Goal: Task Accomplishment & Management: Use online tool/utility

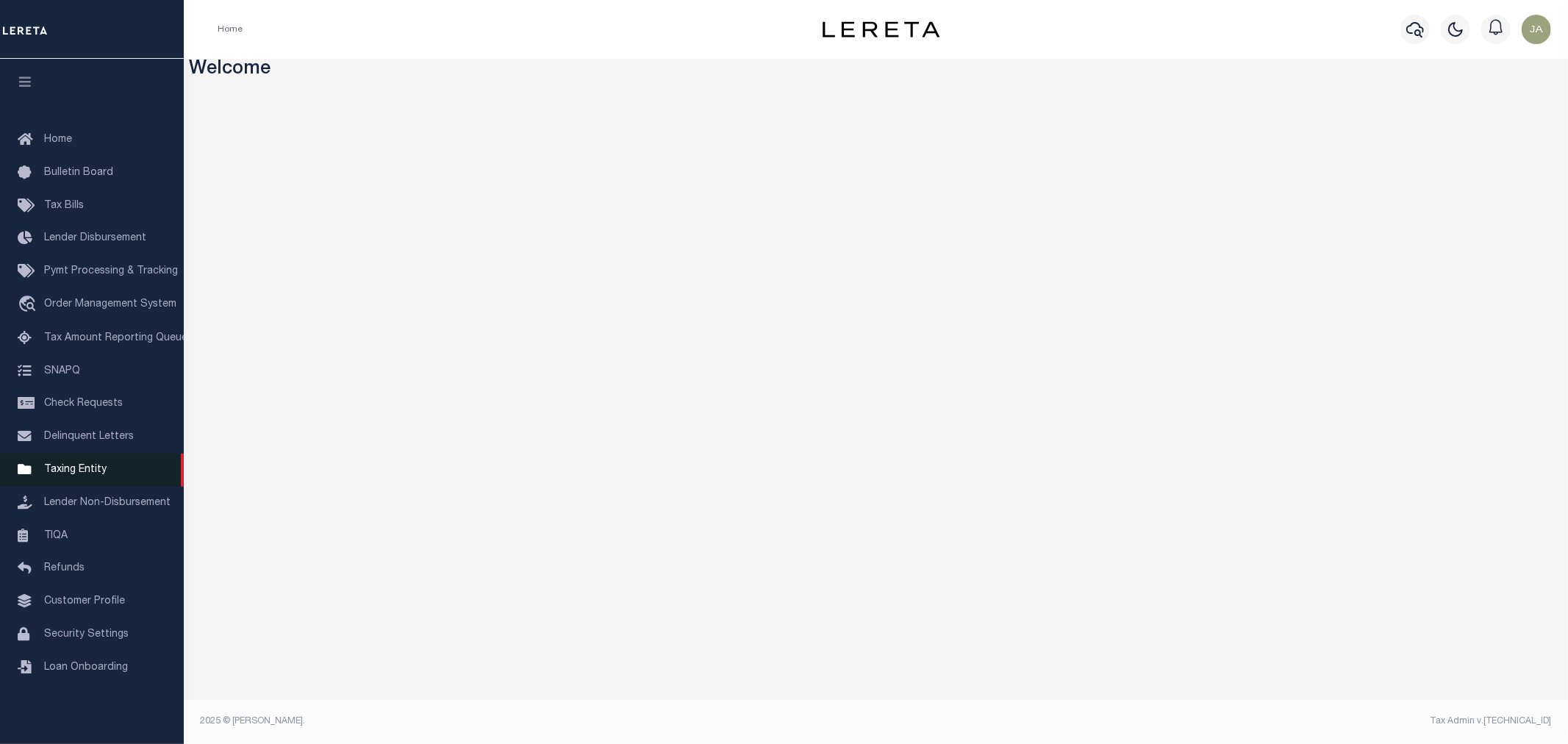
click at [71, 468] on span "Taxing Entity" at bounding box center [75, 470] width 63 height 10
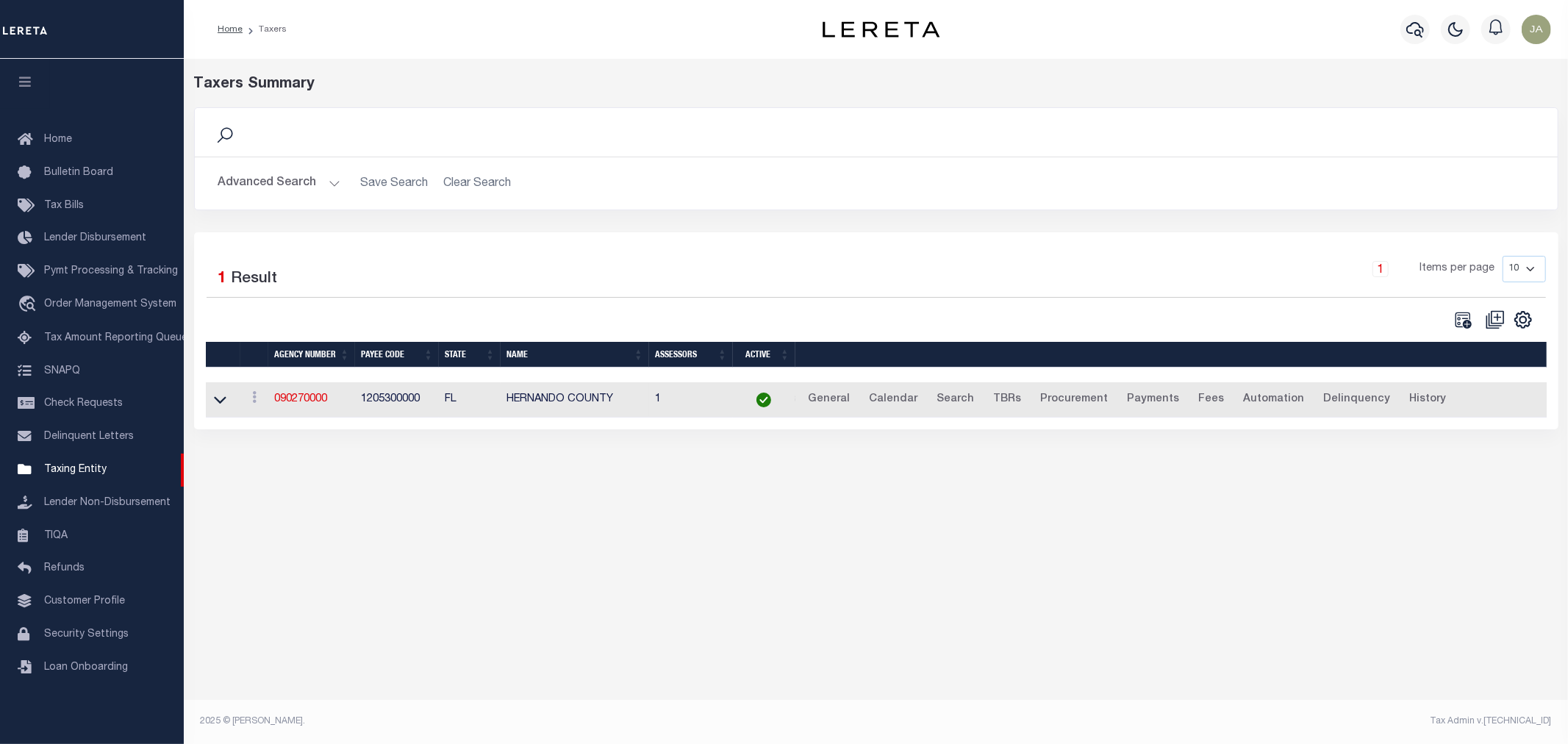
click at [330, 180] on button "Advanced Search" at bounding box center [279, 183] width 122 height 29
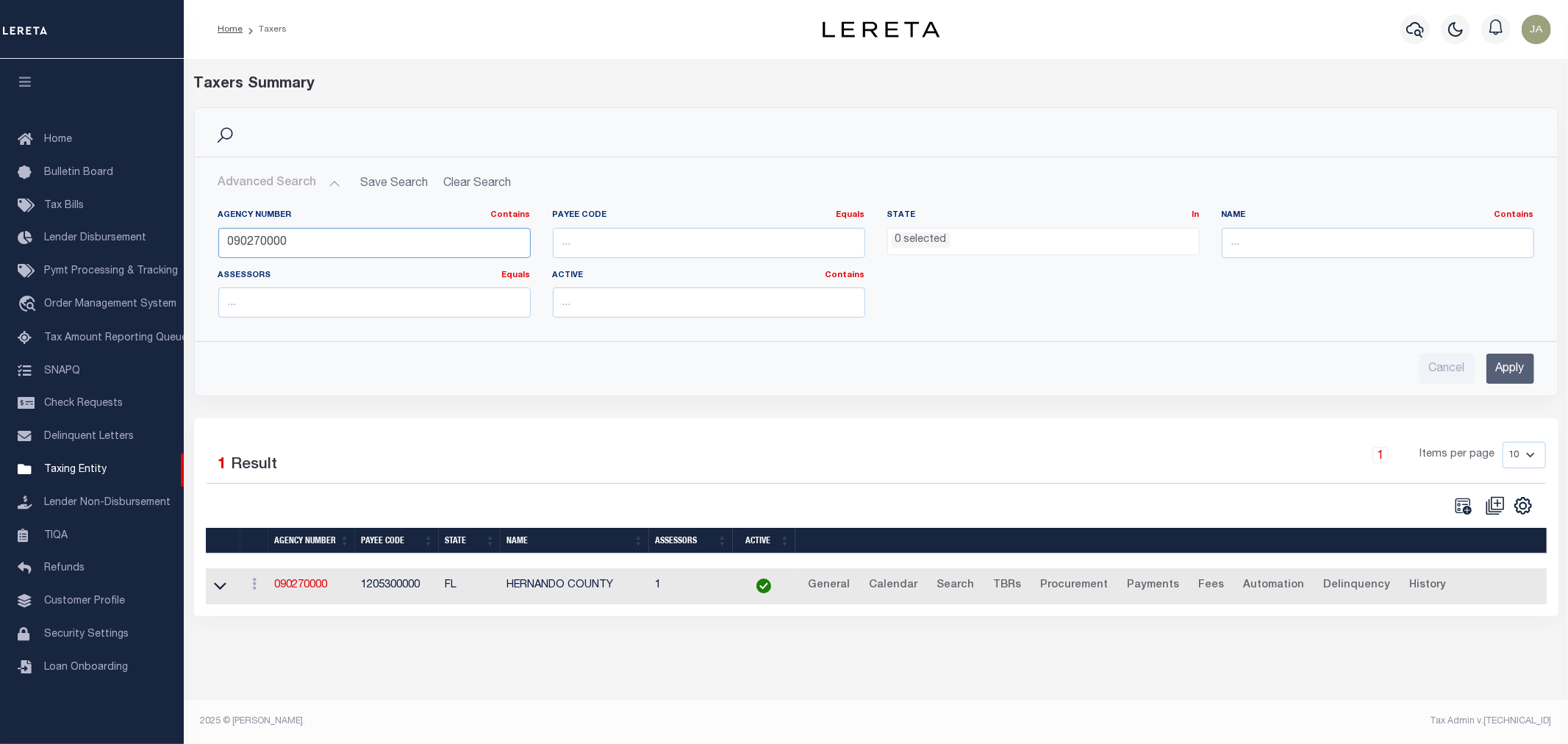
drag, startPoint x: 336, startPoint y: 244, endPoint x: 199, endPoint y: 239, distance: 137.1
click at [201, 241] on div "Agency Number Contains Contains Is 090270000 Payee Code Equals Equals Is Not Eq…" at bounding box center [876, 264] width 1362 height 131
type input "290100207"
click at [1514, 378] on input "Apply" at bounding box center [1511, 369] width 48 height 30
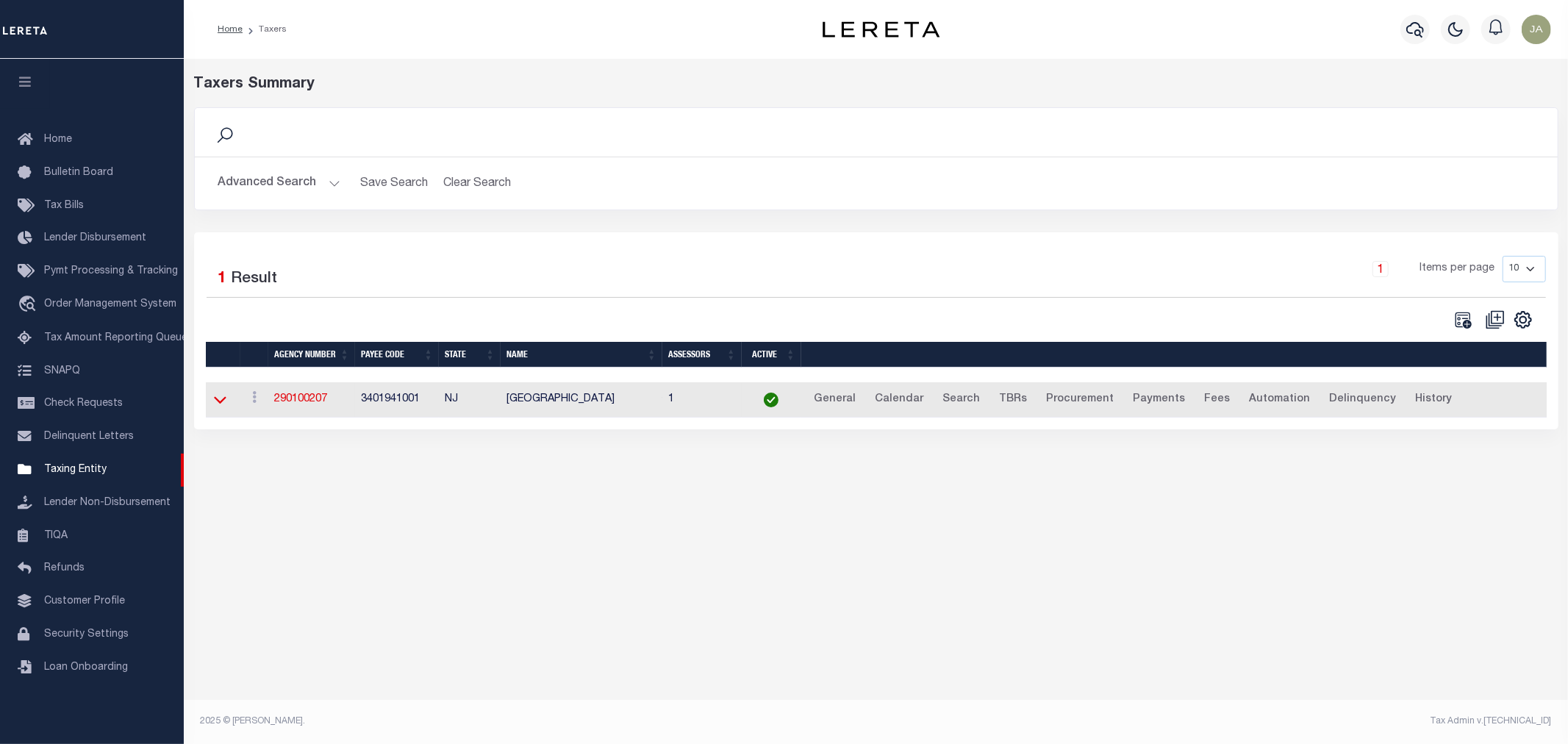
click at [216, 404] on icon at bounding box center [219, 399] width 12 height 15
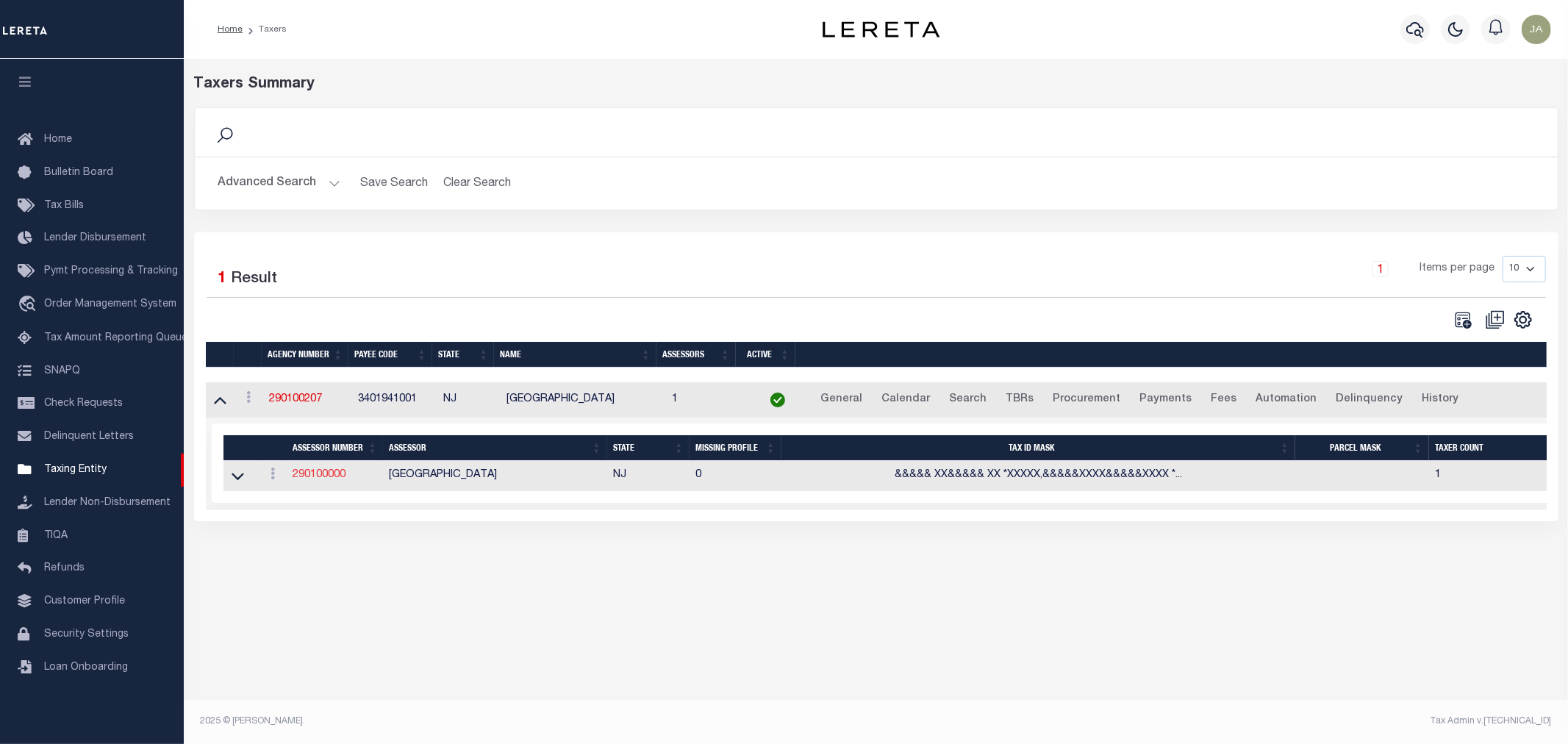
click at [332, 478] on link "290100000" at bounding box center [319, 474] width 53 height 10
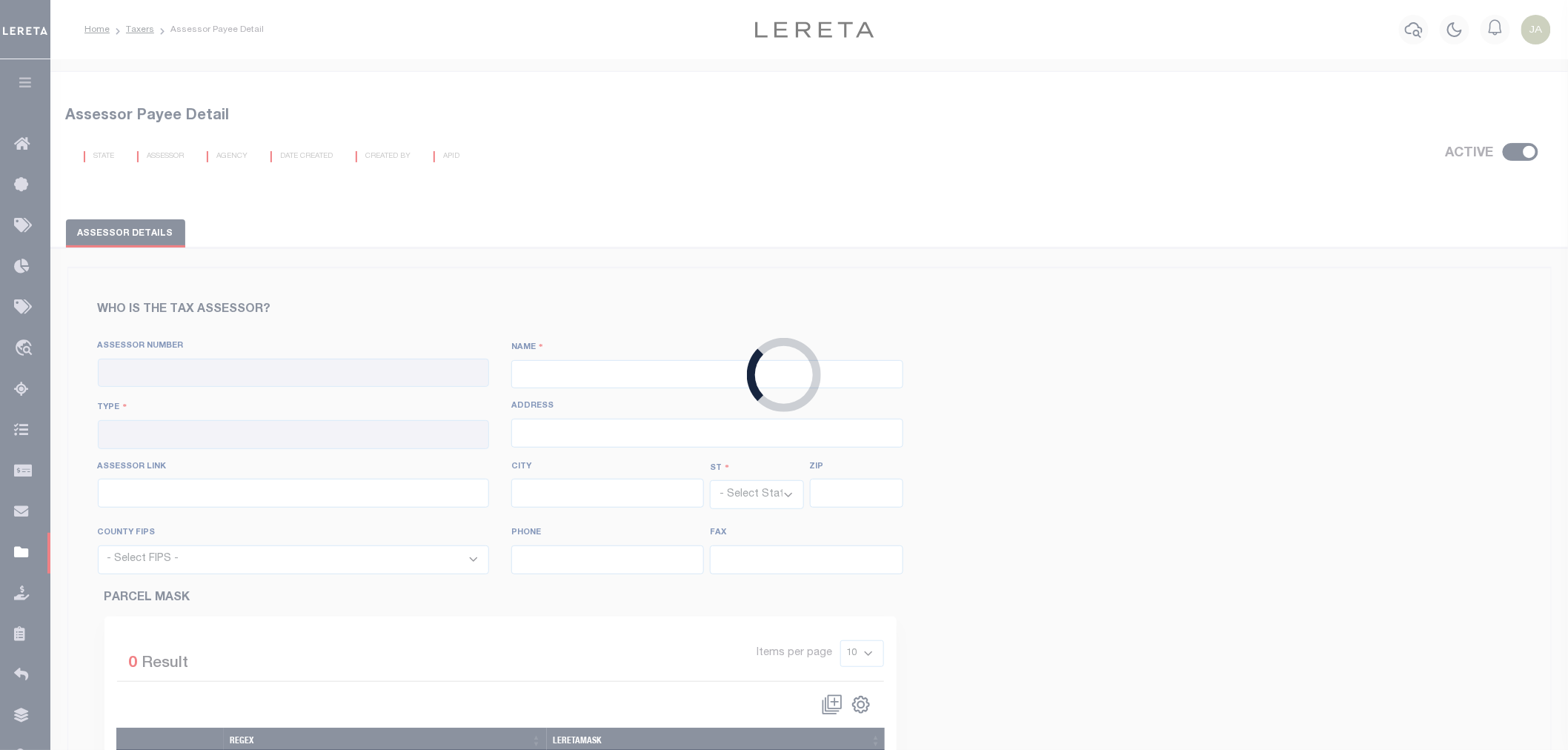
checkbox input "true"
type input "290100000"
type input "HUNTERDON COUNTY"
type input "00 - County"
type input "http://tax1.co.monmouth.nj.us/cgi-bin/prc6.cgi?&ms_user=monm&passwd=&srch_type=…"
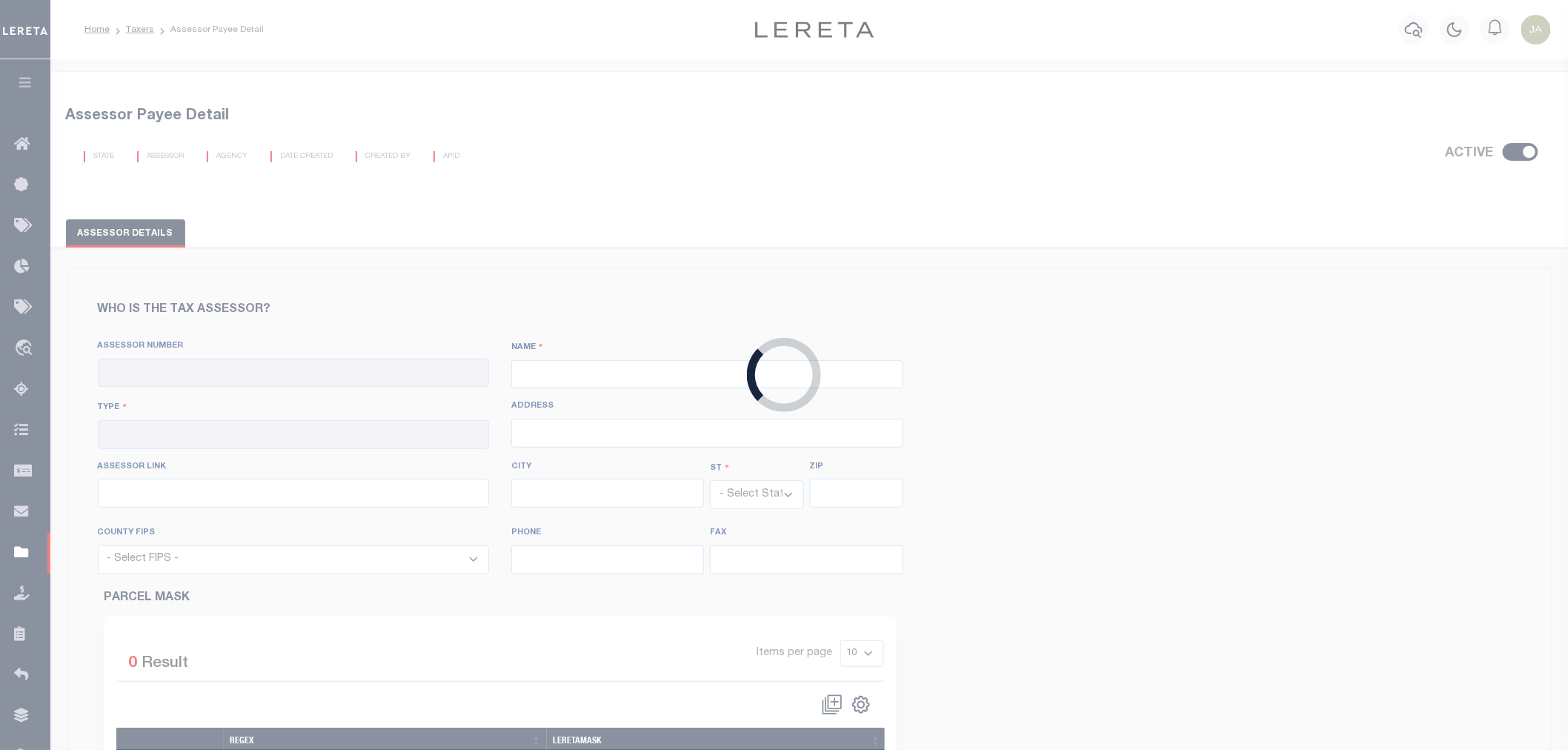
select select "NJ"
select select "34019"
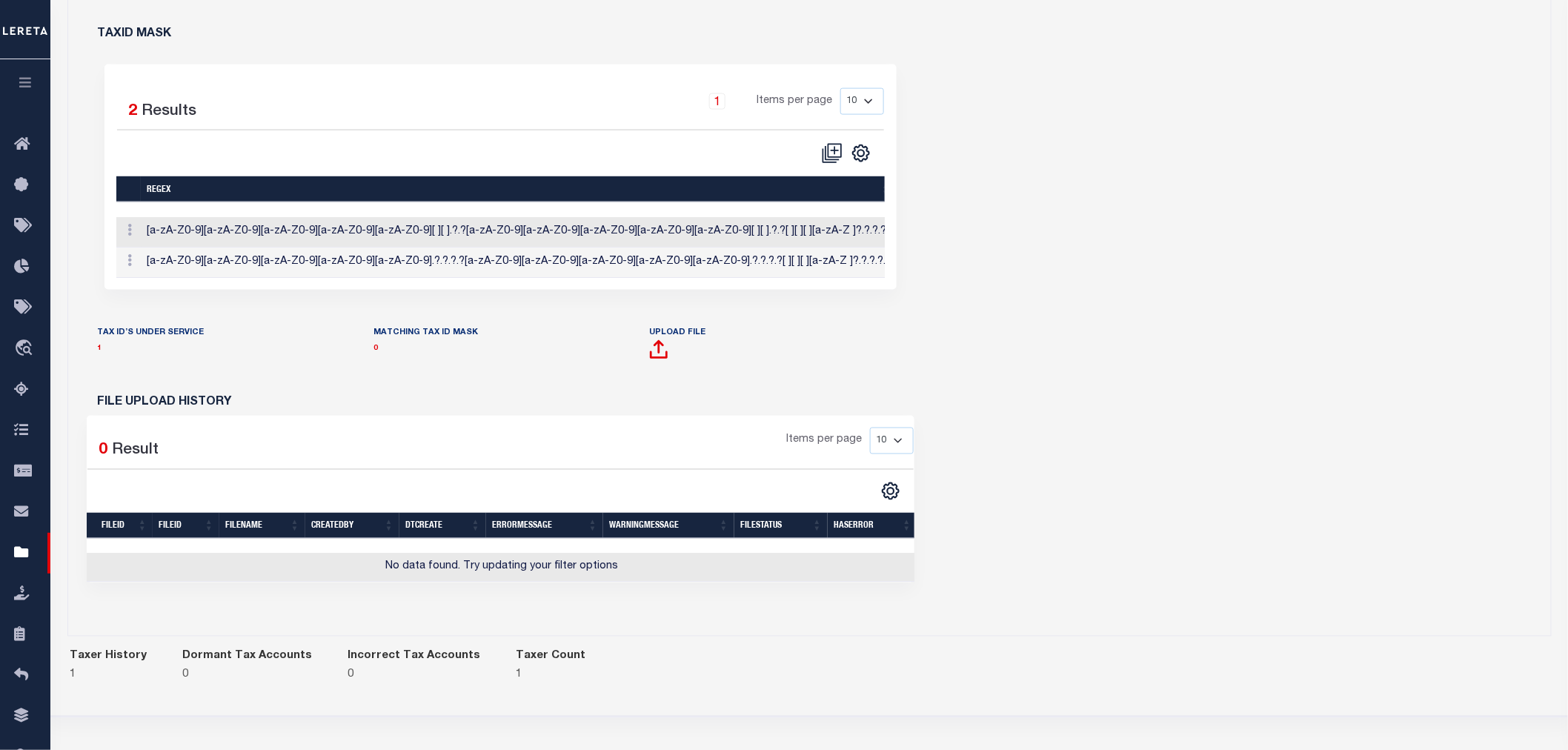
scroll to position [761, 0]
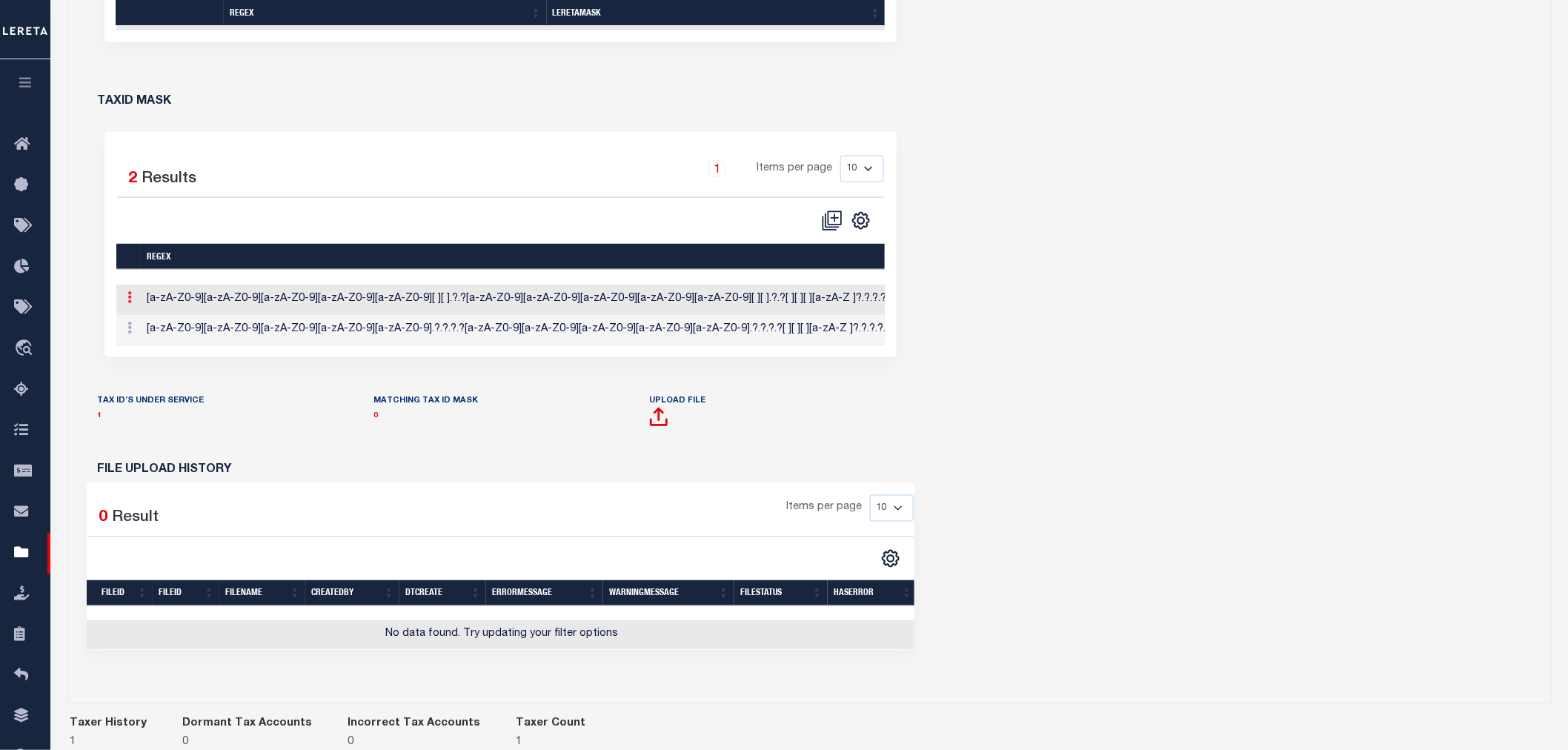
click at [128, 302] on icon at bounding box center [130, 297] width 5 height 12
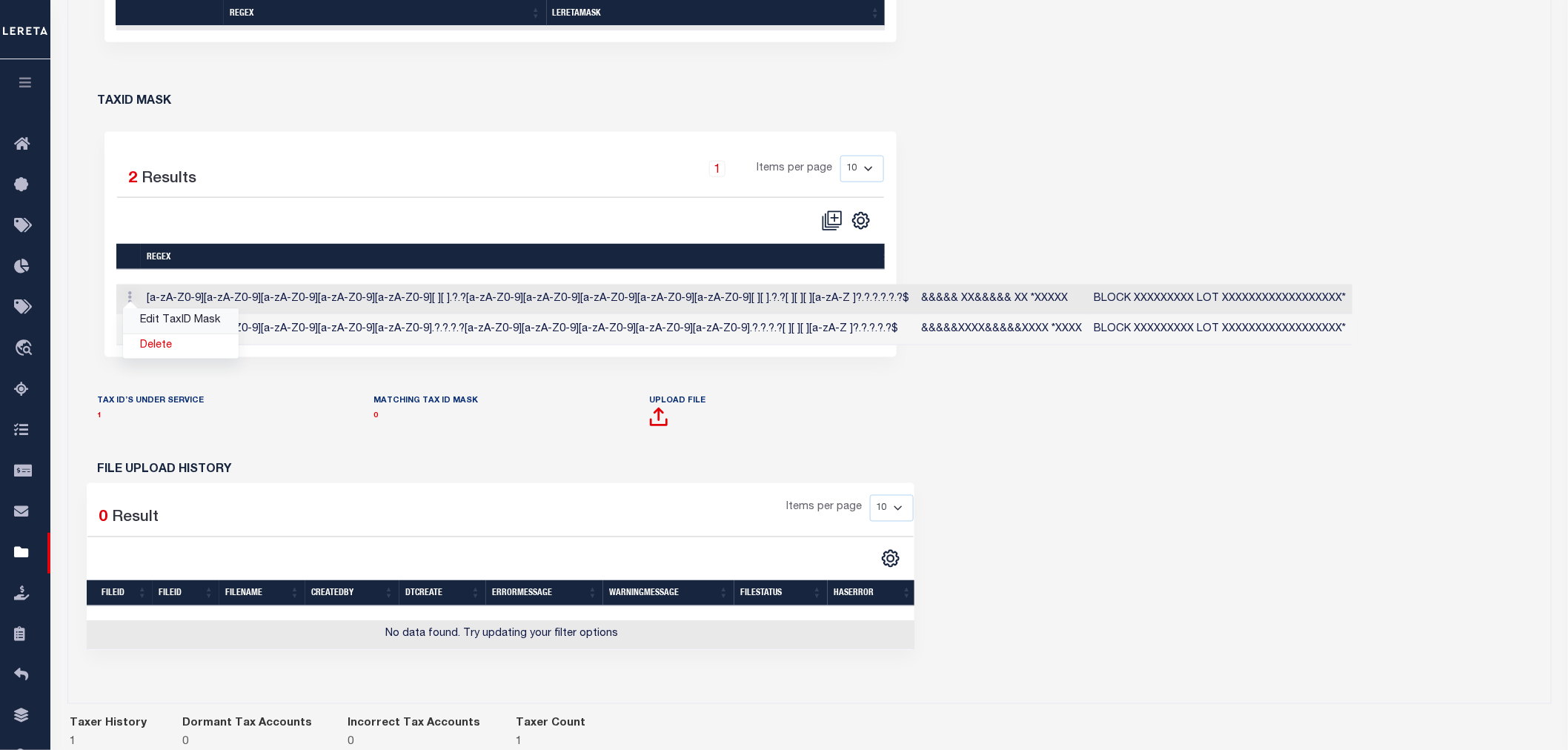
click at [143, 329] on link "Edit TaxID Mask" at bounding box center [181, 321] width 115 height 24
type input "&&&&& XX&&&&& XX *XXXXX"
type input "BLOCK XXXXXXXXX LOT XXXXXXXXXXXXXXXXXX*"
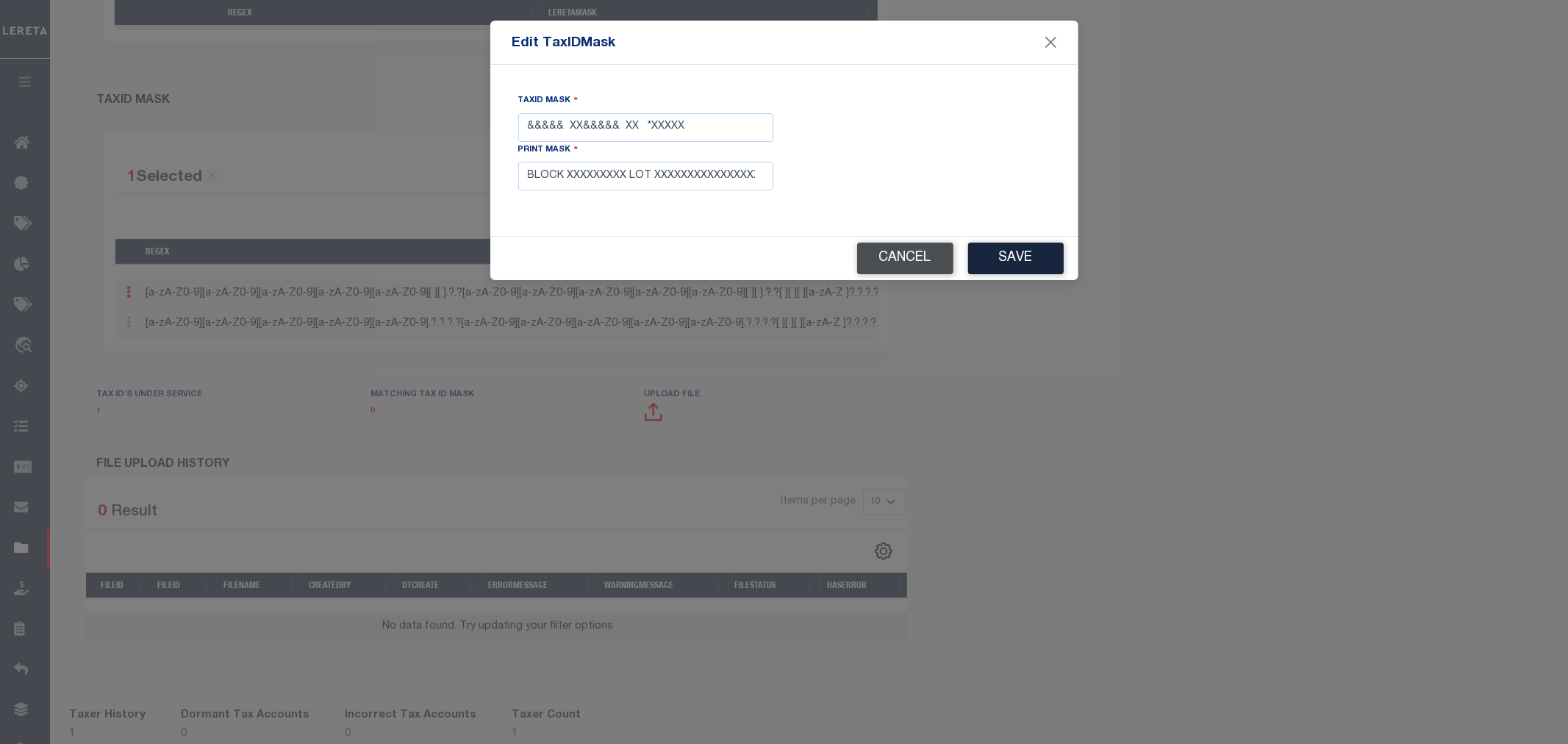
click at [919, 253] on button "Cancel" at bounding box center [905, 258] width 96 height 31
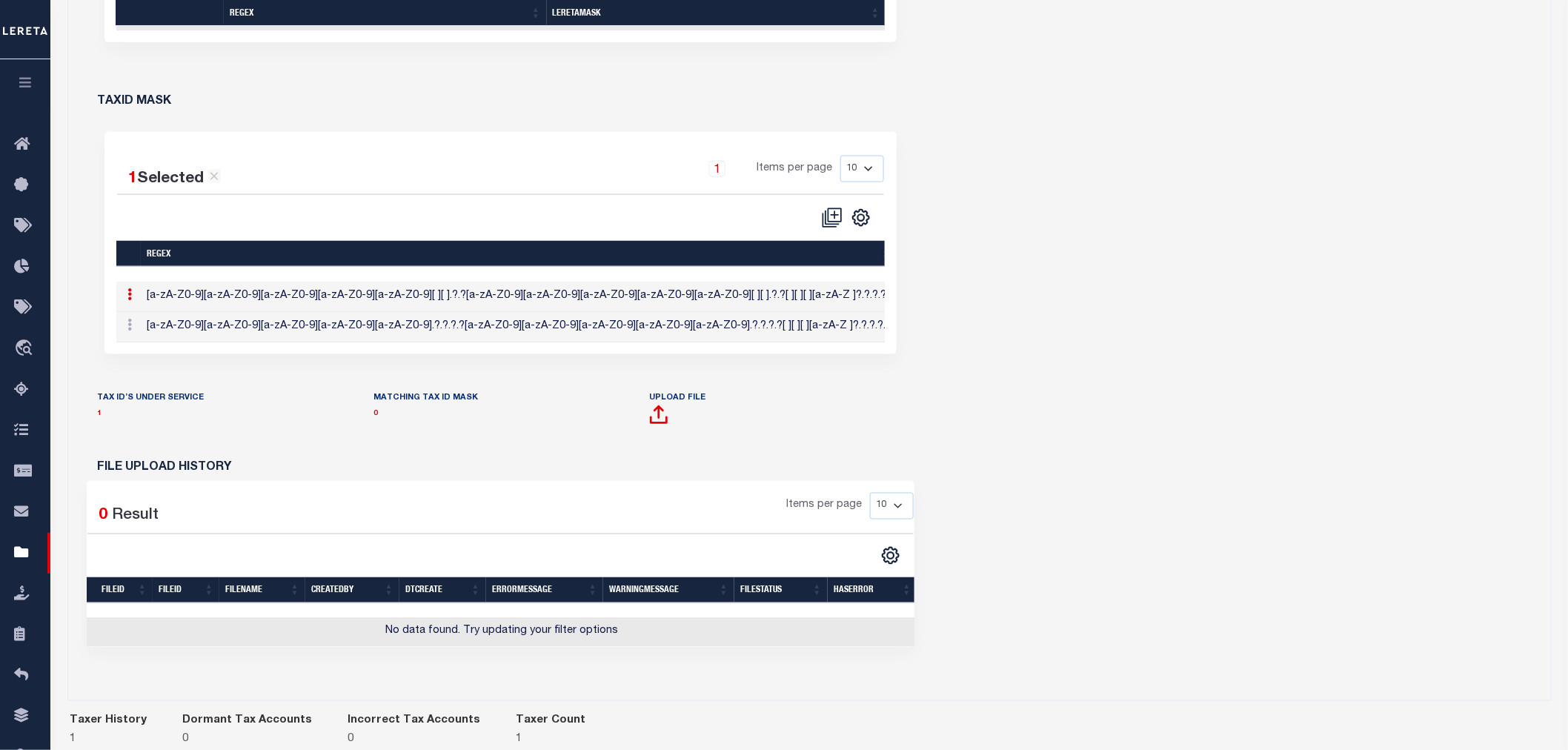
click at [24, 87] on icon "button" at bounding box center [26, 83] width 17 height 13
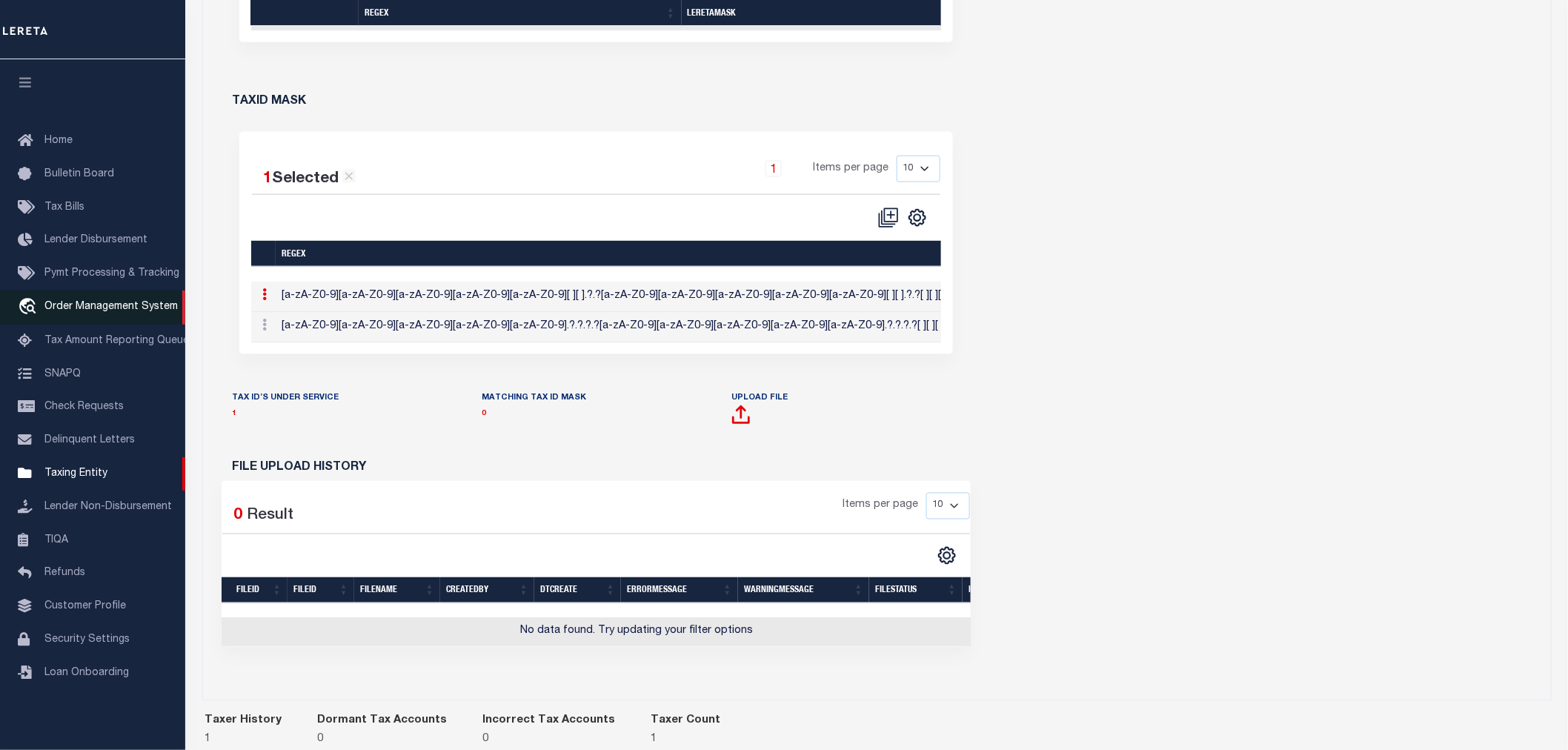
click at [83, 314] on link "travel_explore Order Management System" at bounding box center [92, 306] width 185 height 34
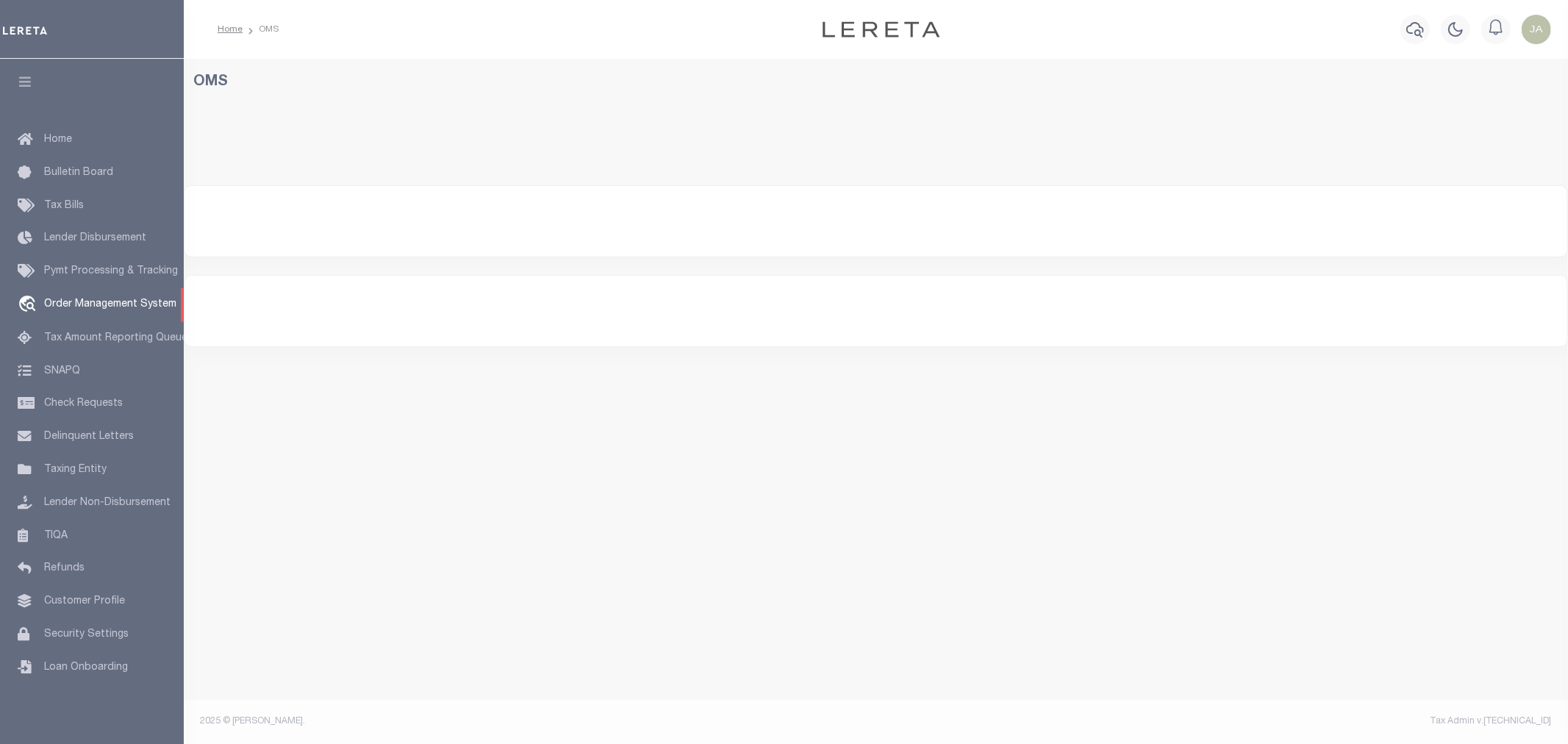
select select "200"
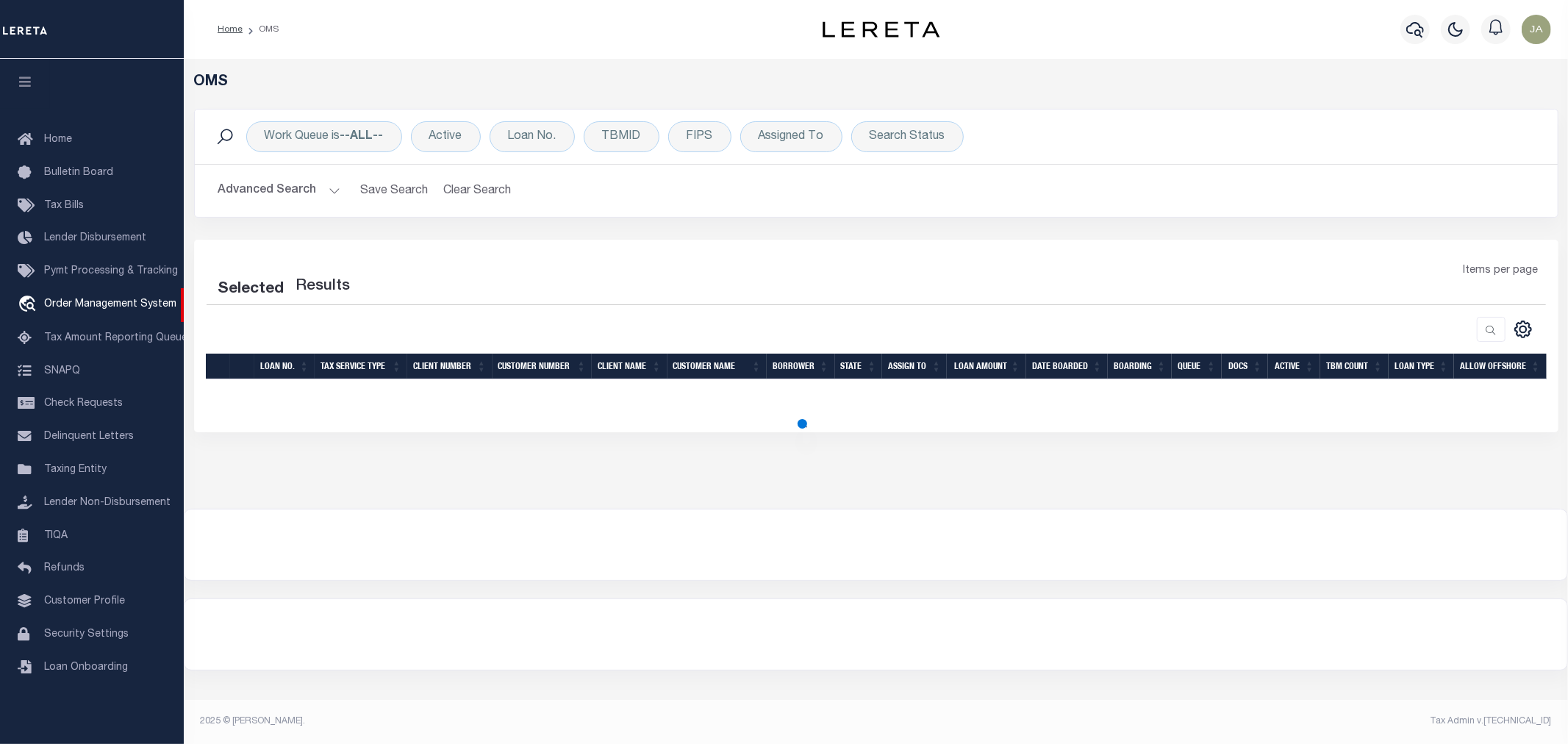
click at [542, 155] on div "Work Queue is --ALL-- Active Loan No. TBMID FIPS Assigned To Search Status Sear…" at bounding box center [876, 136] width 1363 height 54
click at [545, 150] on div "Loan No." at bounding box center [532, 136] width 85 height 30
select select "200"
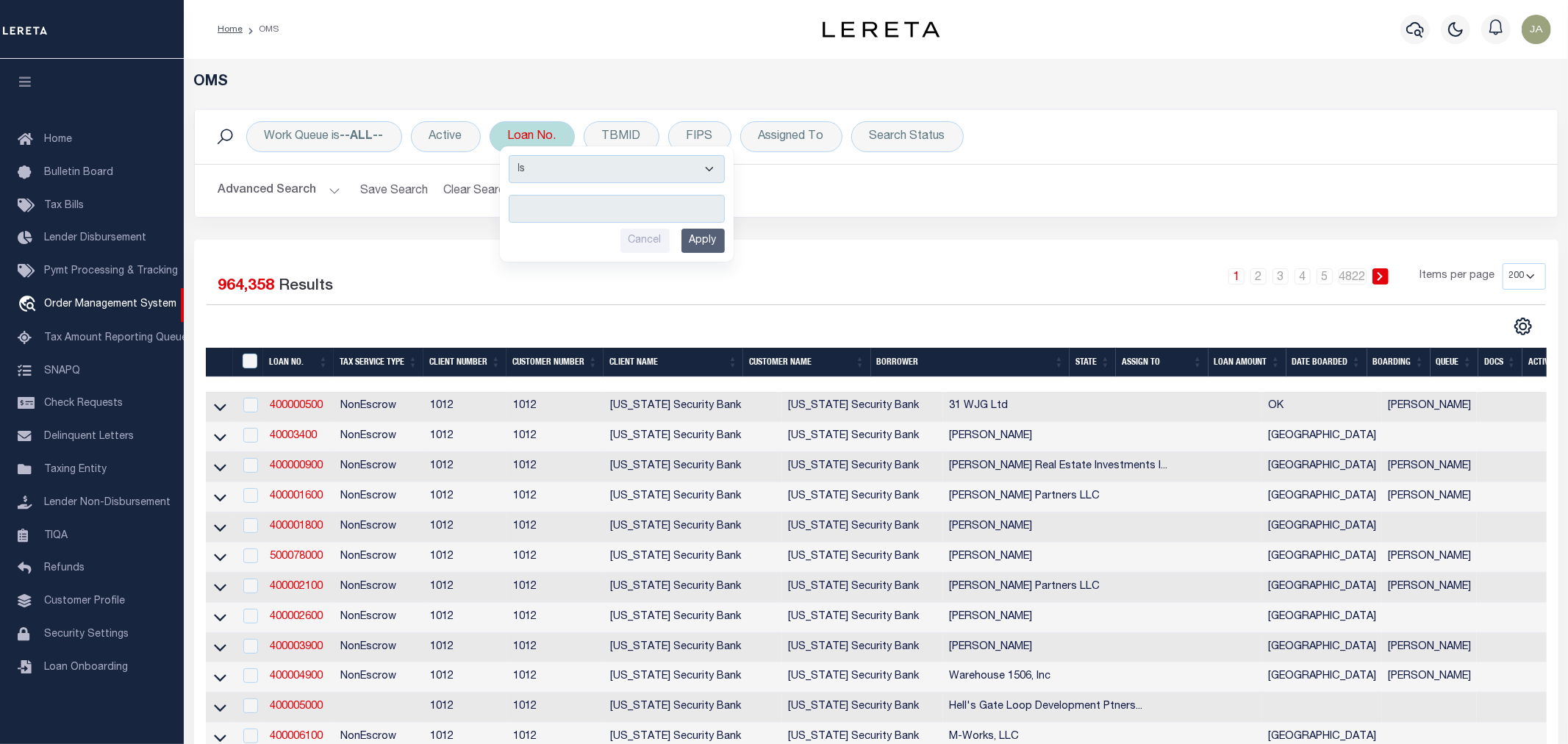
click at [545, 143] on div "Loan No. Is Contains Cancel Apply" at bounding box center [532, 136] width 85 height 30
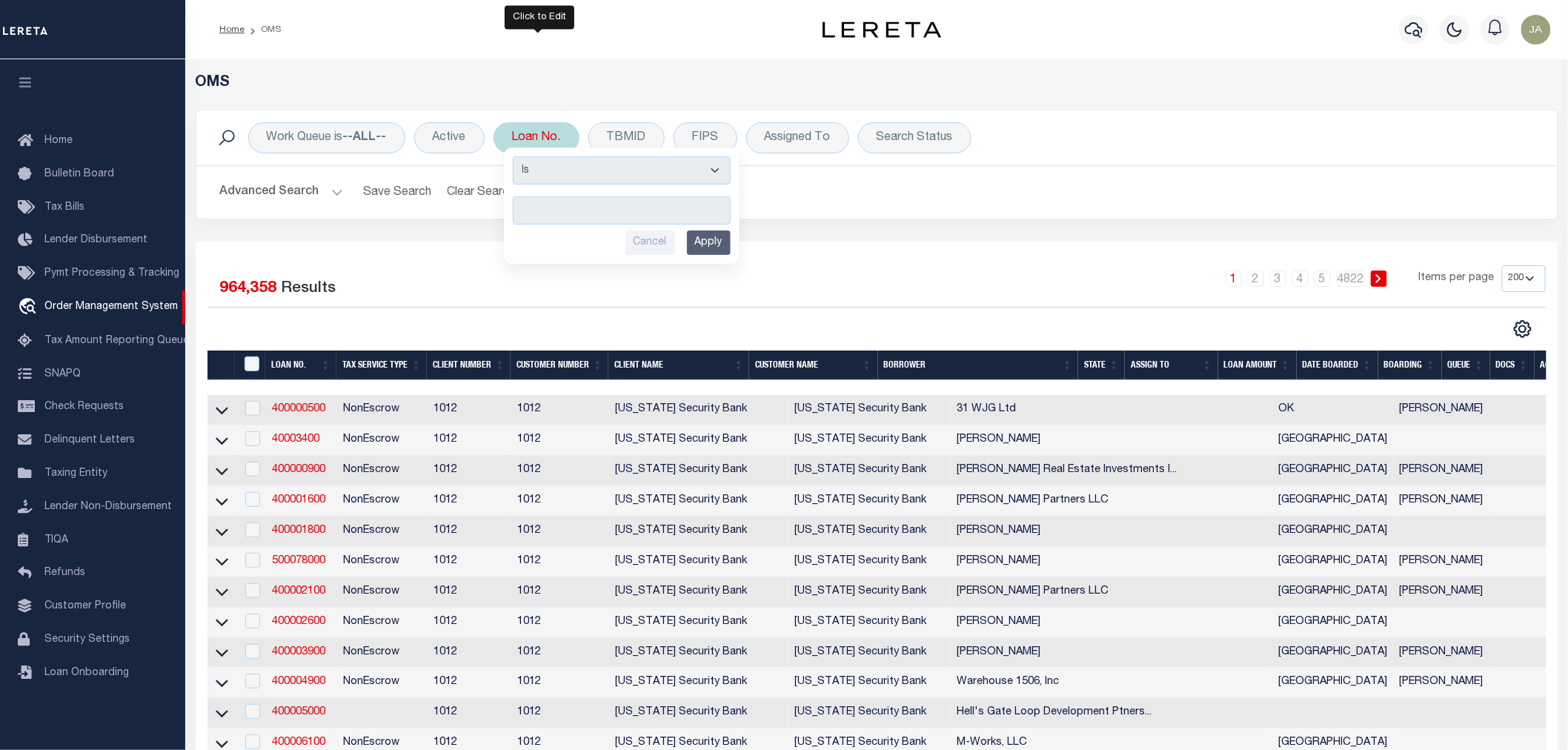
click at [564, 215] on input "text" at bounding box center [622, 209] width 218 height 28
click at [1407, 34] on icon "button" at bounding box center [1414, 30] width 18 height 18
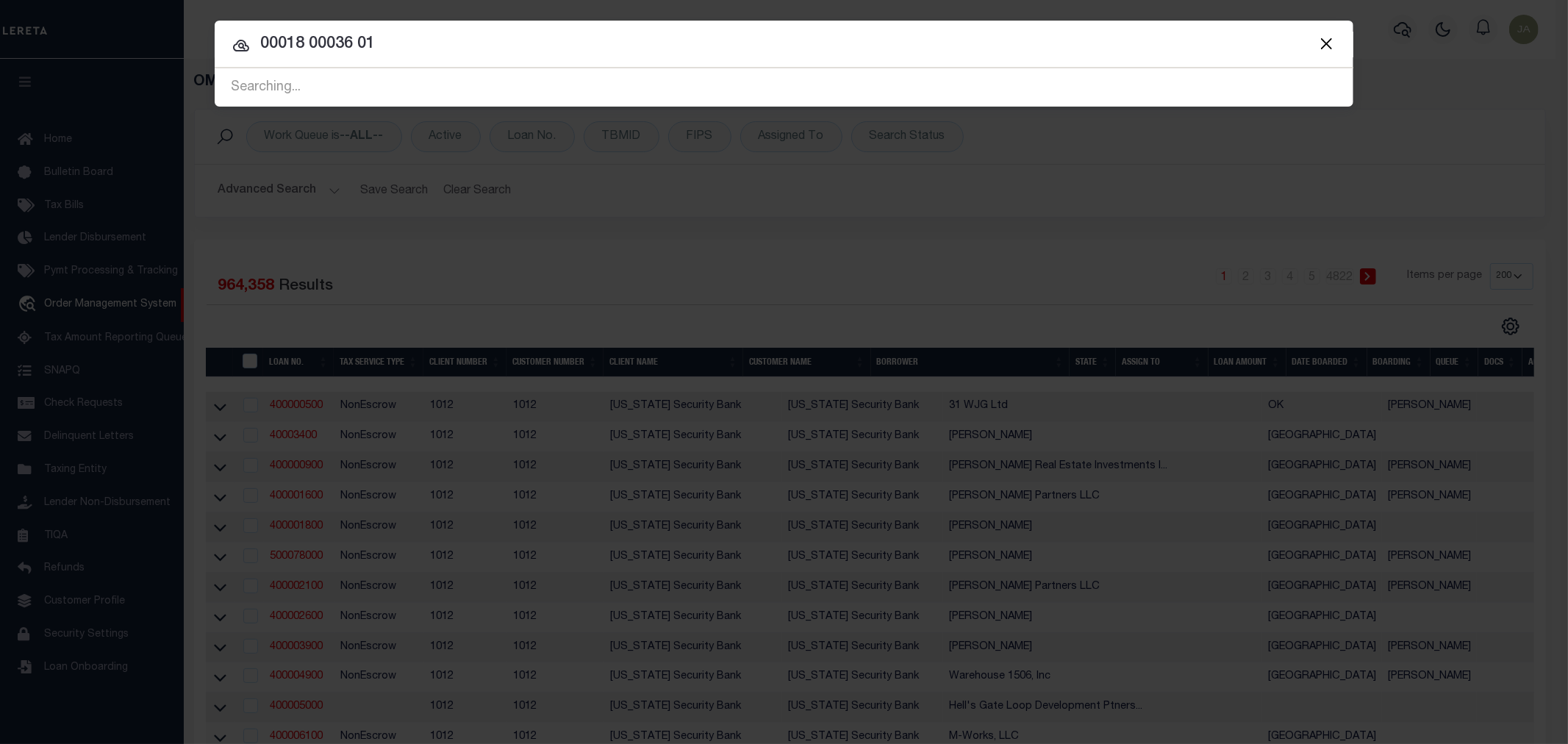
type input "00018 00036 01"
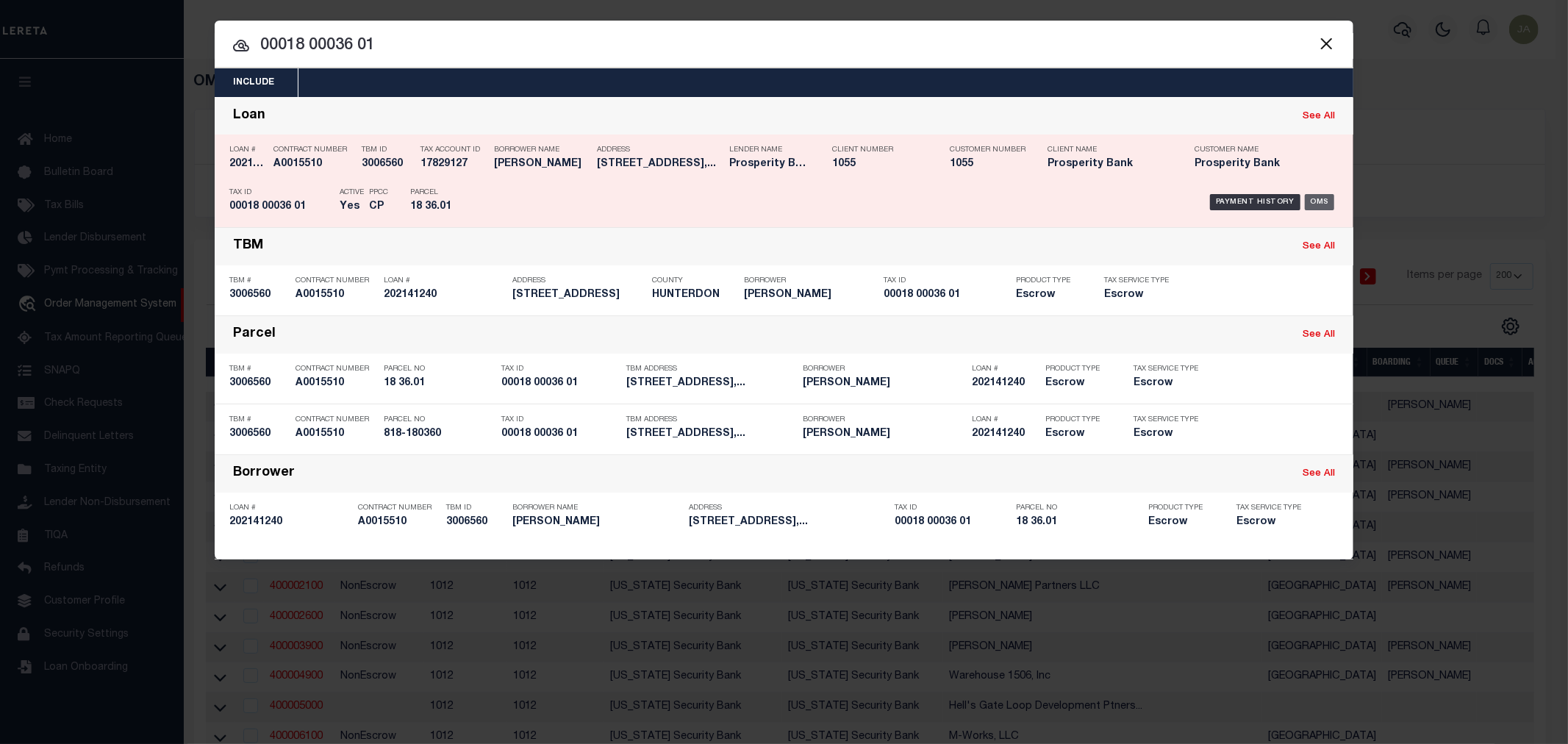
click at [1313, 201] on div "OMS" at bounding box center [1320, 202] width 31 height 16
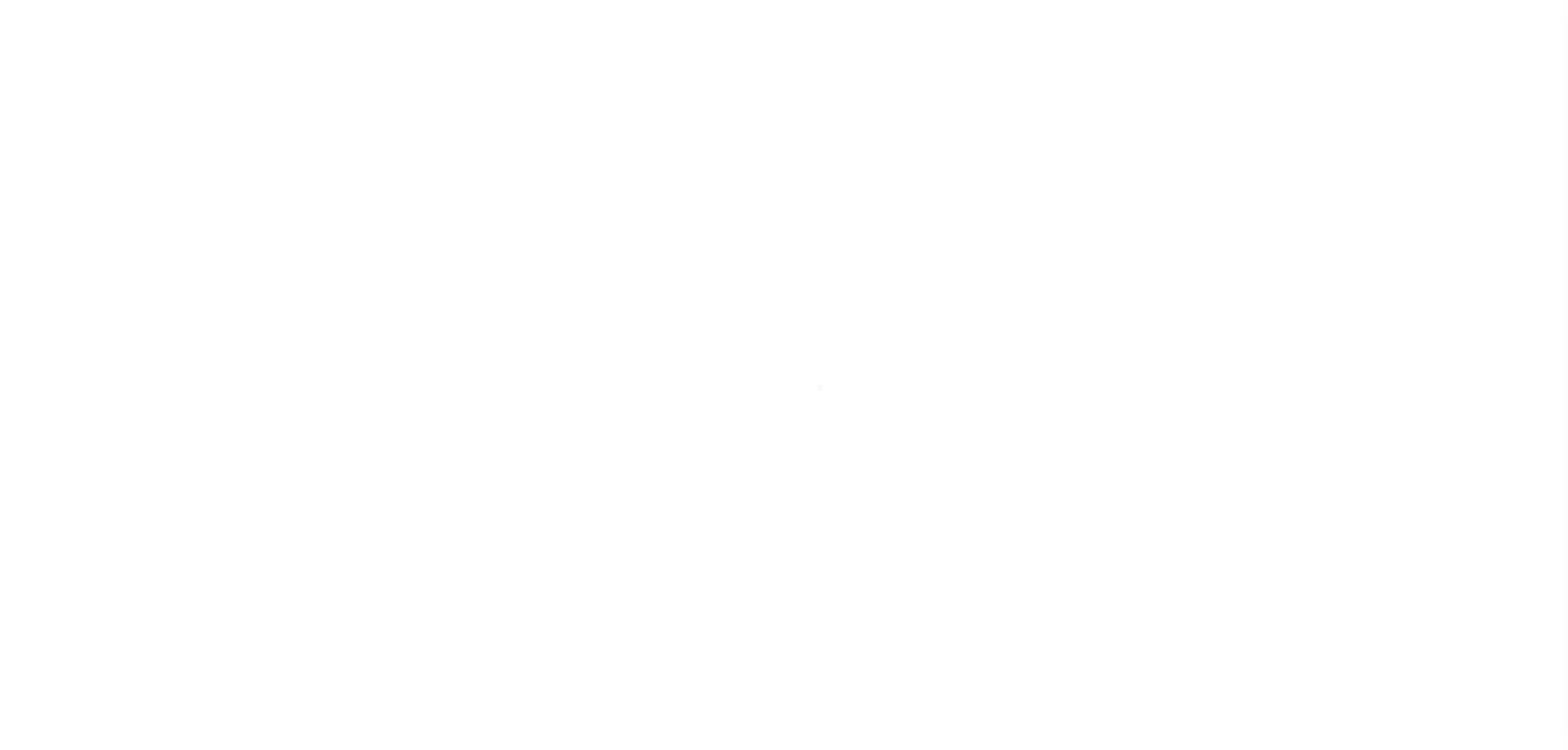
select select "100"
select select "Escrow"
type input "157 COUNTY ROAD 513"
type input "818-180360"
select select
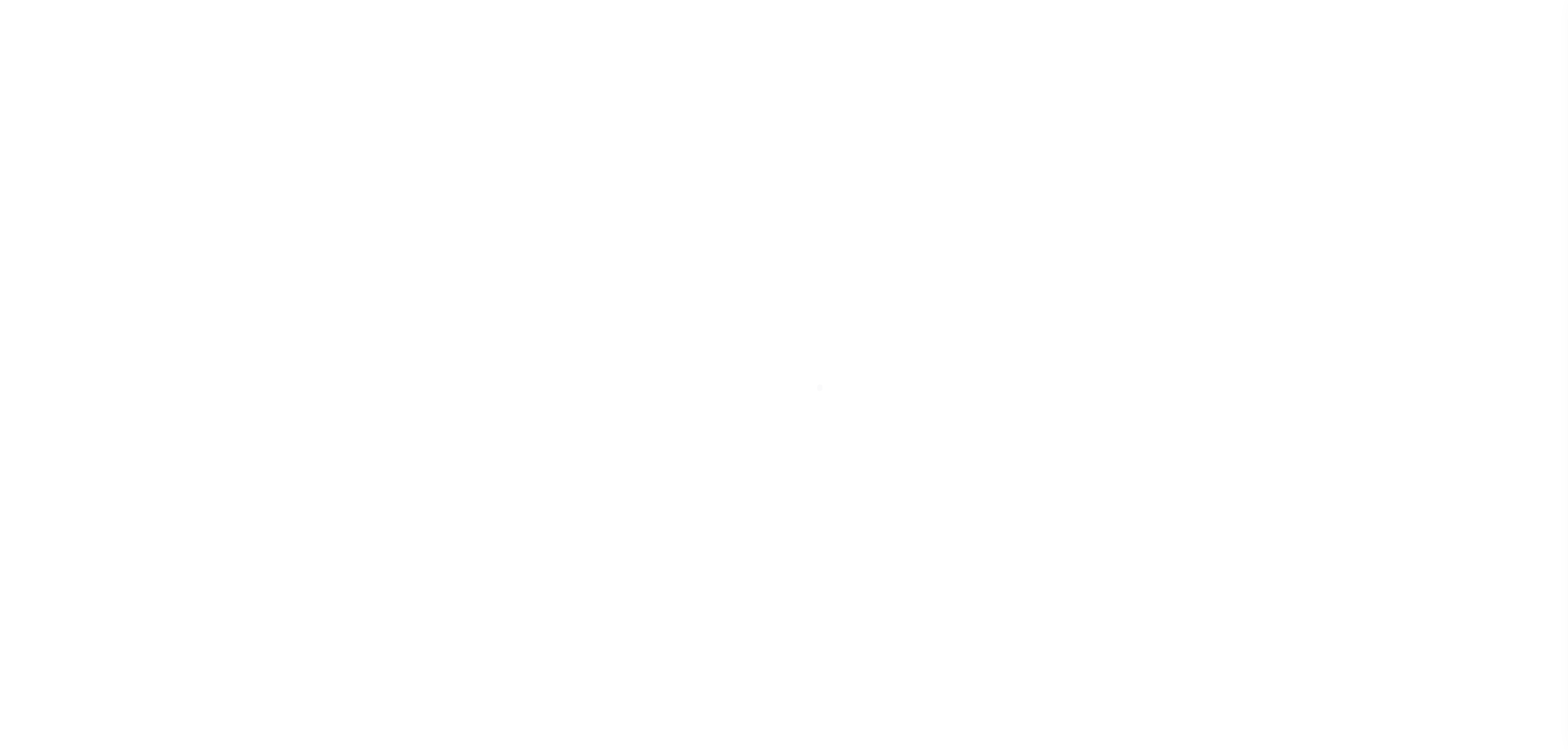
type input "FRENCHTOWN, NJ 08825"
type input "NJ"
select select
type textarea "BLK 18 LOT 36.01"
select select "10555"
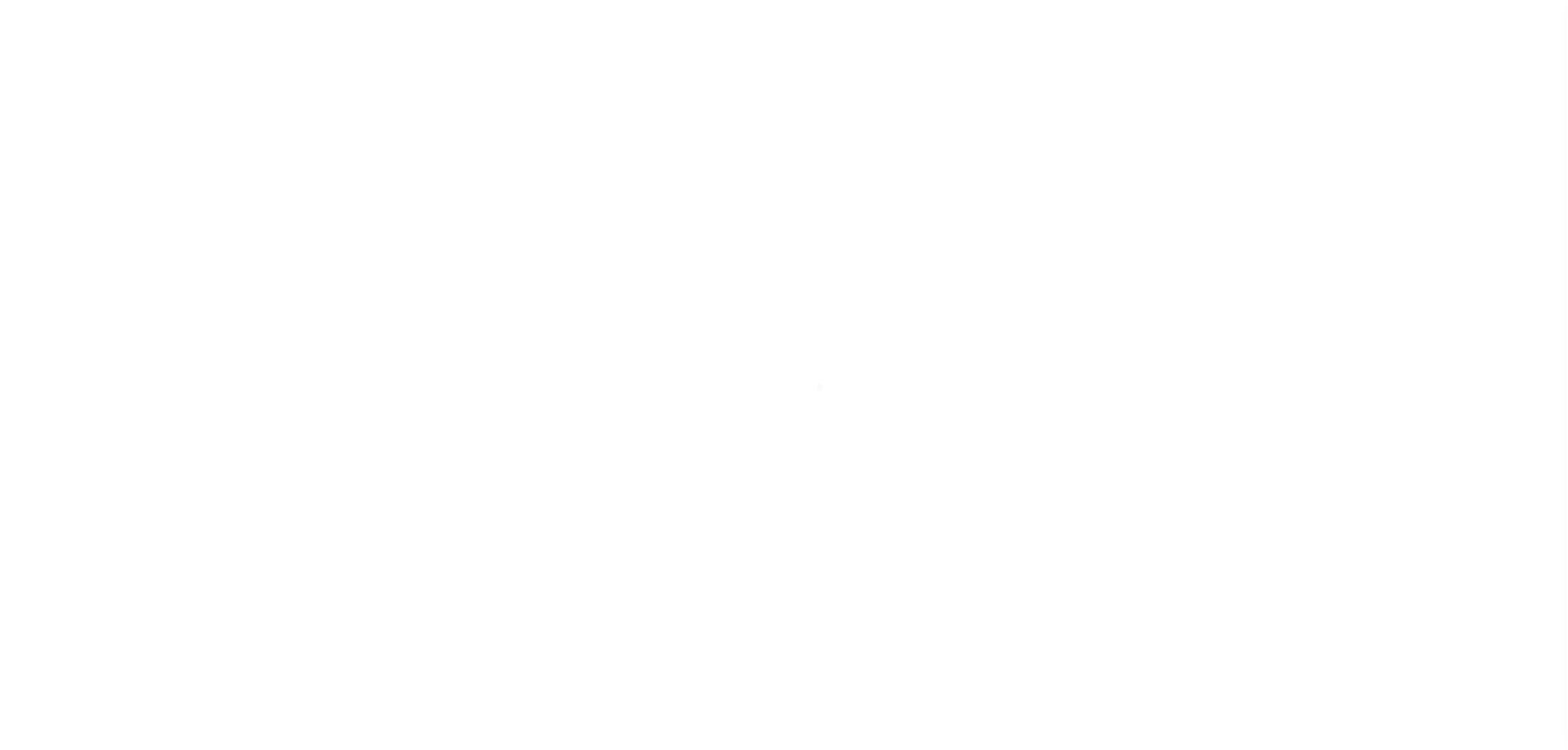
select select "4087"
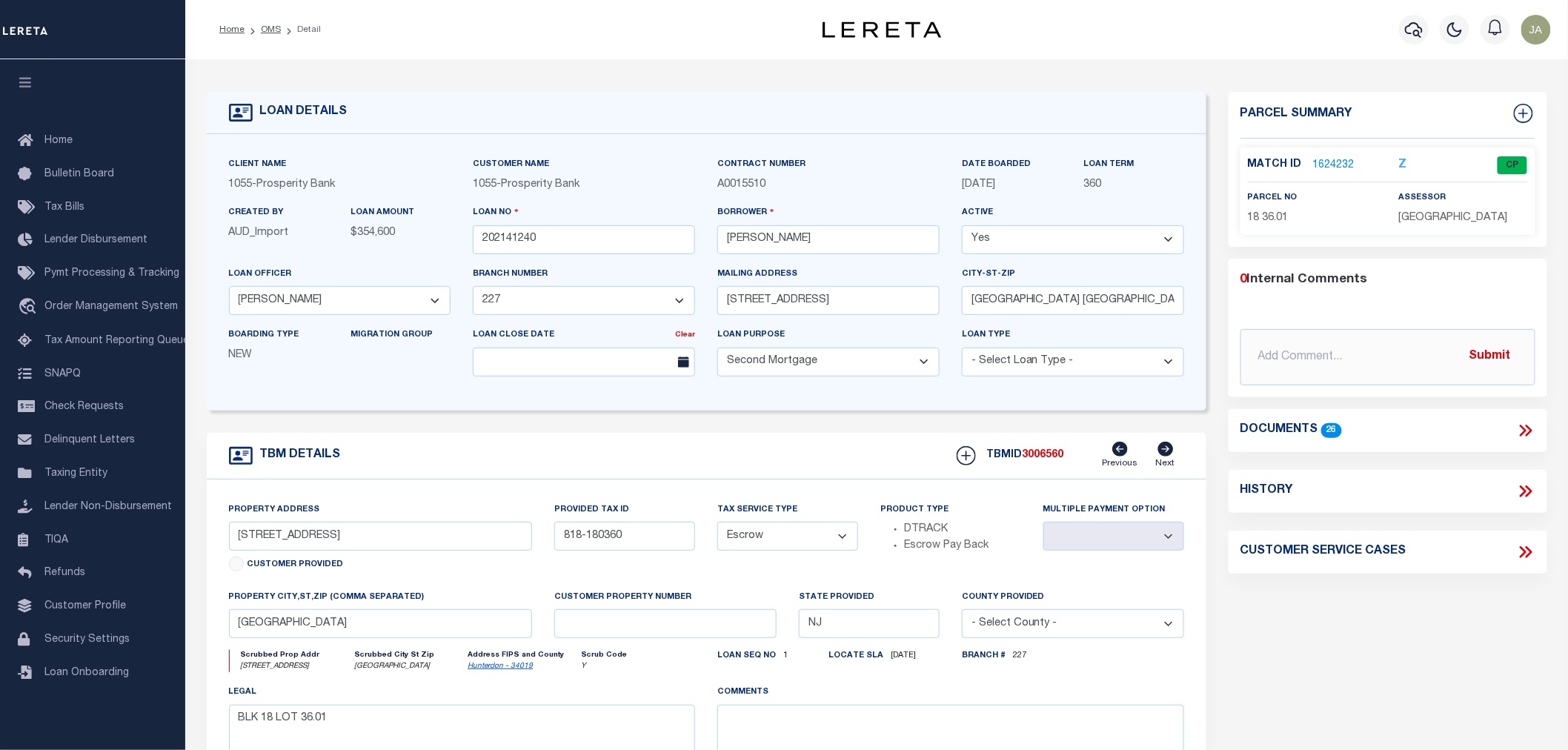
click at [1335, 158] on link "1624232" at bounding box center [1334, 165] width 41 height 15
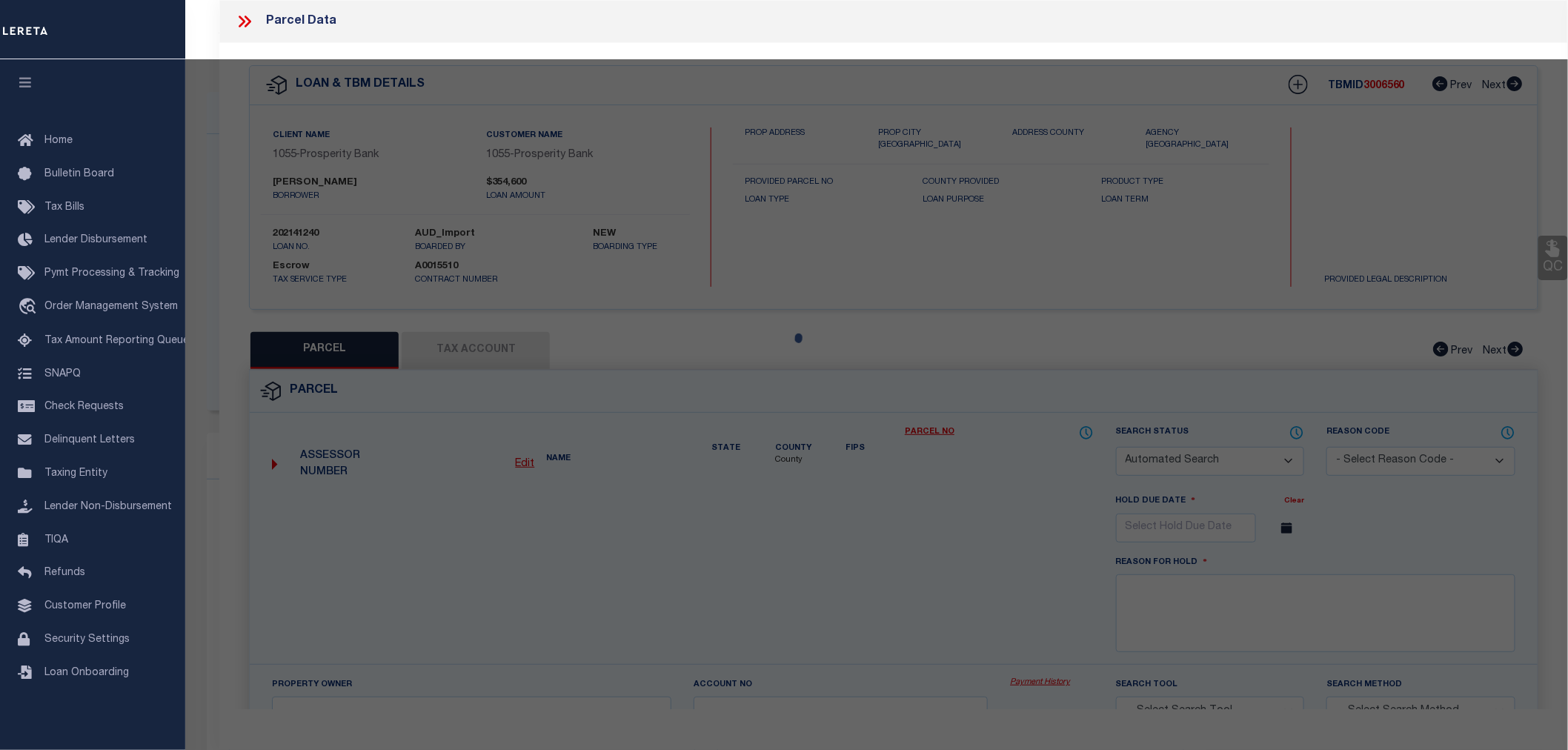
checkbox input "false"
select select "CP"
type input "NORMAN, DARREL & NANCY J"
select select
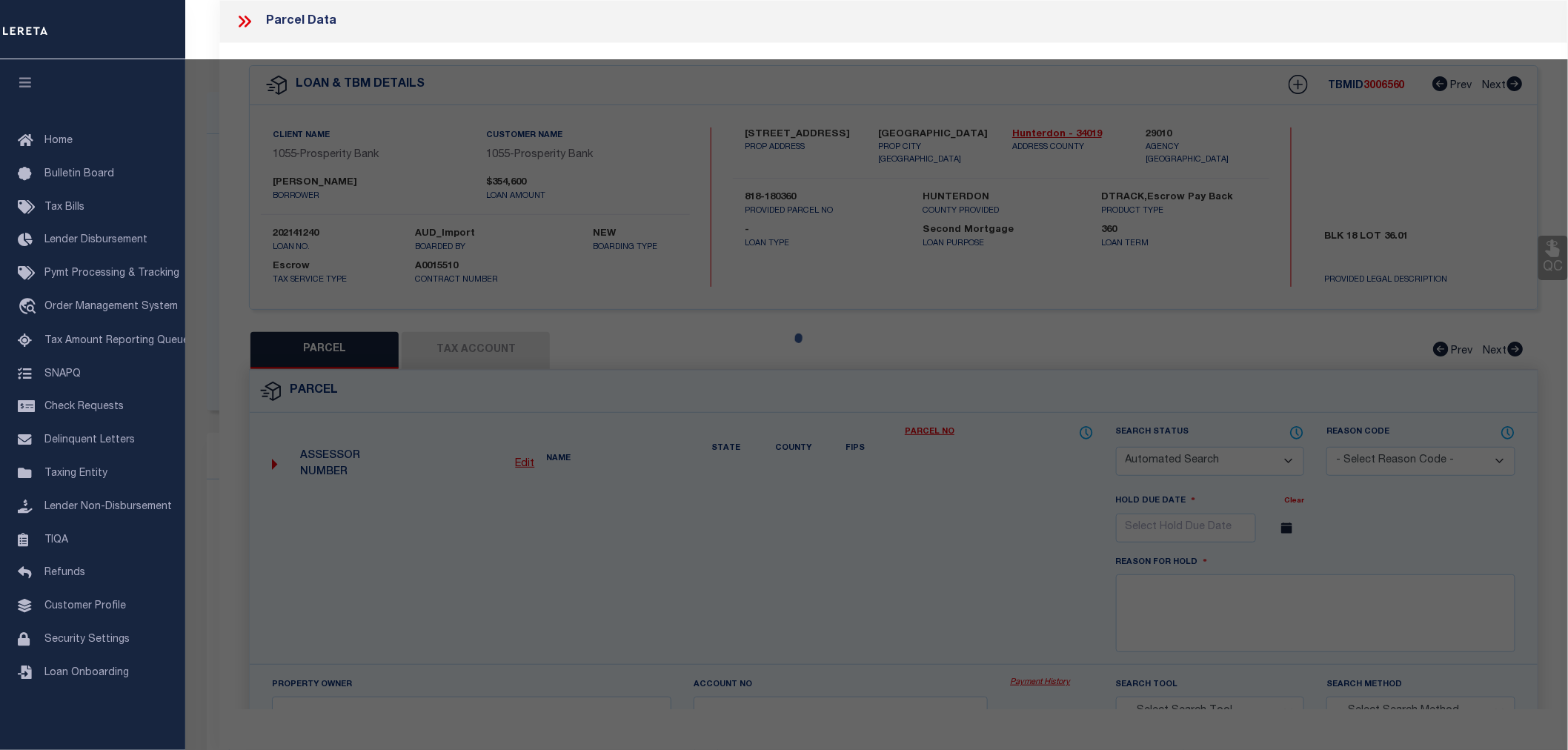
type input "157 COUNTY ROAD 513"
checkbox input "false"
type input "FRENCHTOWN NJ 8825"
type textarea "Acreage: 2.503"
type textarea "TaxID Special Project"
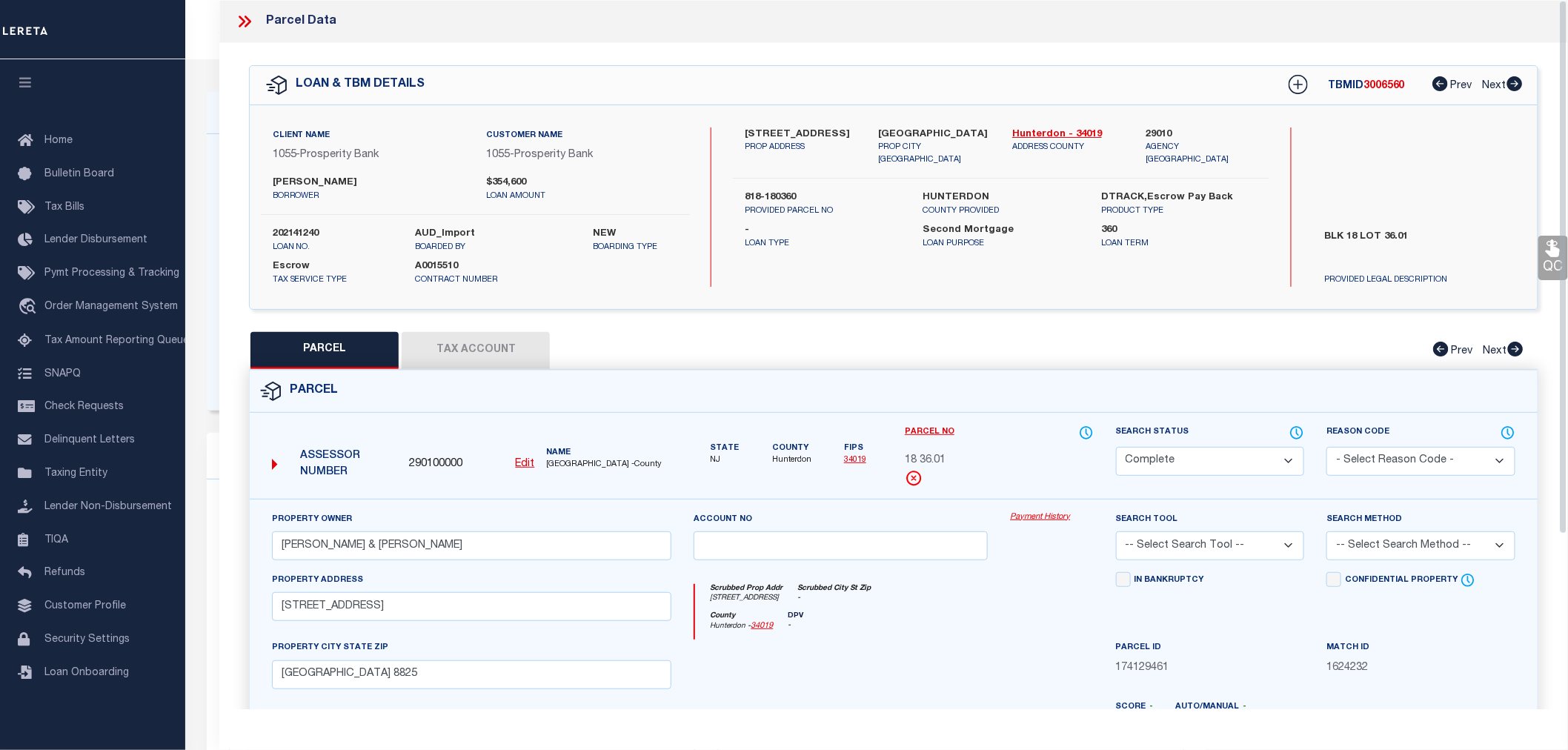
click at [469, 352] on button "Tax Account" at bounding box center [476, 351] width 148 height 37
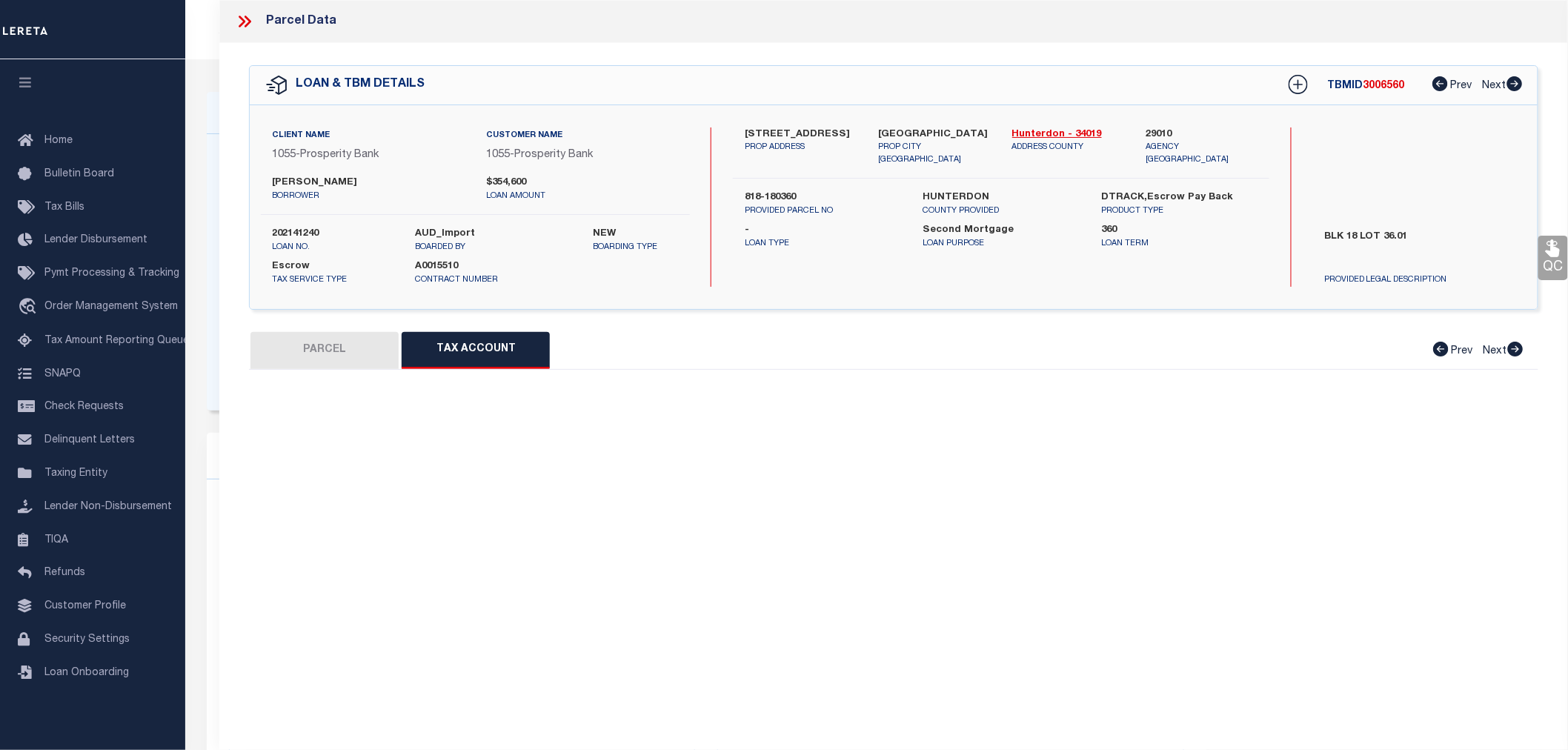
select select "100"
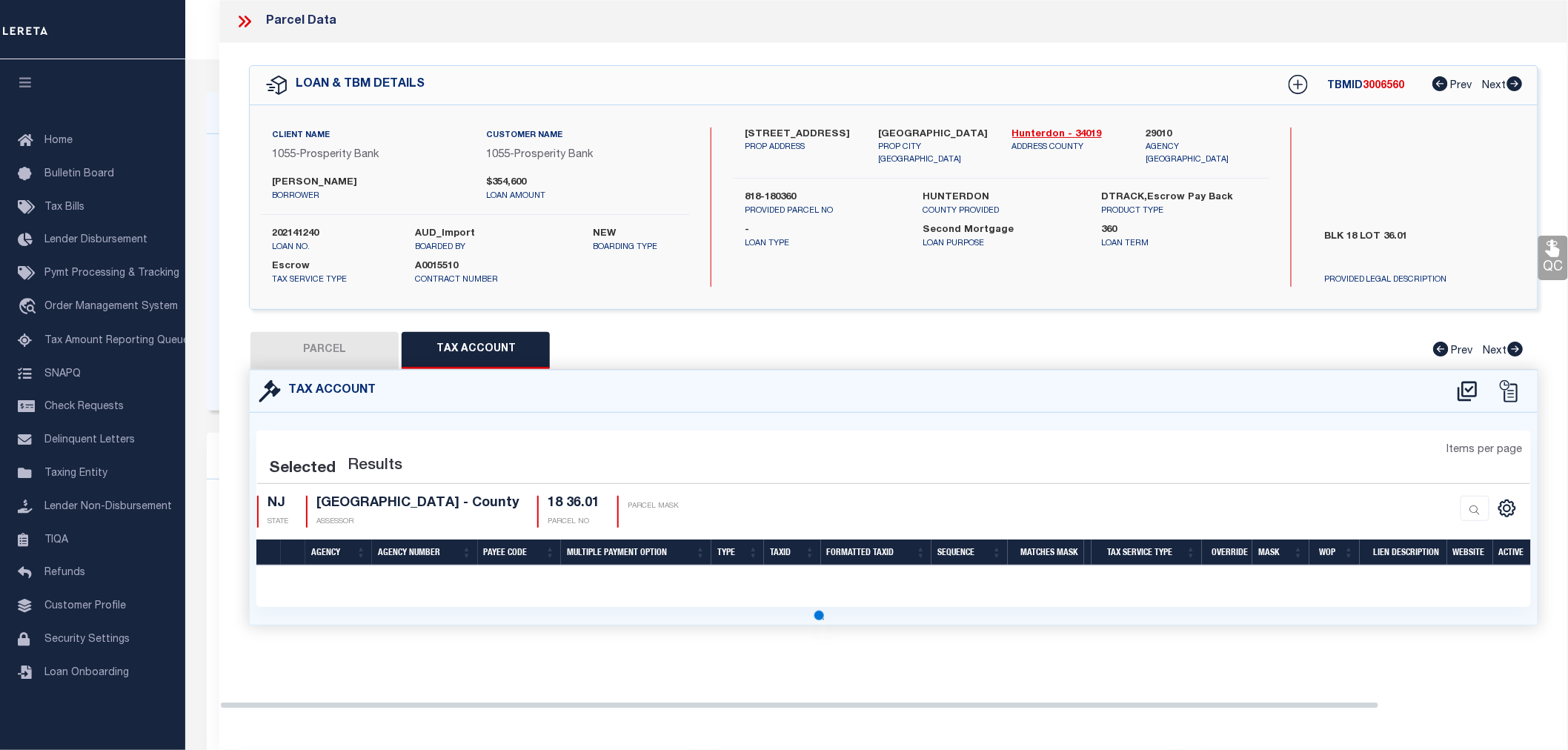
select select "100"
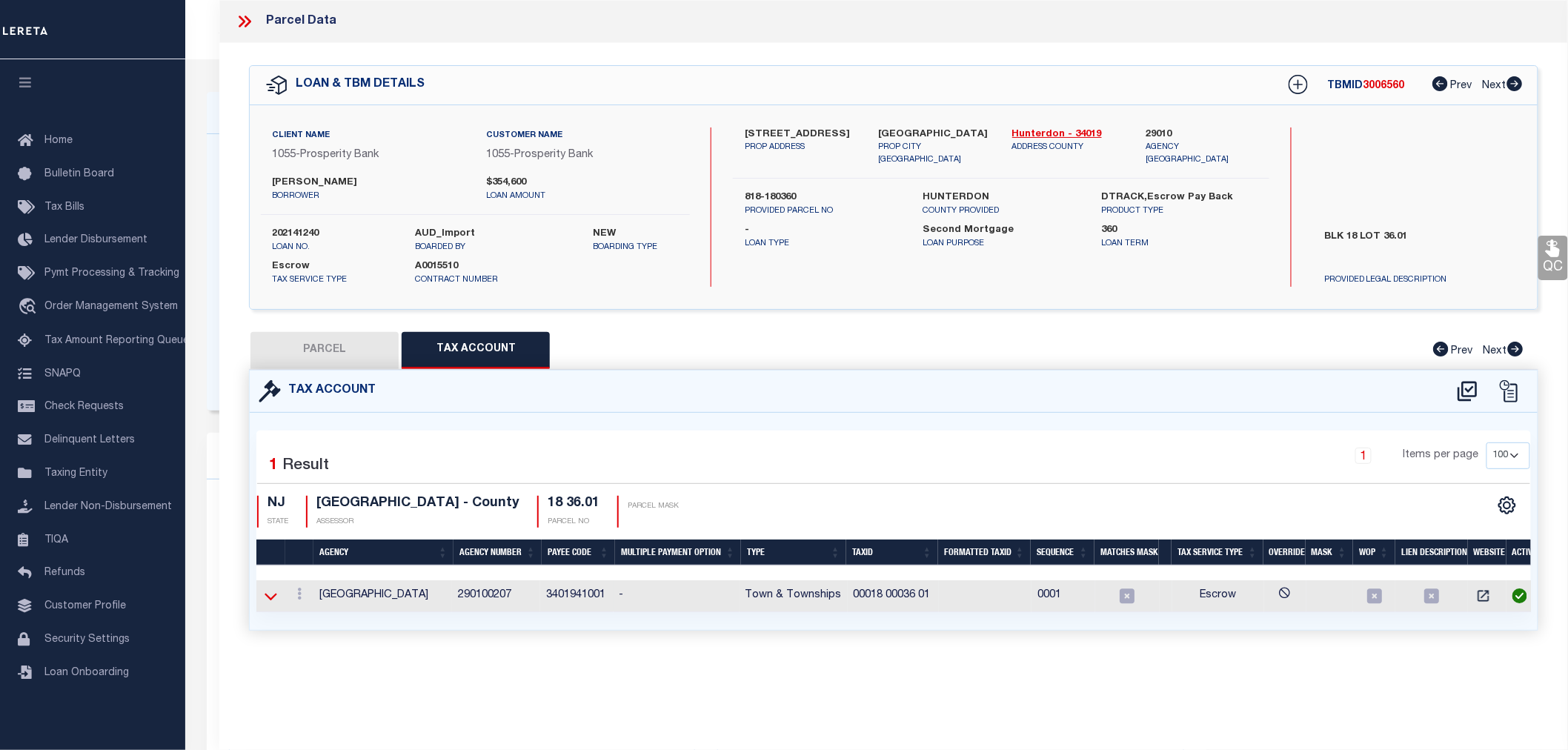
click at [277, 590] on icon at bounding box center [270, 595] width 12 height 15
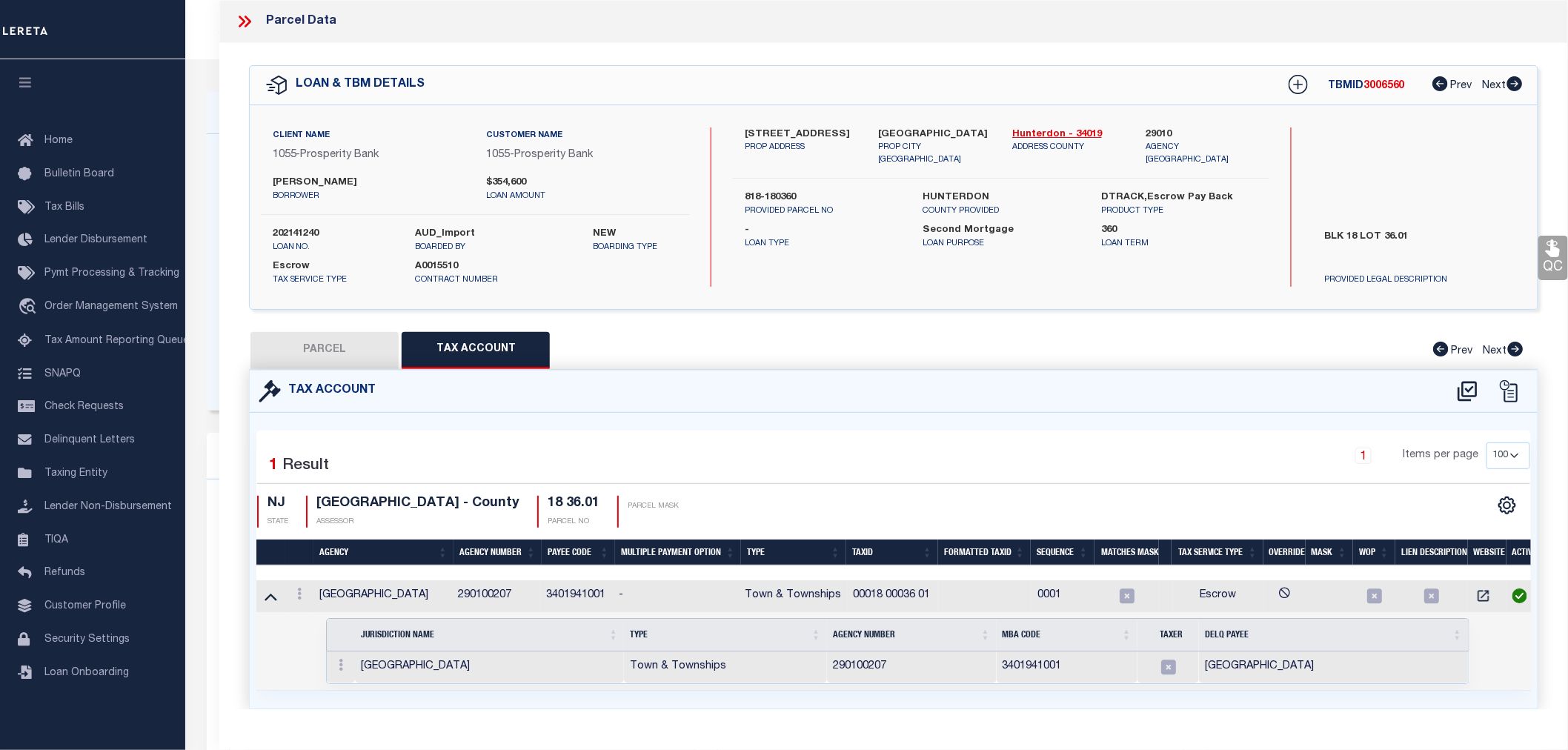
click at [277, 590] on icon at bounding box center [270, 595] width 12 height 15
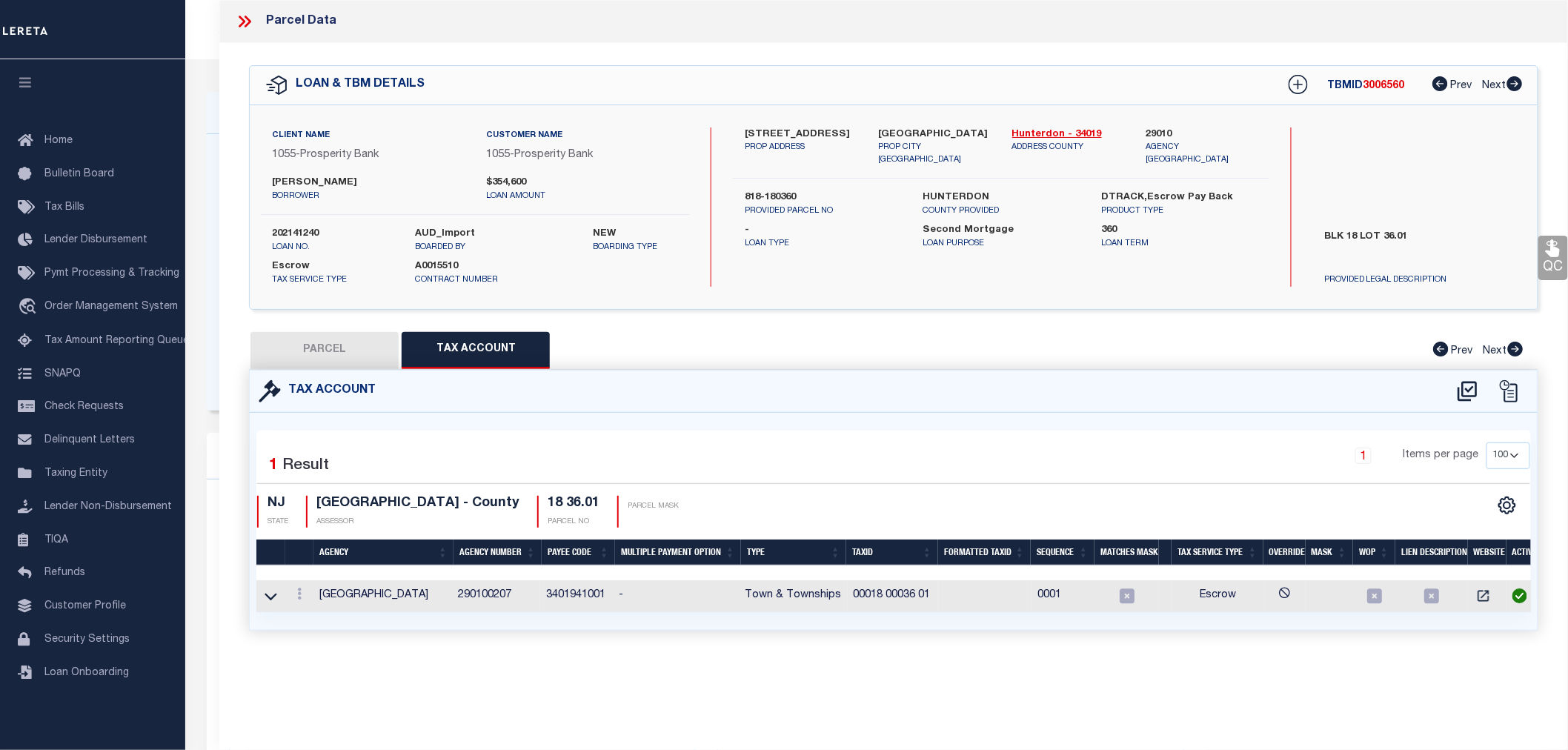
click at [278, 590] on link at bounding box center [271, 594] width 17 height 11
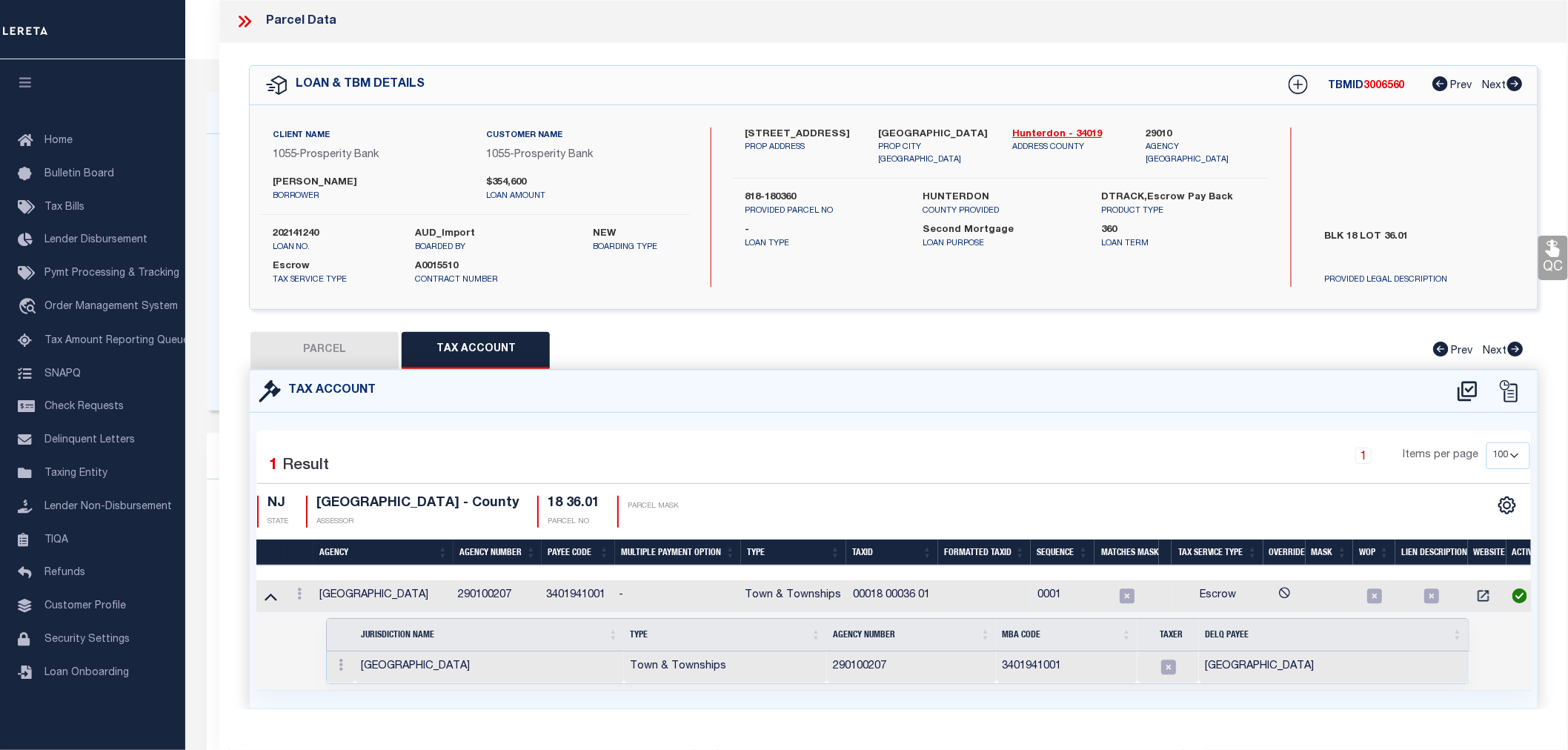
click at [278, 590] on link at bounding box center [271, 594] width 17 height 11
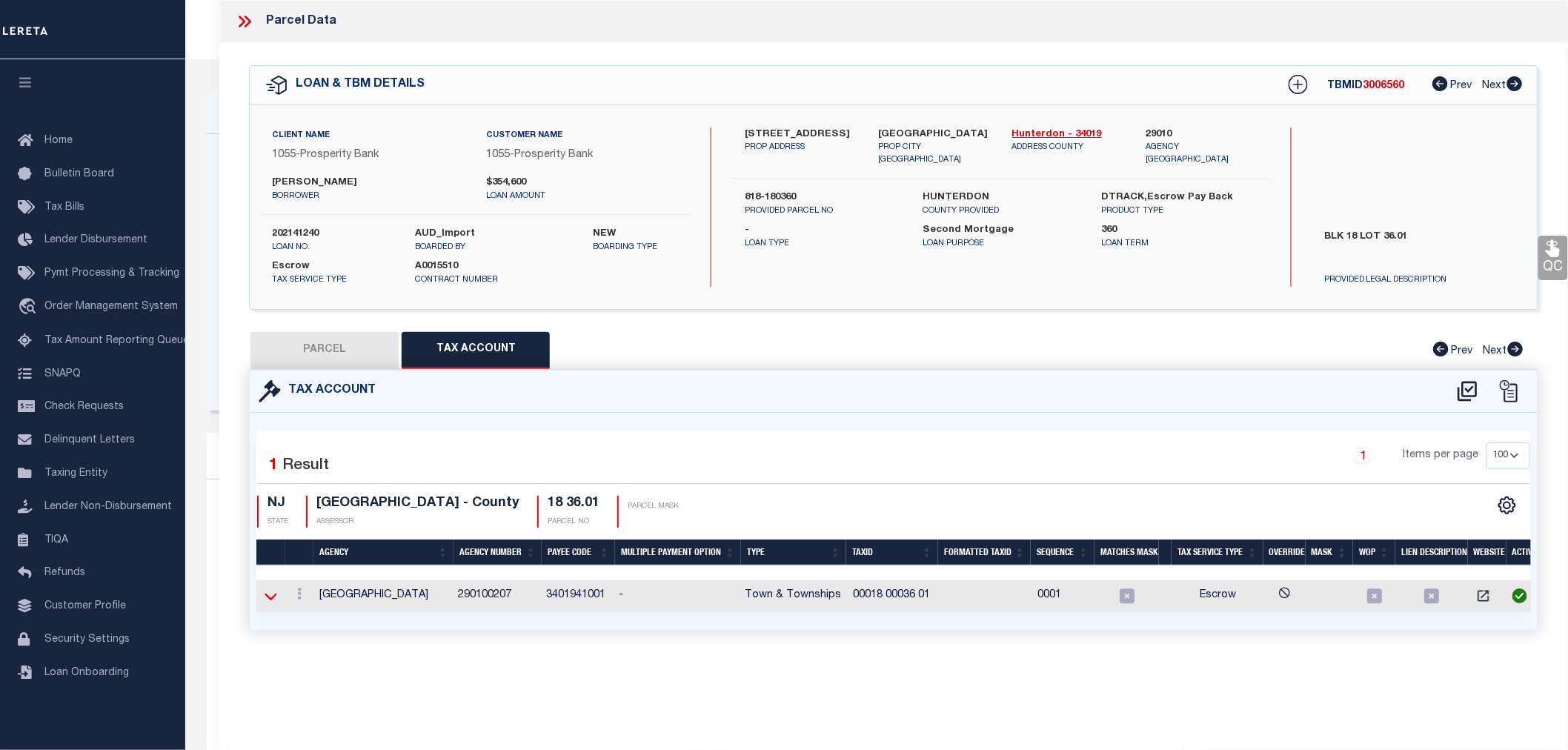
click at [275, 594] on icon at bounding box center [270, 596] width 12 height 8
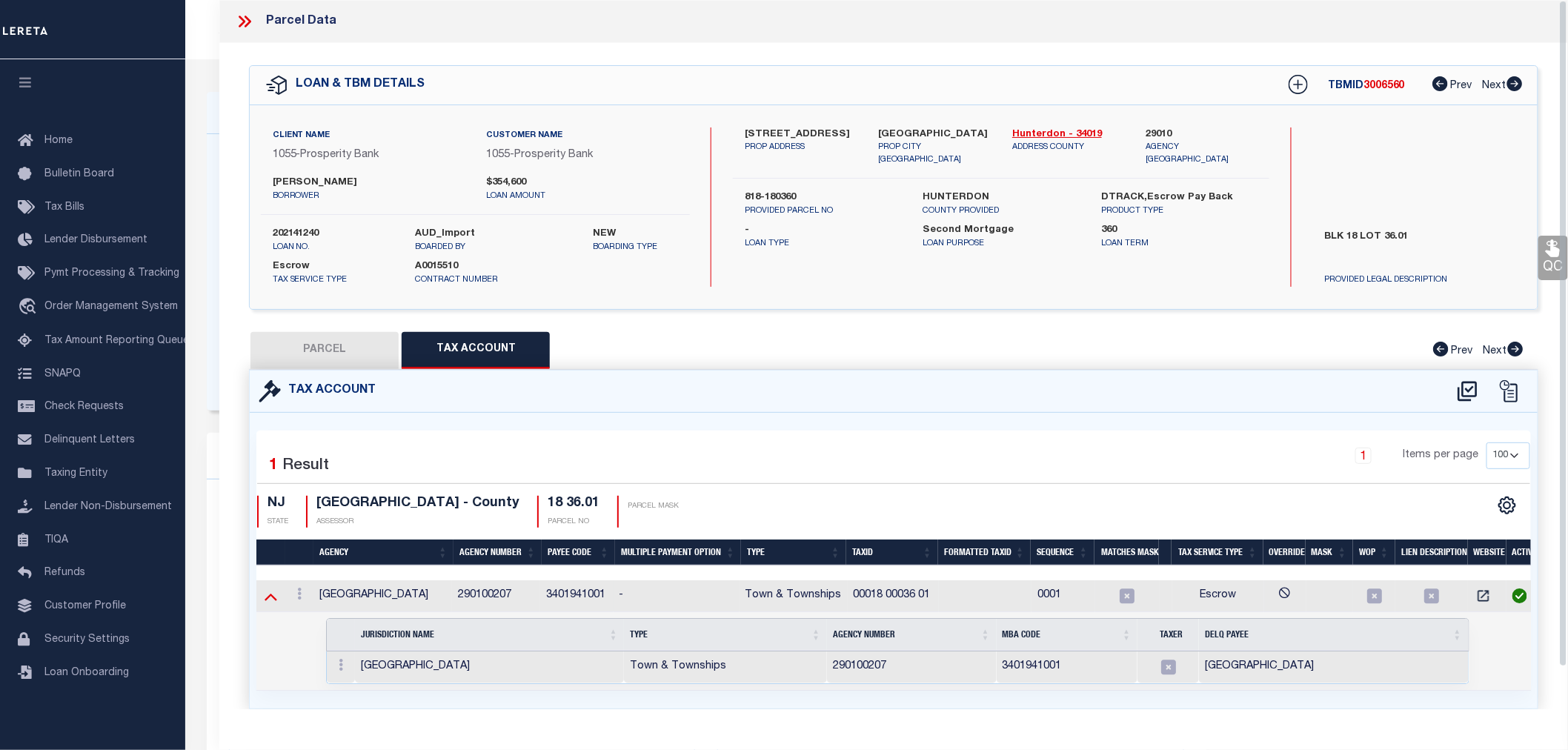
click at [276, 594] on icon at bounding box center [270, 595] width 12 height 15
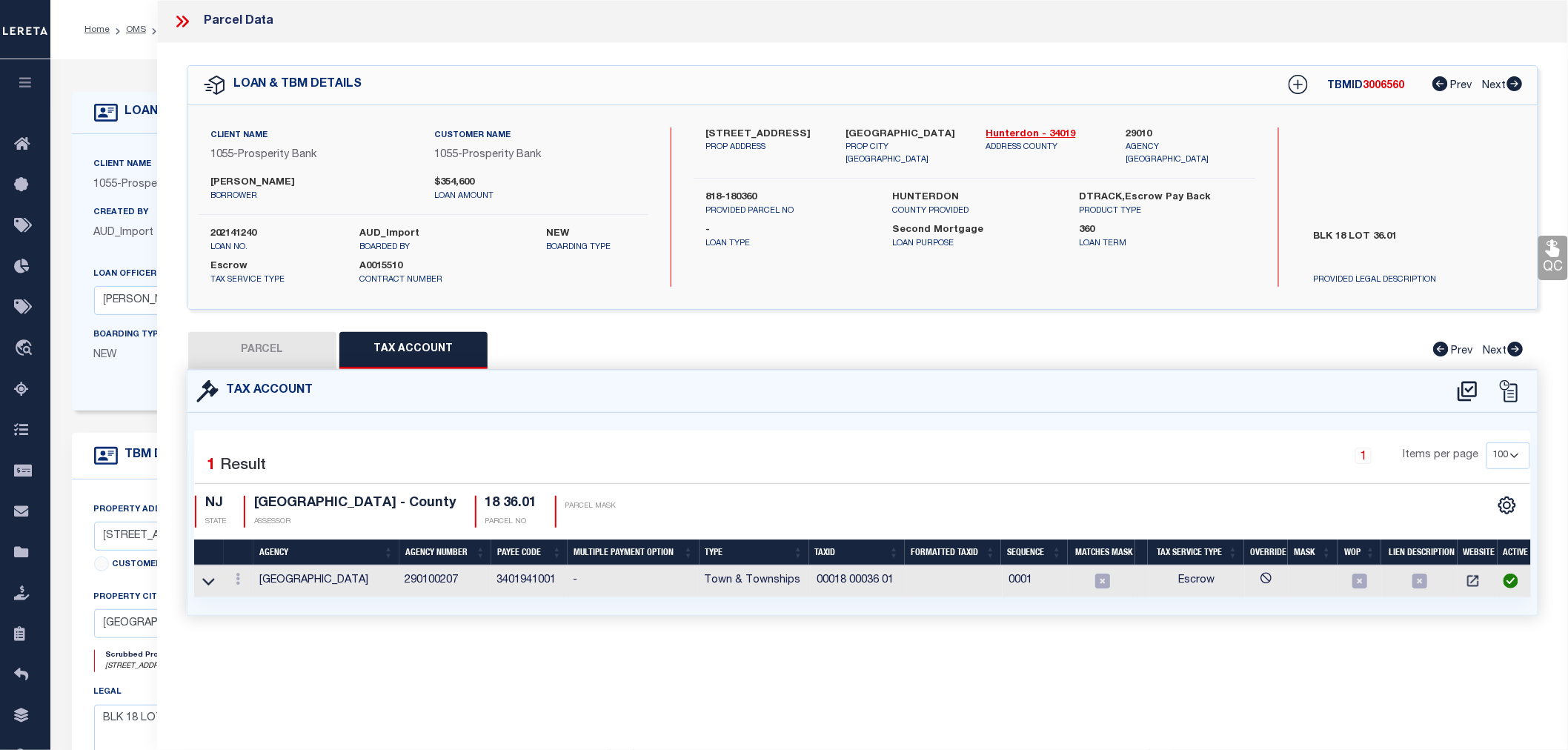
click at [177, 23] on icon at bounding box center [183, 21] width 19 height 19
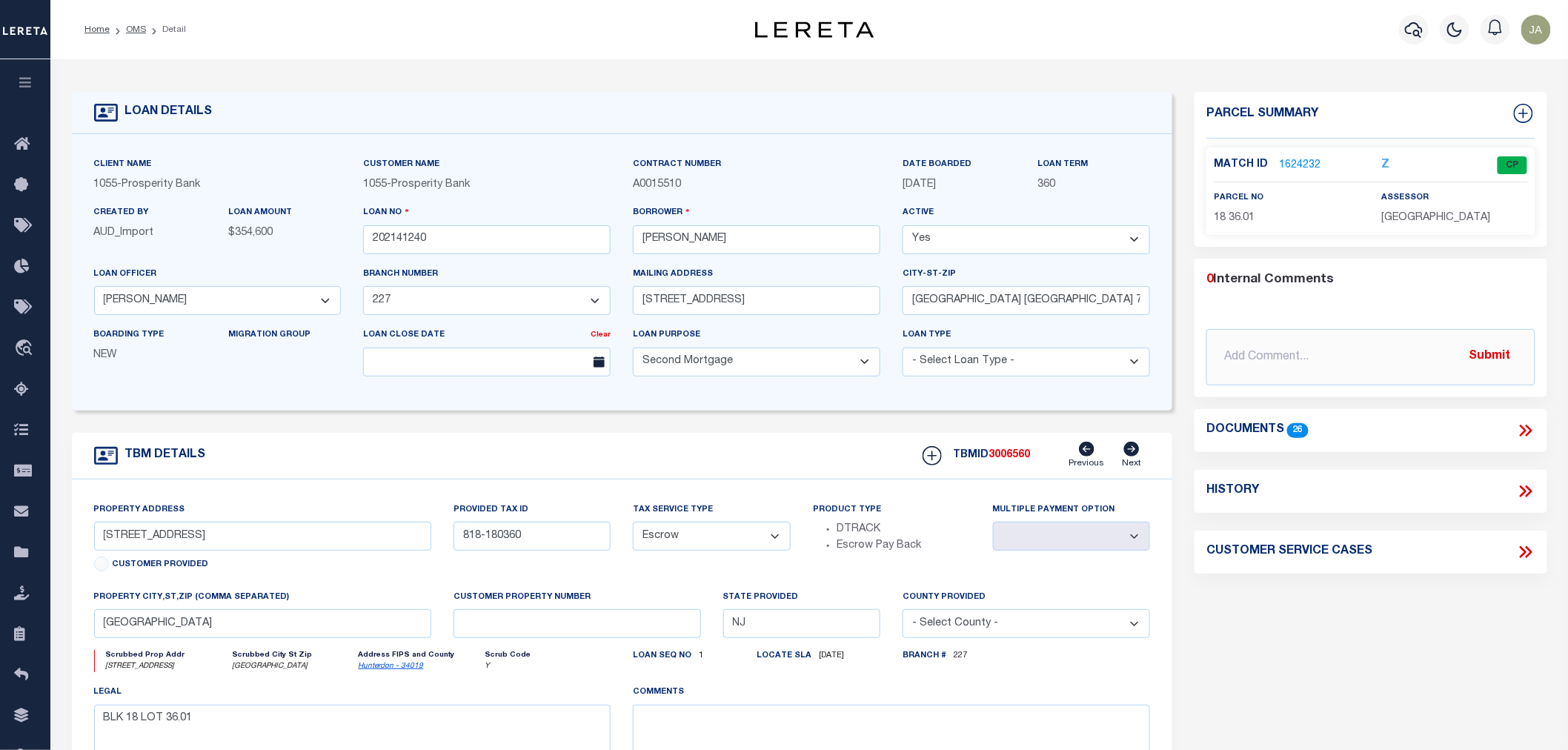
click at [1305, 163] on link "1624232" at bounding box center [1299, 165] width 41 height 15
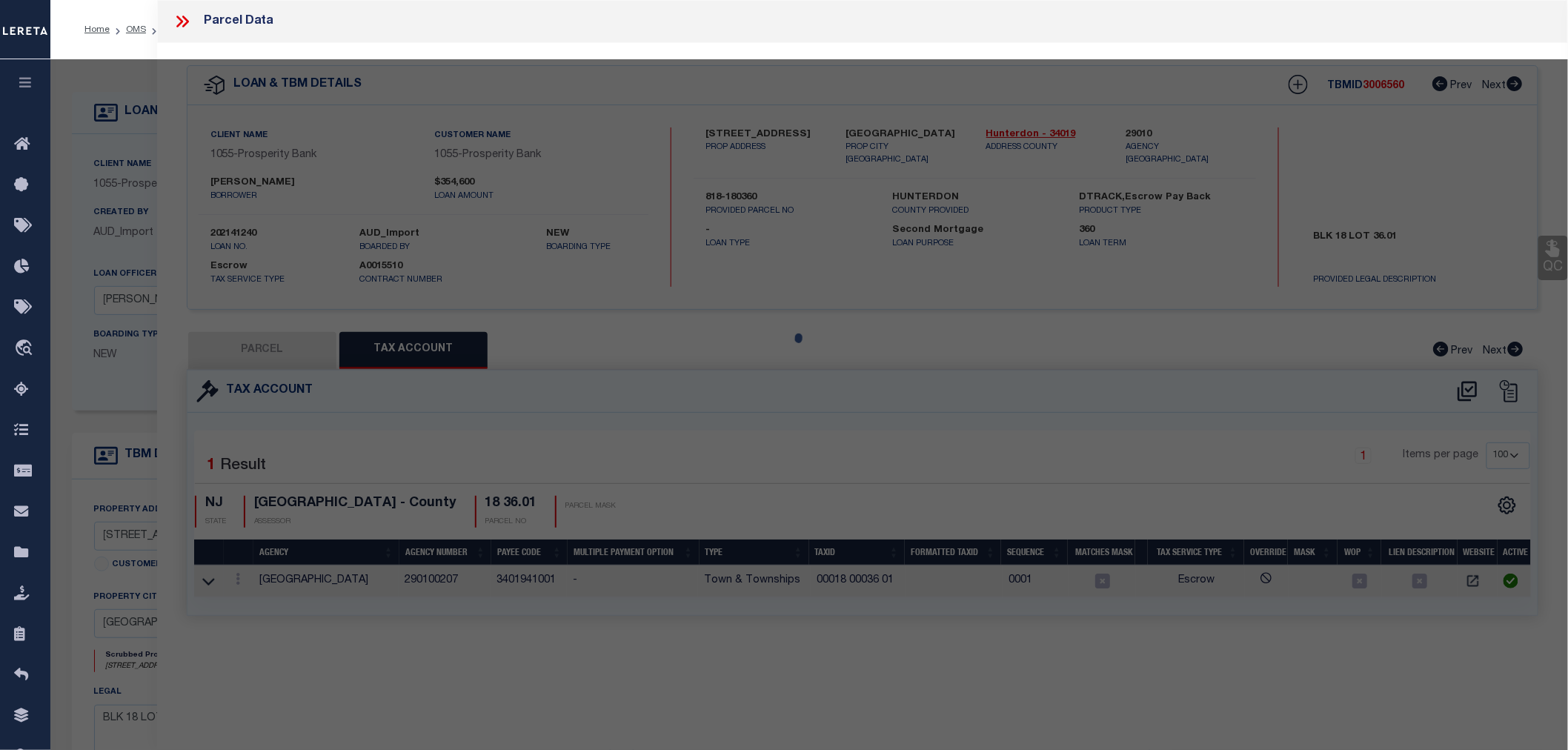
select select "AS"
checkbox input "false"
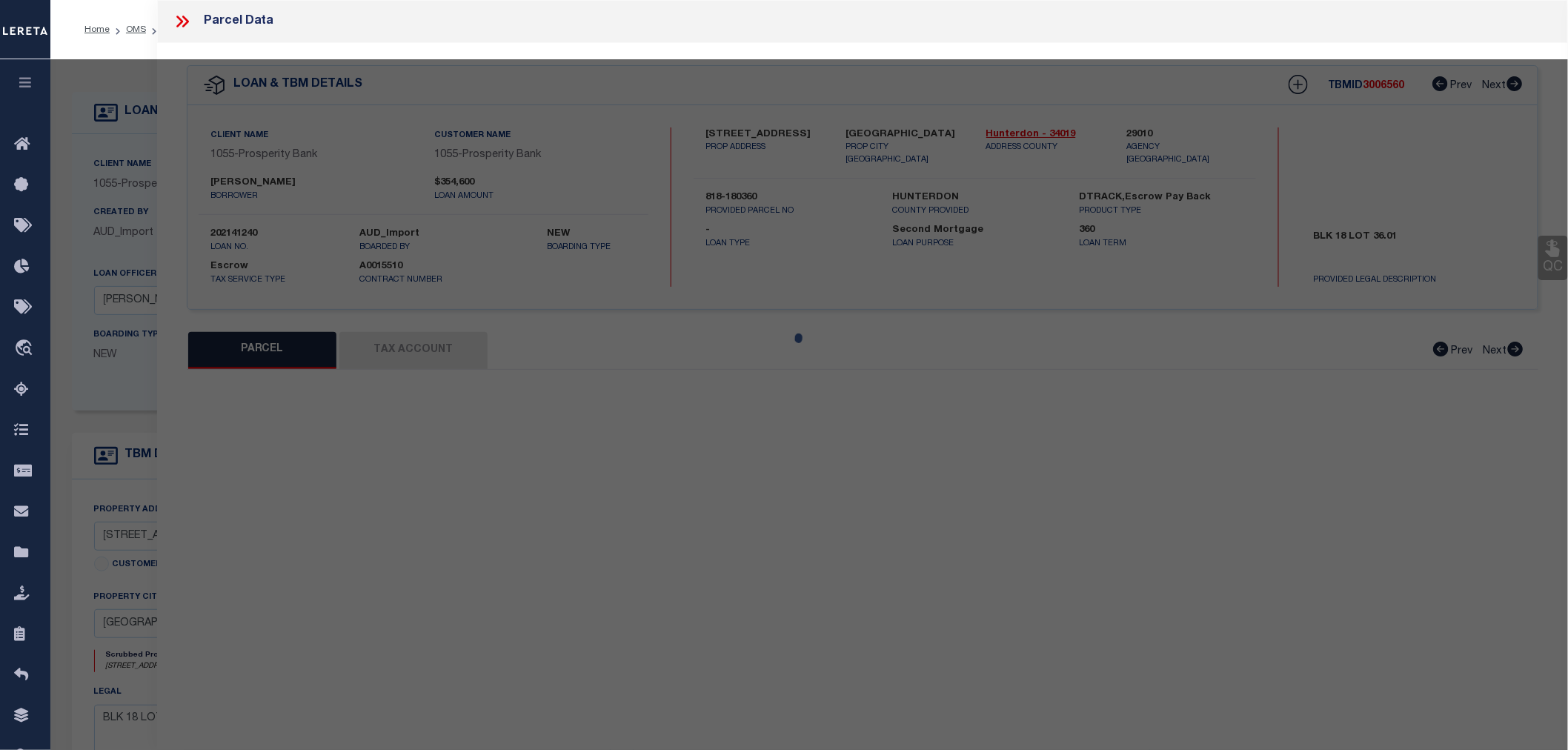
select select "CP"
type input "NORMAN, DARREL & NANCY J"
select select
type input "157 COUNTY ROAD 513"
checkbox input "false"
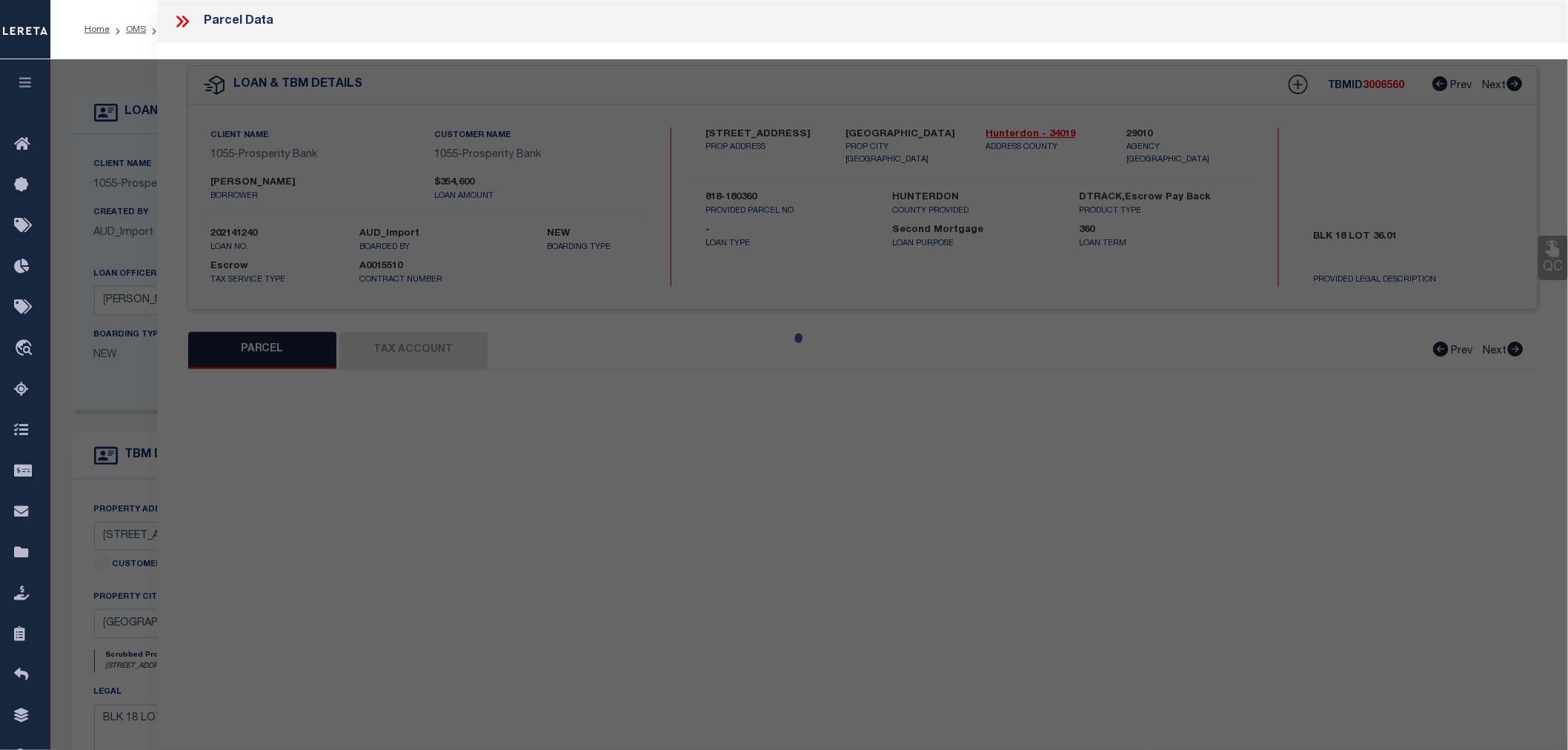
type input "FRENCHTOWN NJ 8825"
type textarea "Acreage: 2.503"
type textarea "TaxID Special Project"
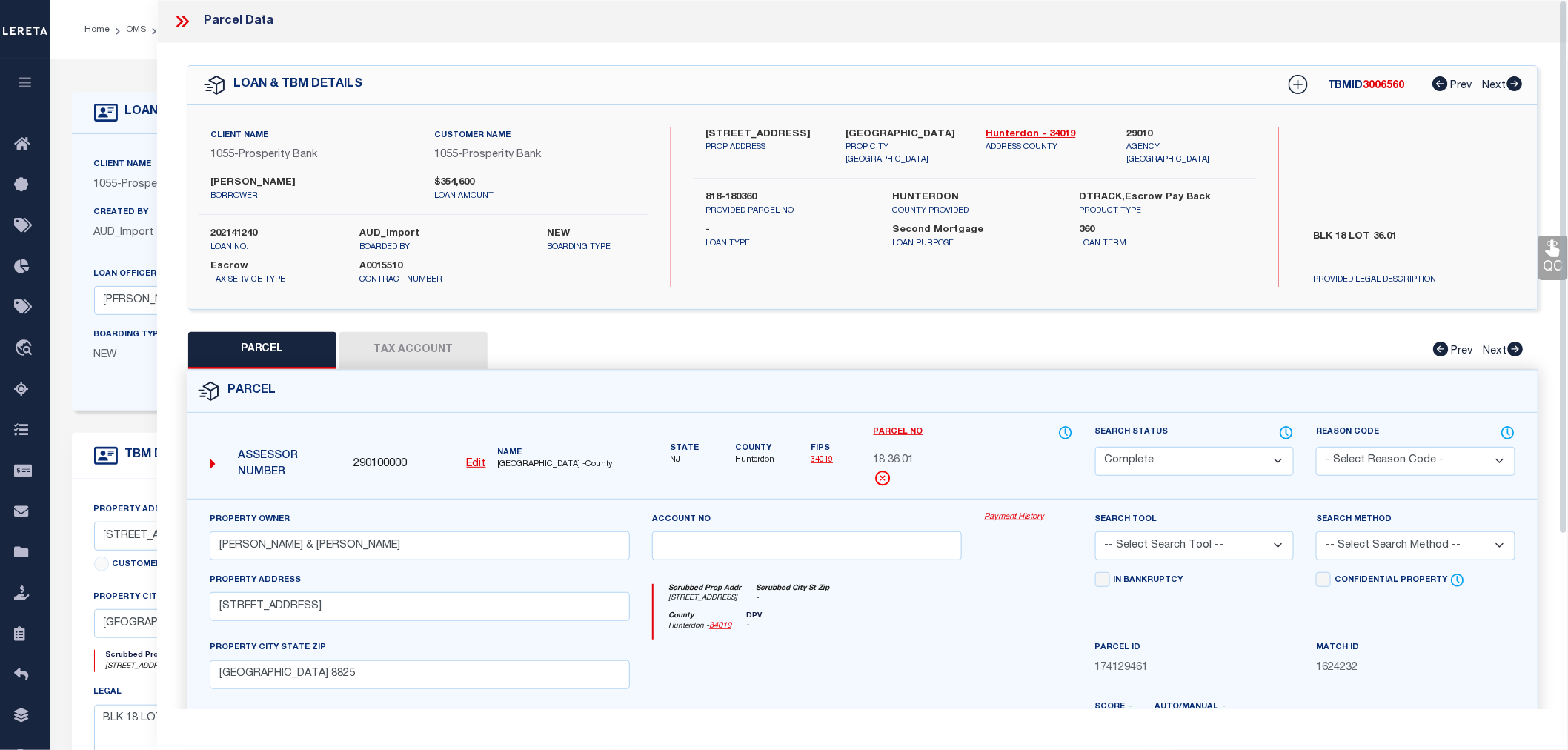
click at [404, 354] on button "Tax Account" at bounding box center [413, 351] width 148 height 37
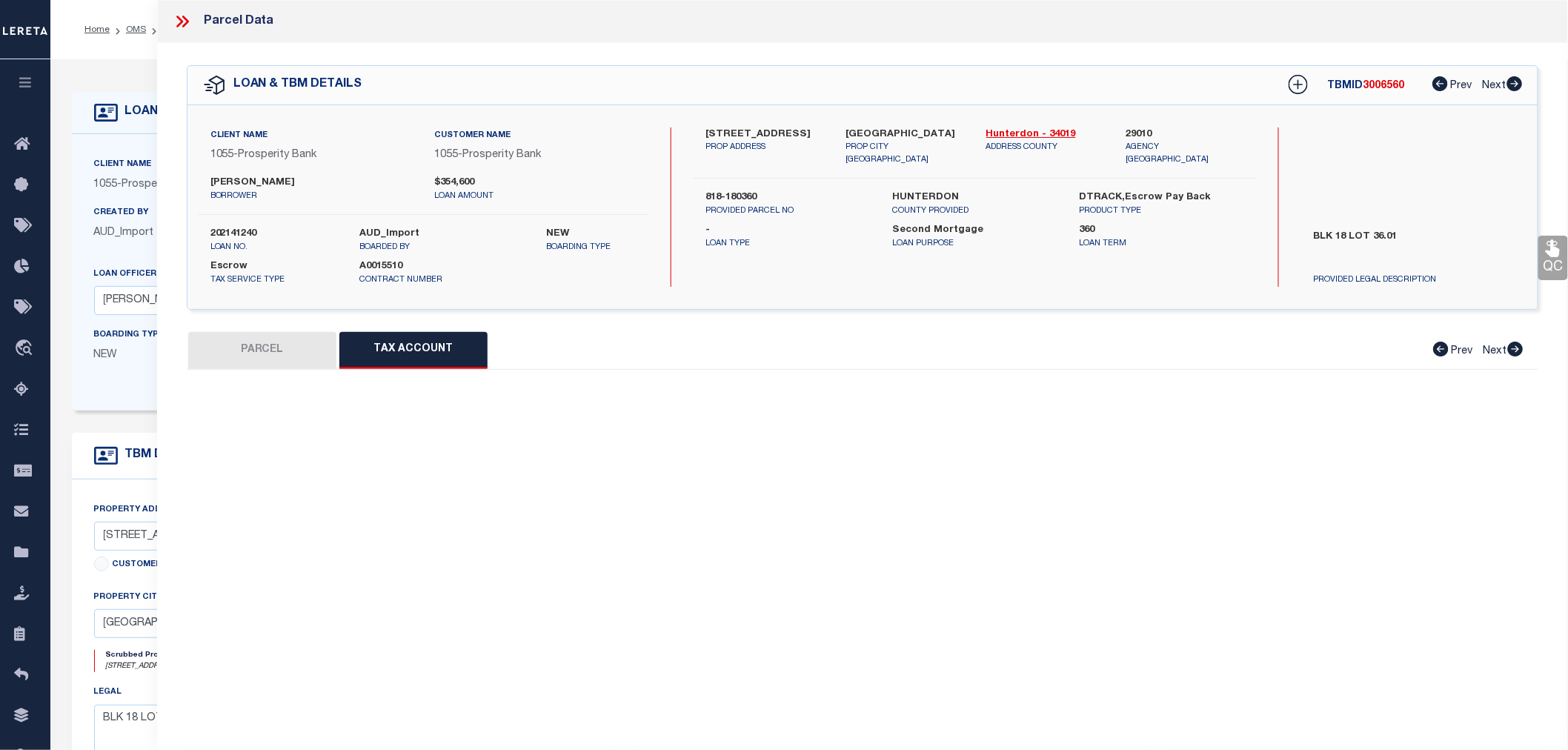
select select "100"
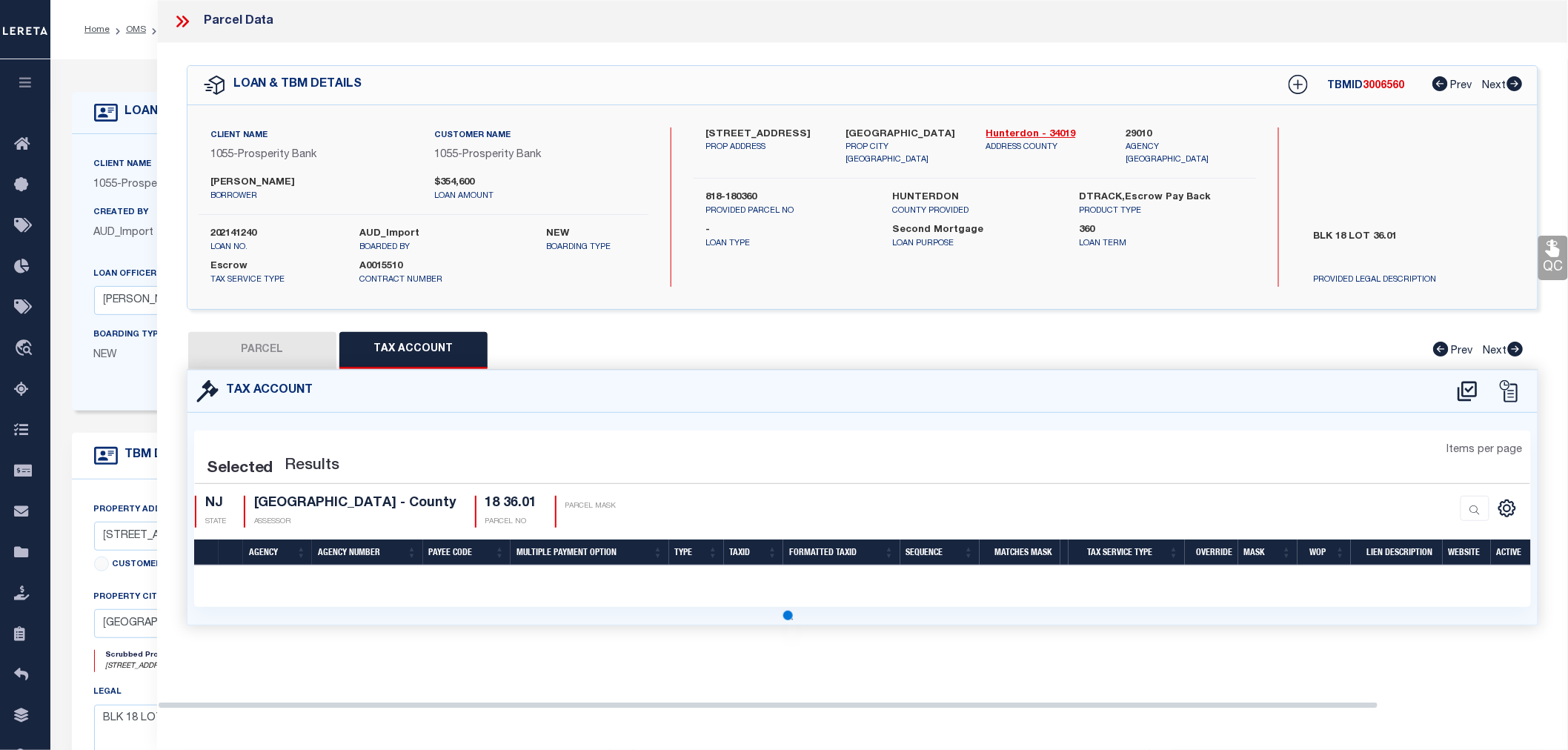
select select "100"
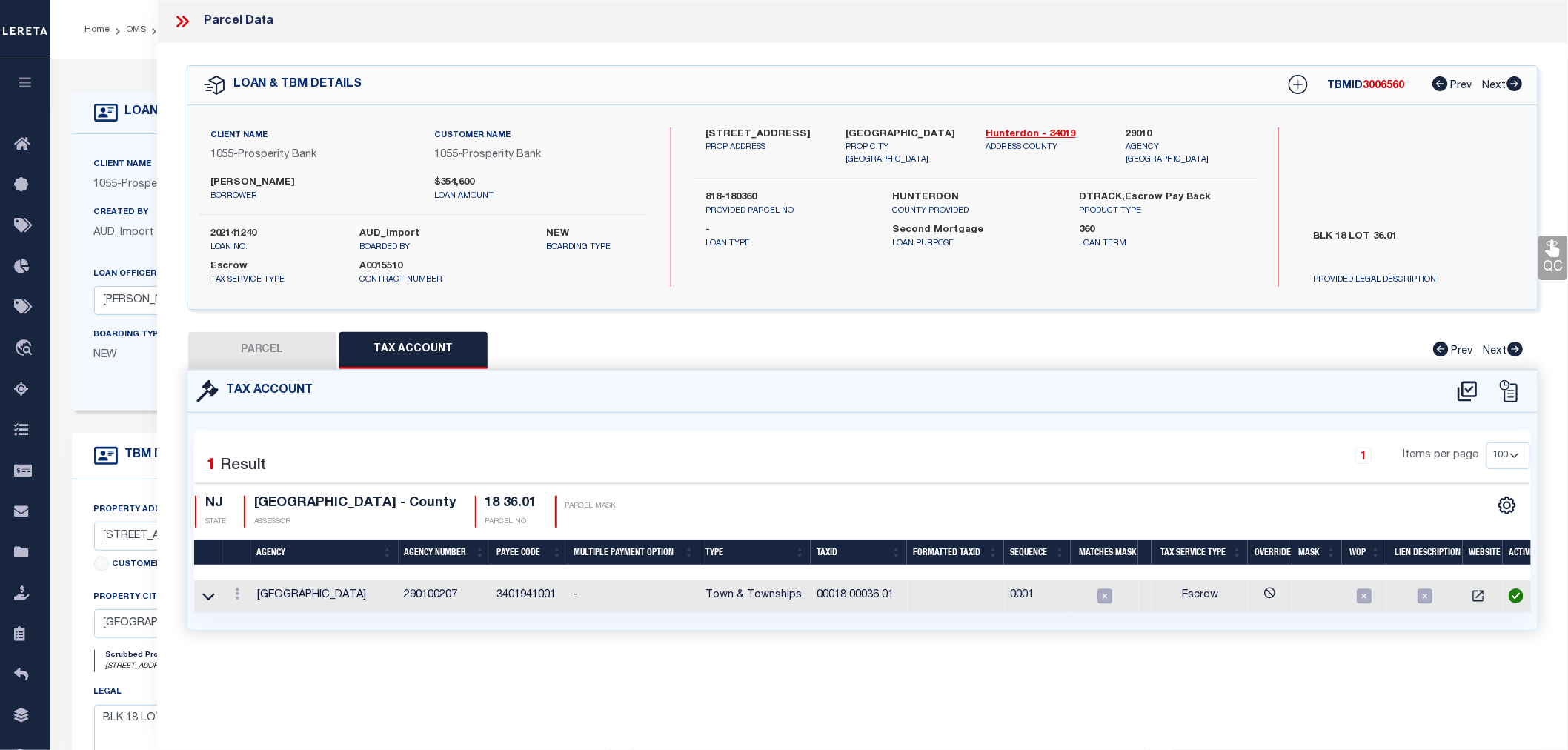
click at [181, 22] on icon at bounding box center [180, 21] width 7 height 12
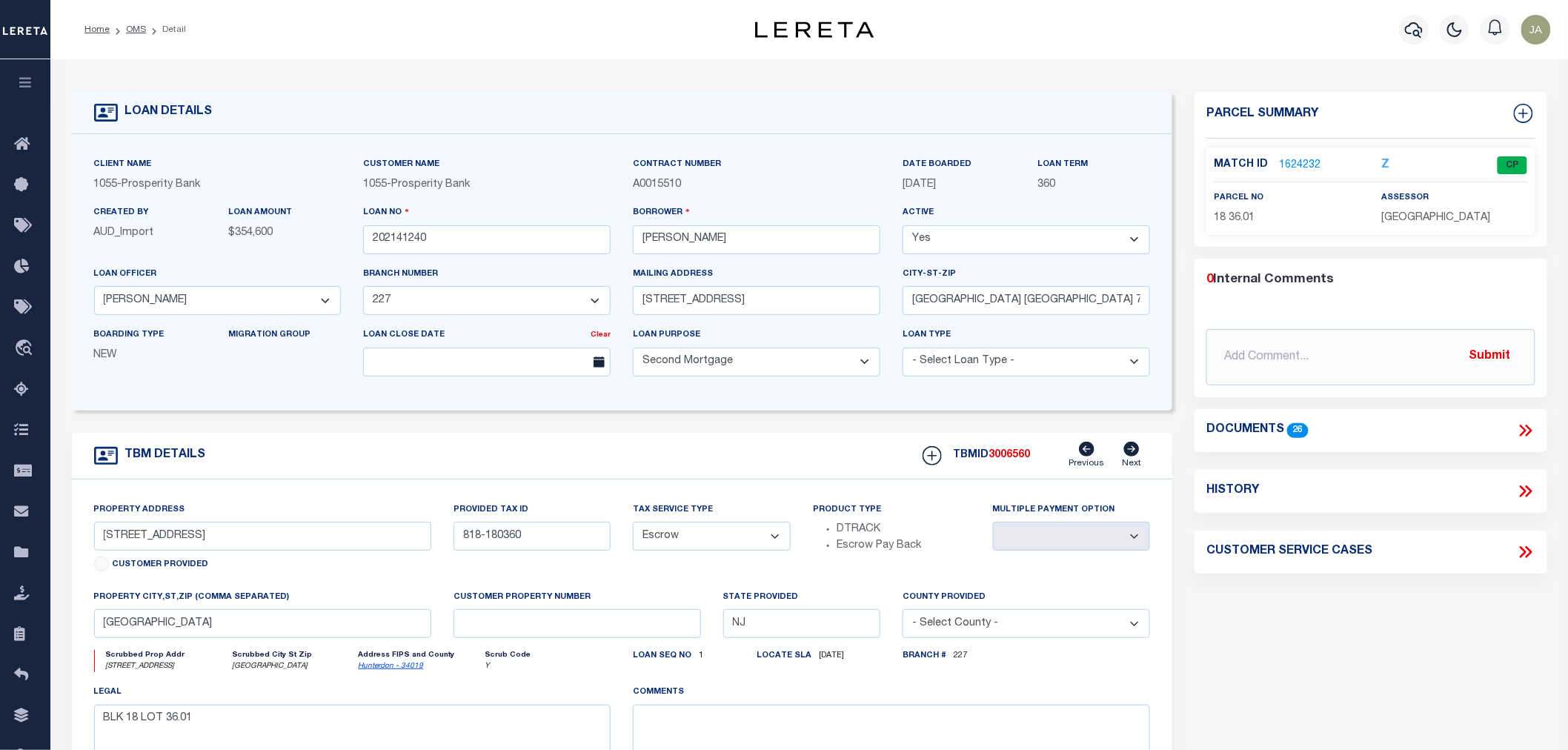
click at [19, 76] on button "button" at bounding box center [25, 85] width 50 height 50
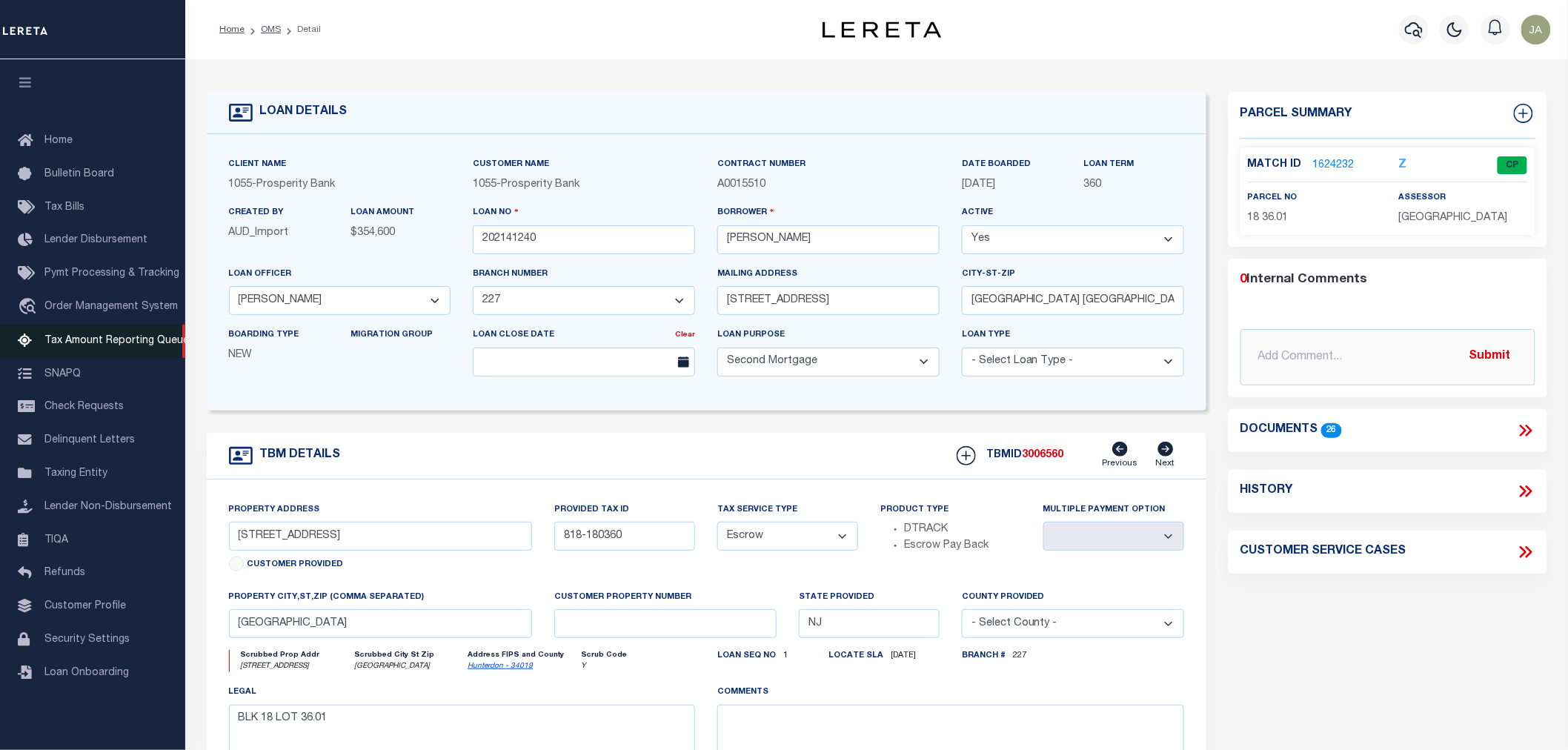
click at [99, 335] on span "Tax Amount Reporting Queue" at bounding box center [116, 340] width 144 height 11
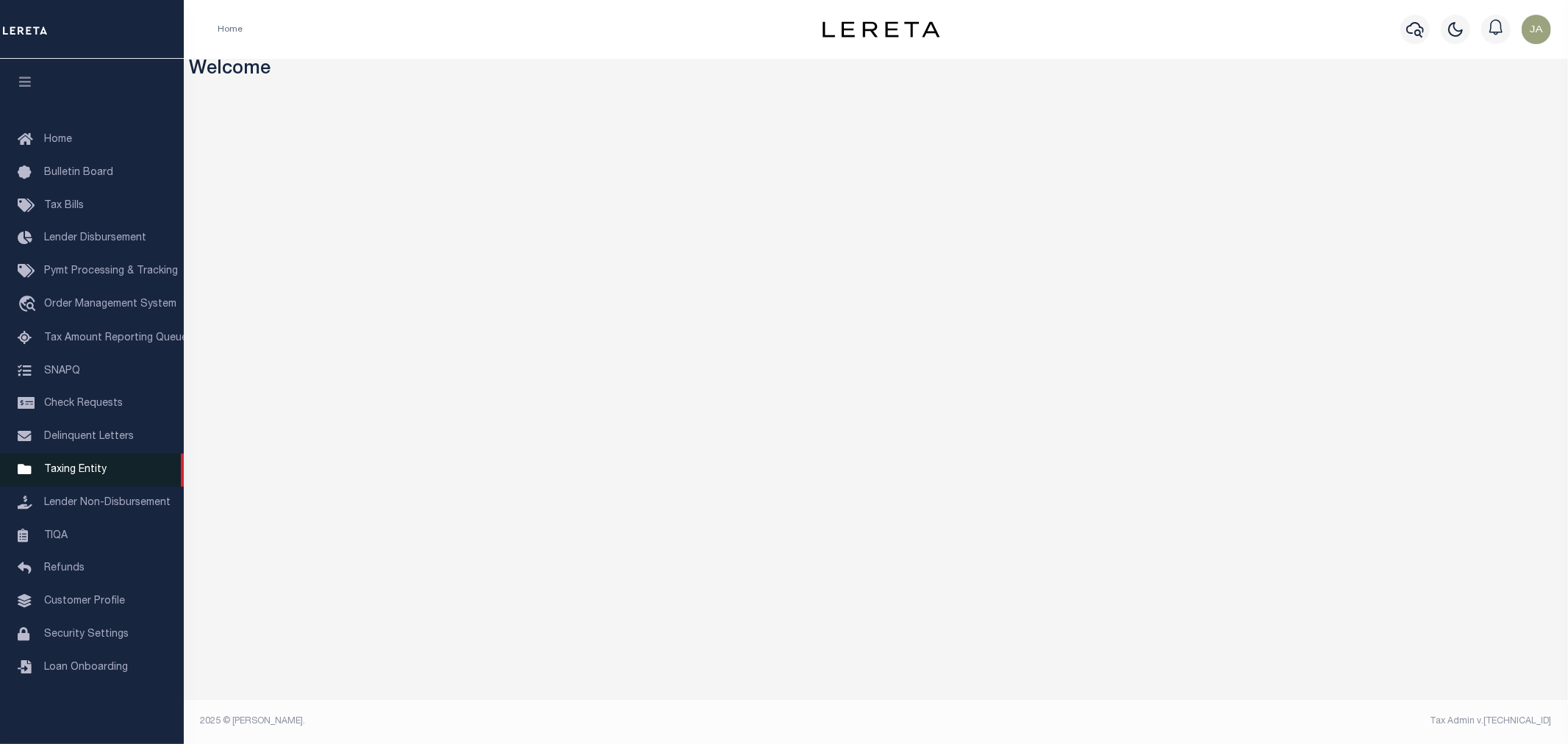
click at [75, 472] on span "Taxing Entity" at bounding box center [75, 470] width 63 height 10
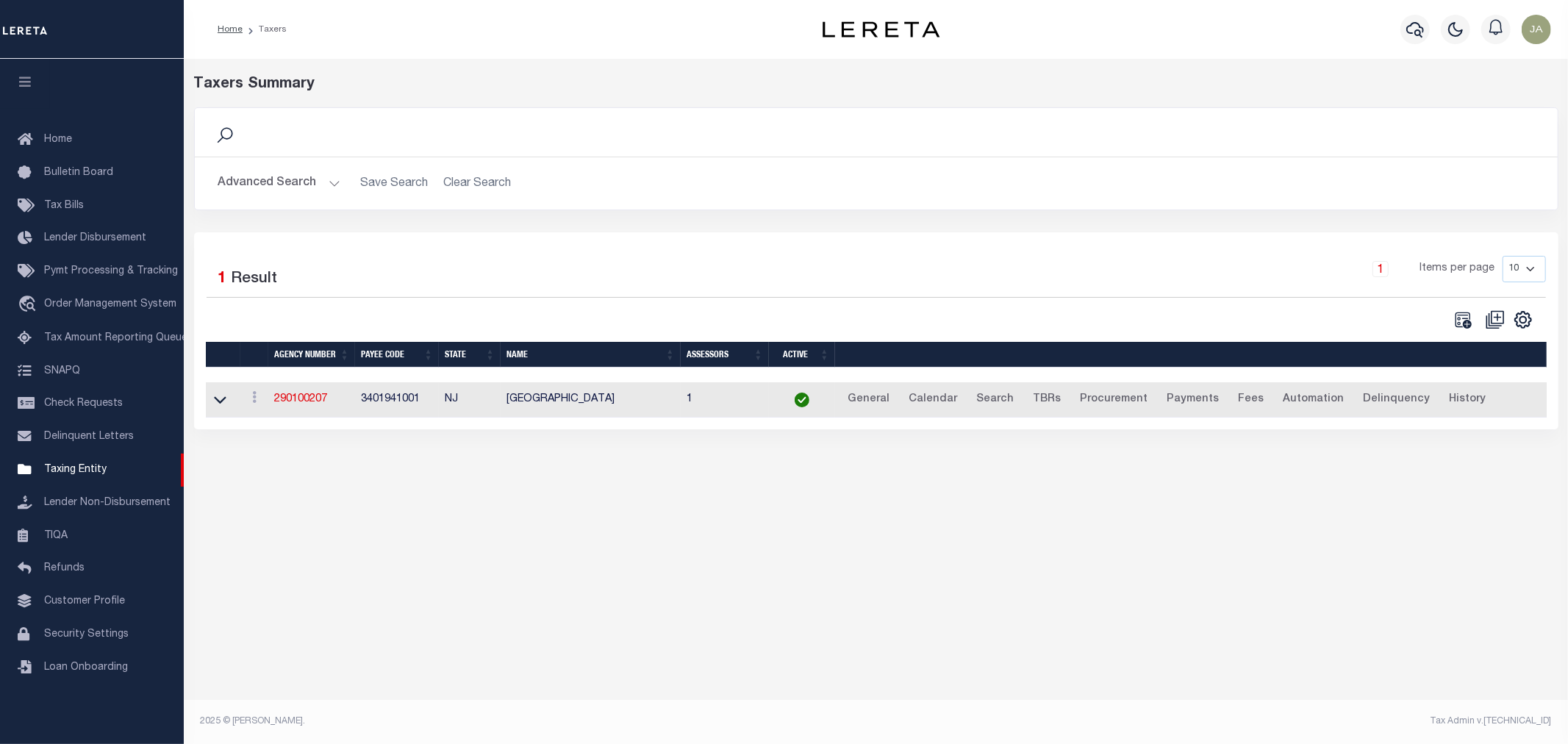
click at [336, 186] on button "Advanced Search" at bounding box center [279, 183] width 122 height 29
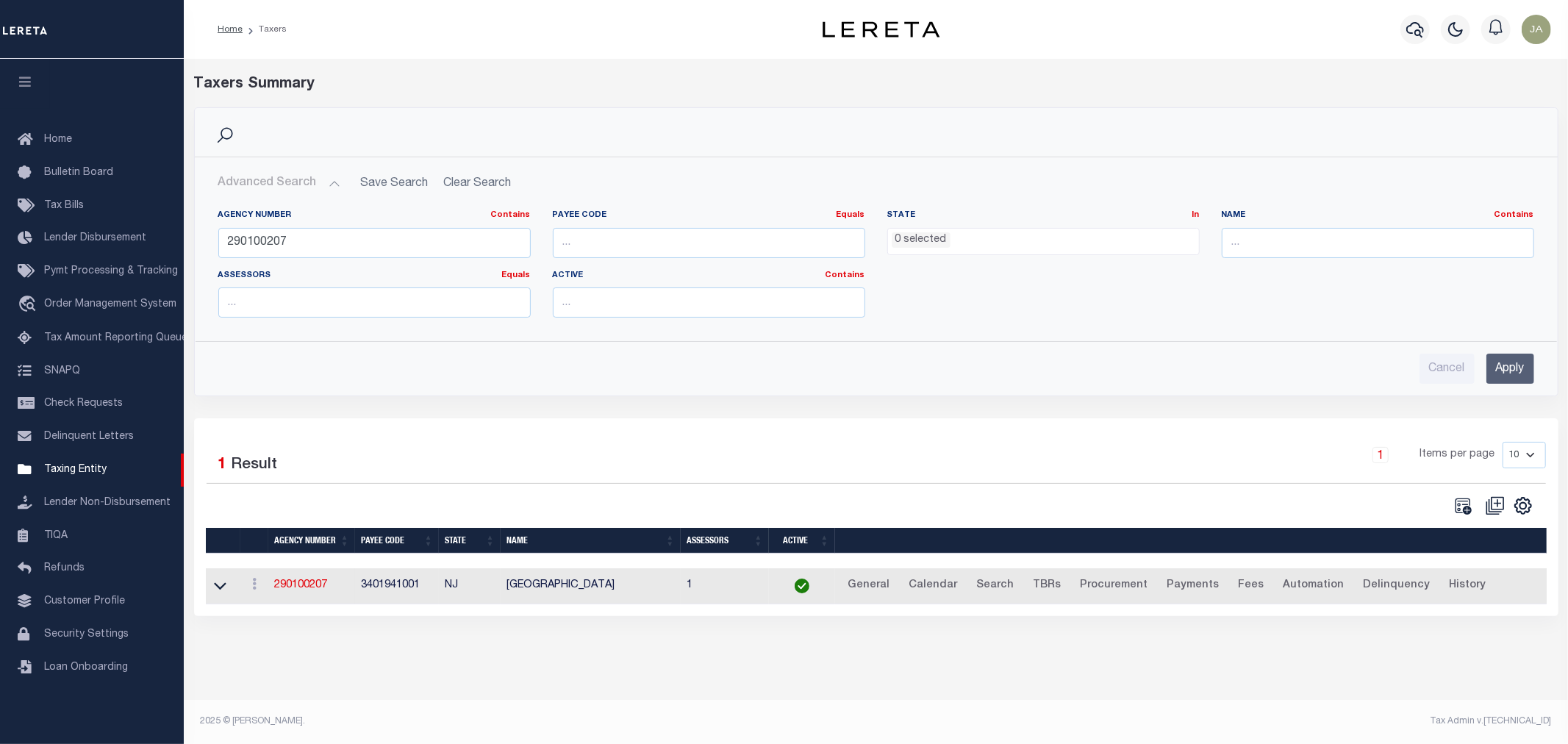
click at [335, 186] on button "Advanced Search" at bounding box center [279, 183] width 122 height 29
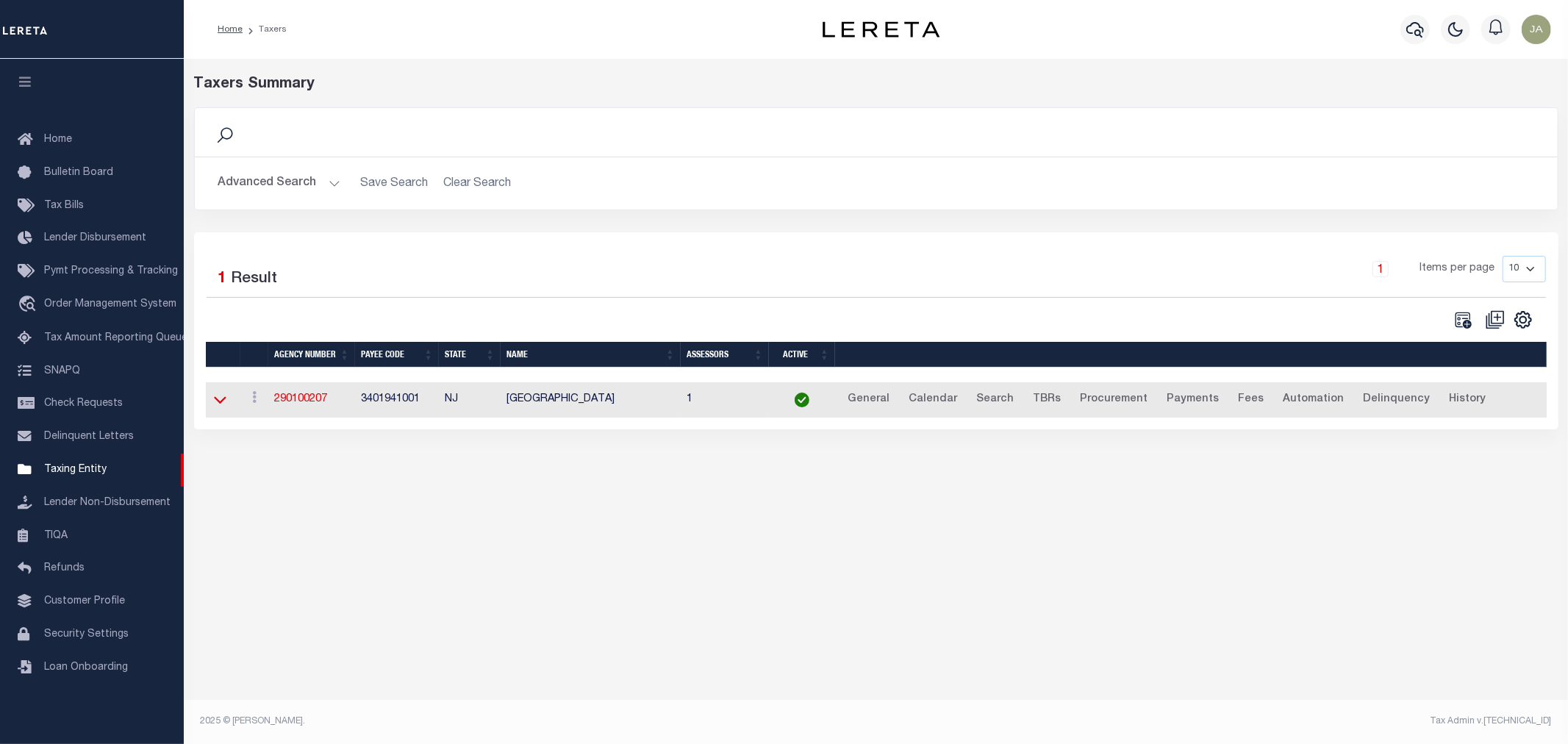
click at [218, 402] on icon at bounding box center [219, 399] width 12 height 15
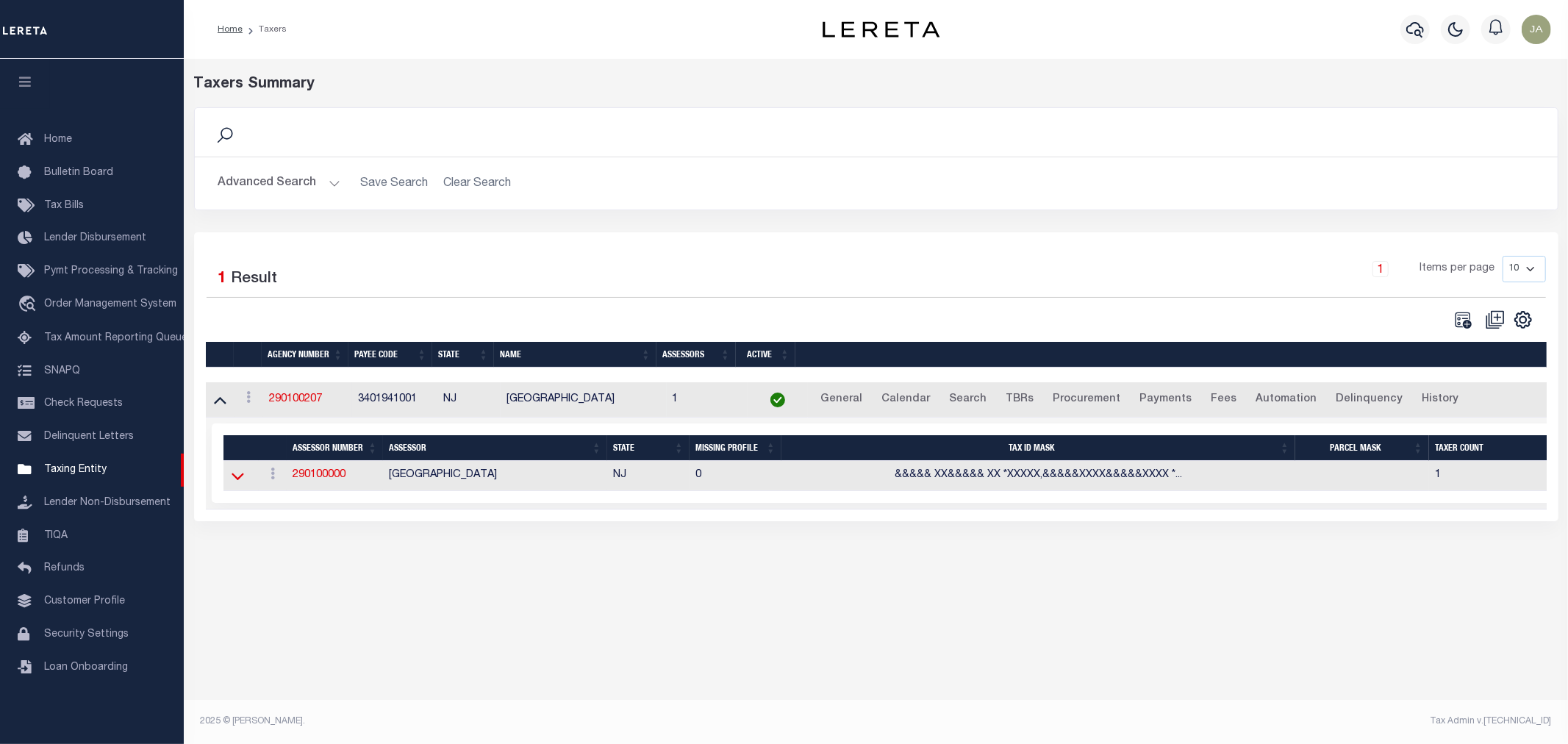
click at [233, 477] on icon at bounding box center [237, 477] width 12 height 8
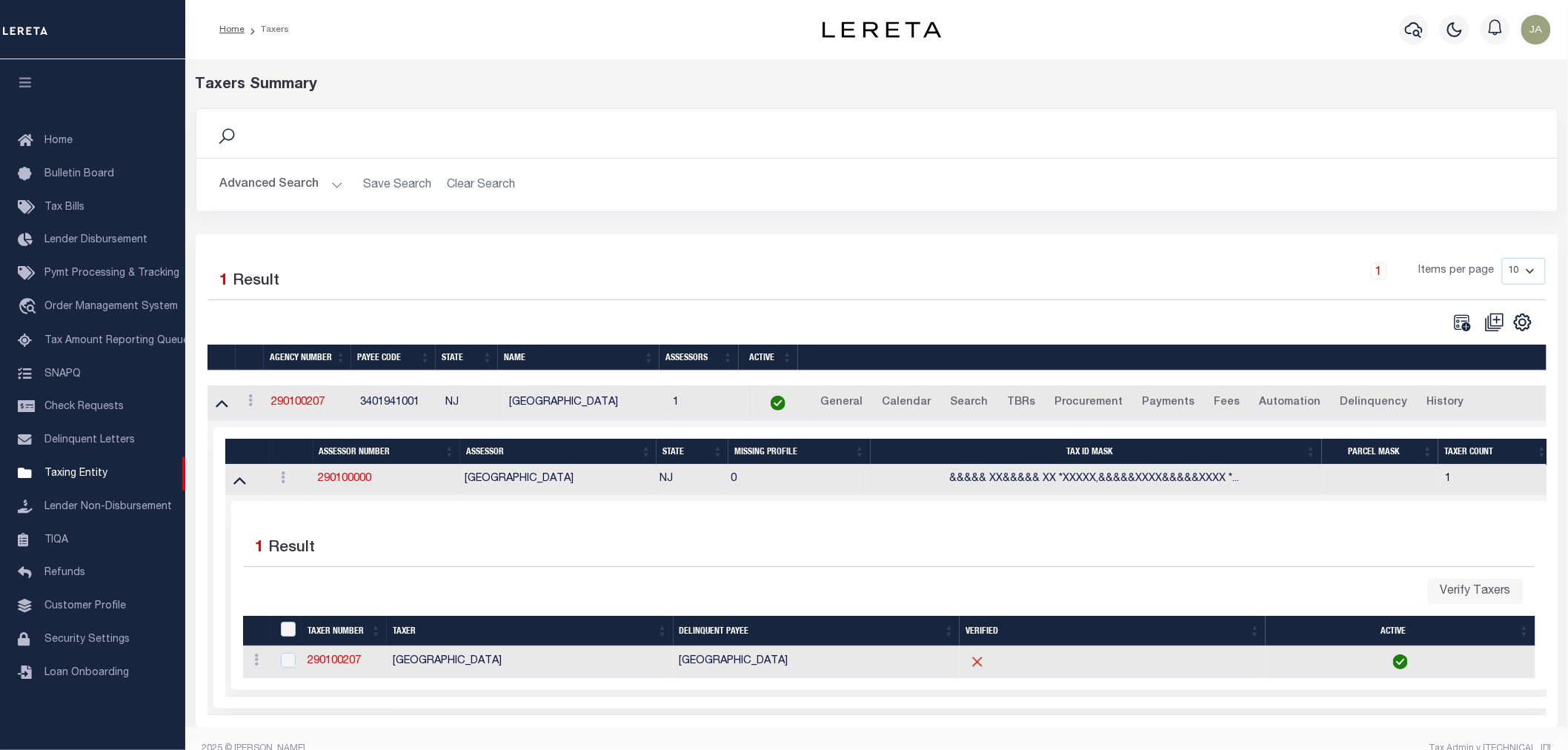
scroll to position [34, 0]
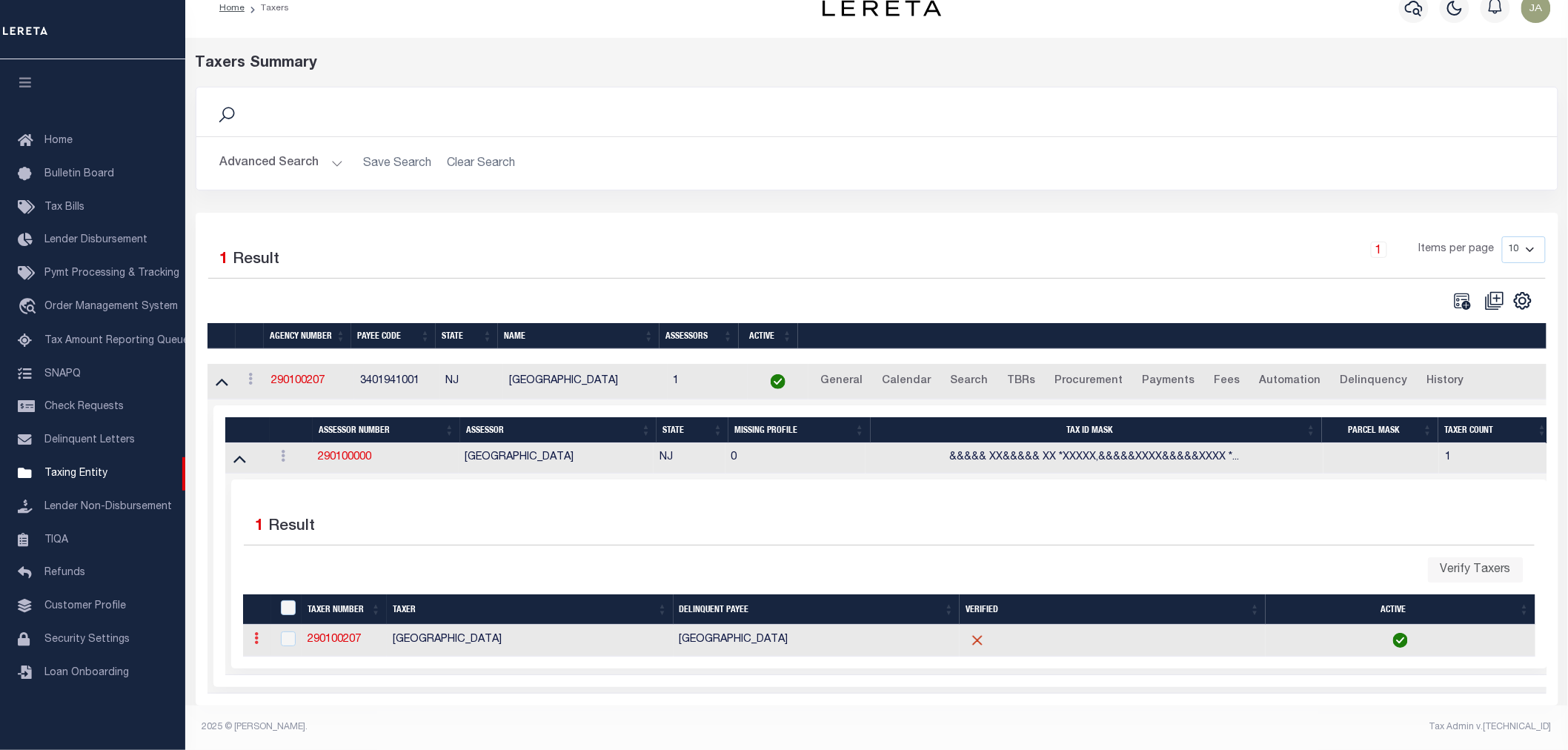
click at [257, 634] on icon at bounding box center [257, 638] width 5 height 12
click at [256, 634] on icon at bounding box center [257, 638] width 5 height 12
click at [281, 452] on link at bounding box center [282, 458] width 16 height 12
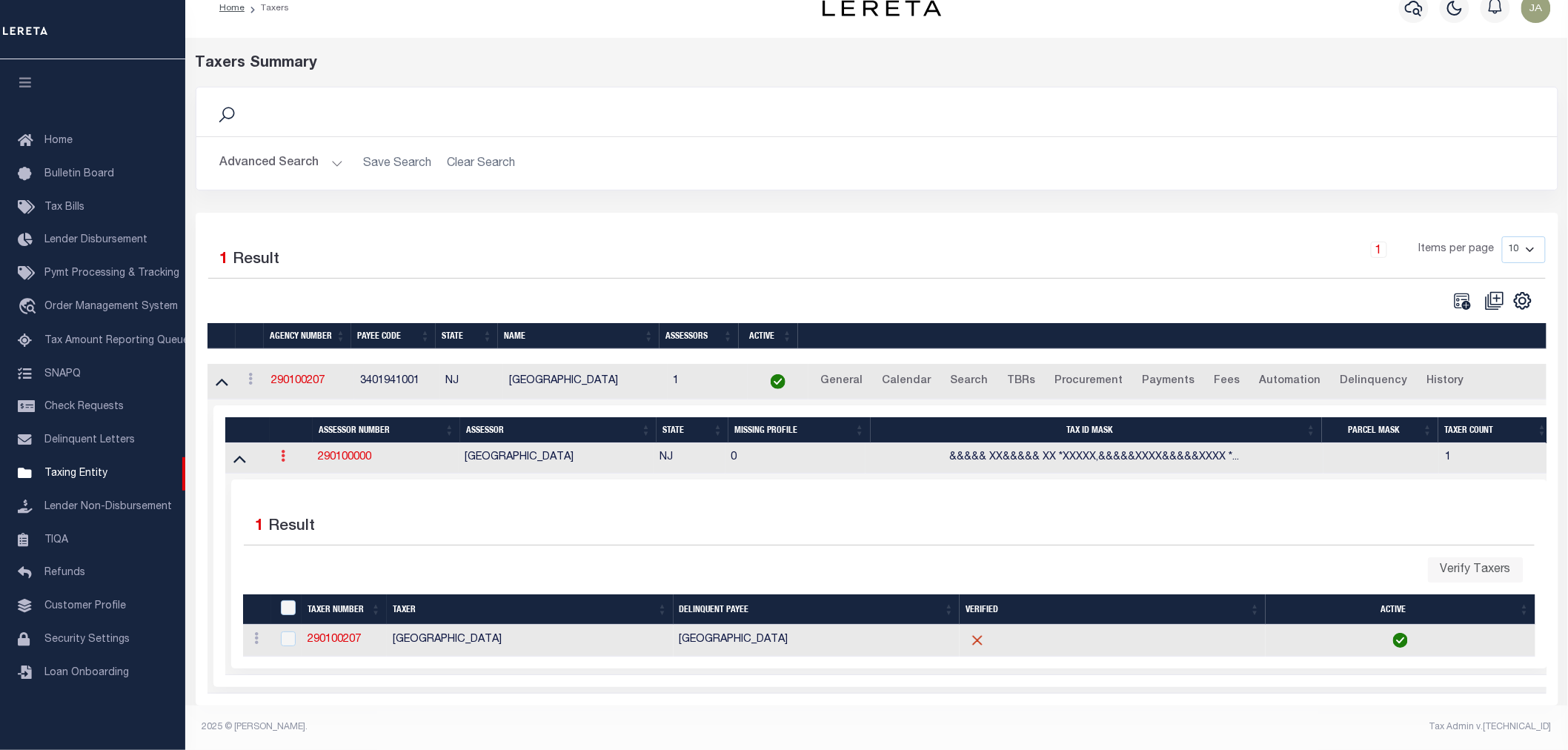
scroll to position [25, 0]
click at [783, 540] on div "Items per page" at bounding box center [1053, 523] width 985 height 41
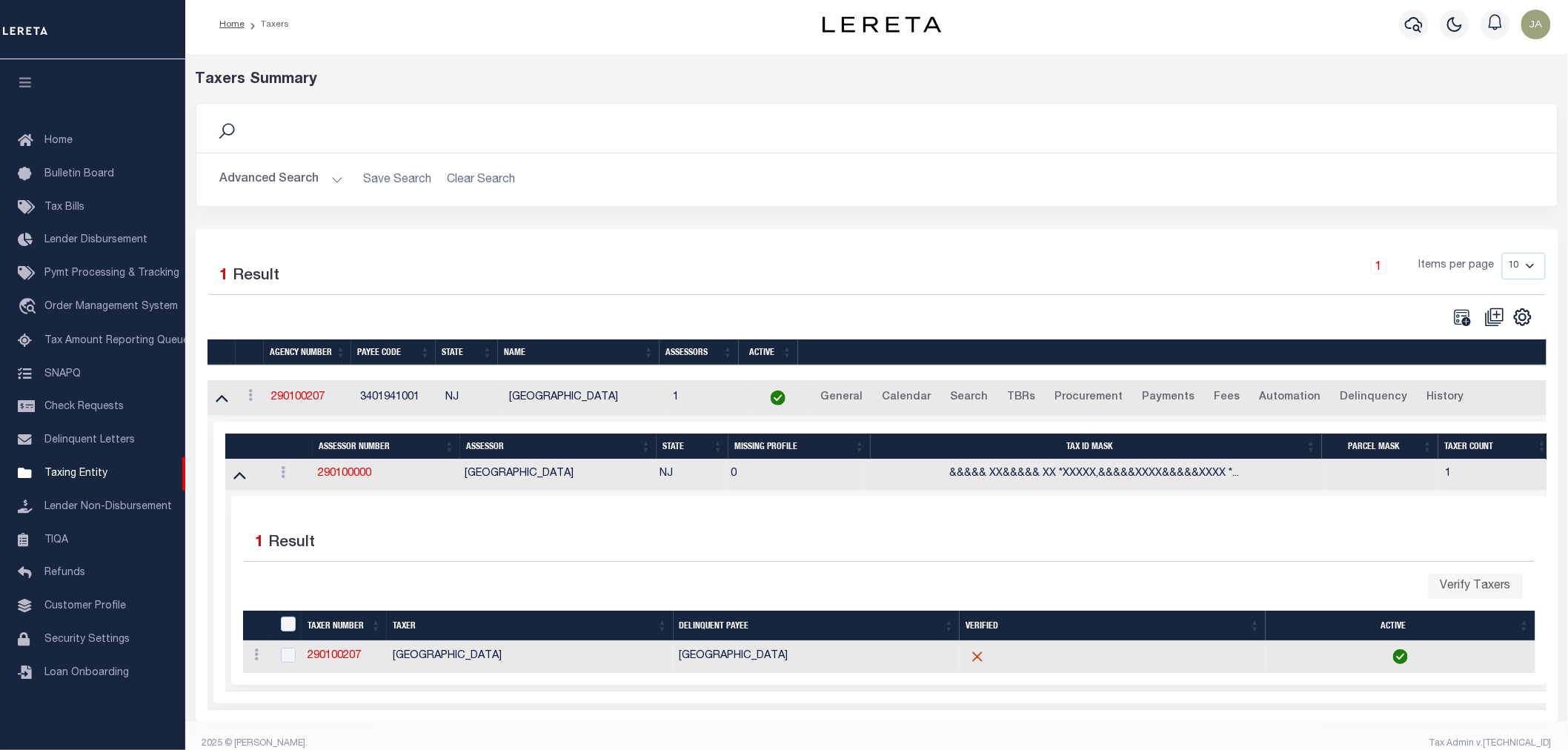
scroll to position [0, 0]
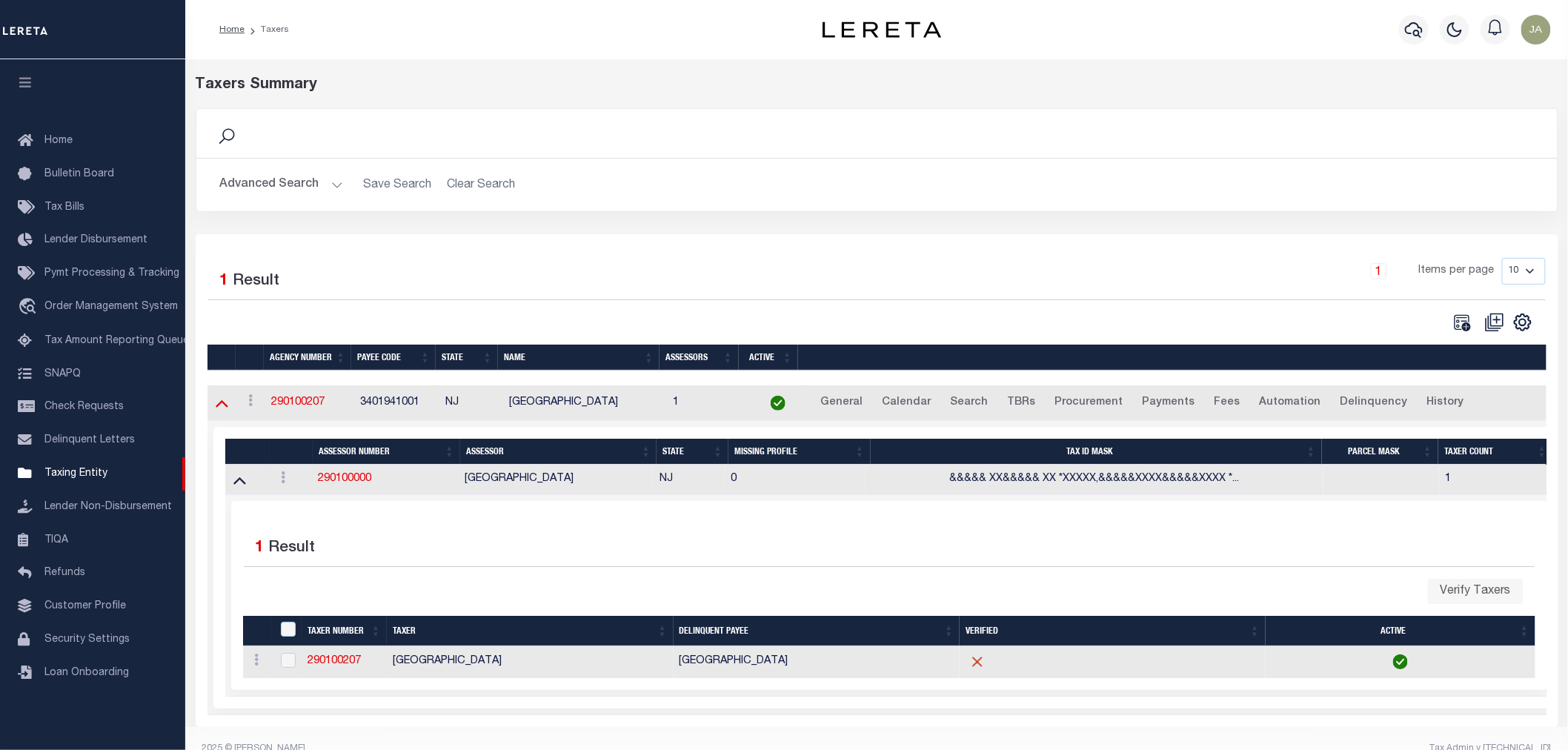
click at [216, 402] on icon at bounding box center [221, 402] width 12 height 15
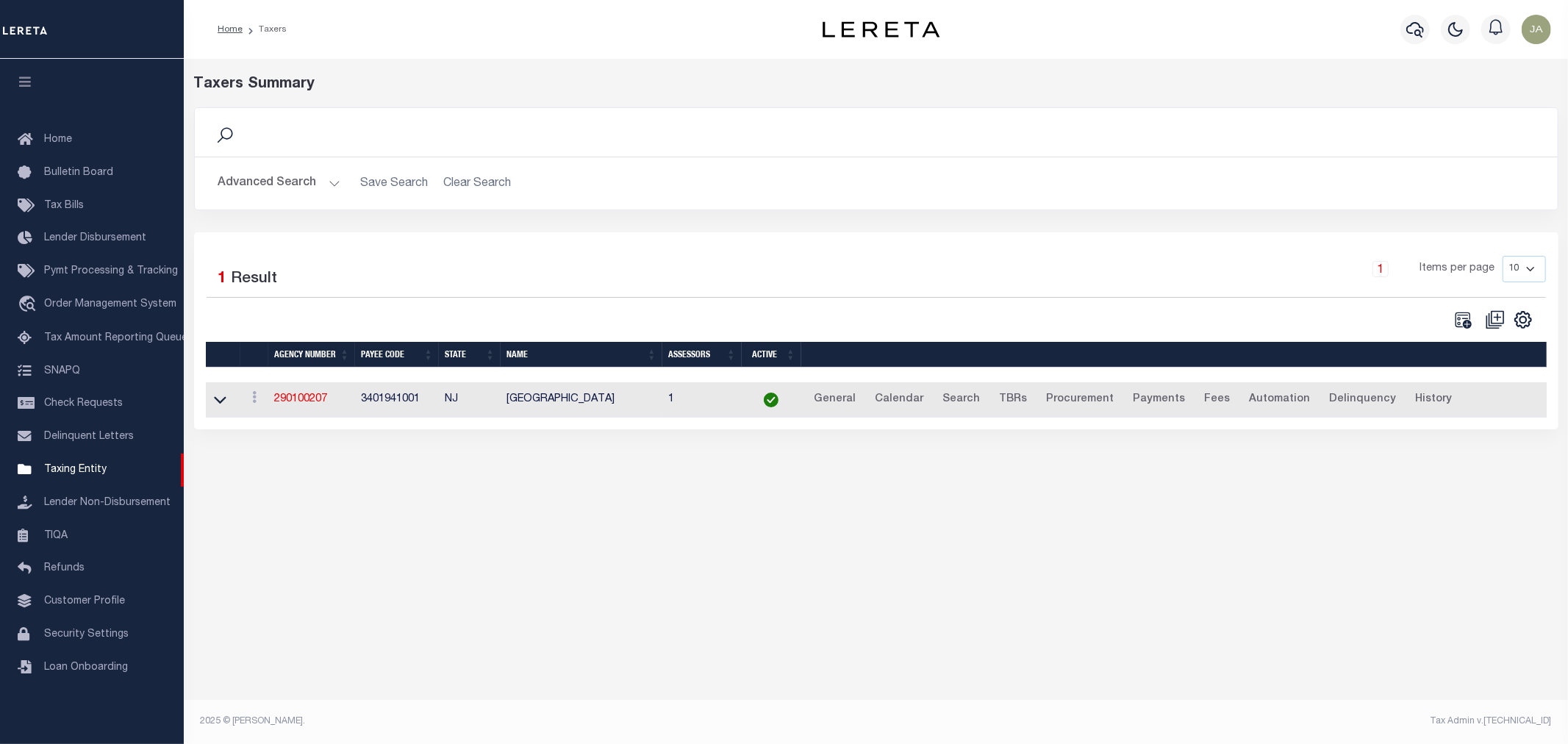
click at [368, 473] on div "Taxers Summary Search Advanced Search Save Search Clear Search tblPayees_dynami…" at bounding box center [876, 266] width 1385 height 414
click at [223, 400] on icon at bounding box center [219, 399] width 12 height 15
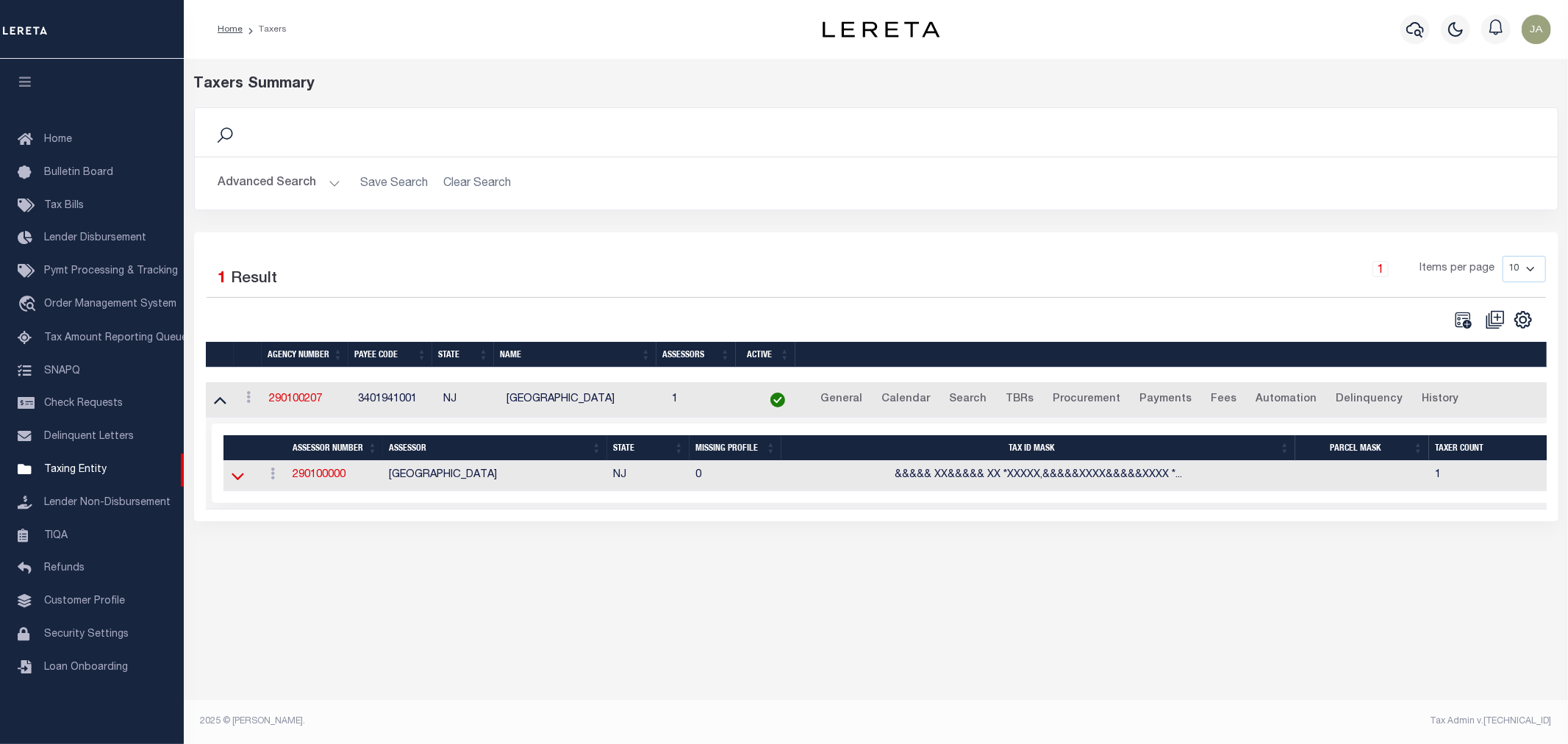
click at [237, 479] on icon at bounding box center [237, 475] width 12 height 15
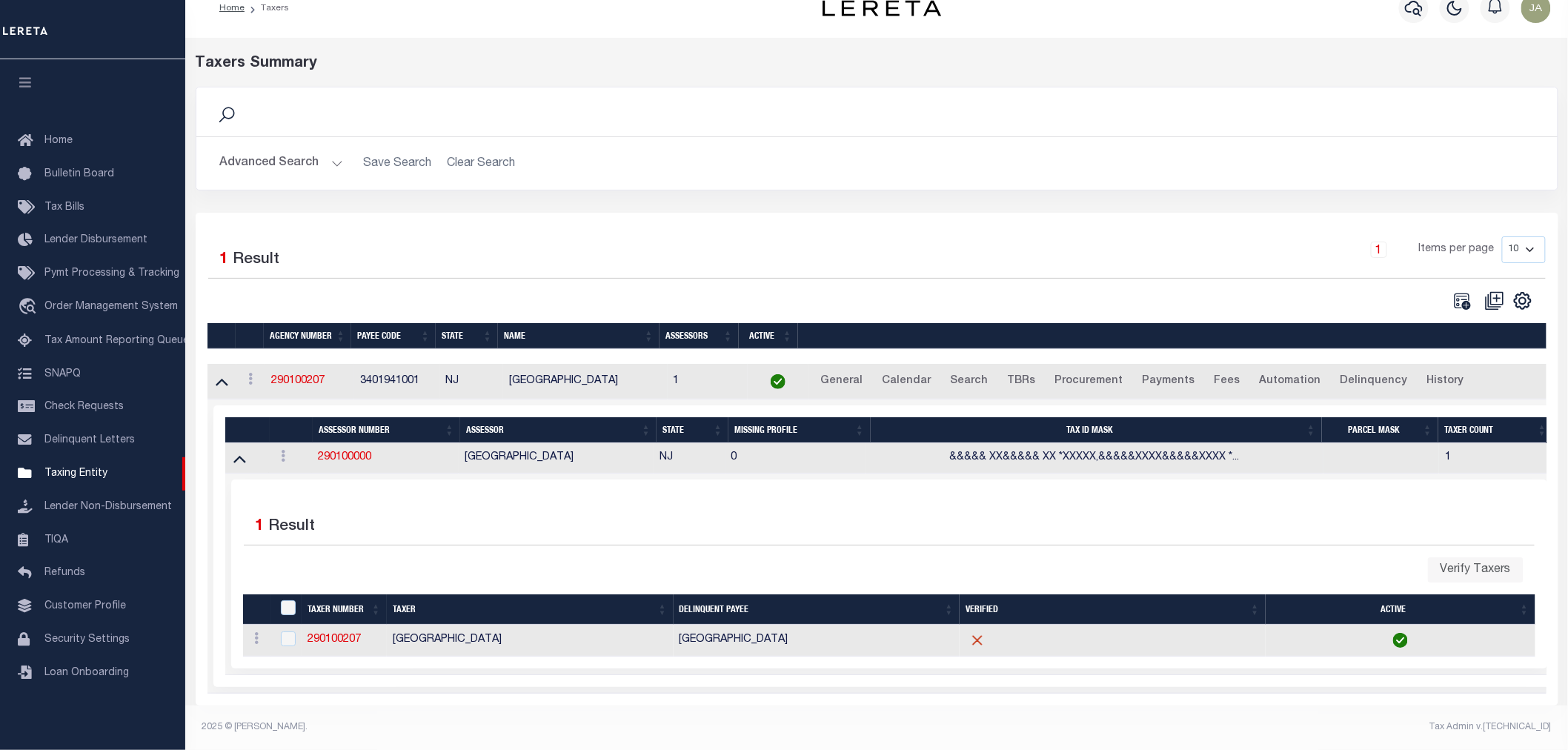
scroll to position [34, 0]
click at [277, 452] on link at bounding box center [282, 458] width 16 height 12
click at [870, 521] on div "Items per page" at bounding box center [1053, 523] width 985 height 41
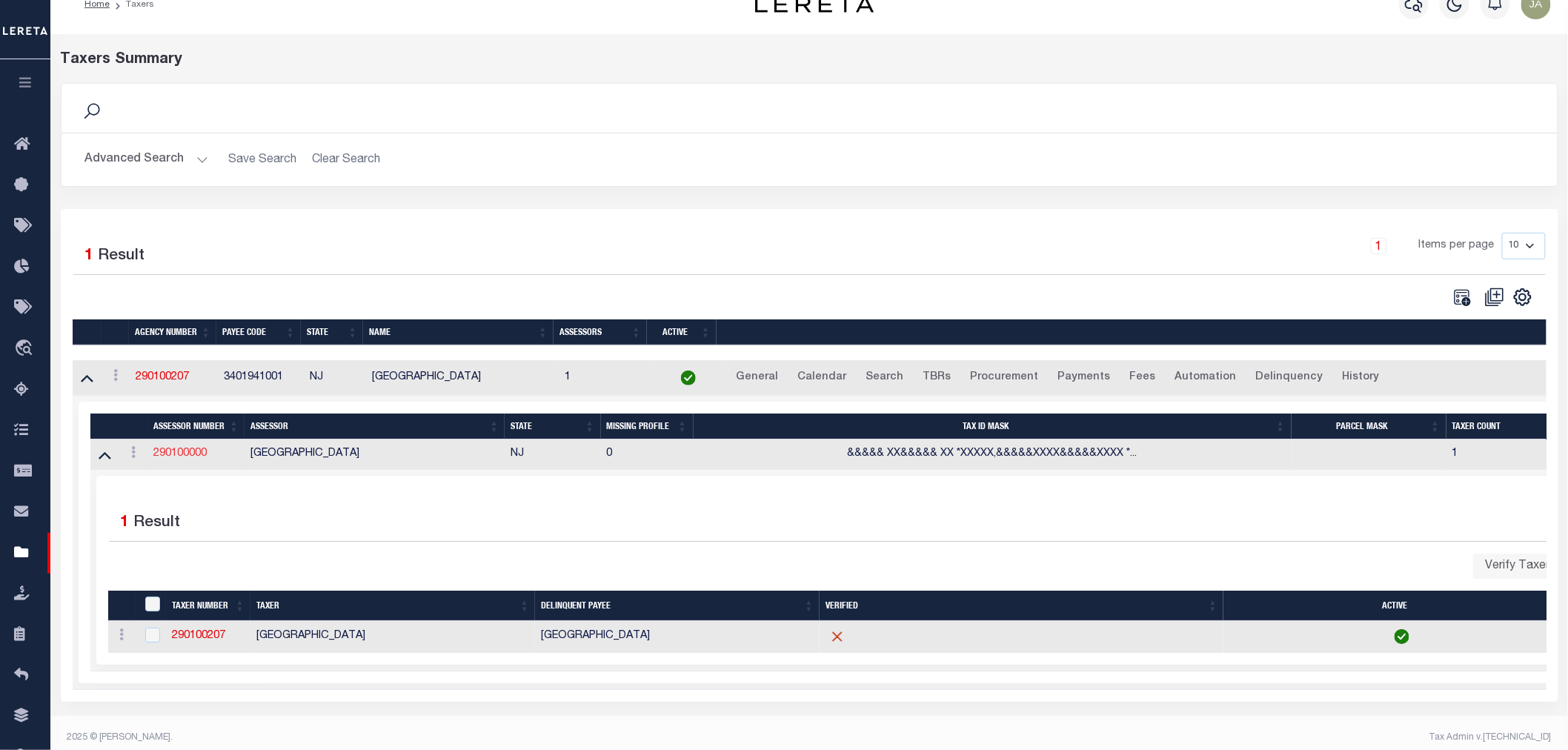
click at [171, 454] on link "290100000" at bounding box center [181, 453] width 54 height 11
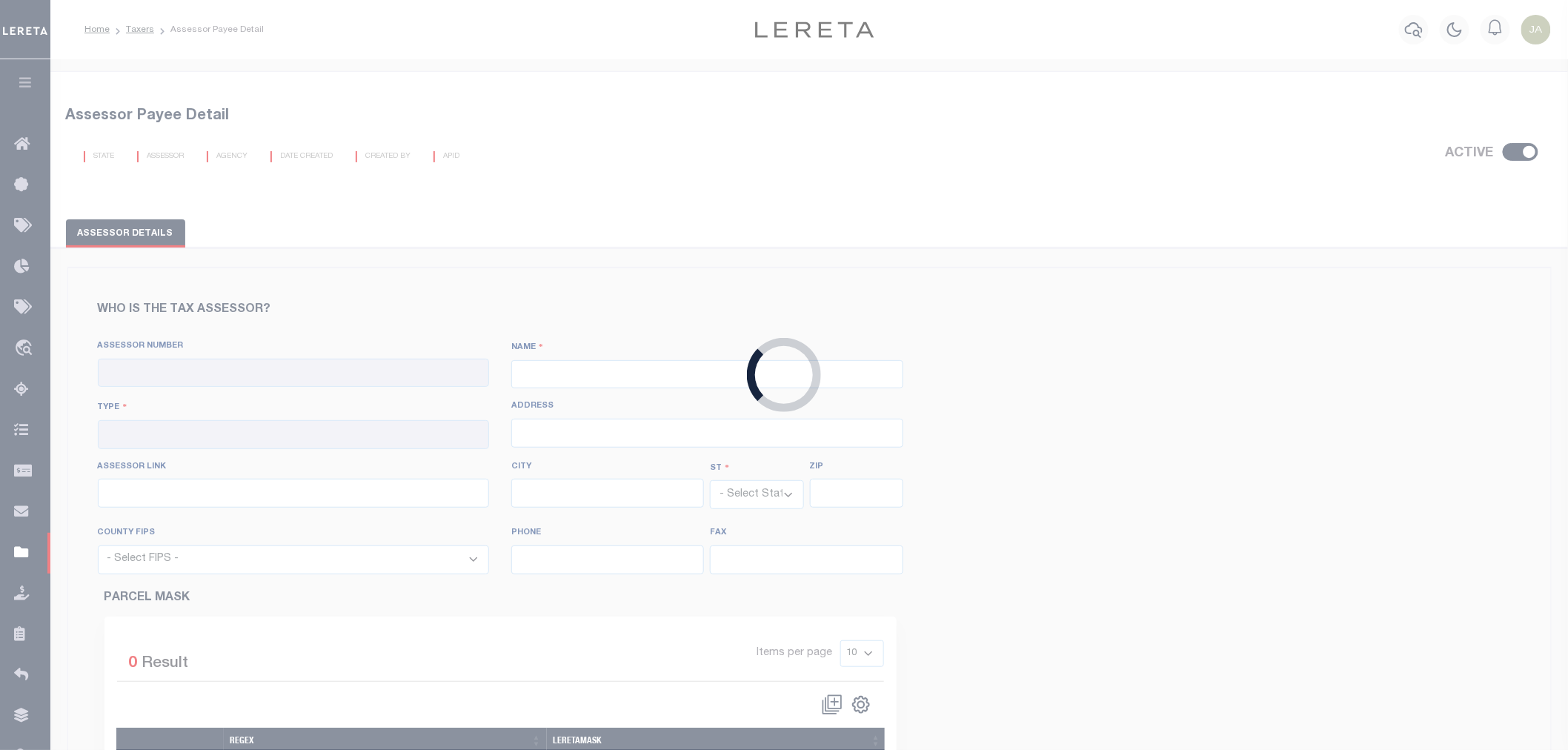
checkbox input "true"
type input "290100000"
type input "HUNTERDON COUNTY"
type input "00 - County"
type input "http://tax1.co.monmouth.nj.us/cgi-bin/prc6.cgi?&ms_user=monm&passwd=&srch_type=…"
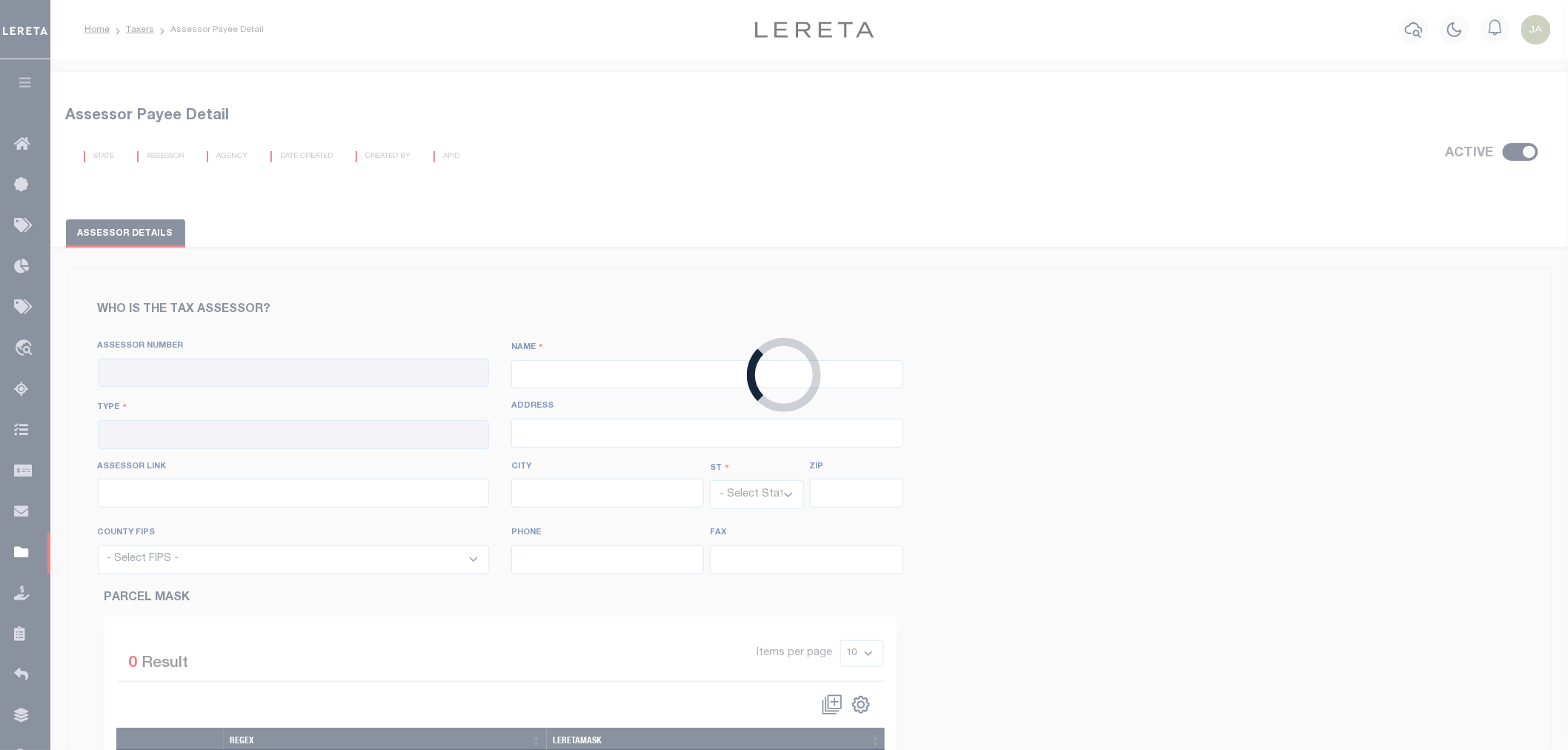
select select "NJ"
select select "34019"
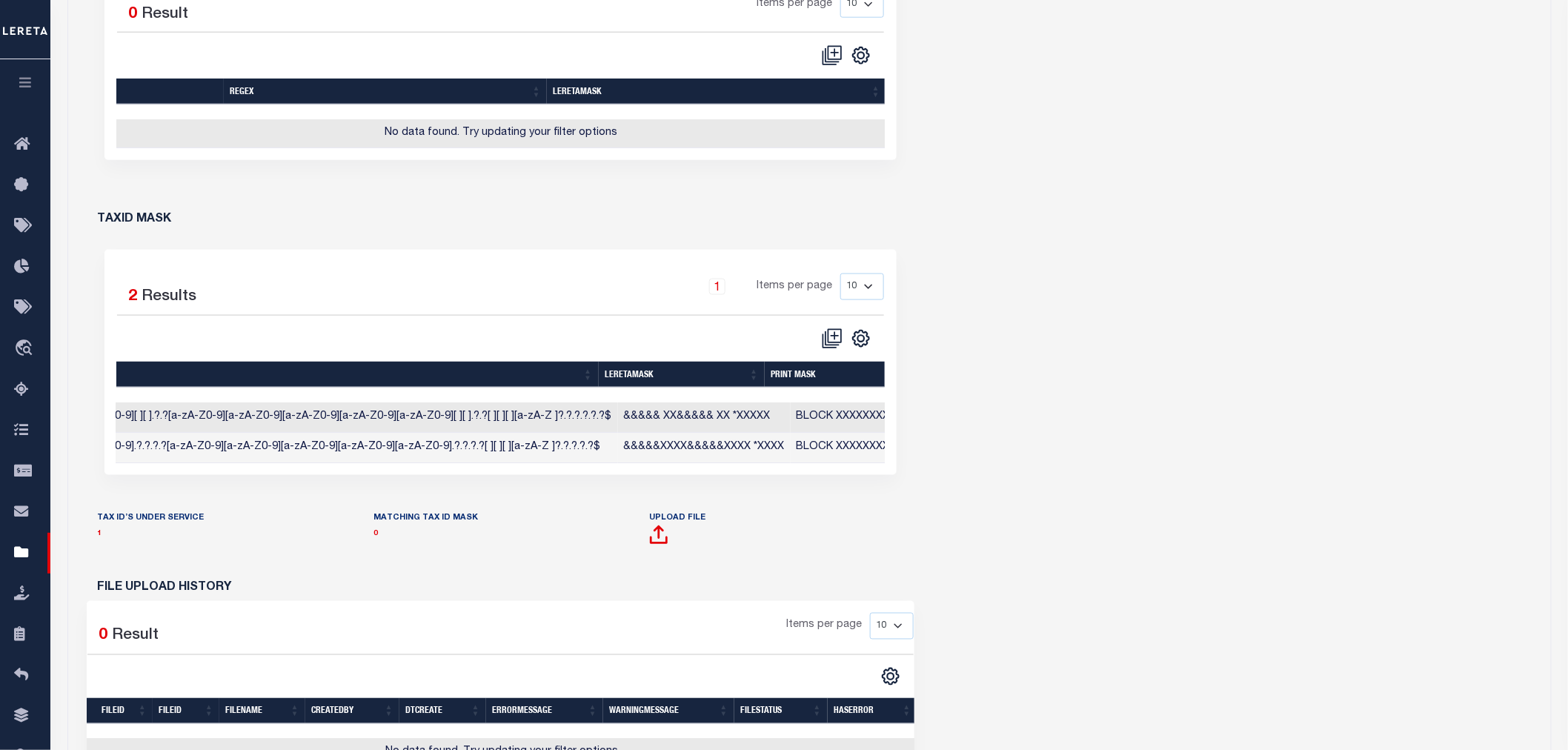
scroll to position [0, 251]
click at [123, 423] on link at bounding box center [130, 417] width 16 height 12
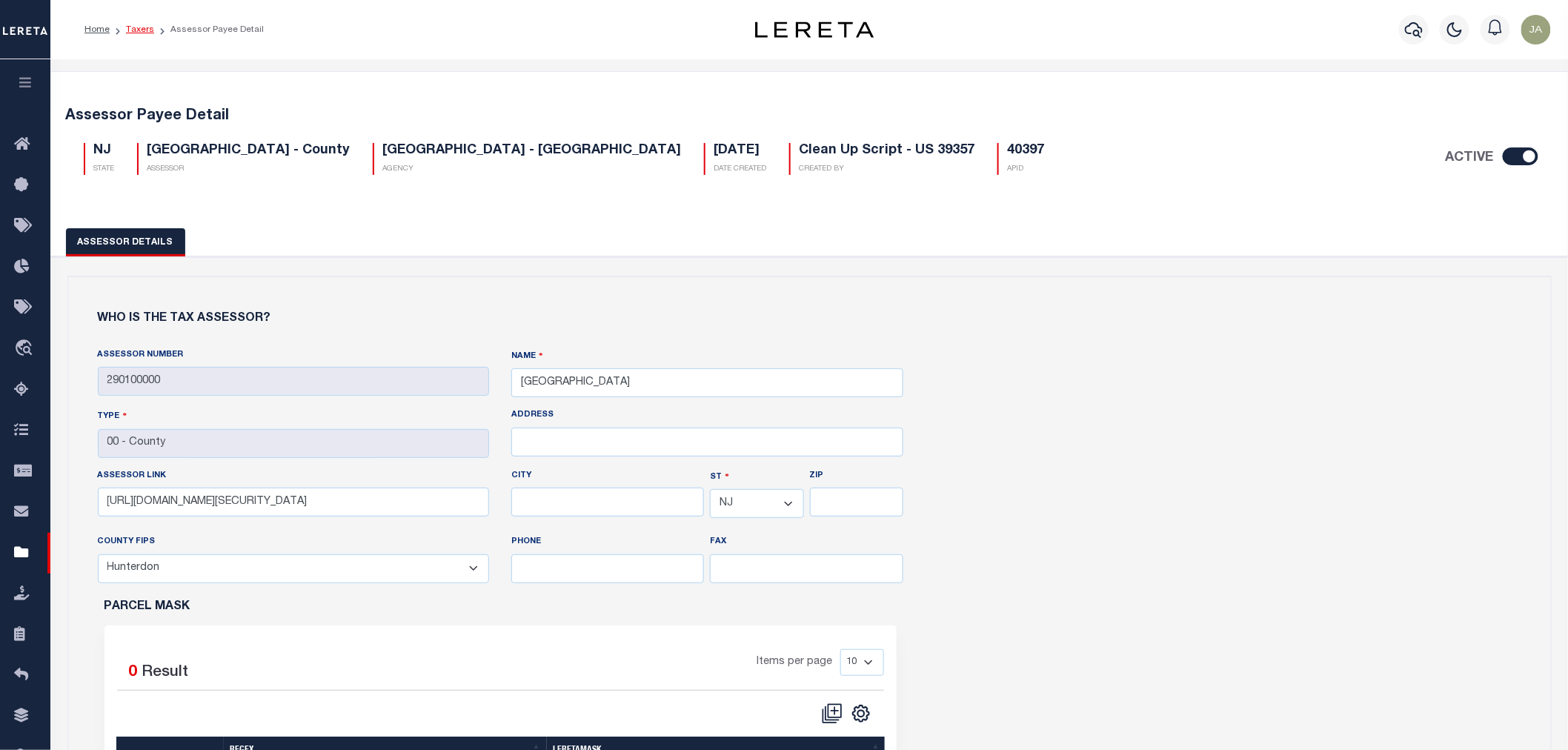
click at [142, 32] on link "Taxers" at bounding box center [139, 29] width 28 height 9
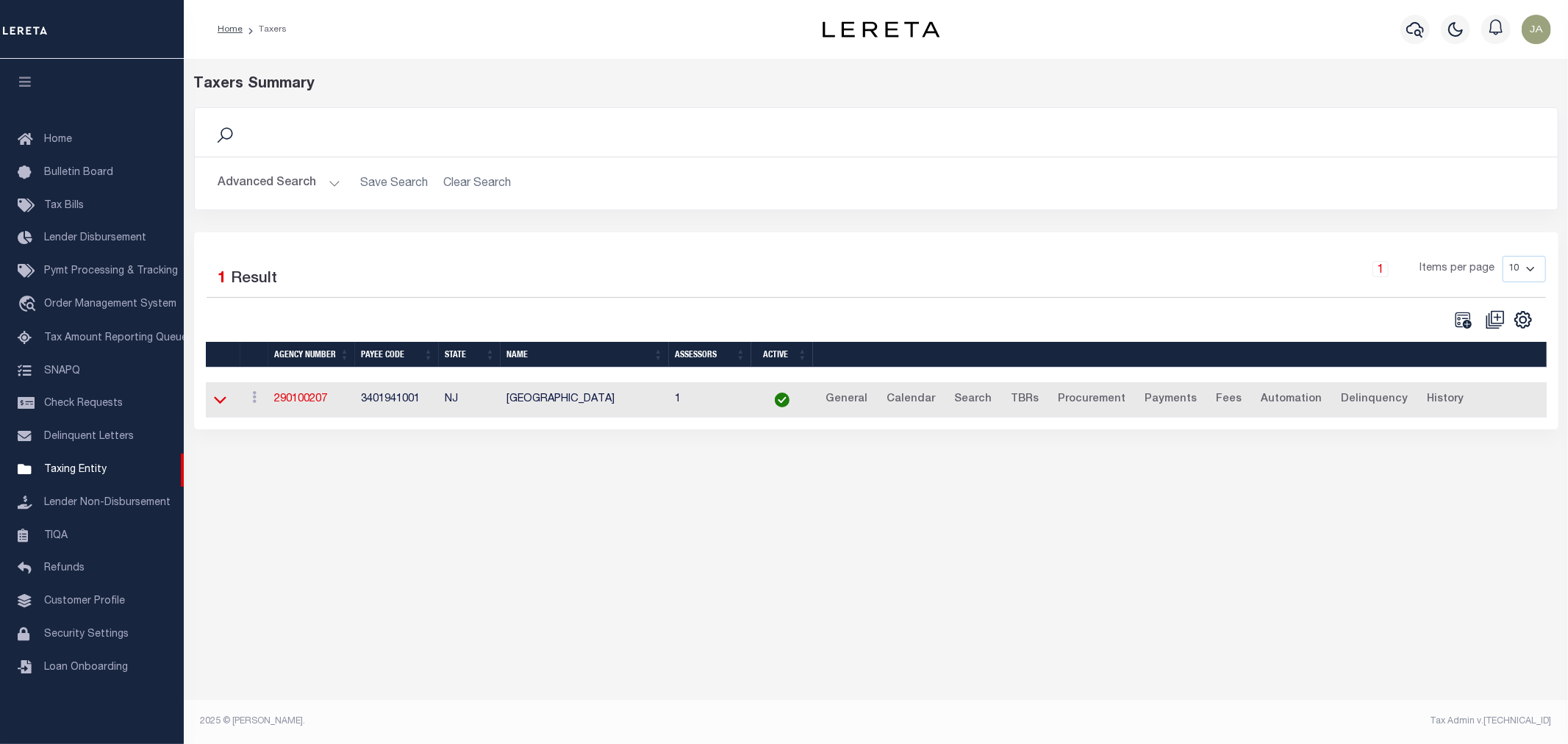
click at [217, 402] on icon at bounding box center [219, 399] width 12 height 15
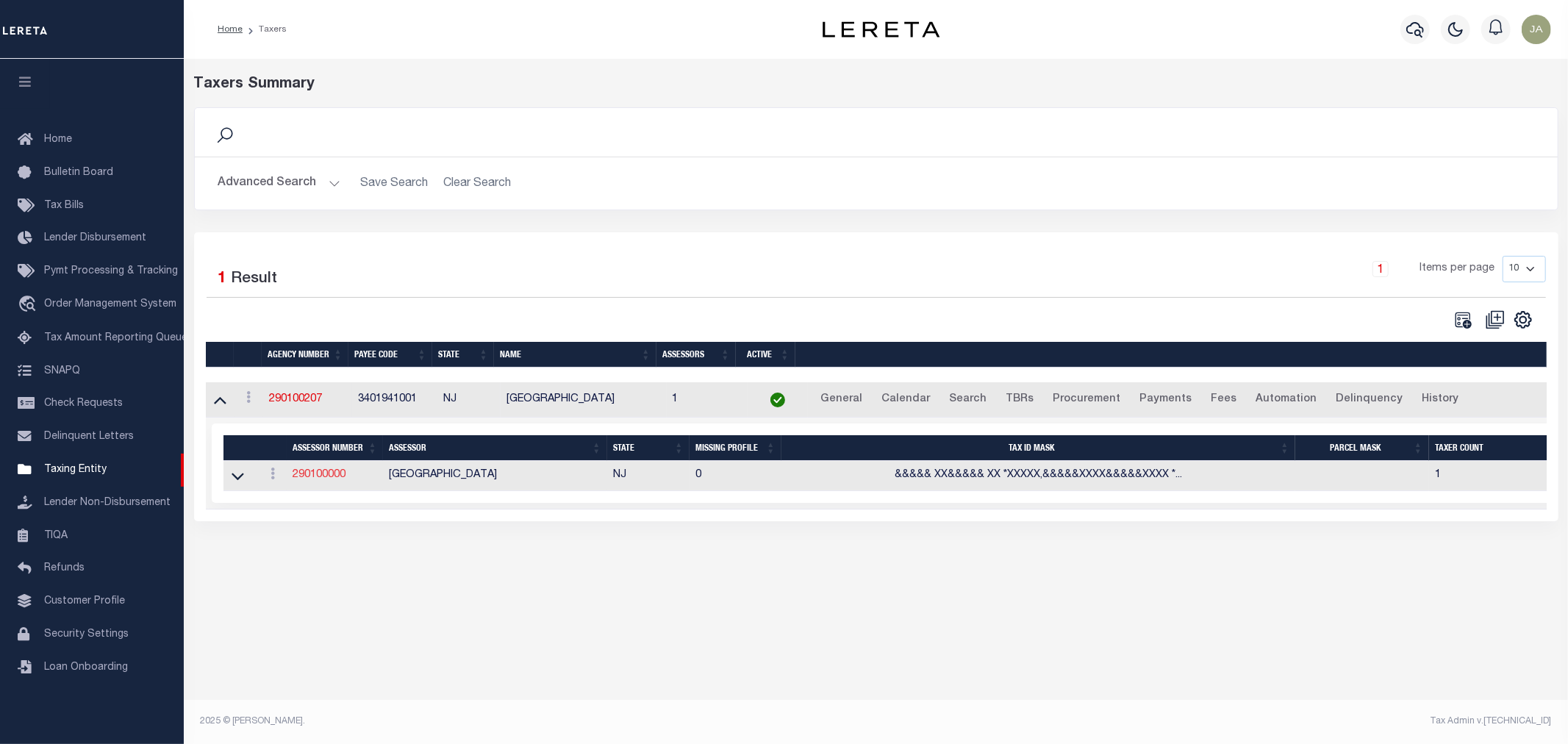
click at [318, 477] on link "290100000" at bounding box center [319, 474] width 53 height 10
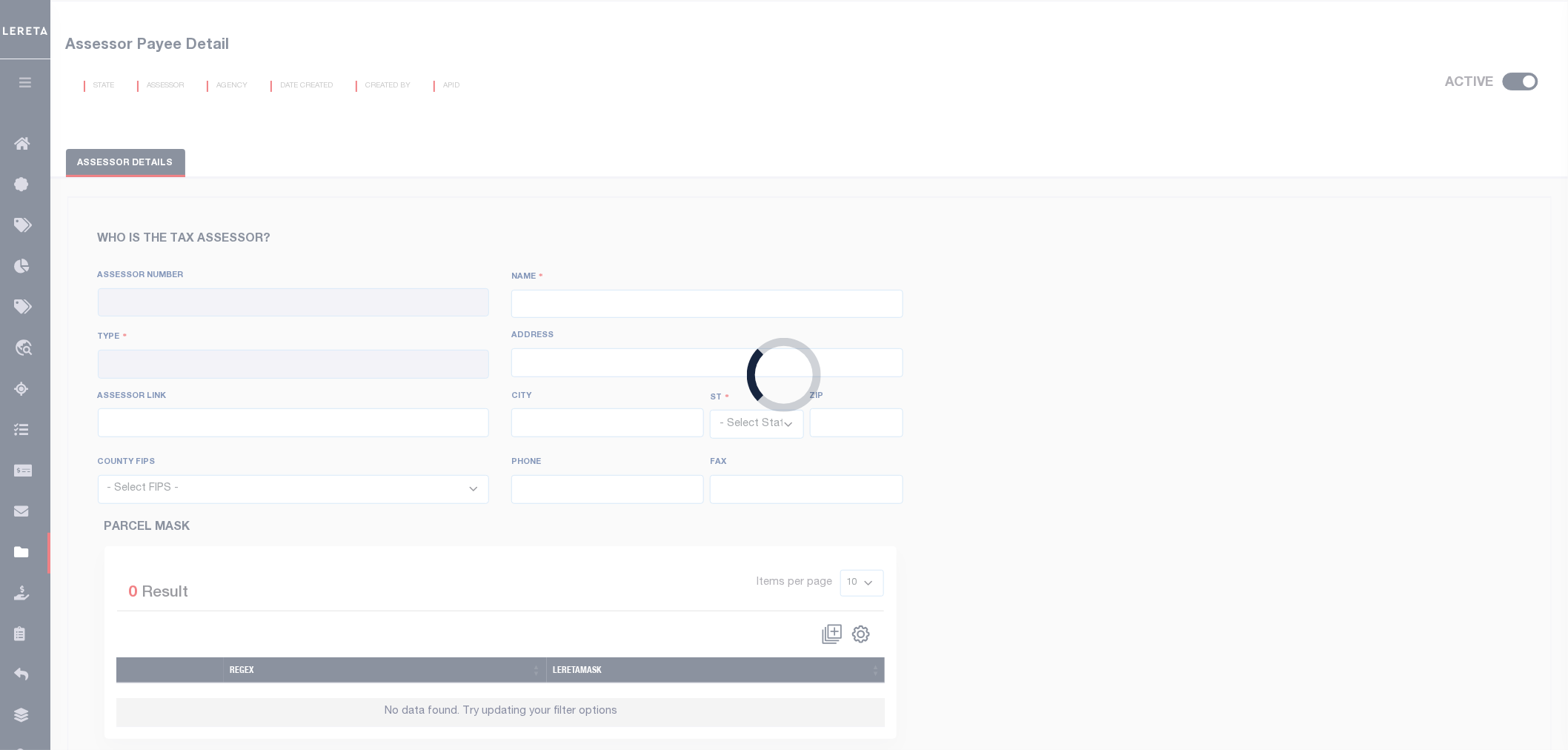
checkbox input "true"
type input "290100000"
type input "HUNTERDON COUNTY"
type input "00 - County"
type input "http://tax1.co.monmouth.nj.us/cgi-bin/prc6.cgi?&ms_user=monm&passwd=&srch_type=…"
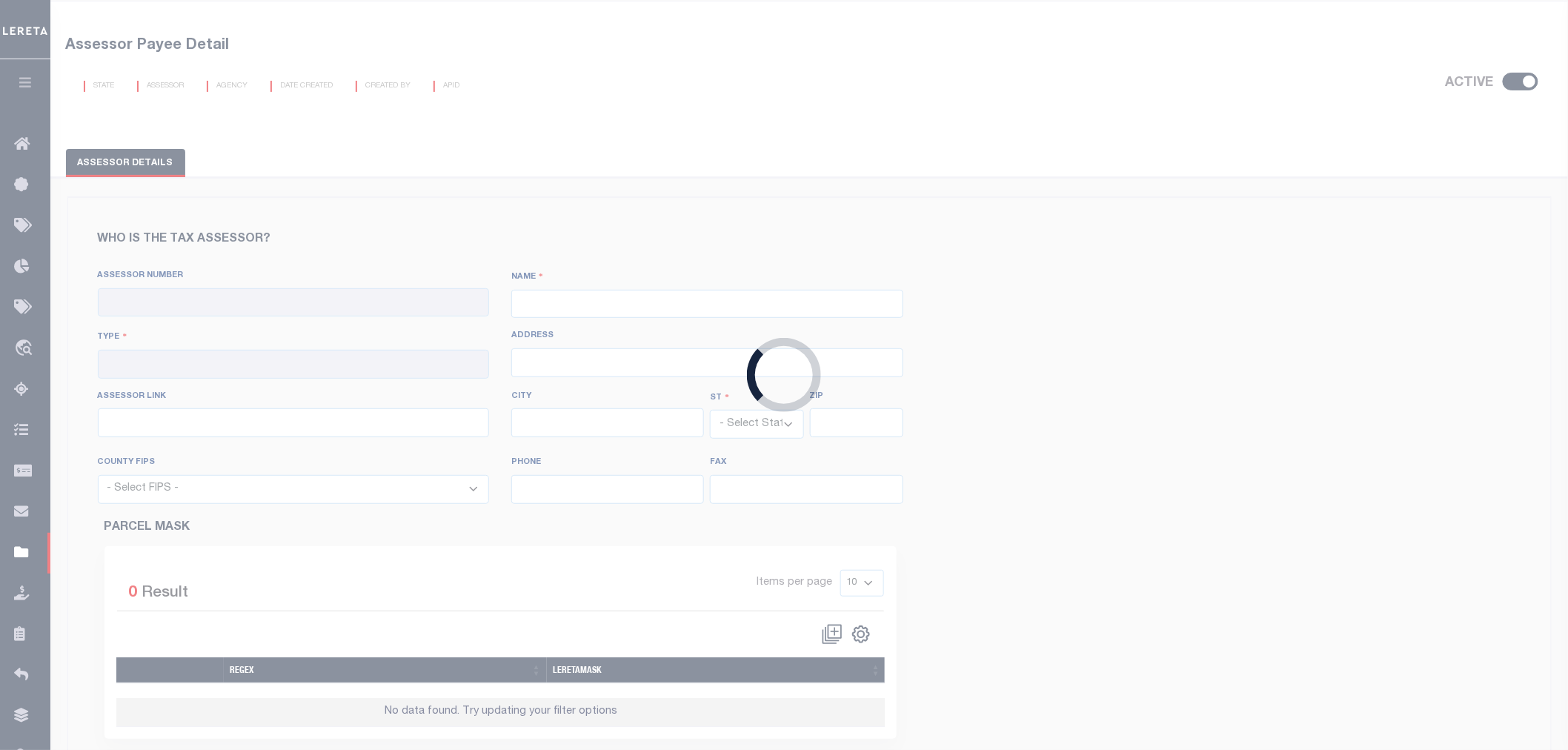
select select "NJ"
select select "34019"
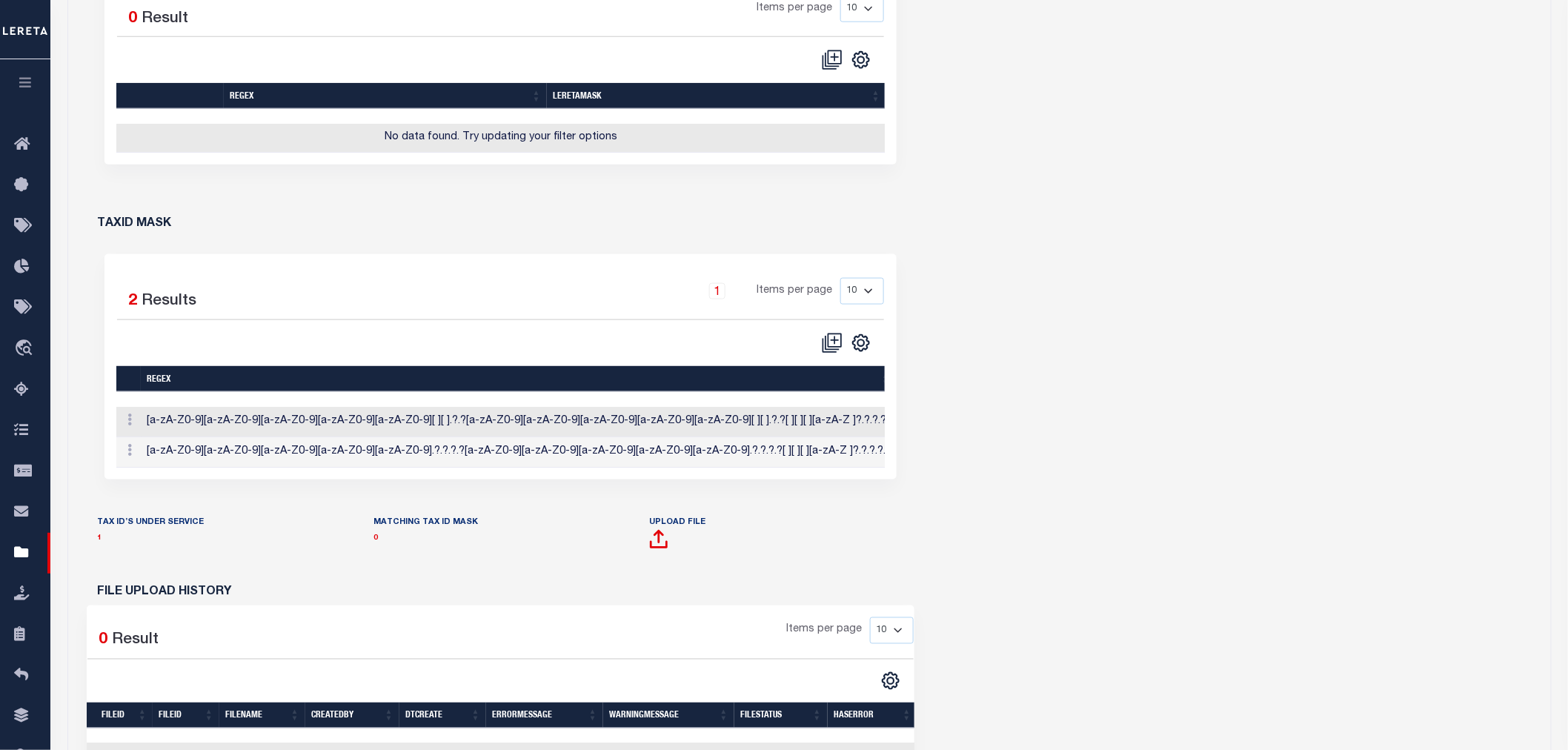
scroll to position [658, 0]
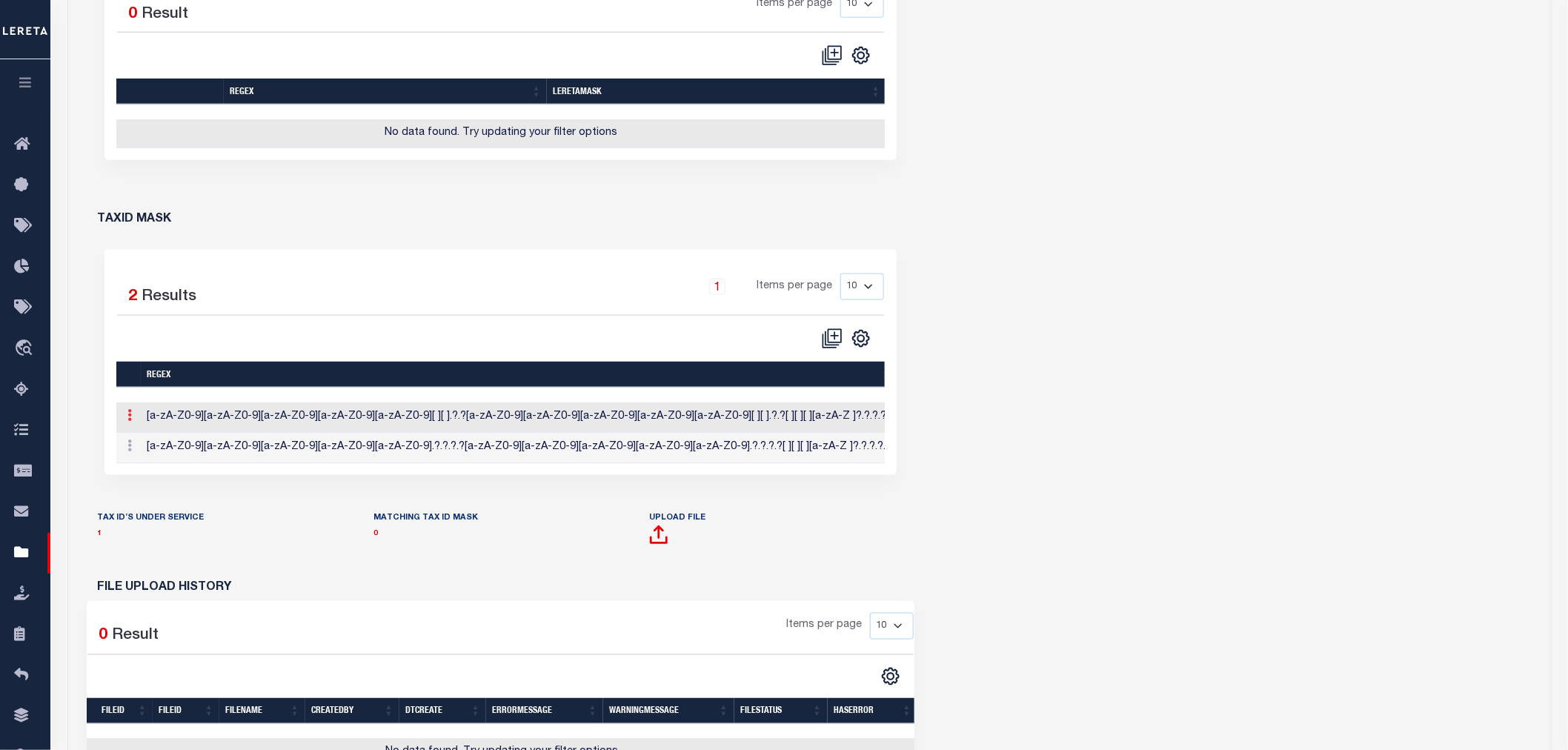
click at [128, 421] on icon at bounding box center [130, 415] width 5 height 12
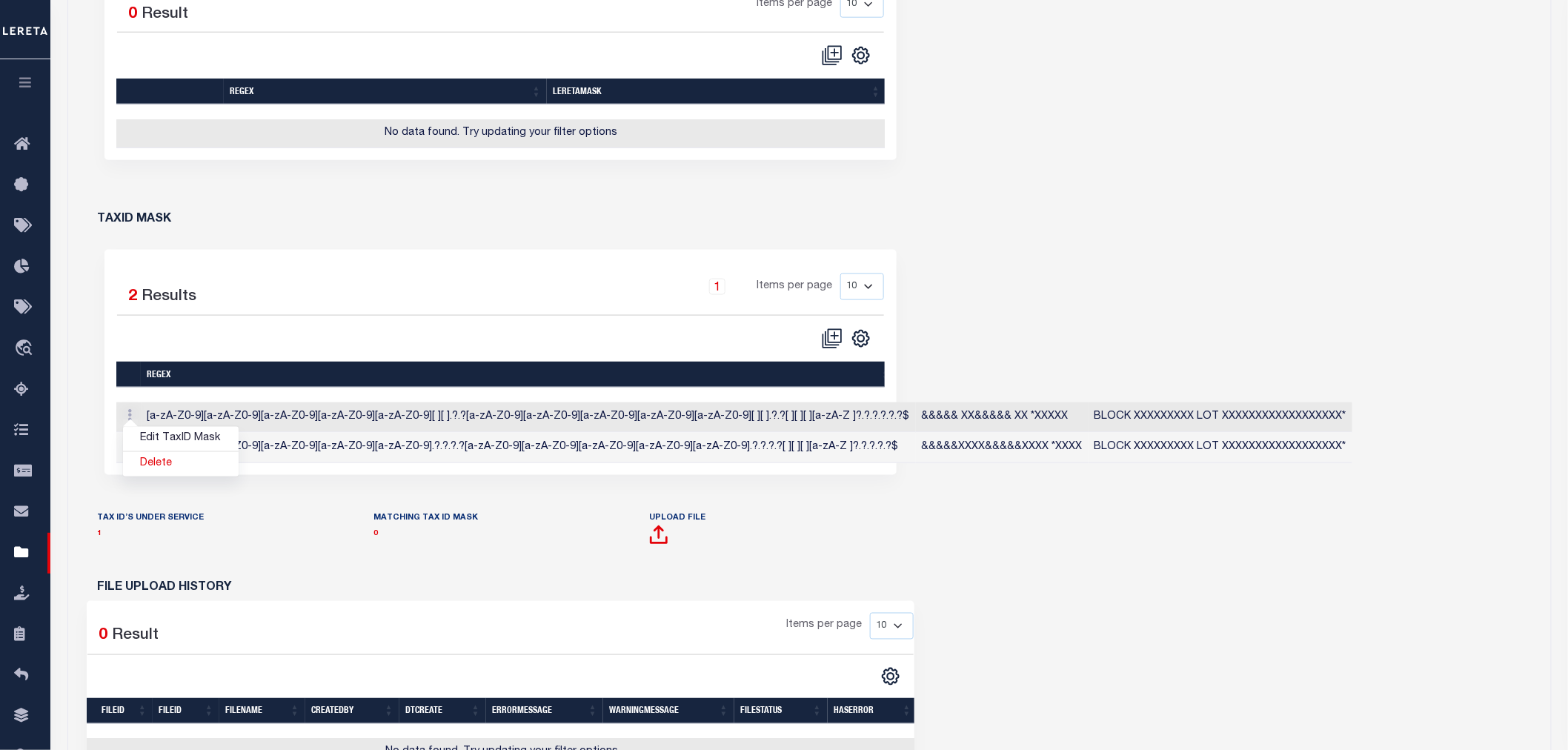
click at [946, 322] on div "Who is the tax assessor? Assessor Number 290100000 NAME Type CITY" at bounding box center [810, 220] width 1483 height 1202
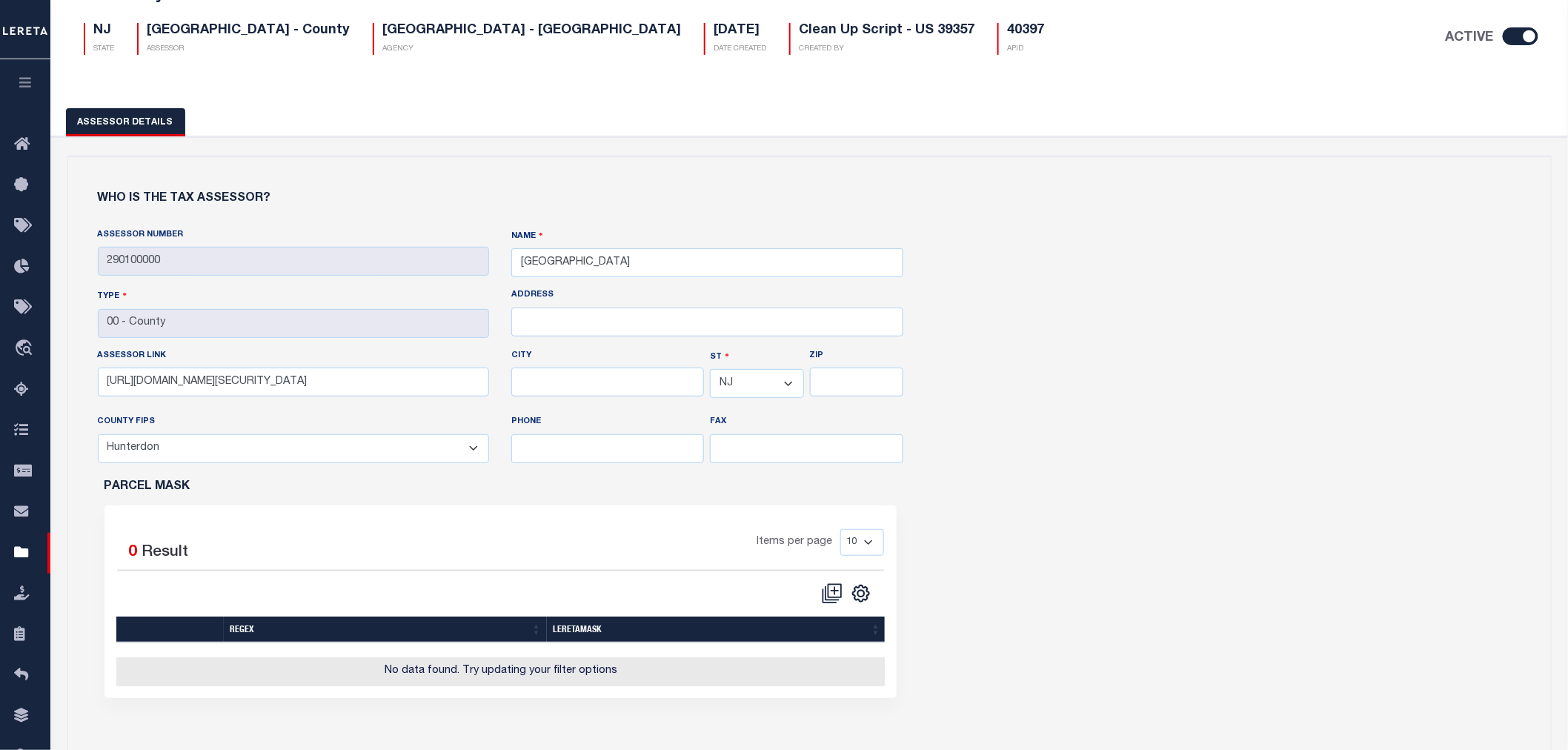
scroll to position [0, 0]
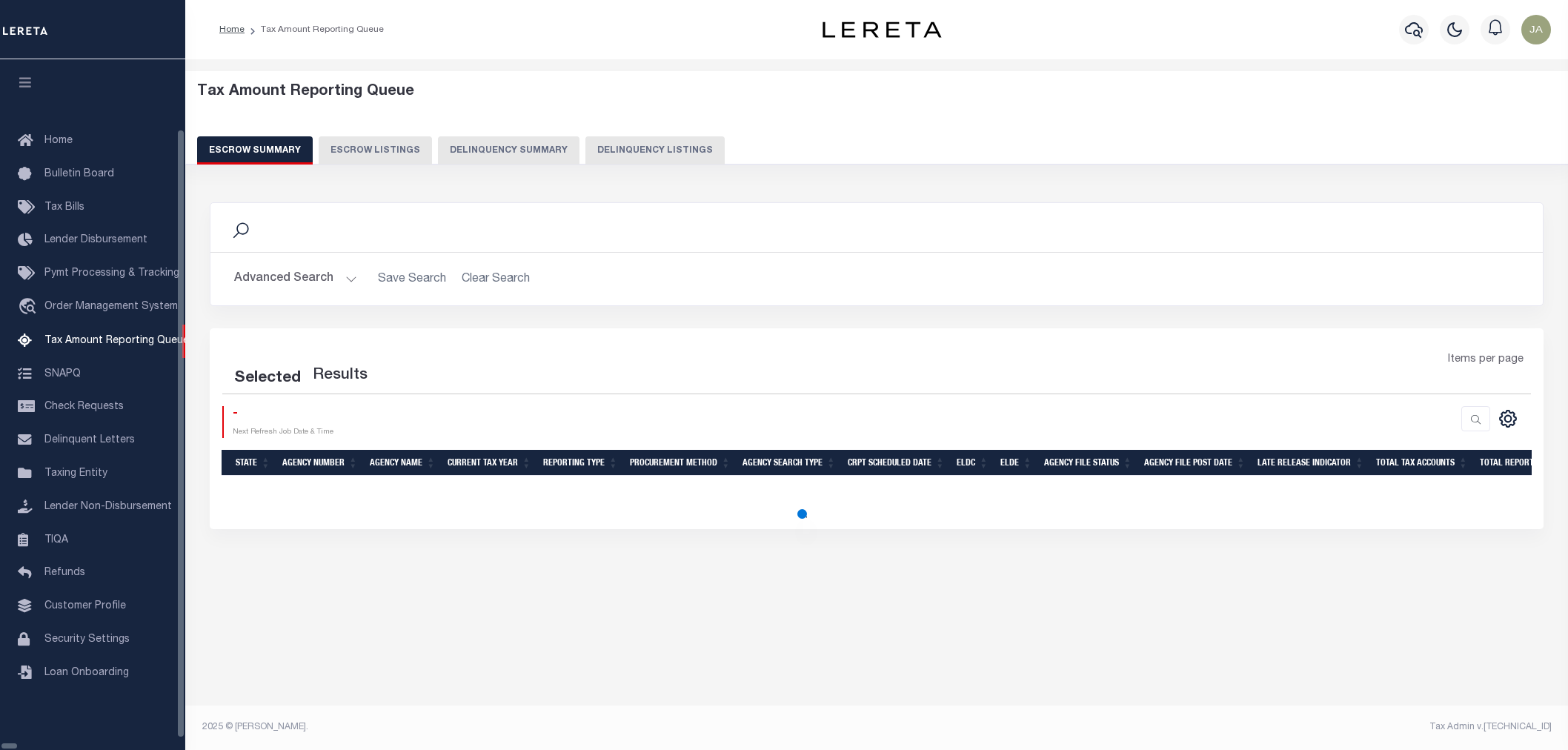
select select "100"
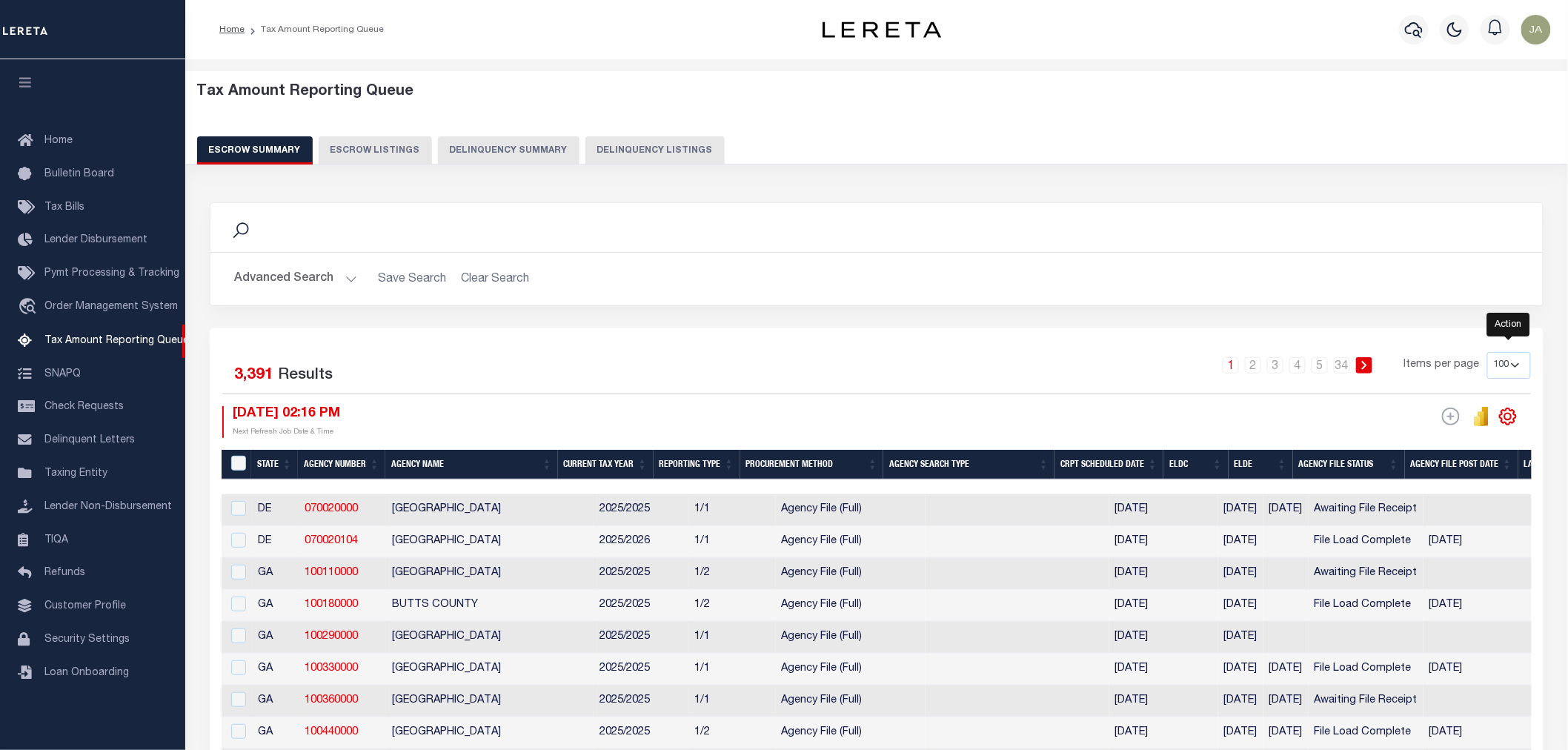
click at [1506, 418] on icon "" at bounding box center [1508, 416] width 7 height 7
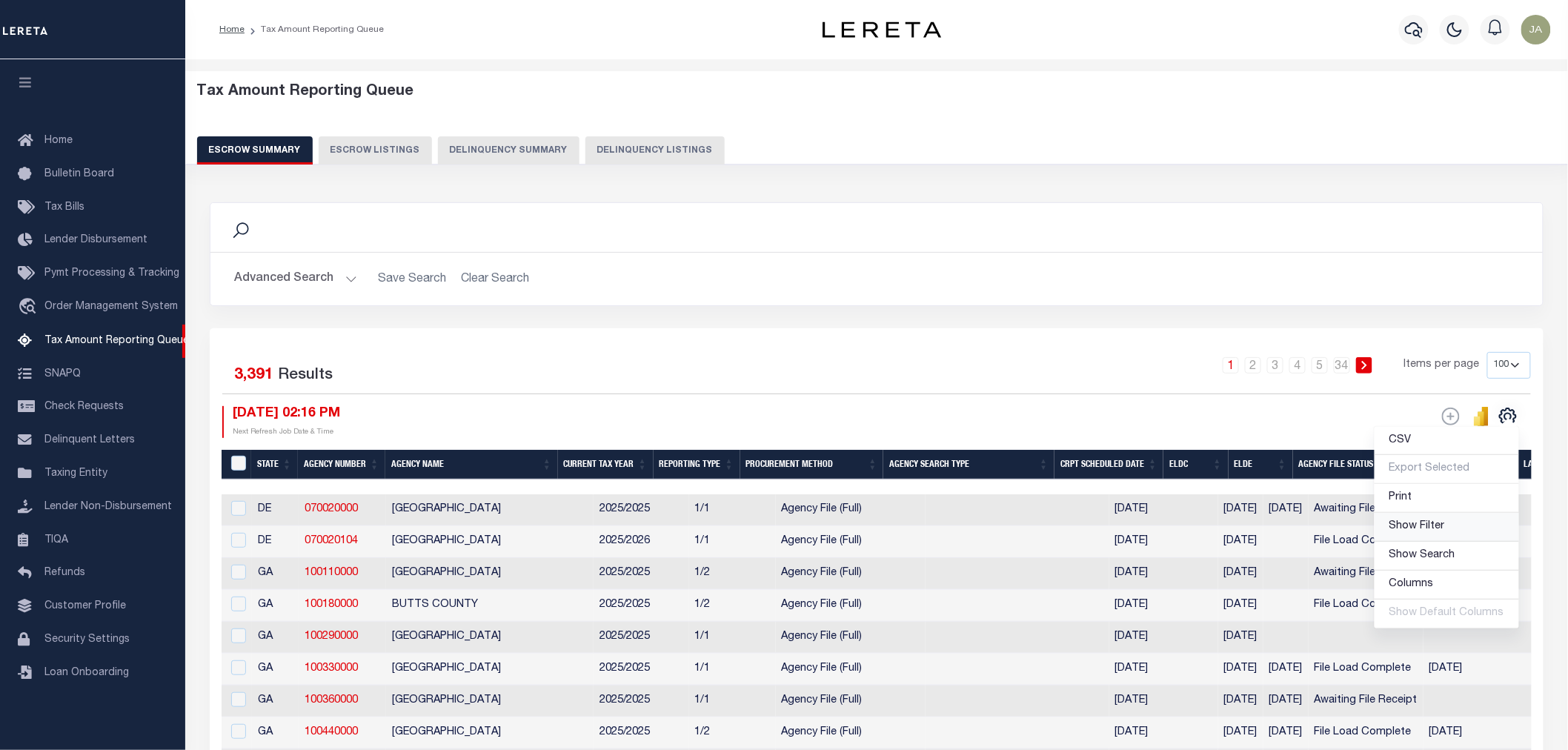
click at [1444, 535] on link "Show Filter" at bounding box center [1447, 527] width 144 height 29
select select
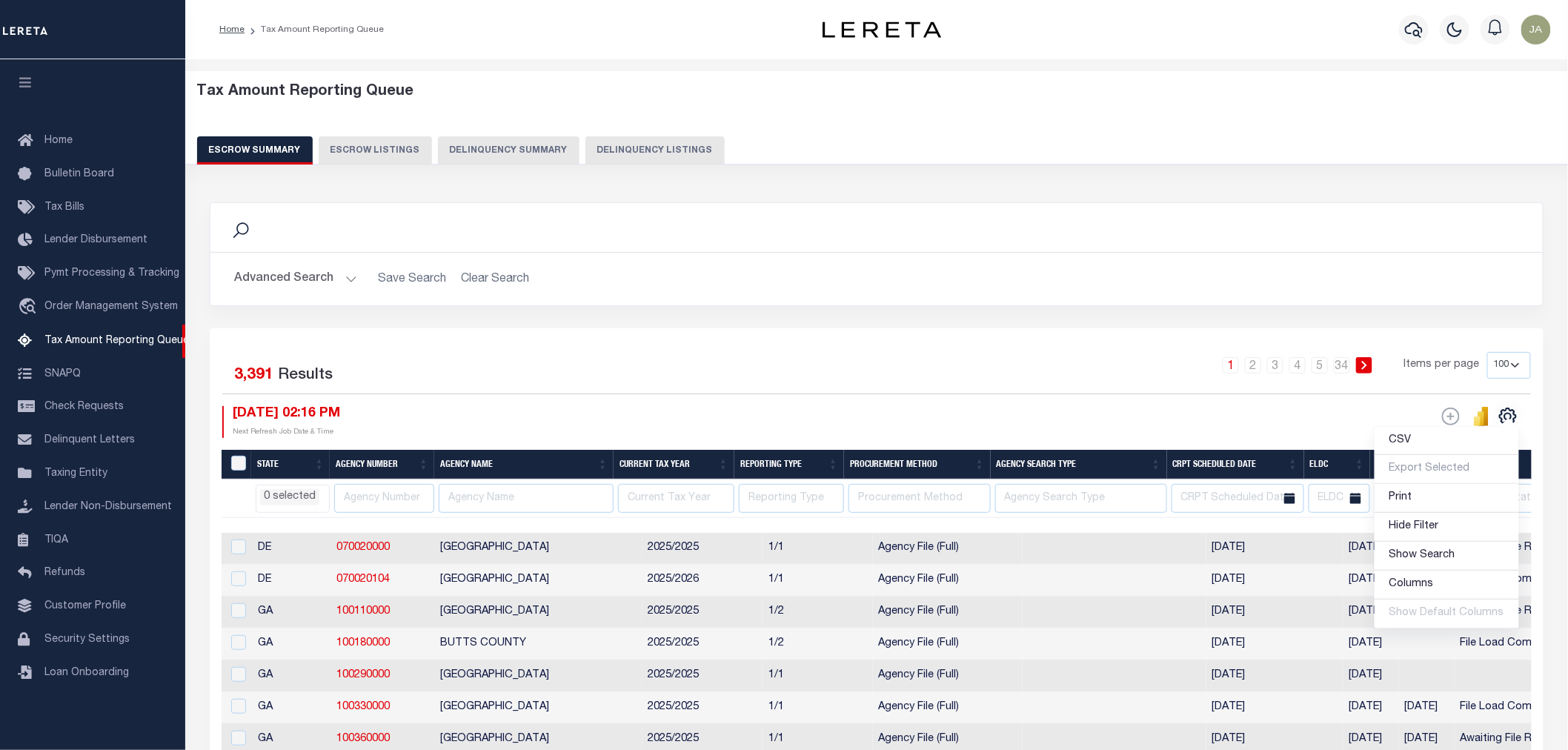
click at [298, 500] on li "0 selected" at bounding box center [290, 496] width 60 height 16
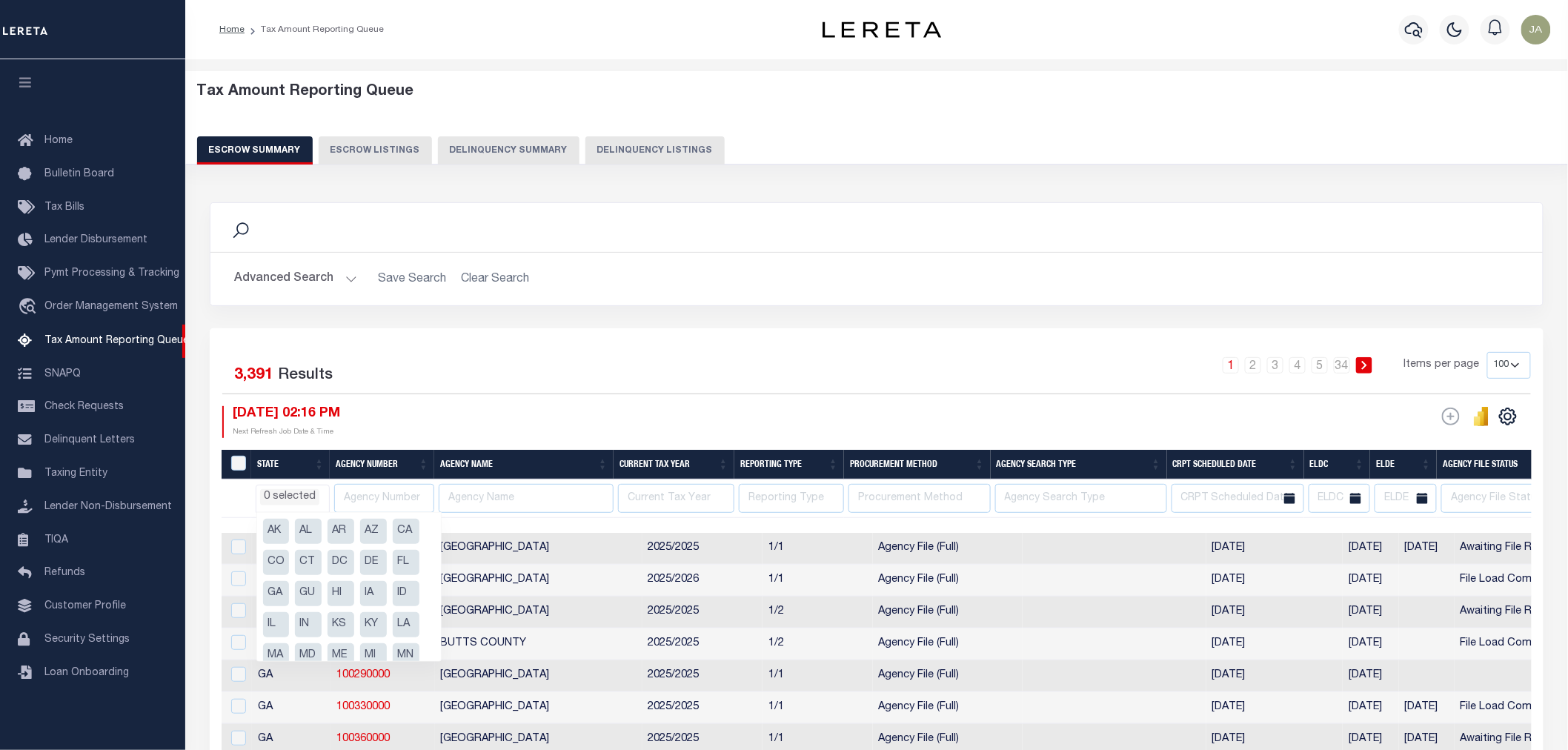
click at [301, 561] on li "CT" at bounding box center [308, 562] width 27 height 25
select select "CT"
select select
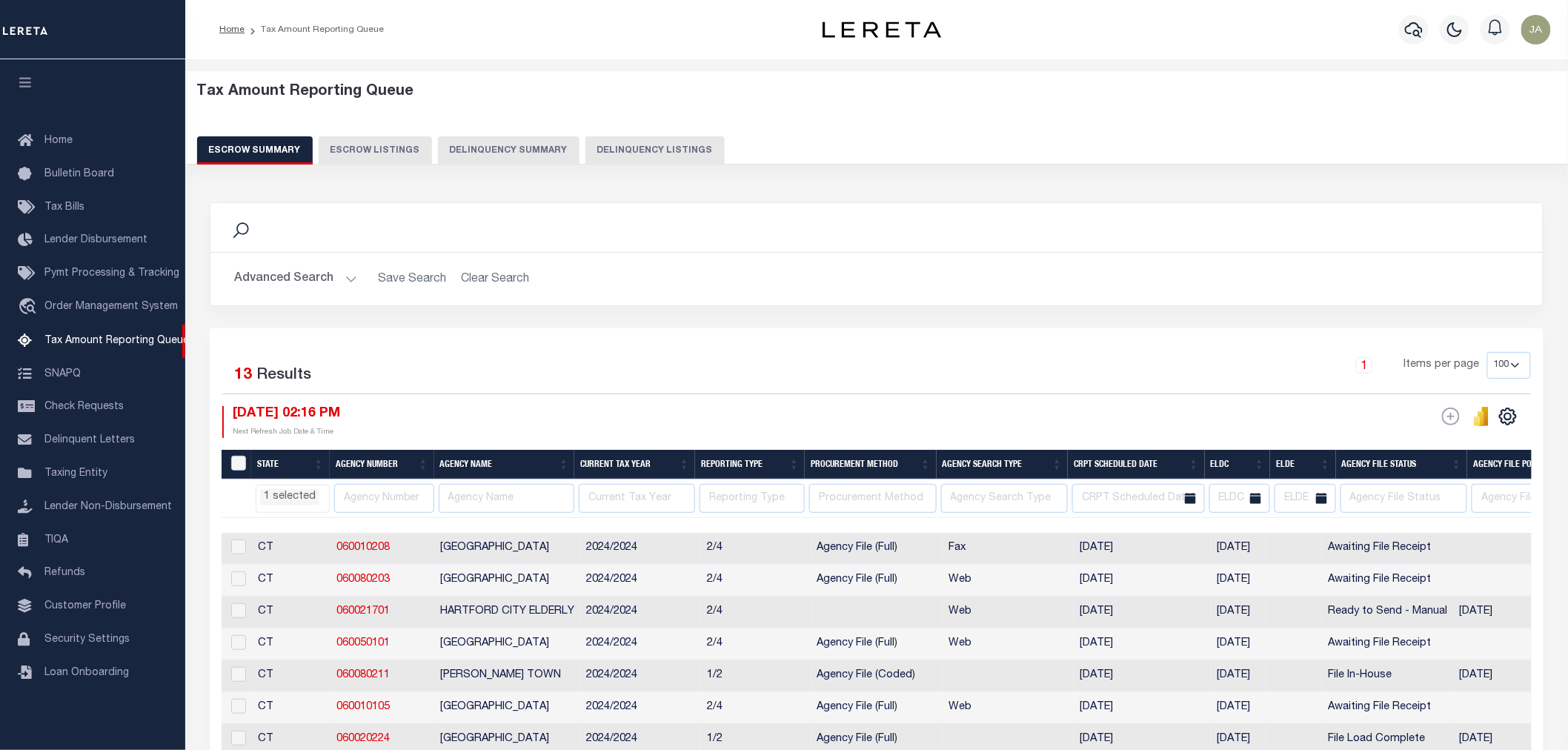
click at [666, 287] on h2 "Advanced Search Save Search Clear Search" at bounding box center [876, 278] width 1309 height 29
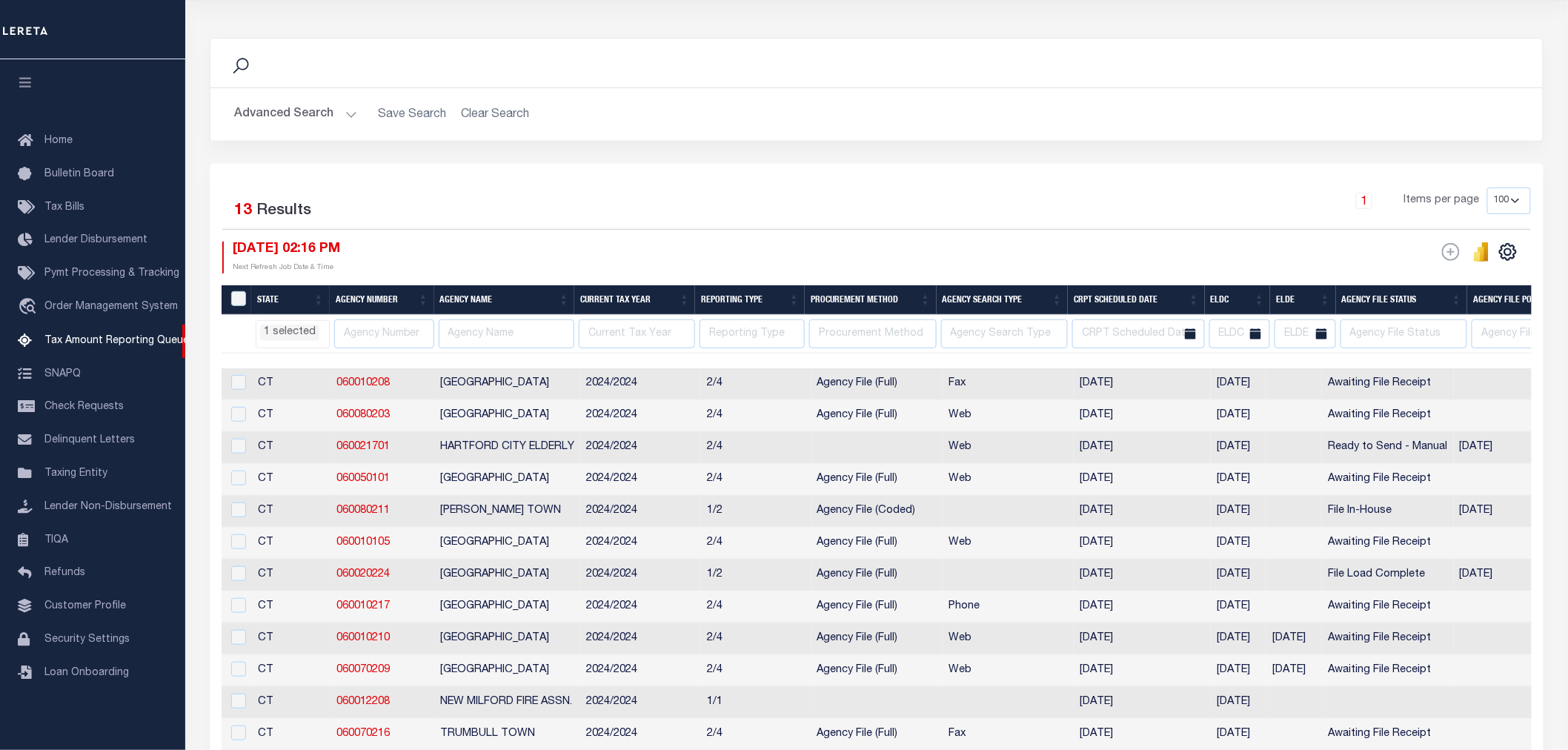
scroll to position [247, 0]
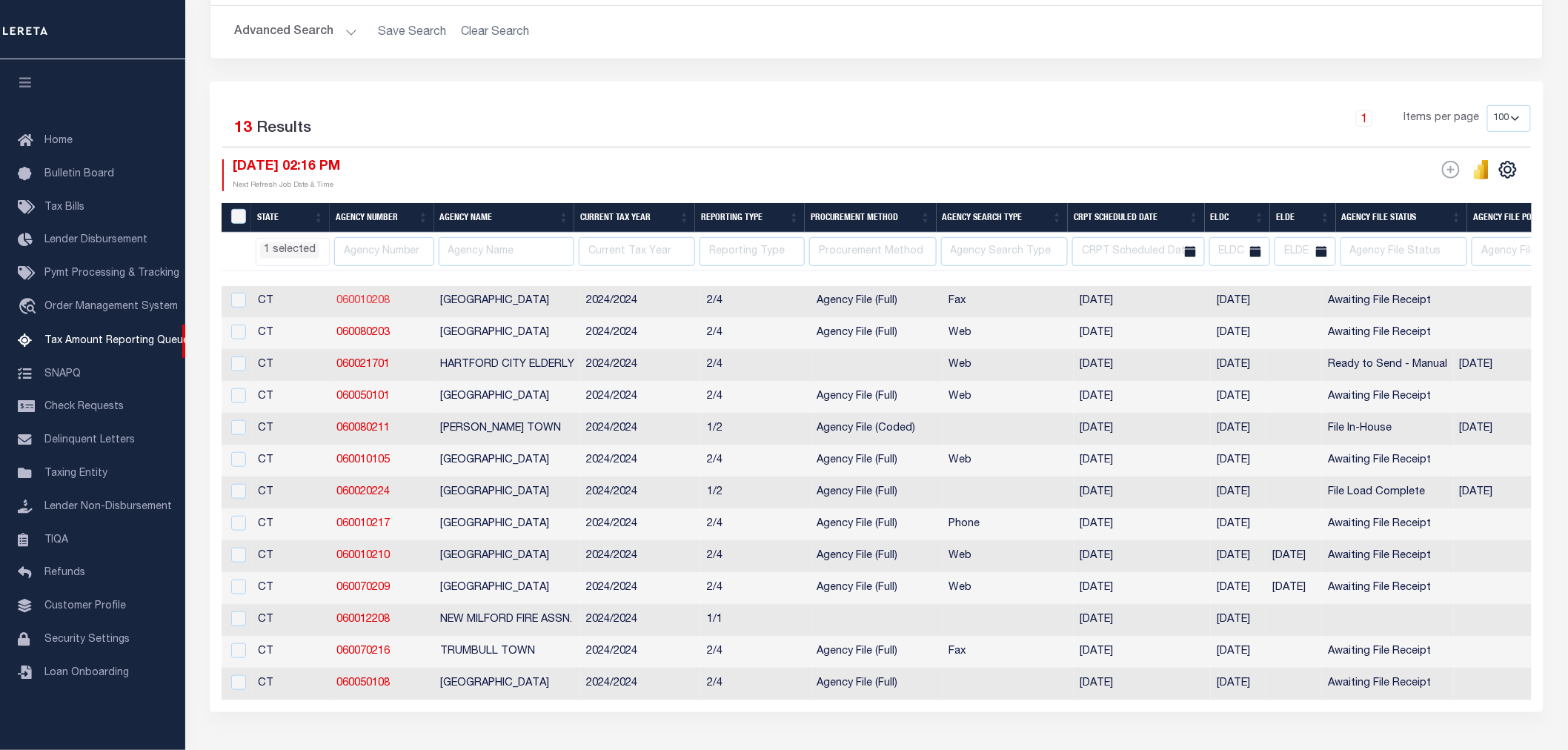
click at [353, 304] on link "060010208" at bounding box center [363, 301] width 54 height 11
checkbox input "true"
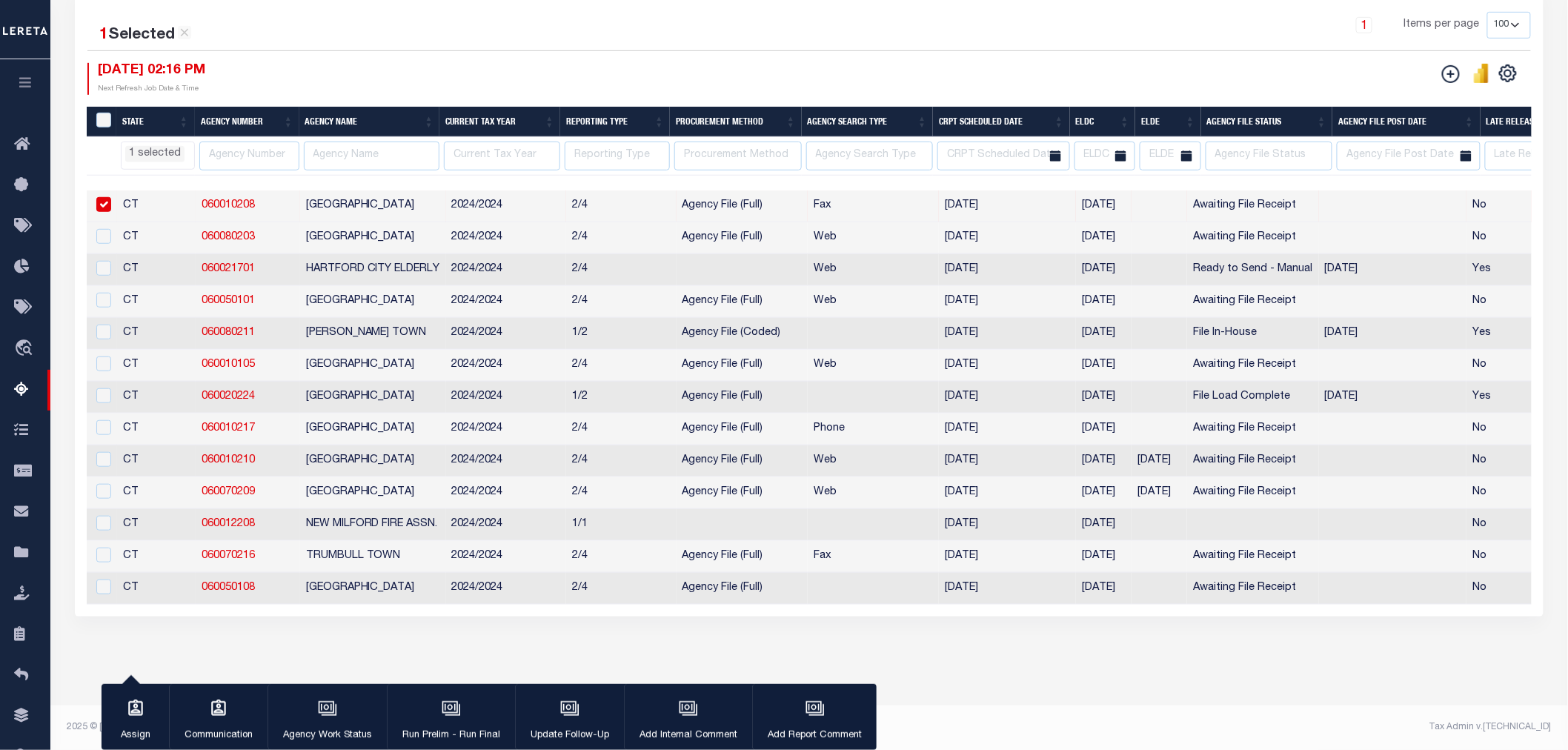
scroll to position [357, 0]
select select "CT"
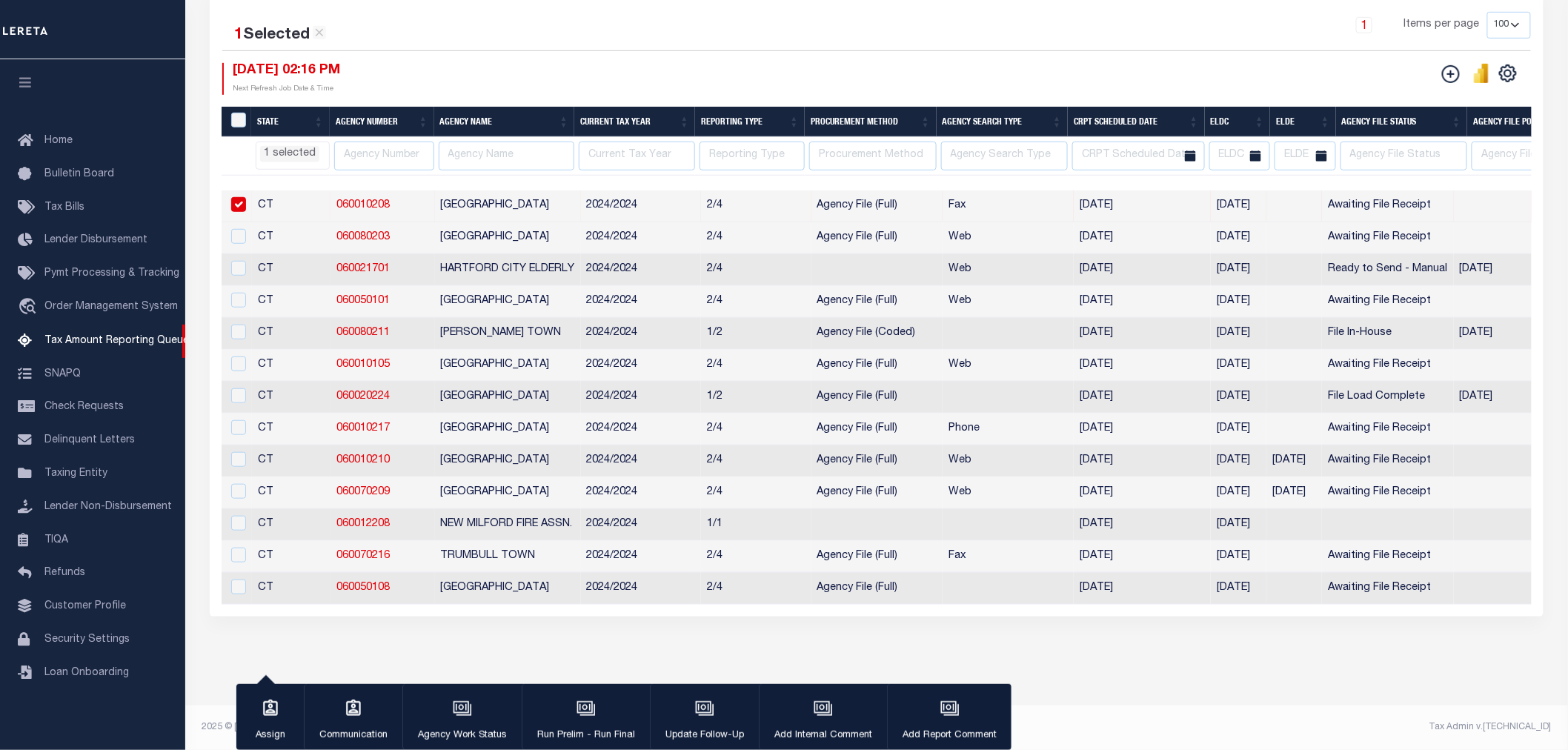
select select "CT"
select select
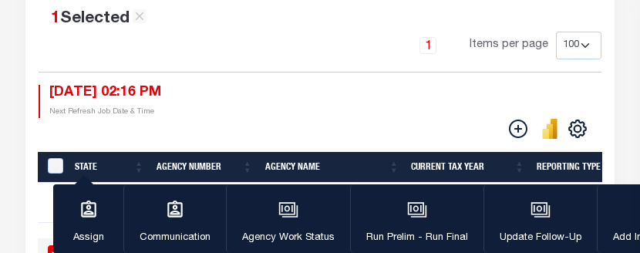
select select "CT"
select select
select select "CT"
select select
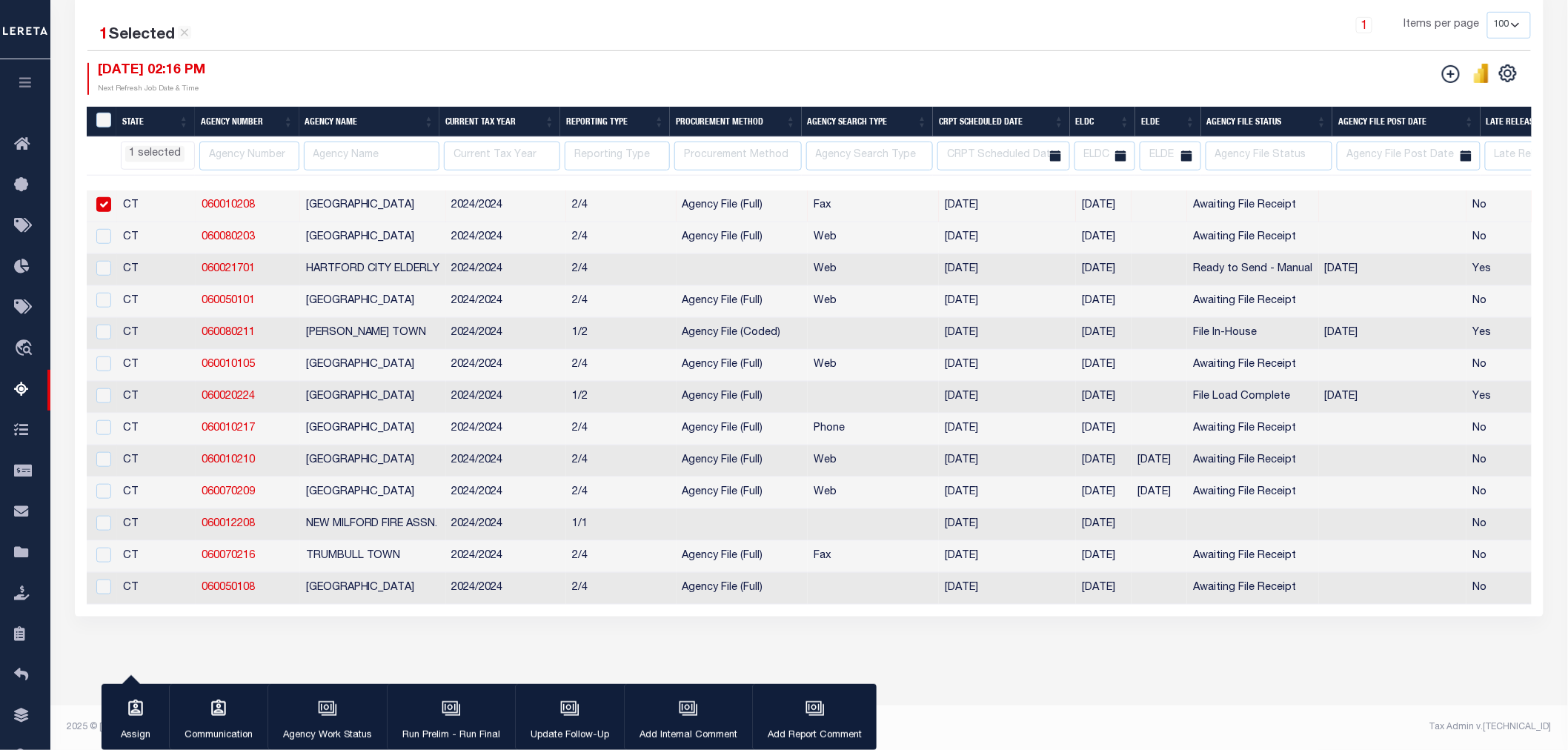
click at [1081, 656] on div "Search Advanced Search Save Search Clear Search In" at bounding box center [810, 254] width 1489 height 813
click at [220, 665] on div "Tax Amount Reporting Queue Escrow Summary Escrow Listings In" at bounding box center [809, 219] width 1509 height 971
click at [217, 648] on div "Search Advanced Search Save Search Clear Search In" at bounding box center [810, 254] width 1489 height 813
click at [217, 641] on div "Search Advanced Search Save Search Clear Search In" at bounding box center [810, 254] width 1489 height 813
click at [123, 667] on div "Tax Amount Reporting Queue Escrow Summary Escrow Listings In" at bounding box center [809, 219] width 1509 height 971
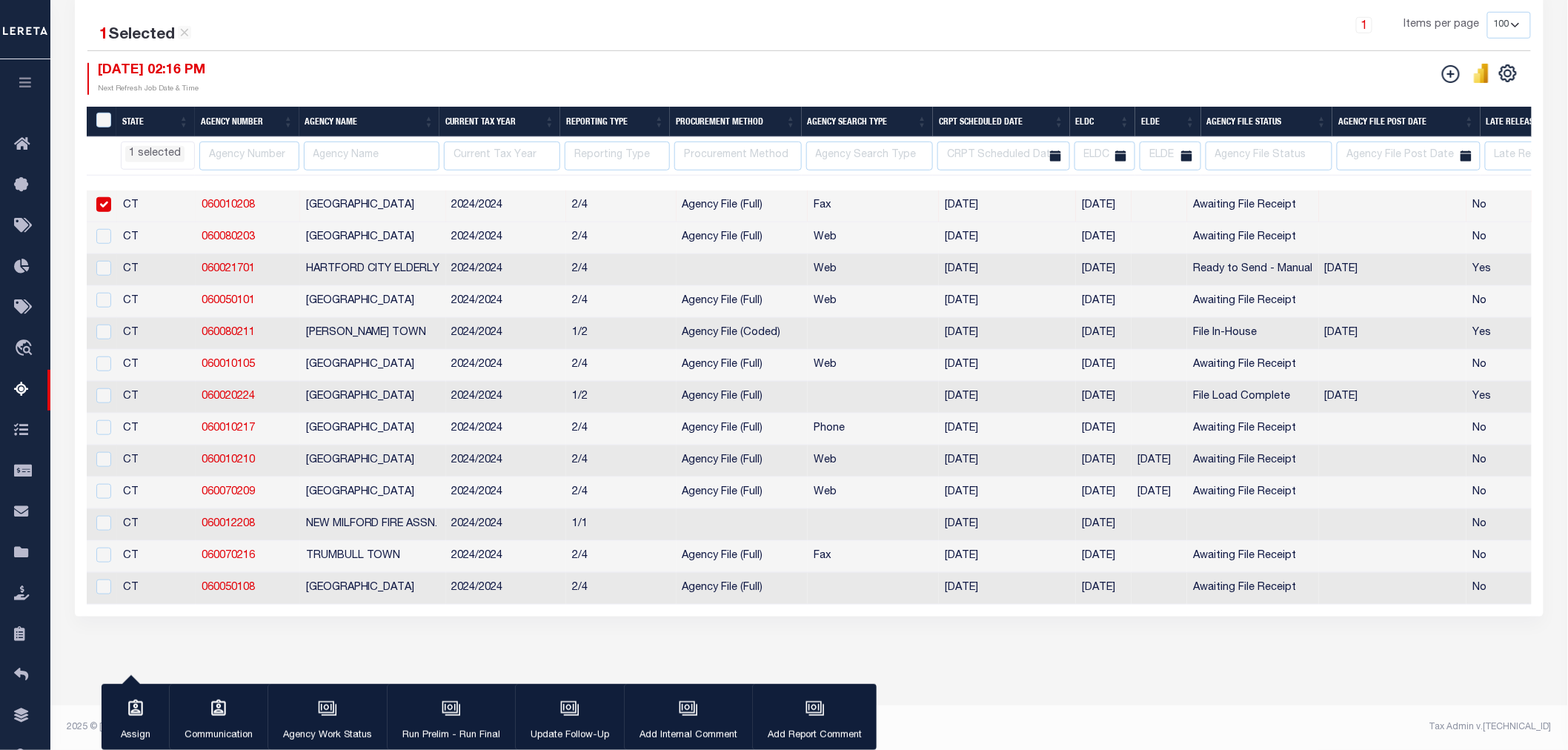
click at [1339, 702] on div "Tax Amount Reporting Queue Escrow Summary Escrow Listings In" at bounding box center [809, 219] width 1509 height 971
click at [1339, 700] on div "Tax Amount Reporting Queue Escrow Summary Escrow Listings In" at bounding box center [809, 219] width 1509 height 971
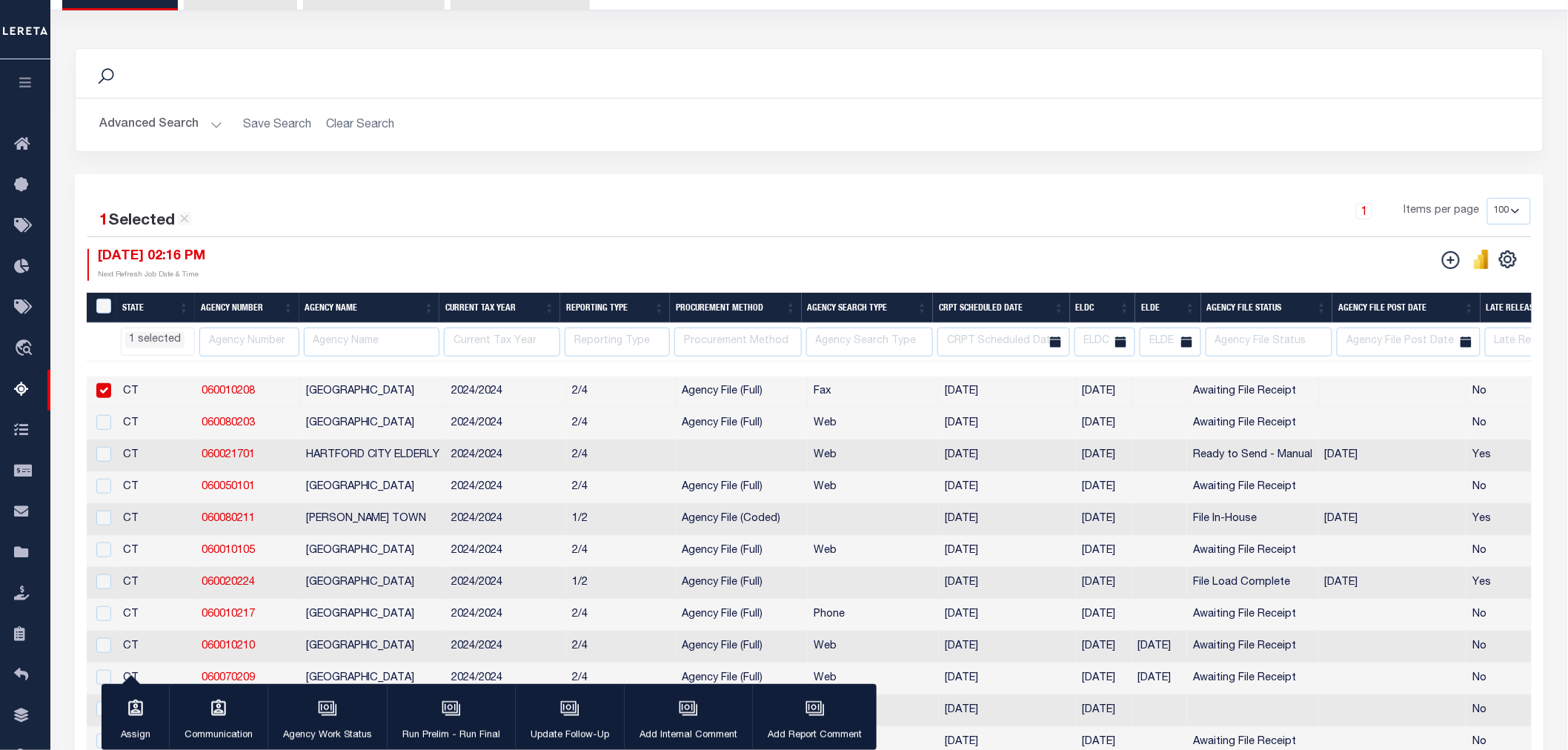
scroll to position [0, 0]
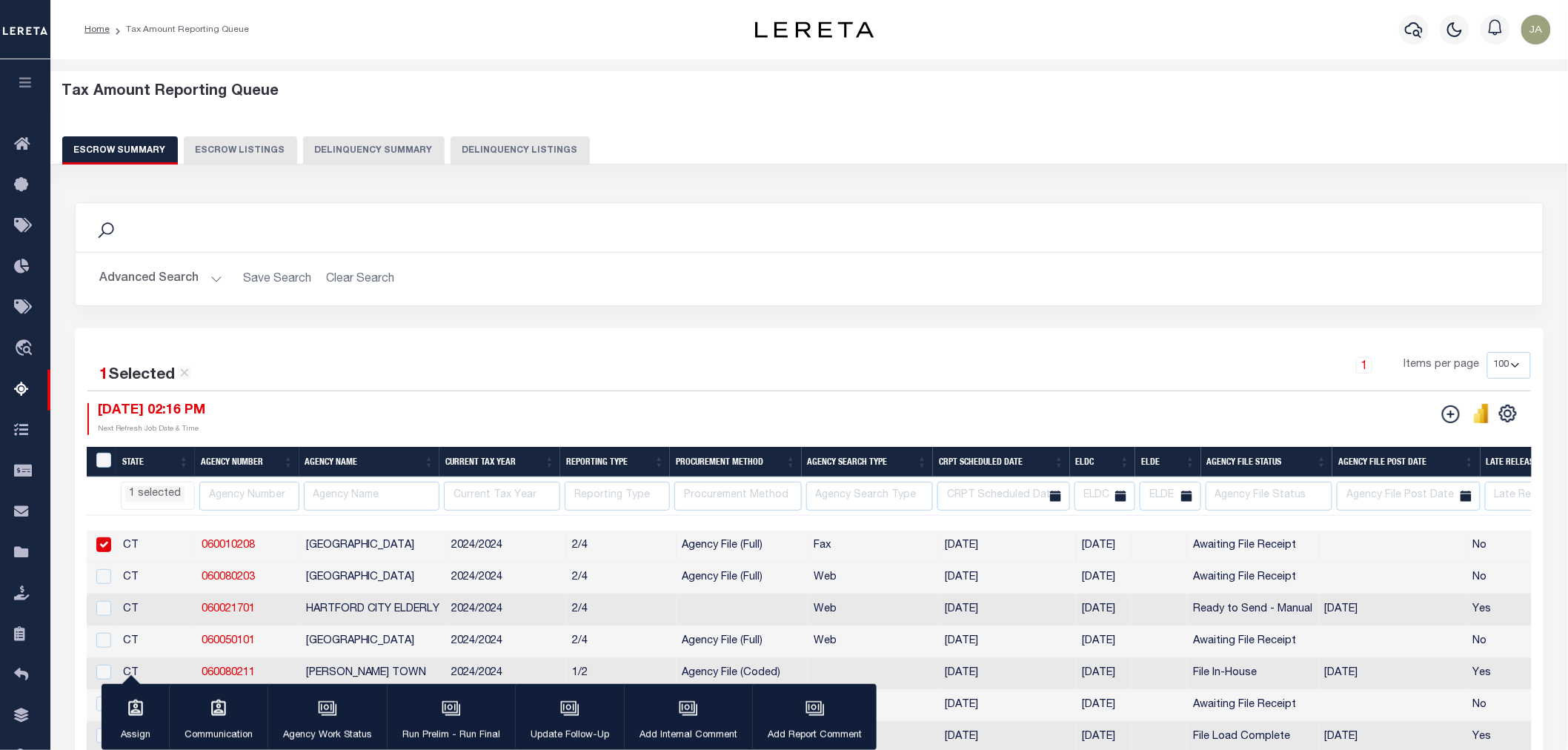
click at [342, 146] on button "Delinquency Summary" at bounding box center [373, 150] width 141 height 28
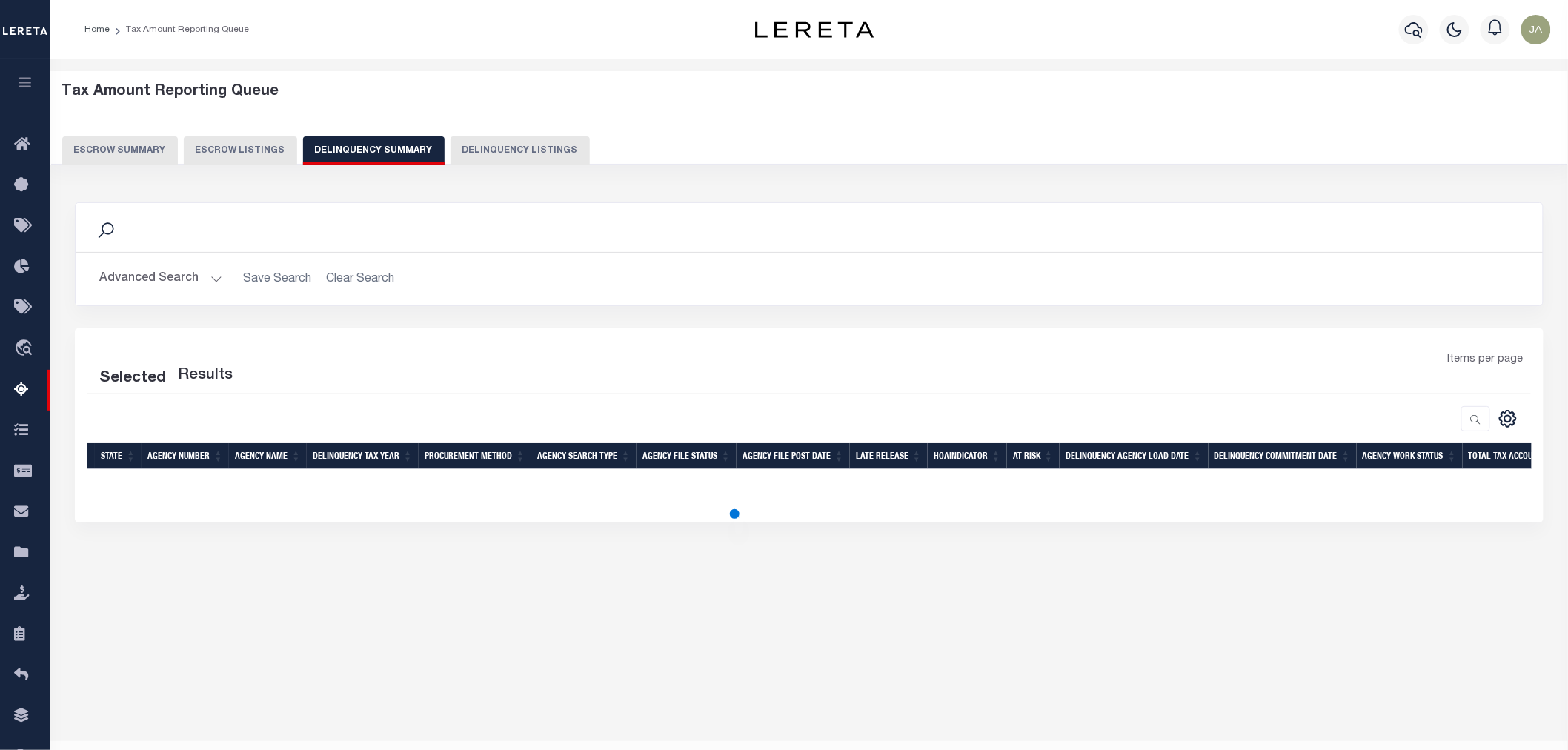
select select "CT"
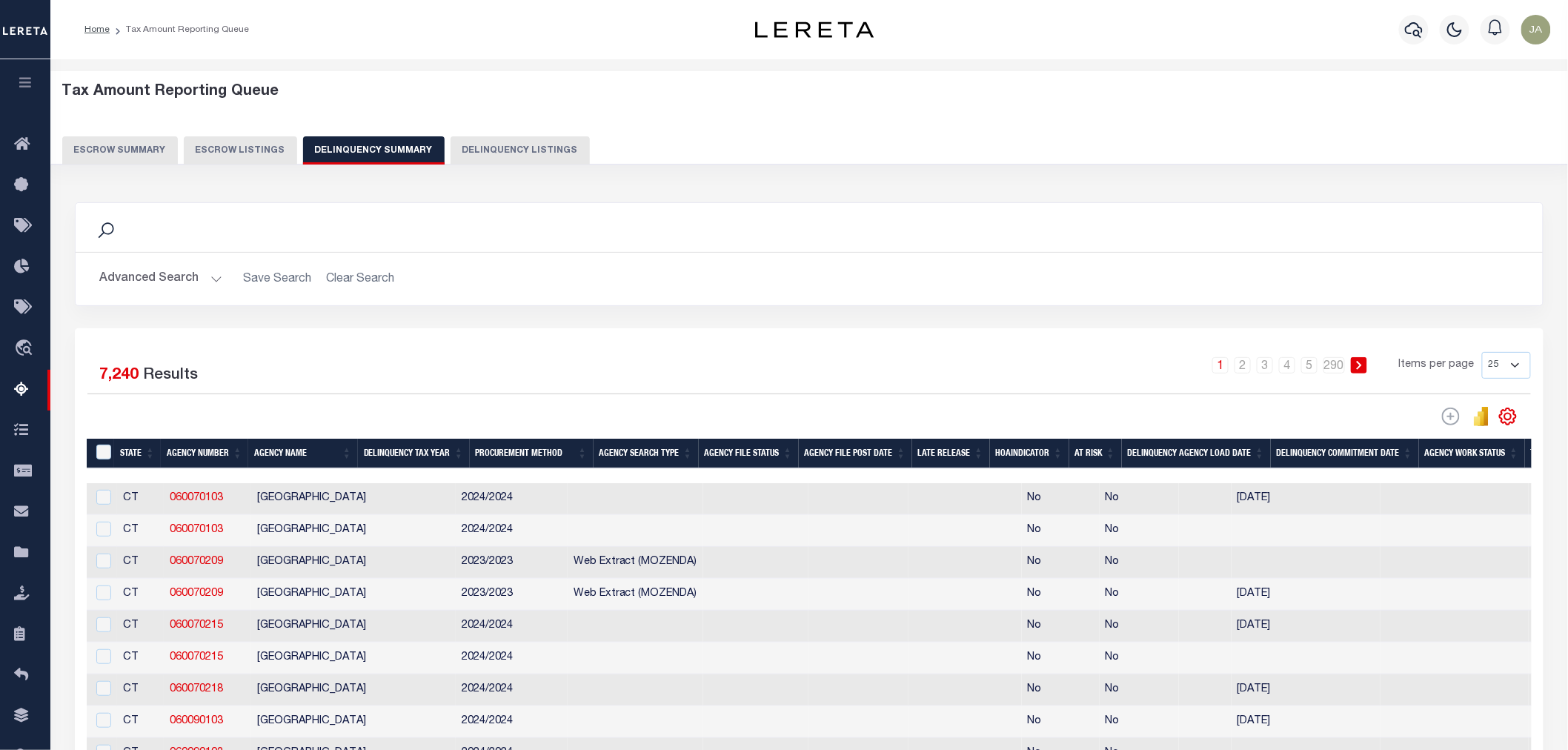
click at [107, 157] on button "Escrow Summary" at bounding box center [120, 150] width 115 height 28
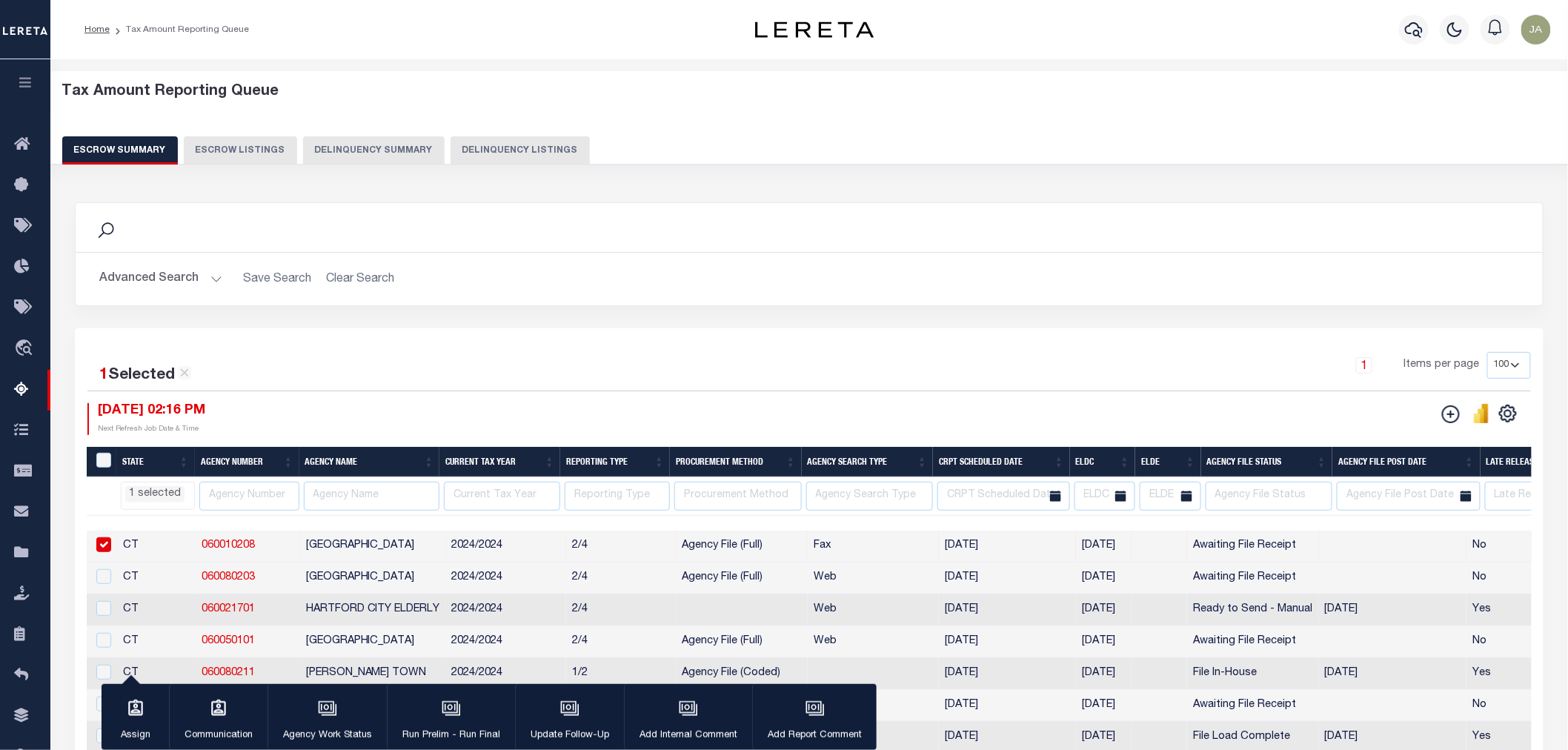
click at [713, 331] on div "1 Selected 13 Results 1 Items per page 10 25 50 100 500 [DATE] 02:16 PM Reporti…" at bounding box center [809, 642] width 1469 height 628
select select "CT"
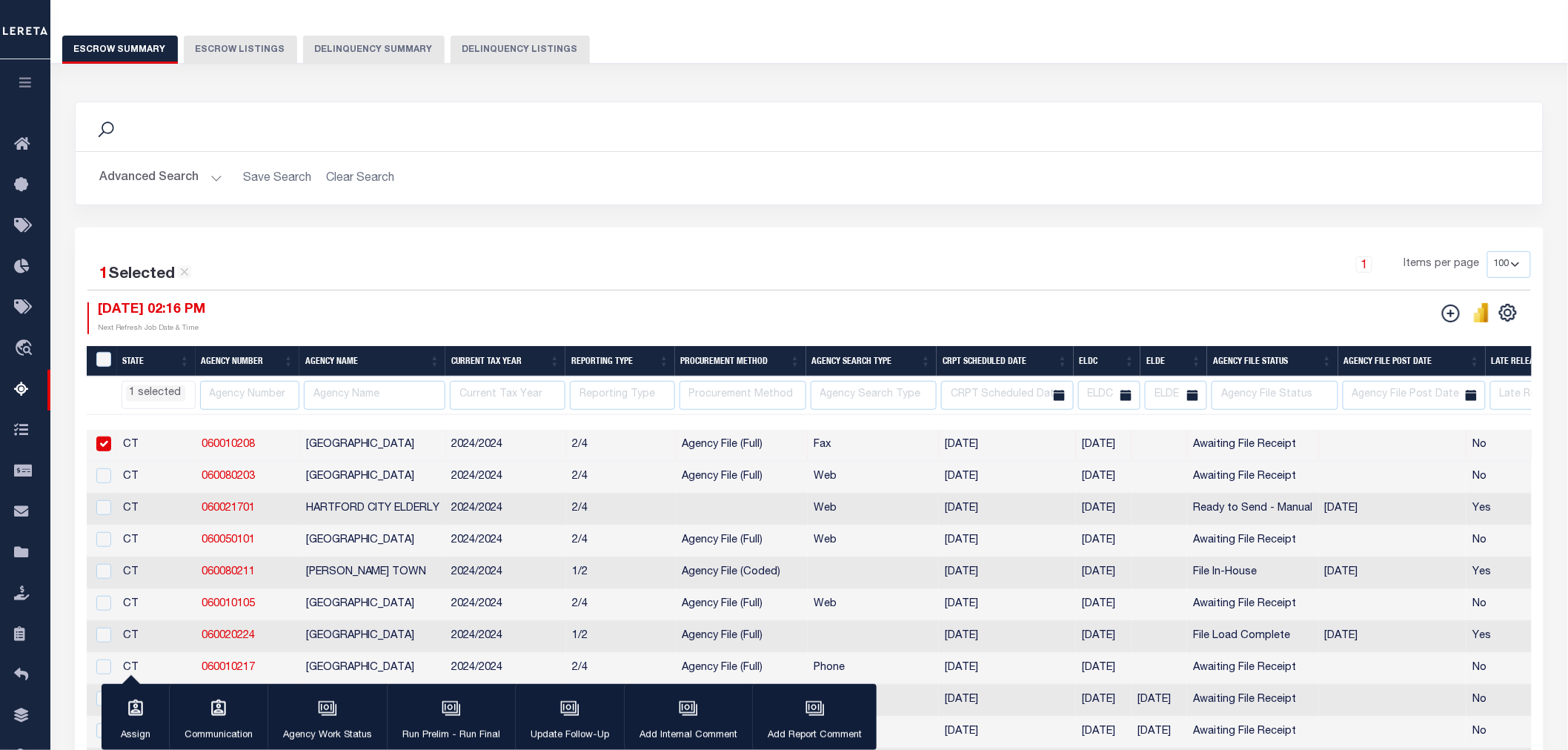
scroll to position [247, 0]
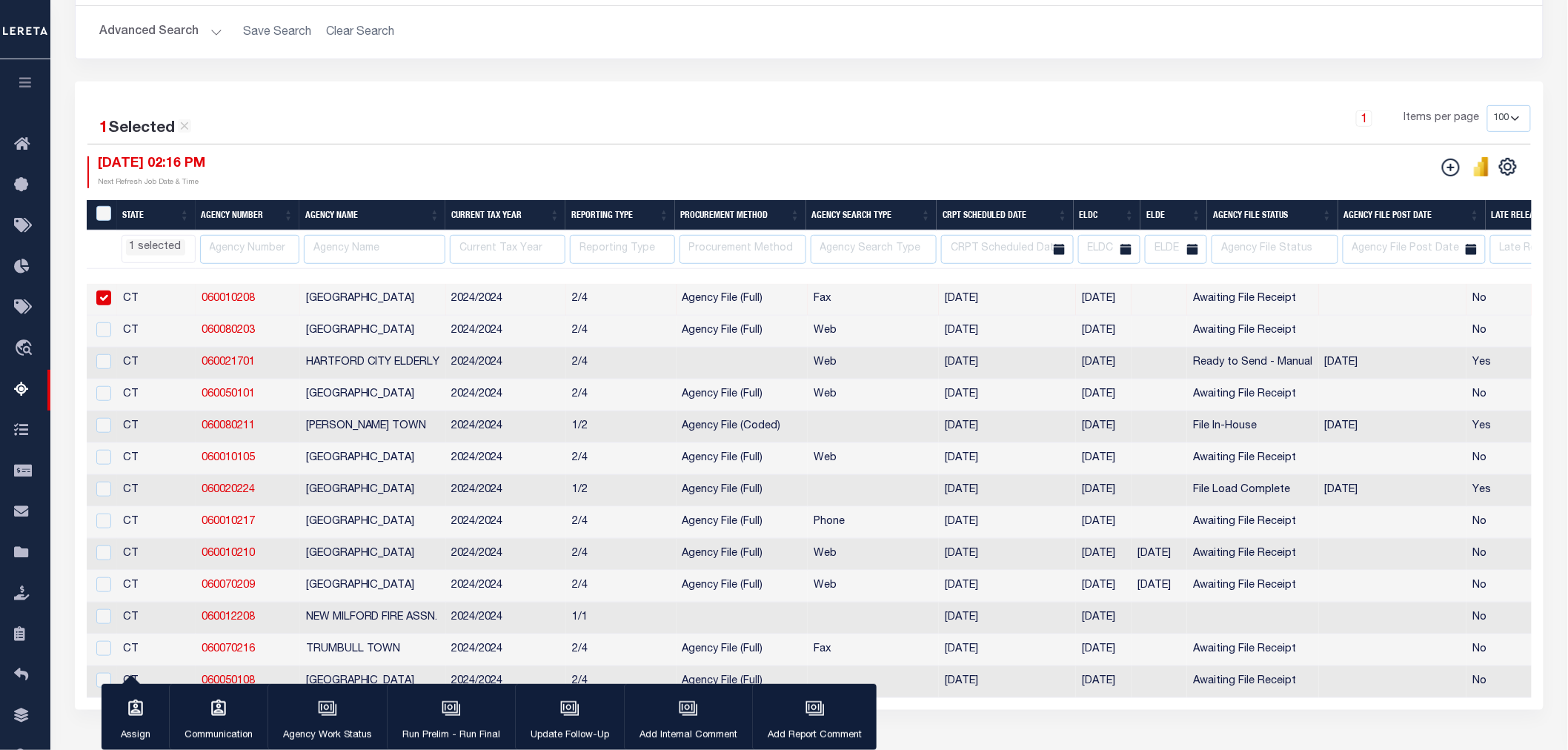
click at [104, 302] on input "checkbox" at bounding box center [103, 297] width 14 height 14
checkbox input "false"
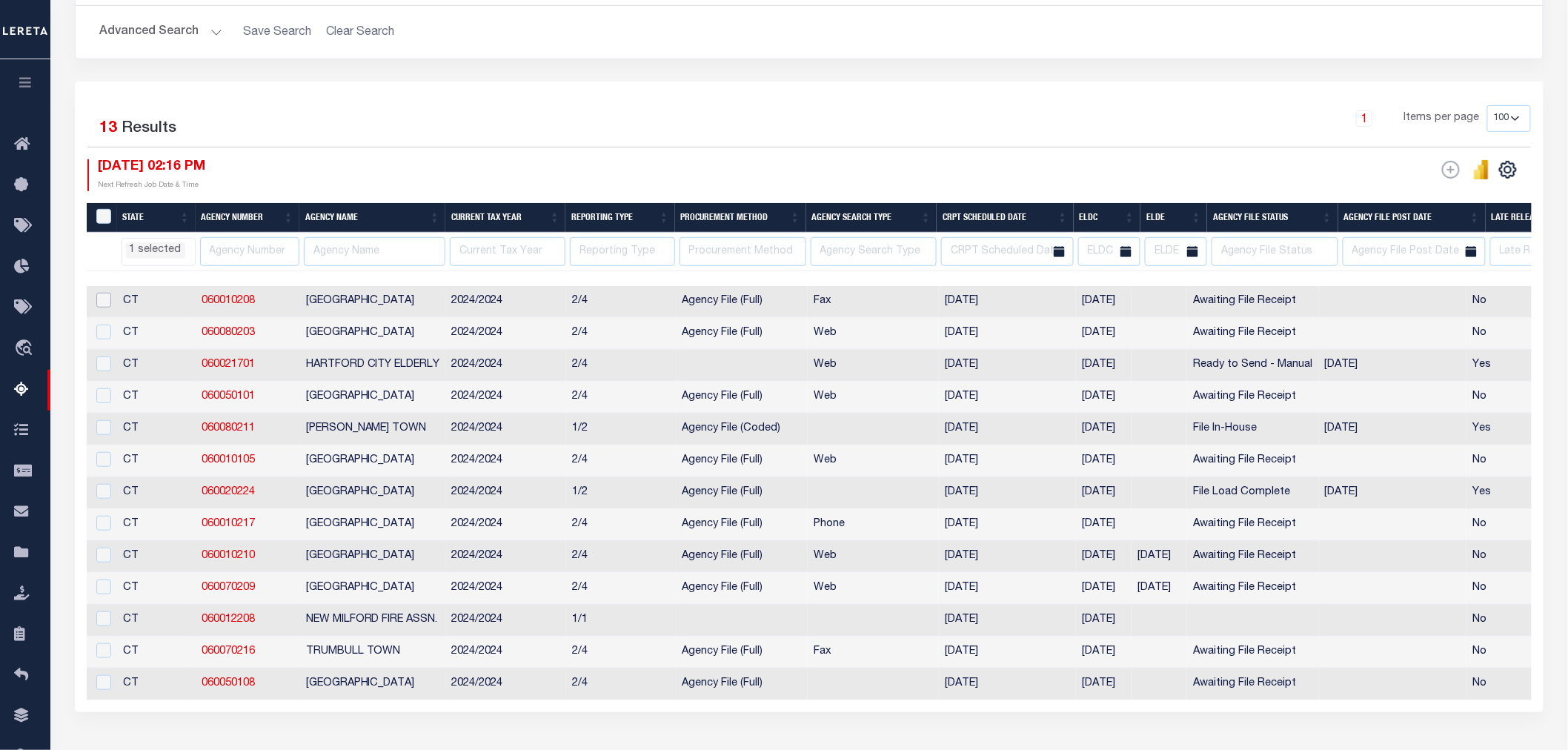
scroll to position [0, 0]
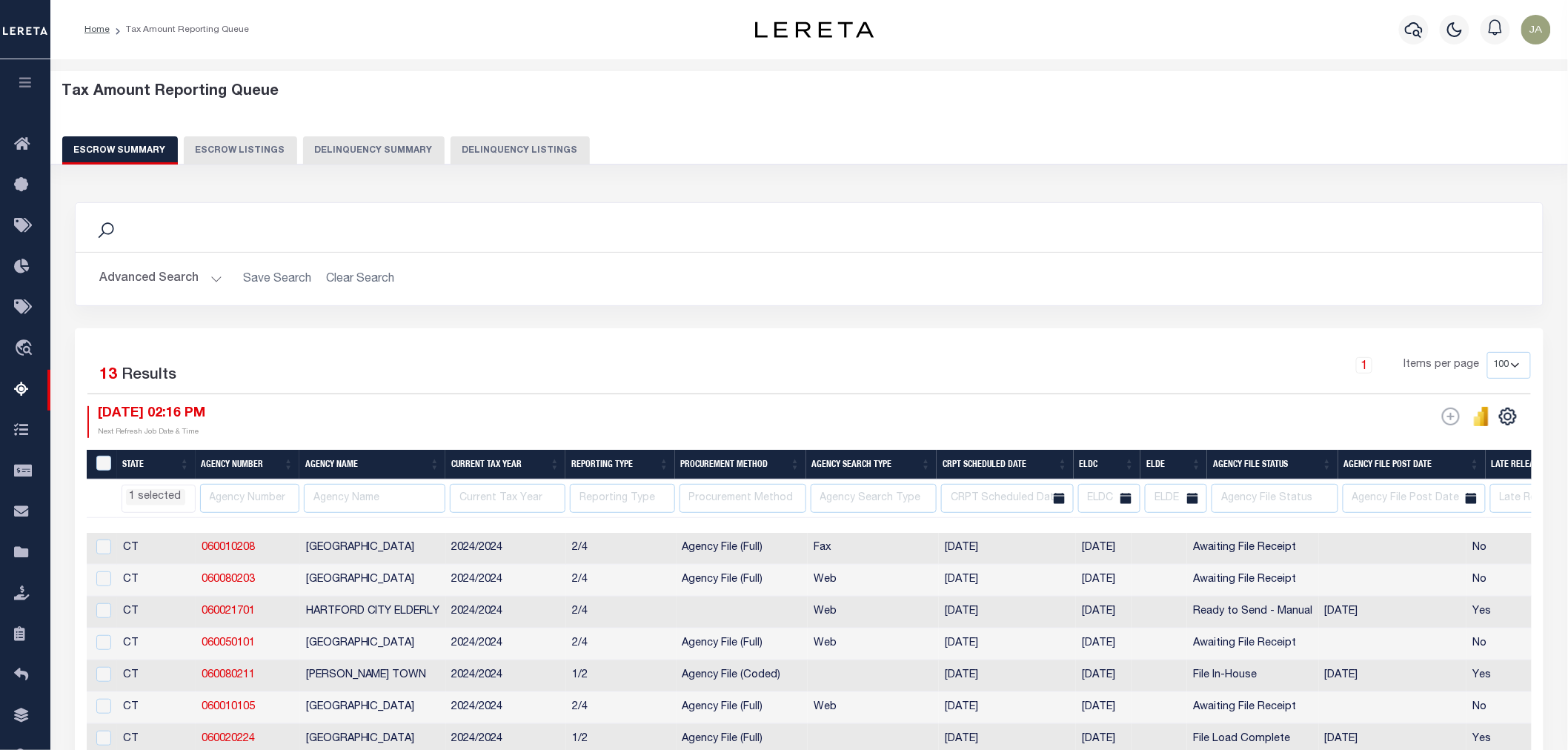
click at [240, 154] on button "Escrow Listings" at bounding box center [240, 150] width 113 height 28
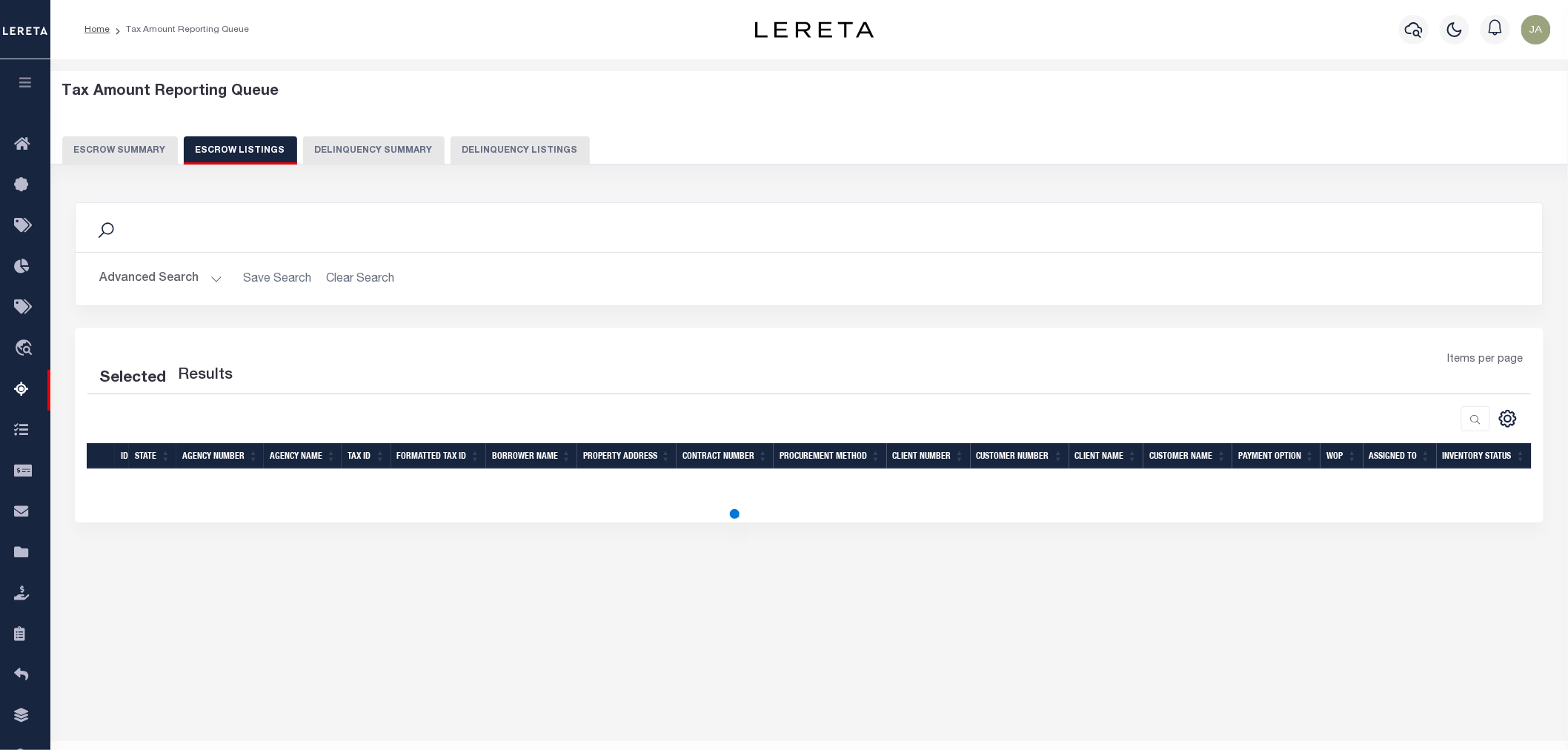
select select "CT"
select select "100"
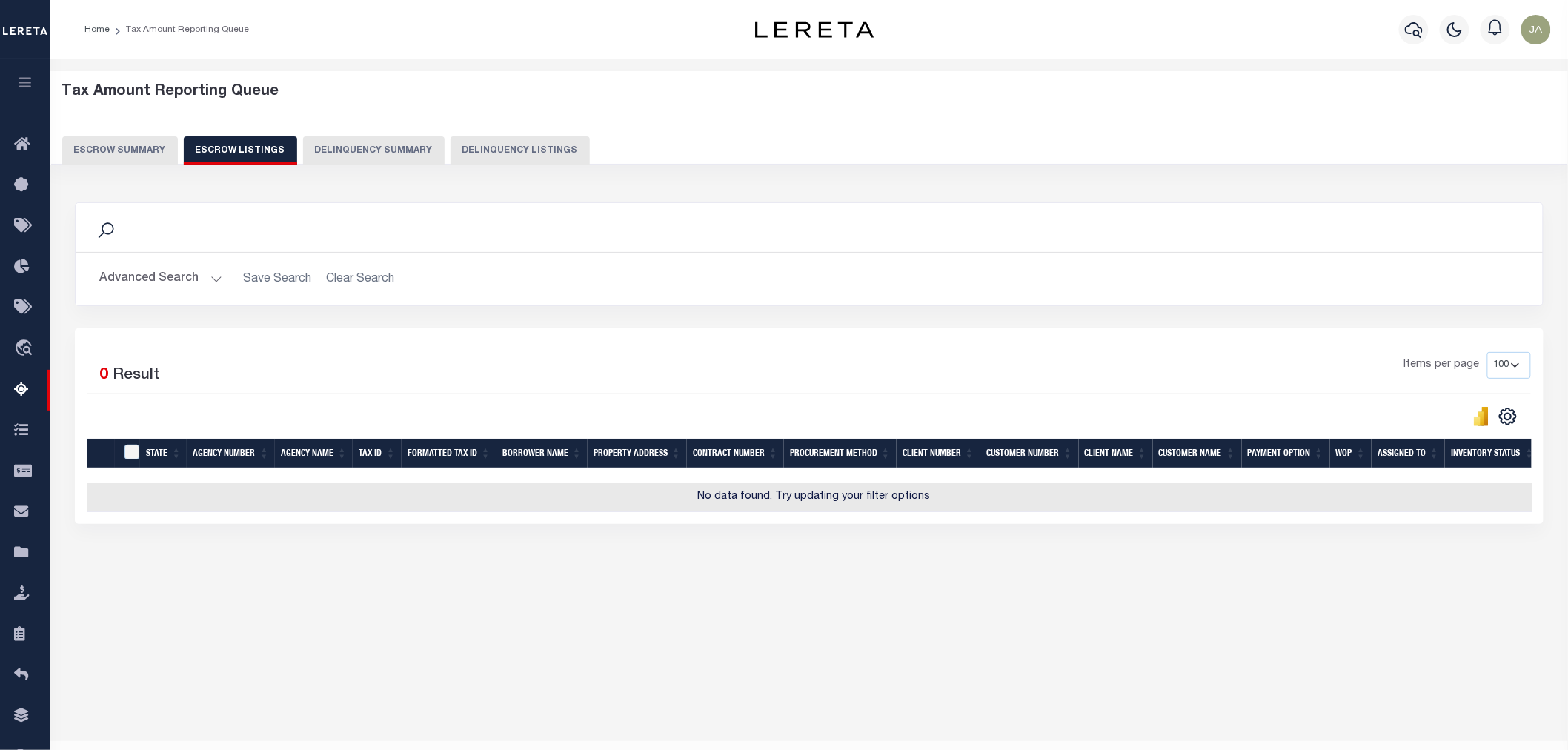
click at [211, 144] on button "Escrow Listings" at bounding box center [240, 150] width 113 height 28
select select "100"
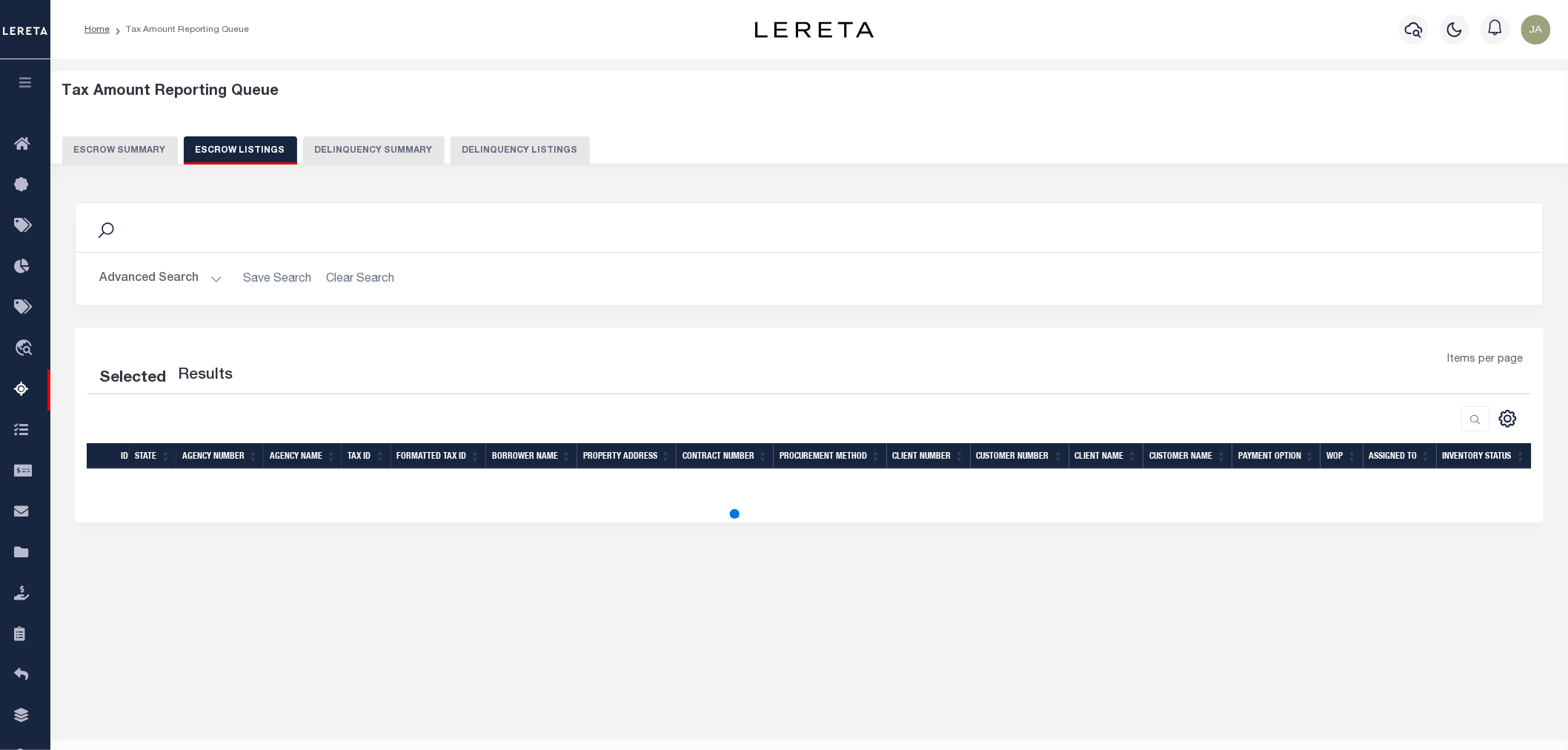
select select "100"
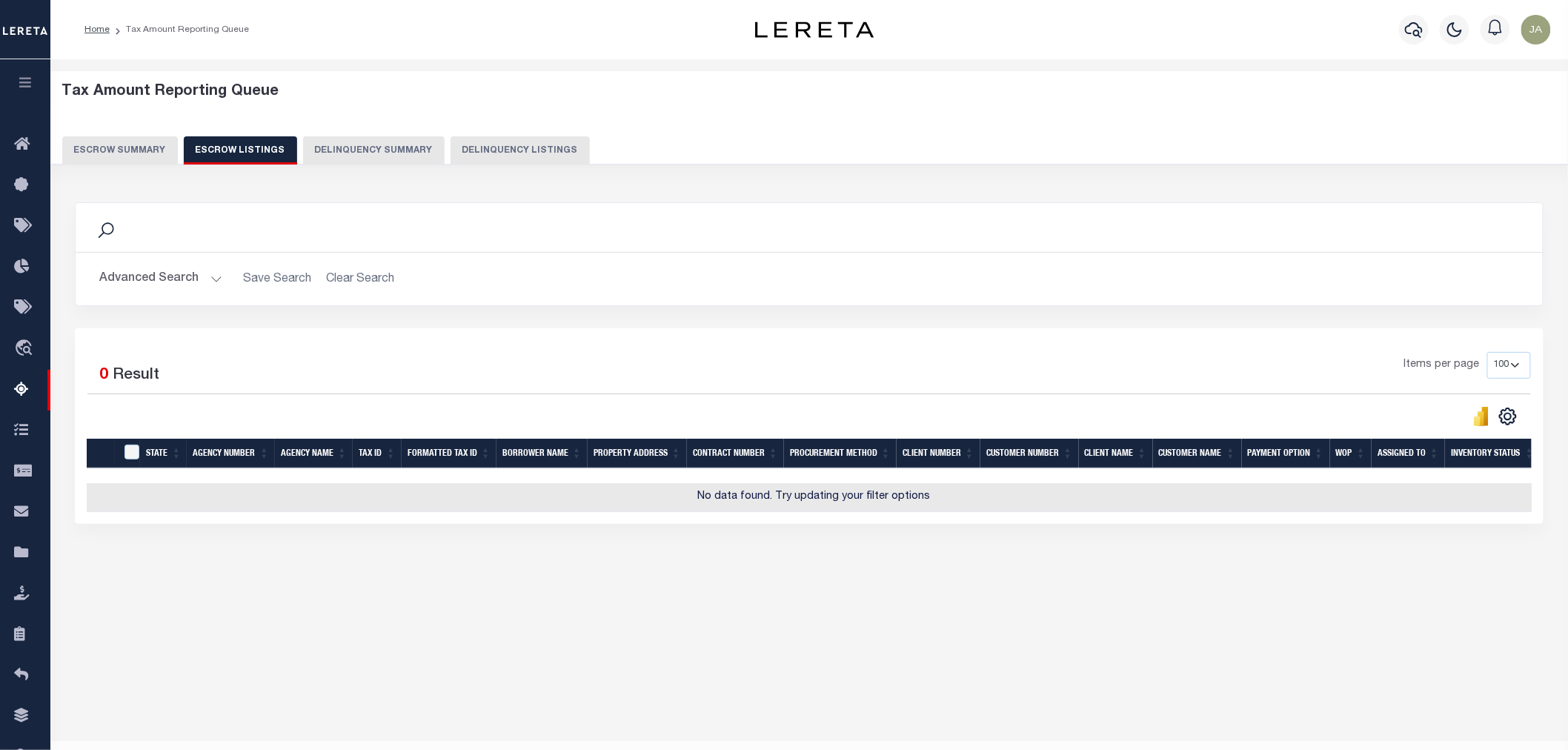
click at [107, 154] on button "Escrow Summary" at bounding box center [120, 150] width 115 height 28
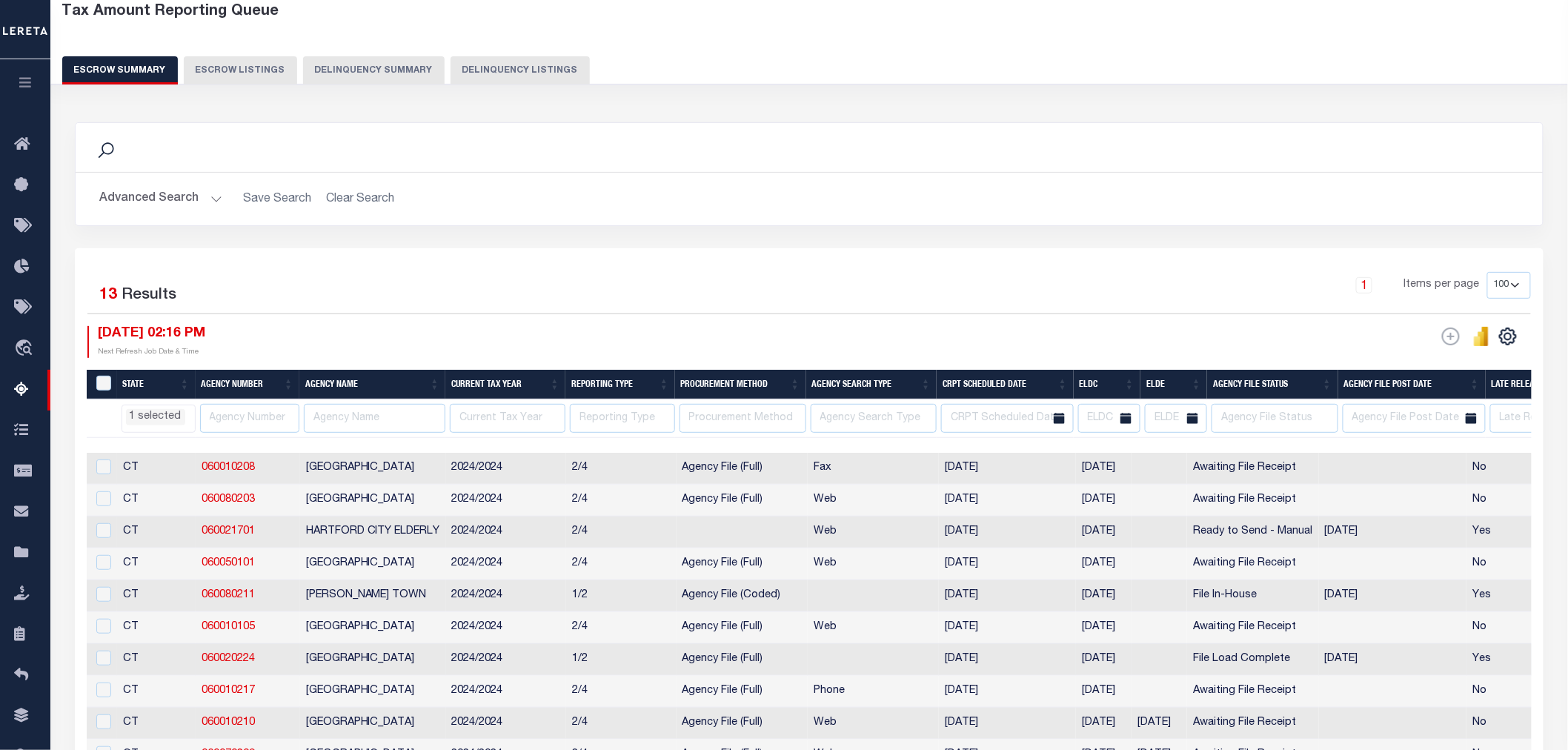
select select "CT"
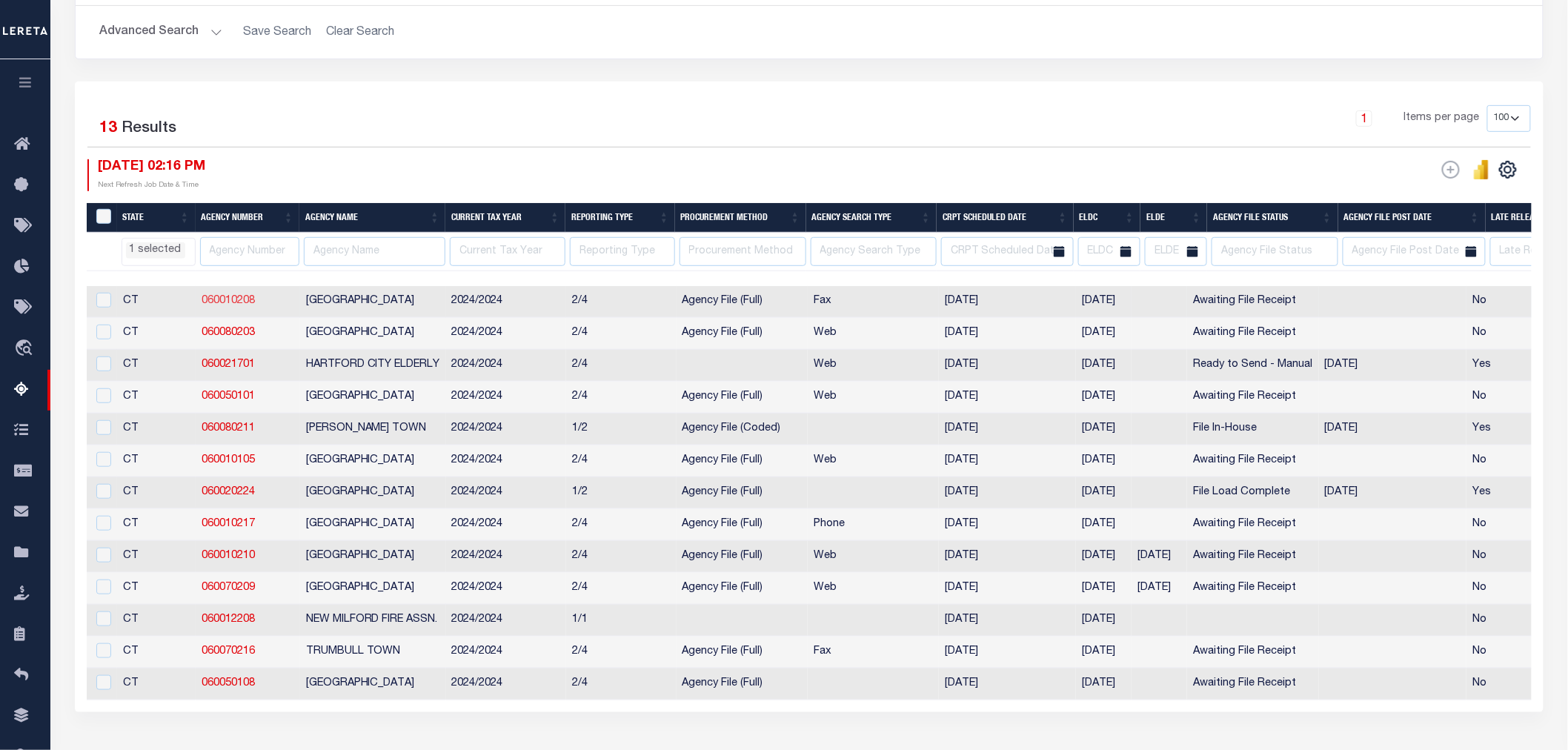
click at [219, 304] on link "060010208" at bounding box center [229, 301] width 54 height 11
checkbox input "true"
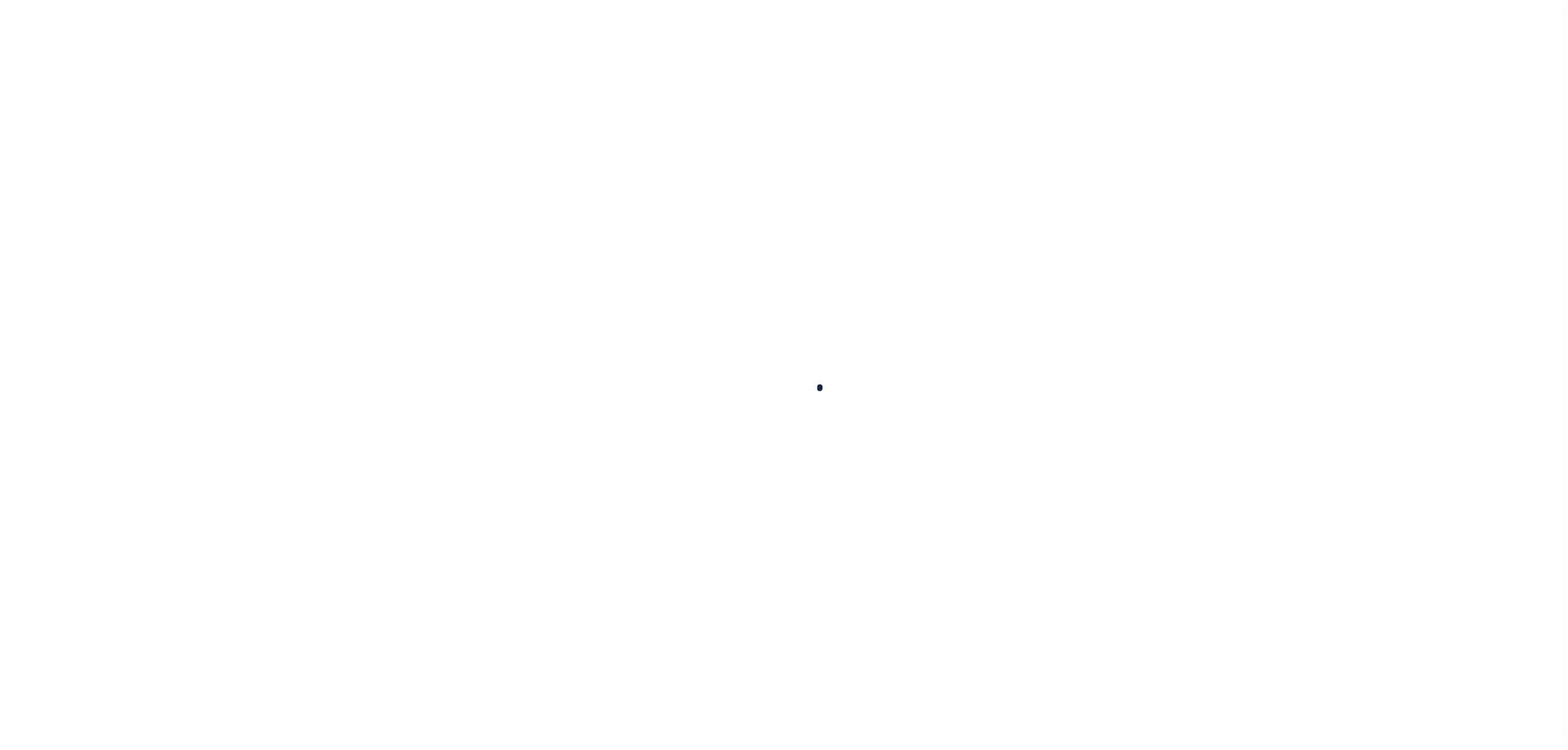
select select
checkbox input "false"
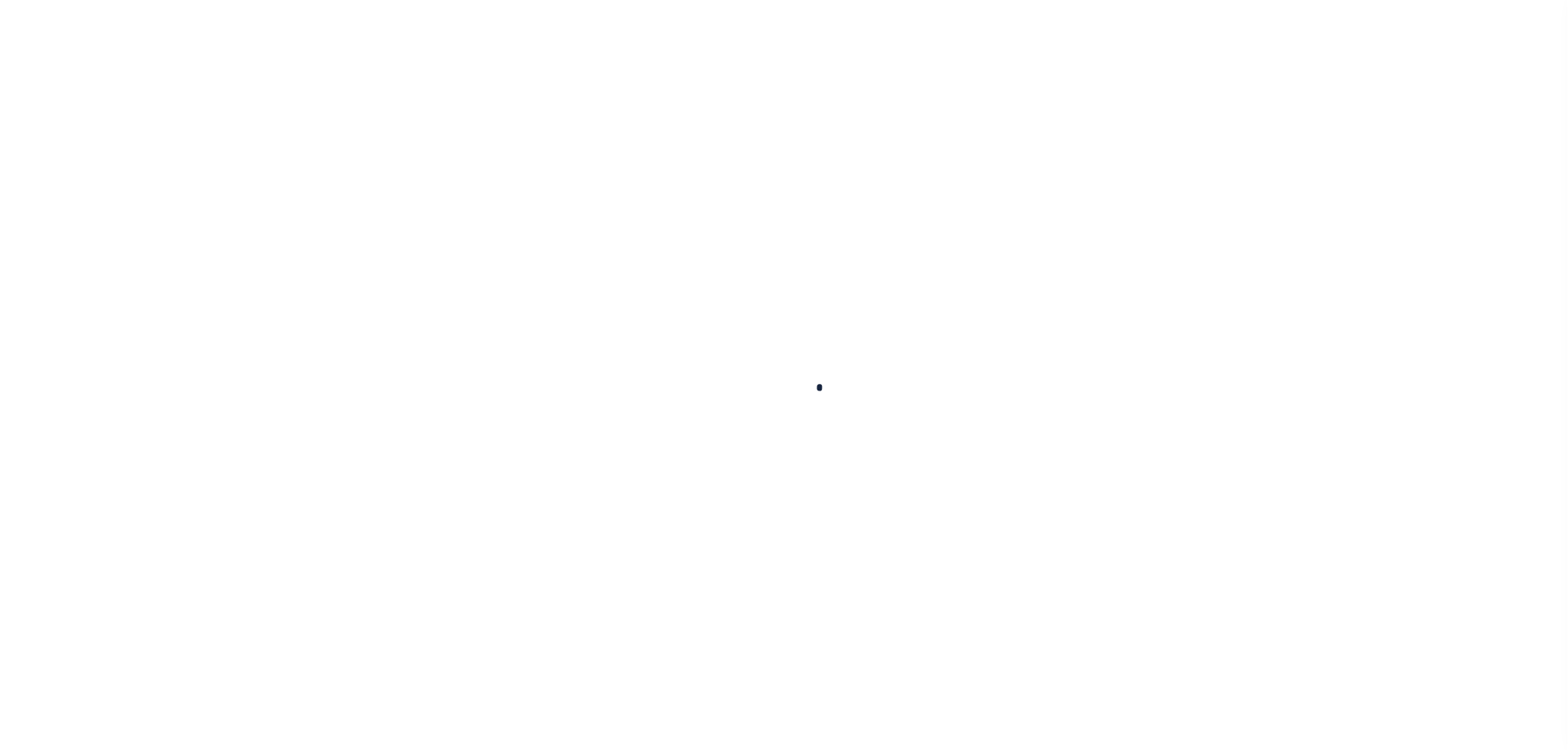
checkbox input "false"
type input "900117016"
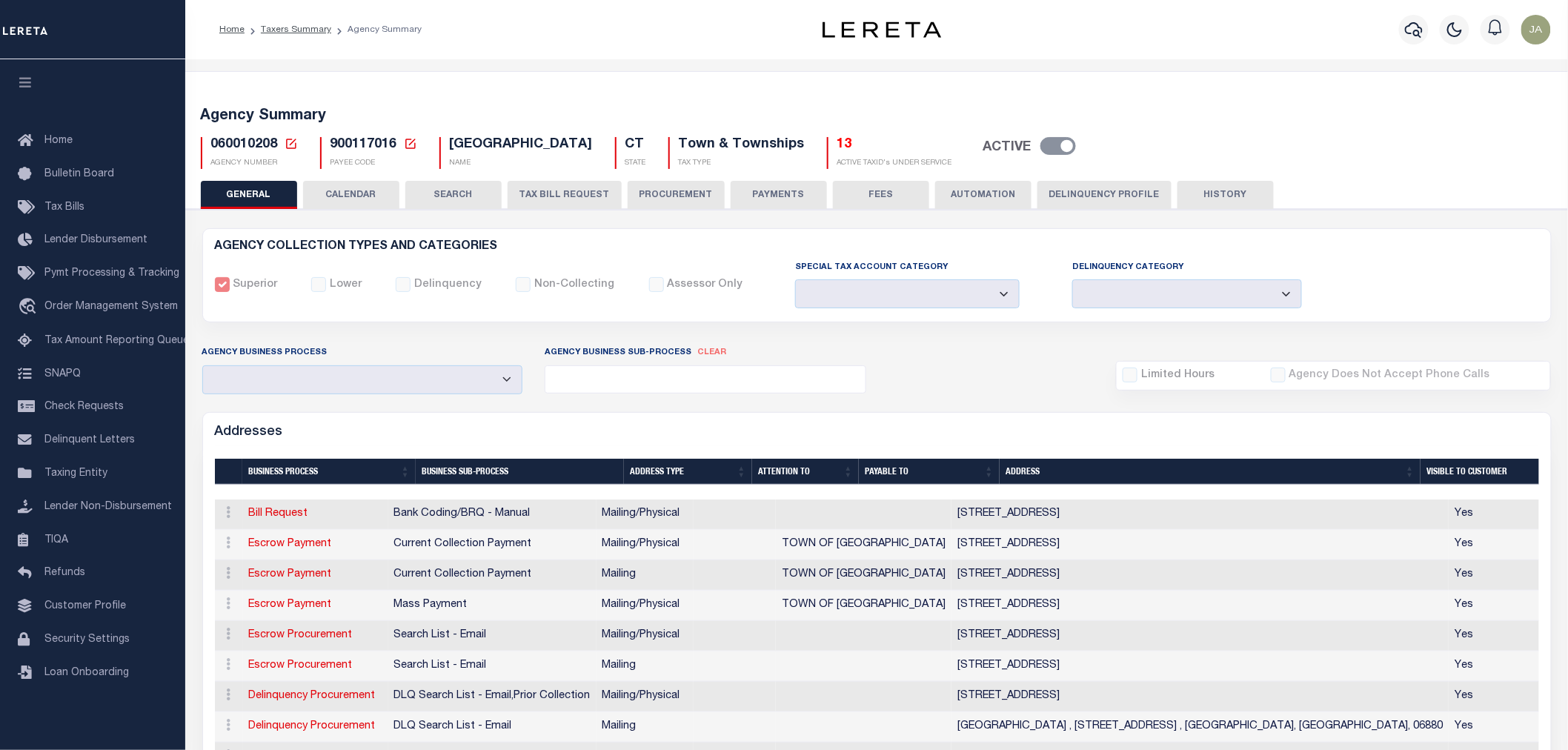
click at [293, 34] on li "Taxers Summary" at bounding box center [288, 30] width 86 height 13
click at [311, 30] on link "Taxers Summary" at bounding box center [296, 29] width 70 height 9
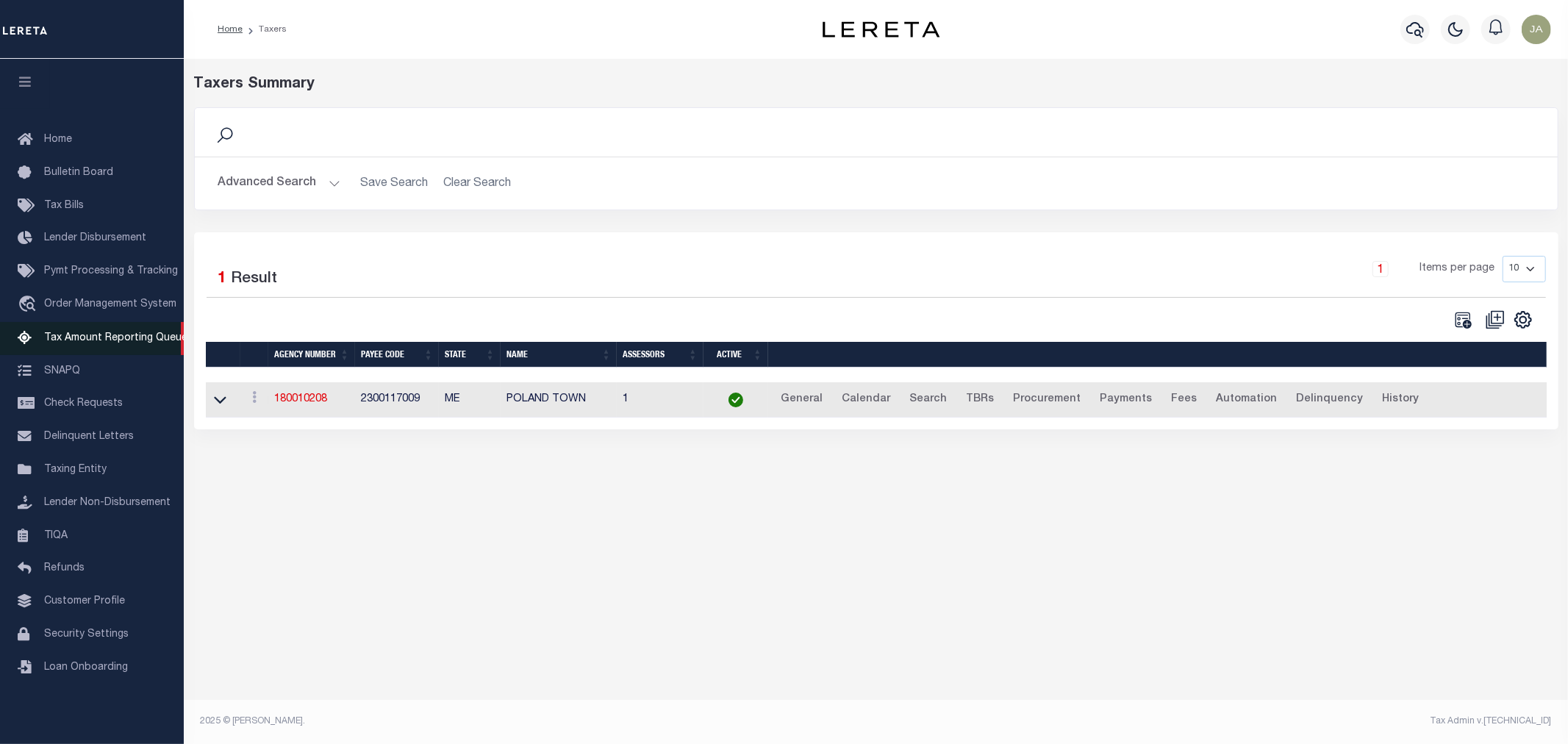
click at [70, 339] on span "Tax Amount Reporting Queue" at bounding box center [115, 337] width 143 height 10
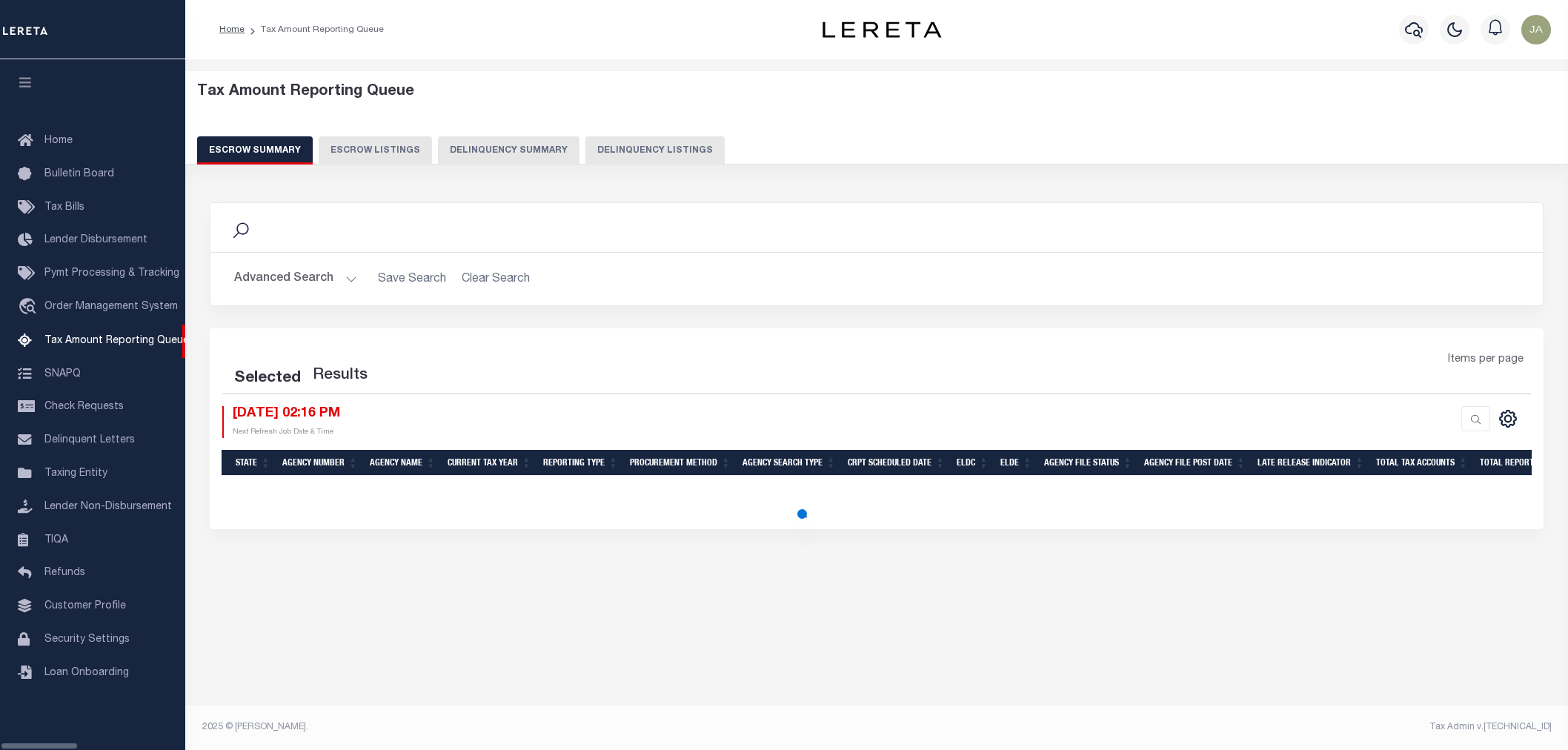
select select "100"
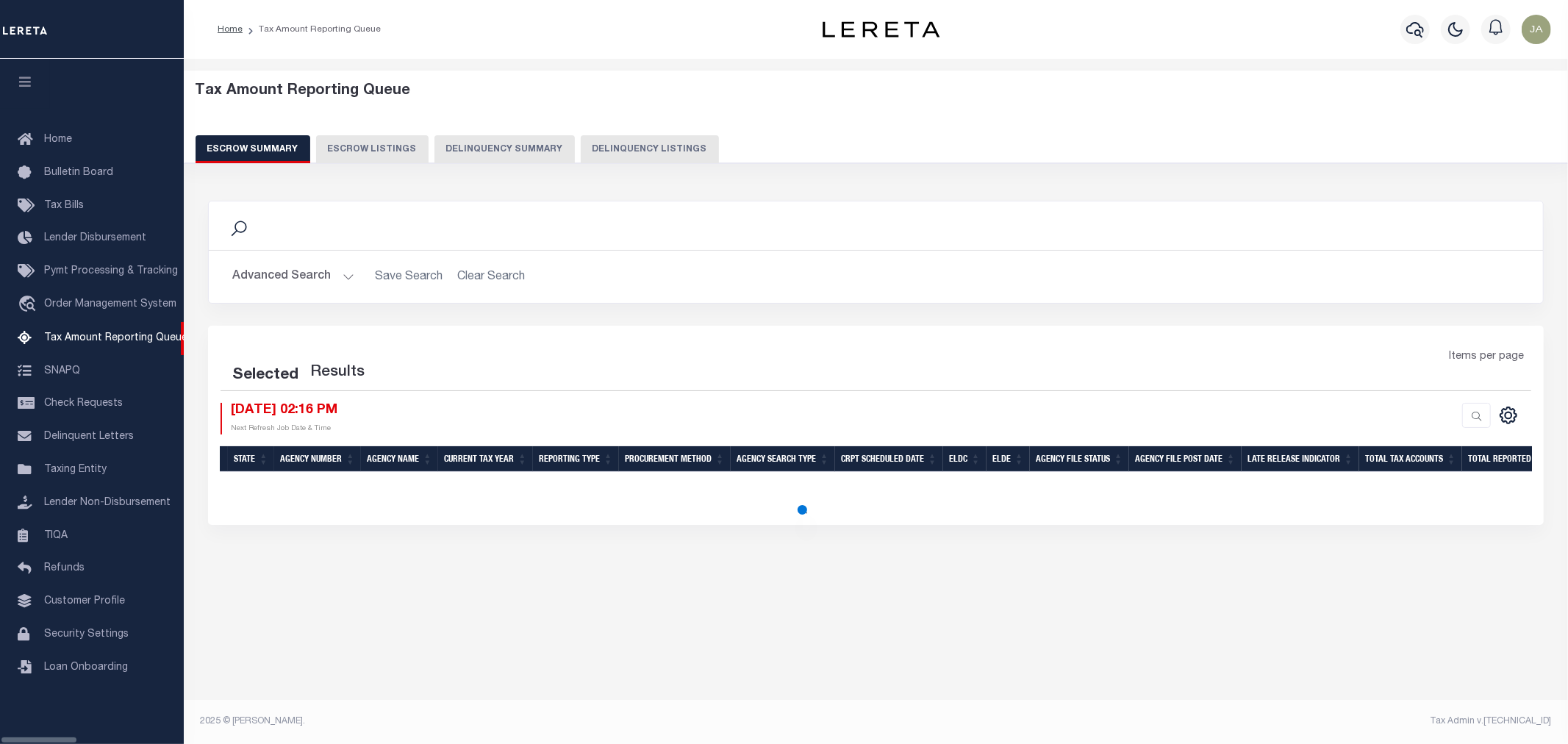
select select "100"
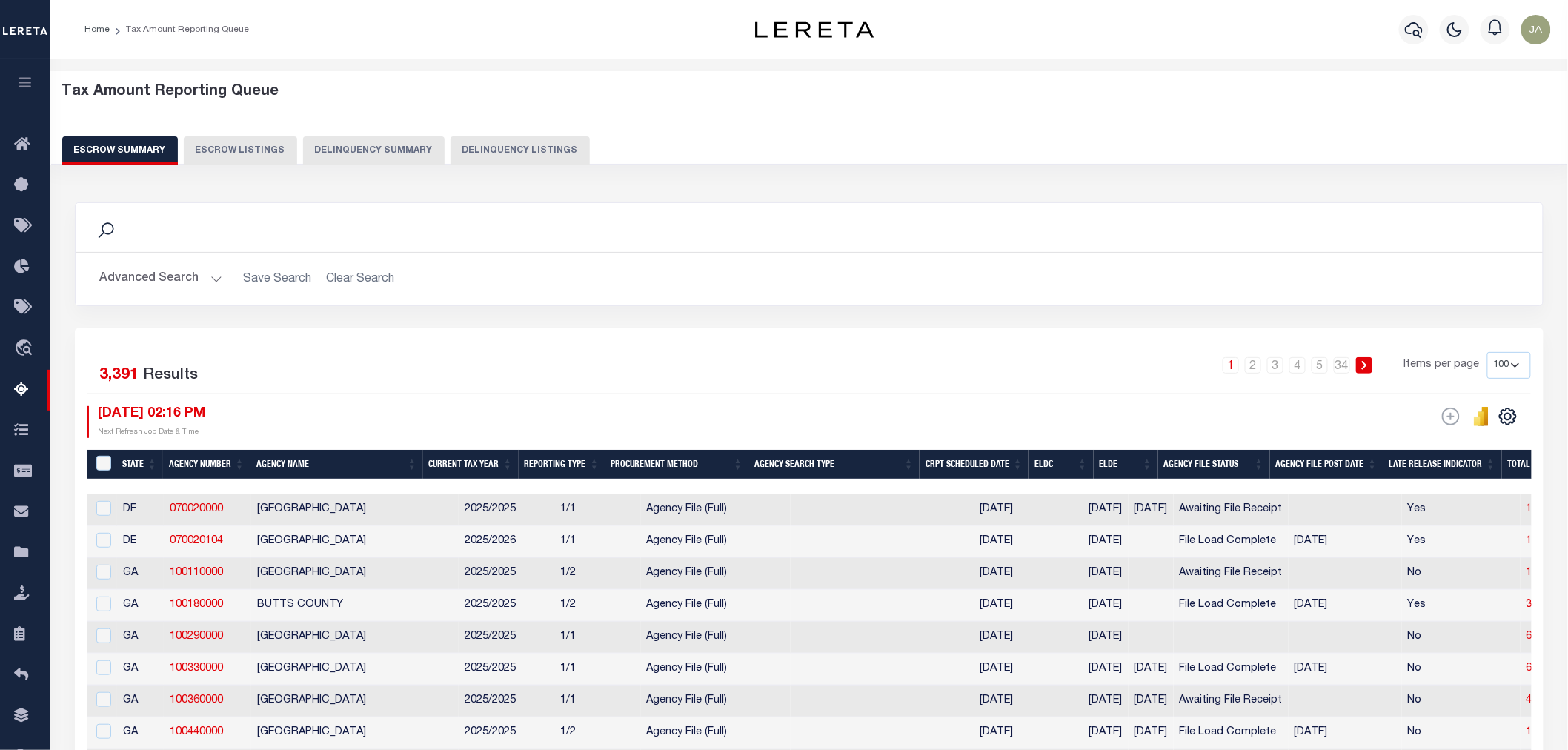
click at [23, 82] on icon "button" at bounding box center [26, 83] width 17 height 13
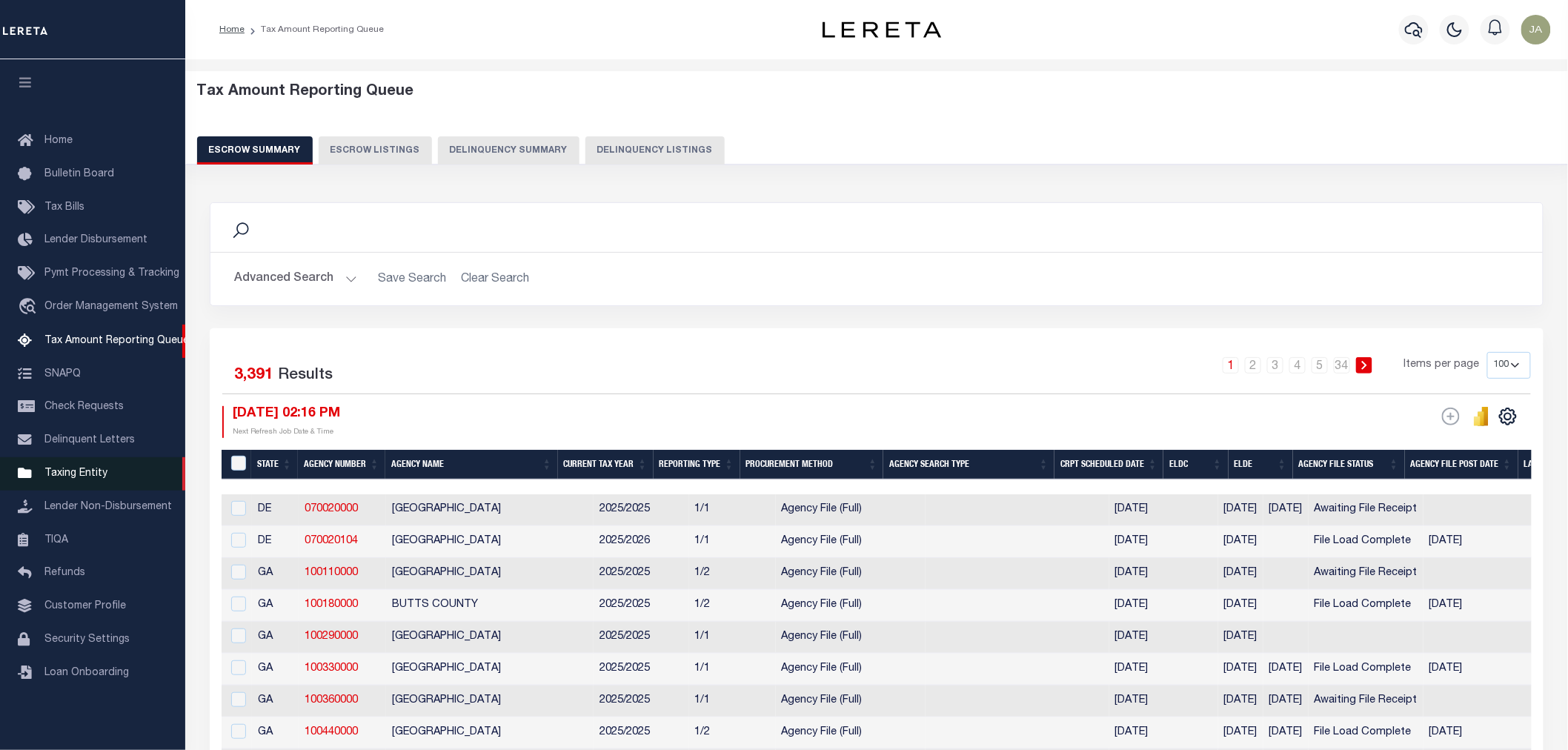
click at [68, 474] on span "Taxing Entity" at bounding box center [76, 473] width 63 height 11
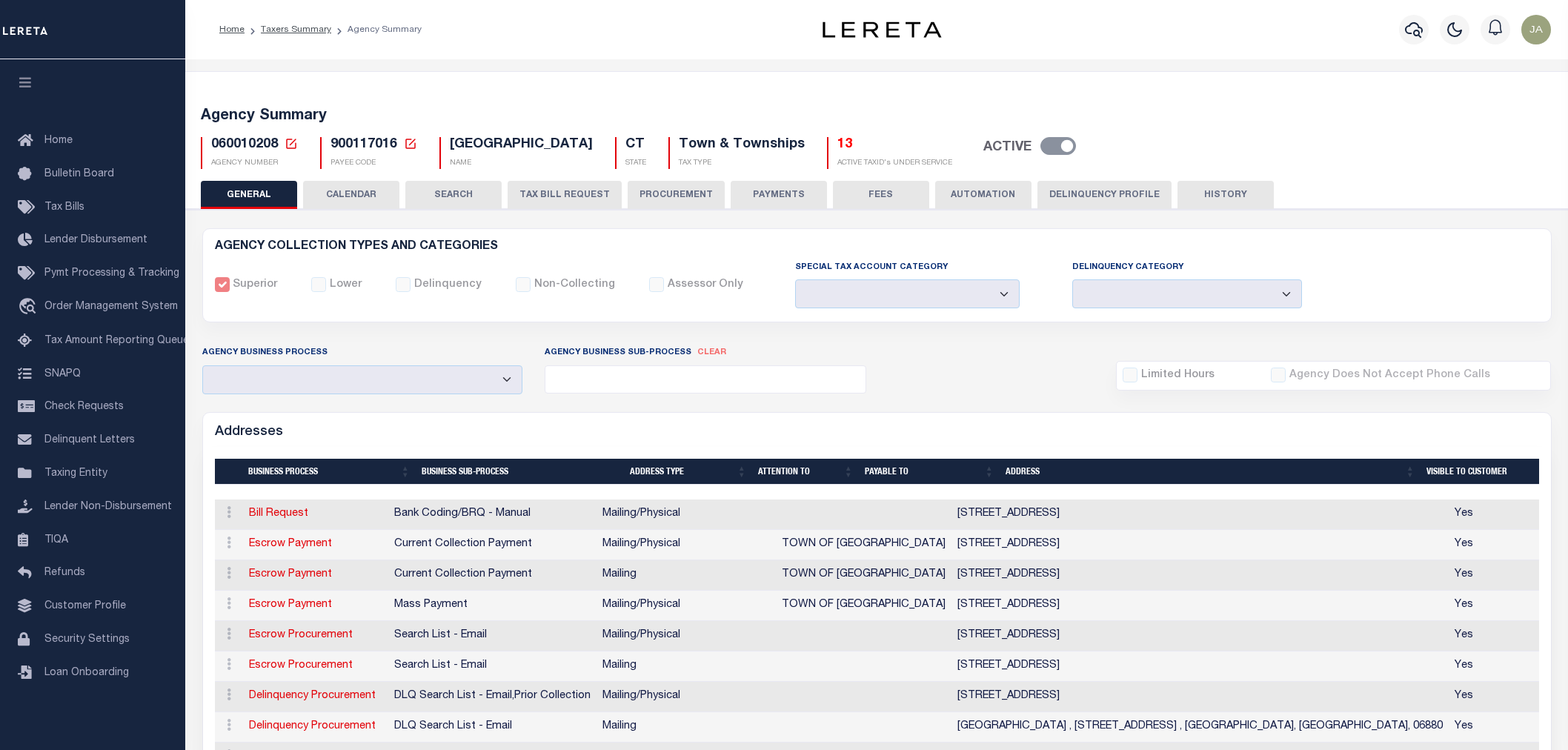
select select
click at [838, 145] on h5 "13" at bounding box center [895, 145] width 115 height 16
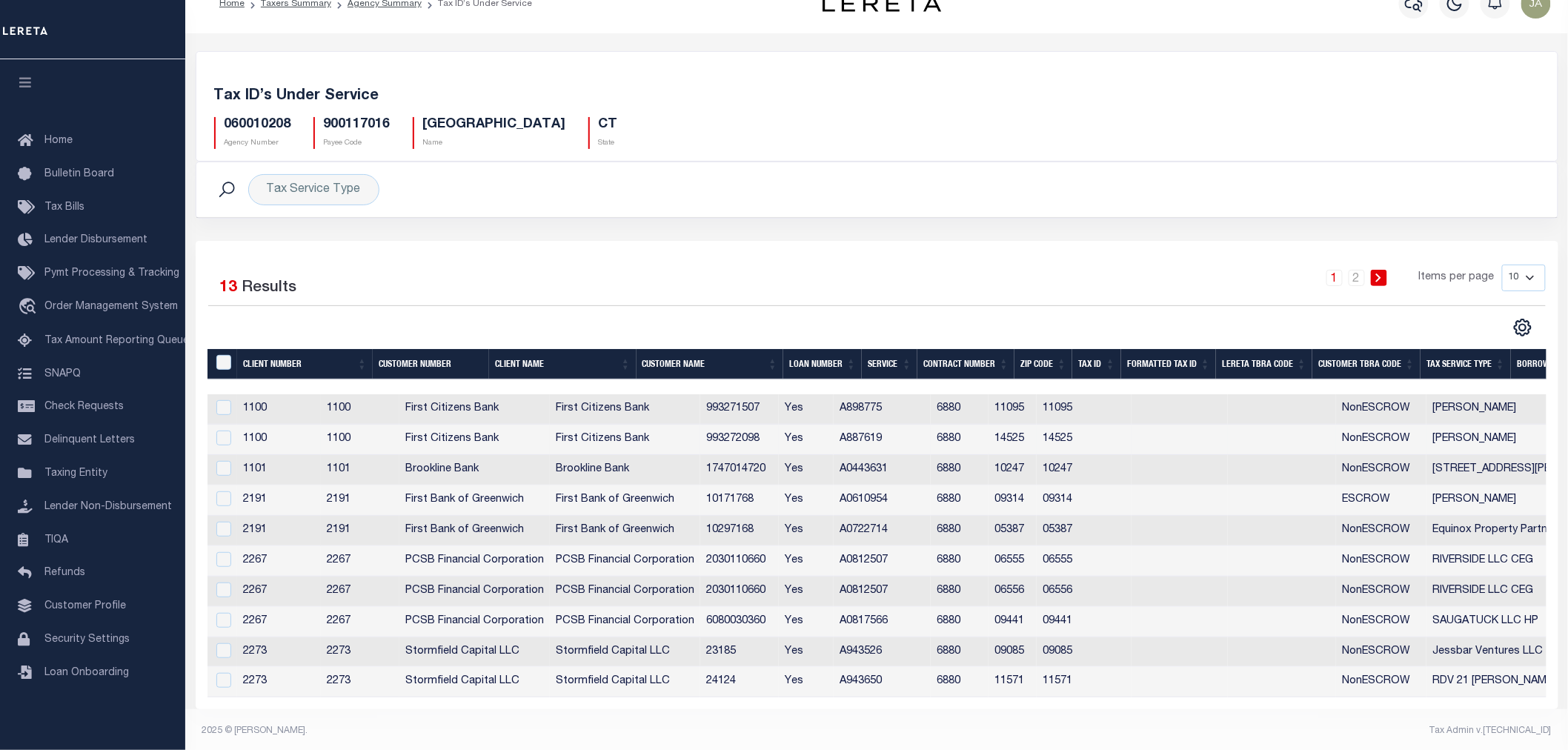
scroll to position [40, 0]
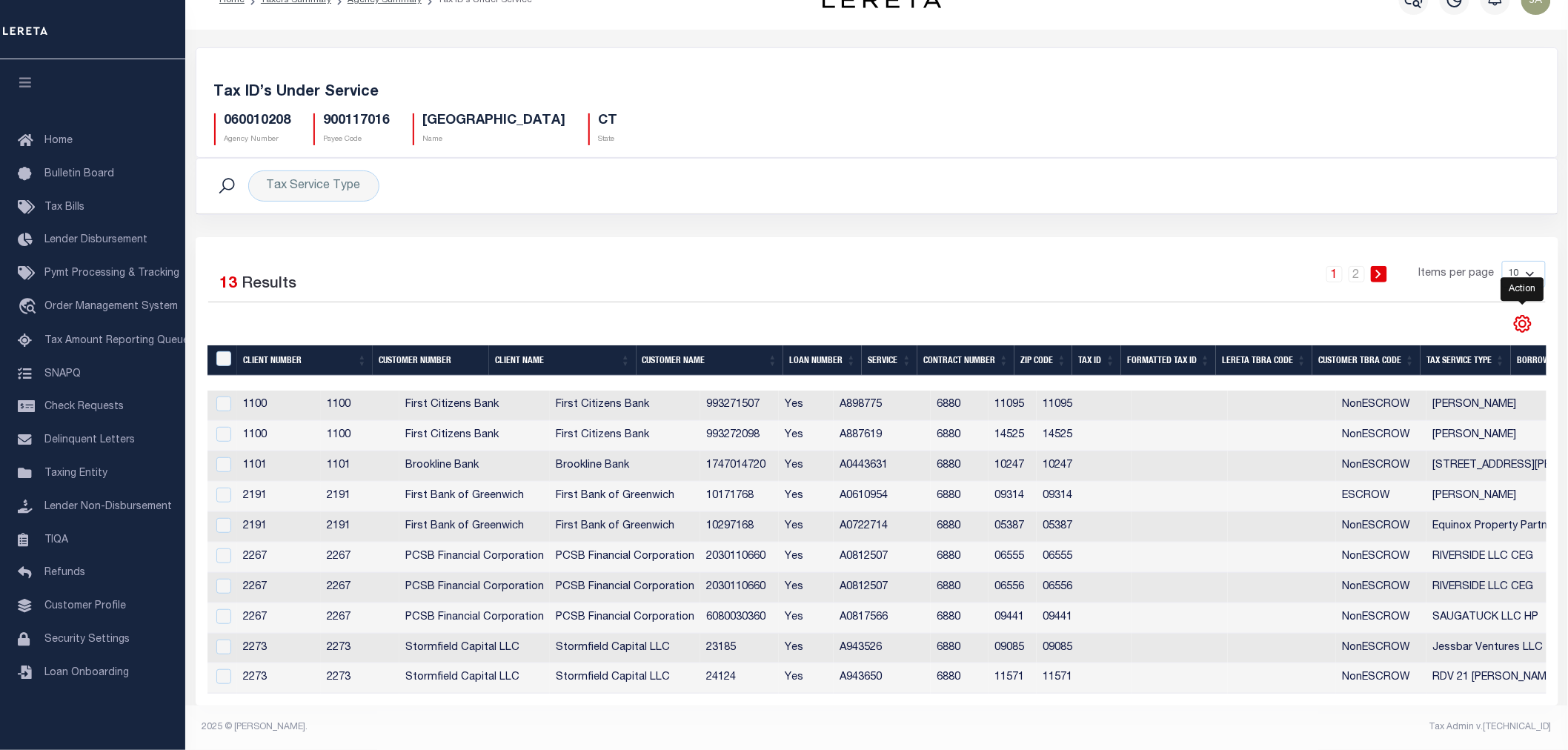
click at [1519, 321] on icon "" at bounding box center [1522, 324] width 7 height 7
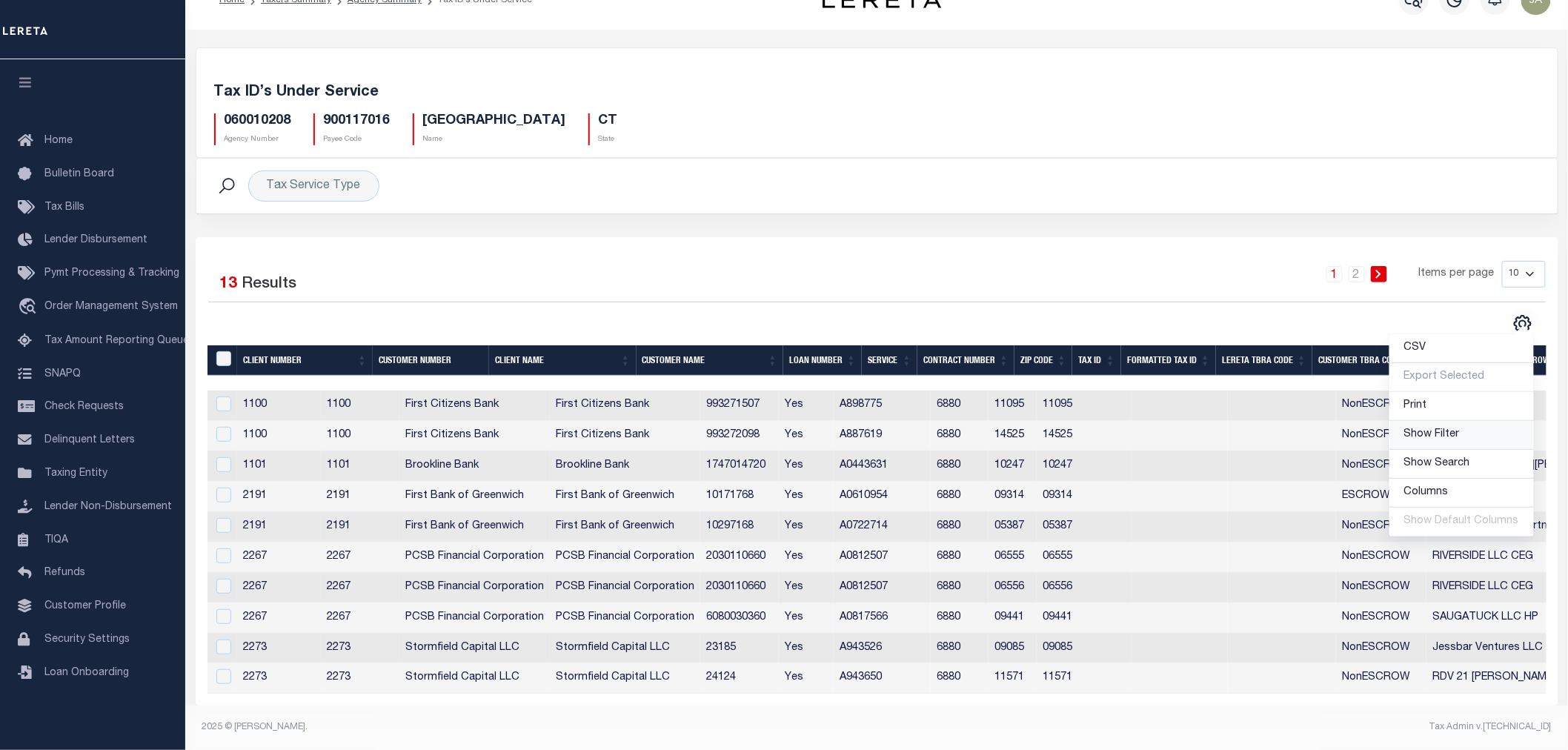
click at [1454, 429] on span "Show Filter" at bounding box center [1433, 434] width 56 height 11
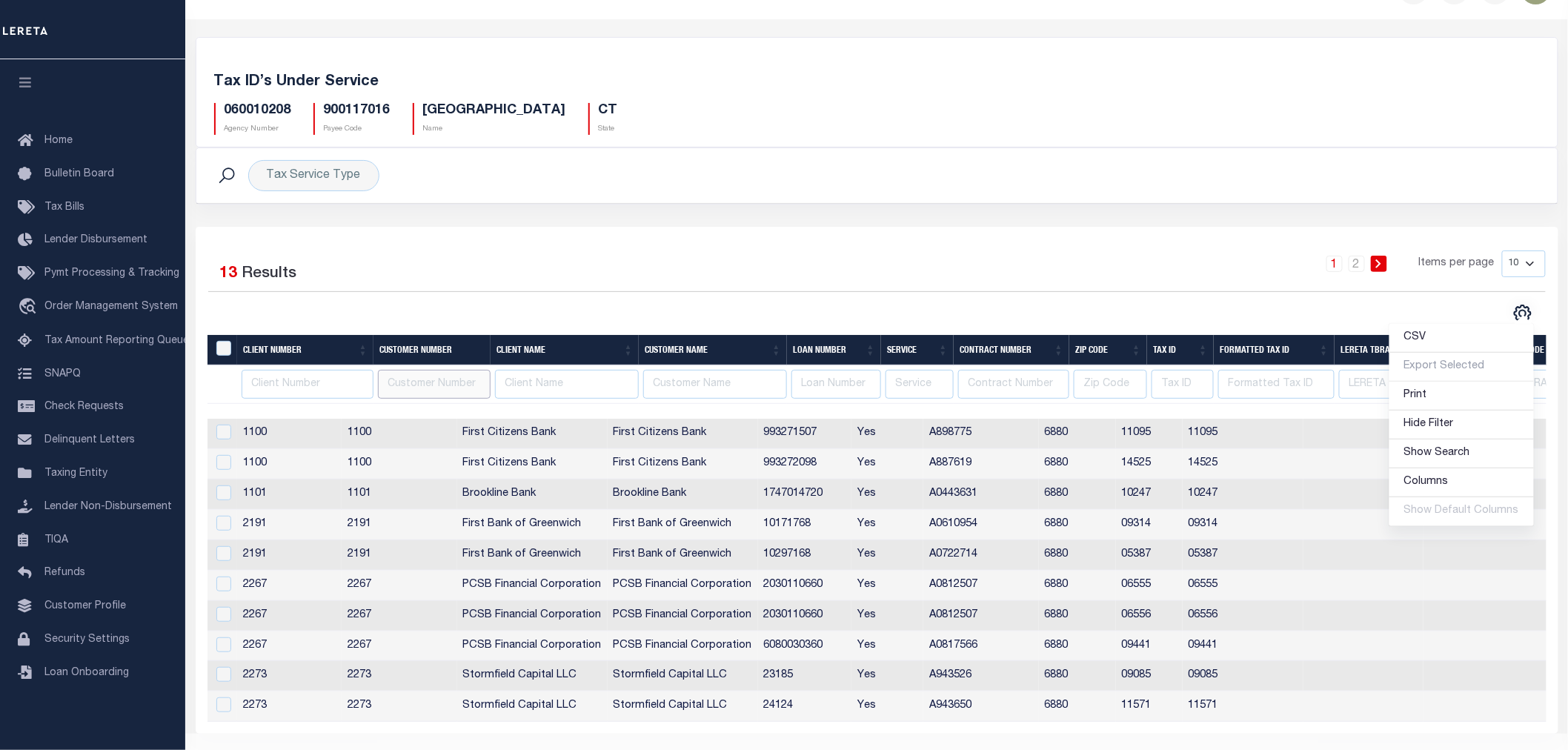
click at [435, 395] on input "text" at bounding box center [433, 384] width 112 height 29
click at [1425, 657] on td at bounding box center [1364, 646] width 121 height 31
checkbox input "true"
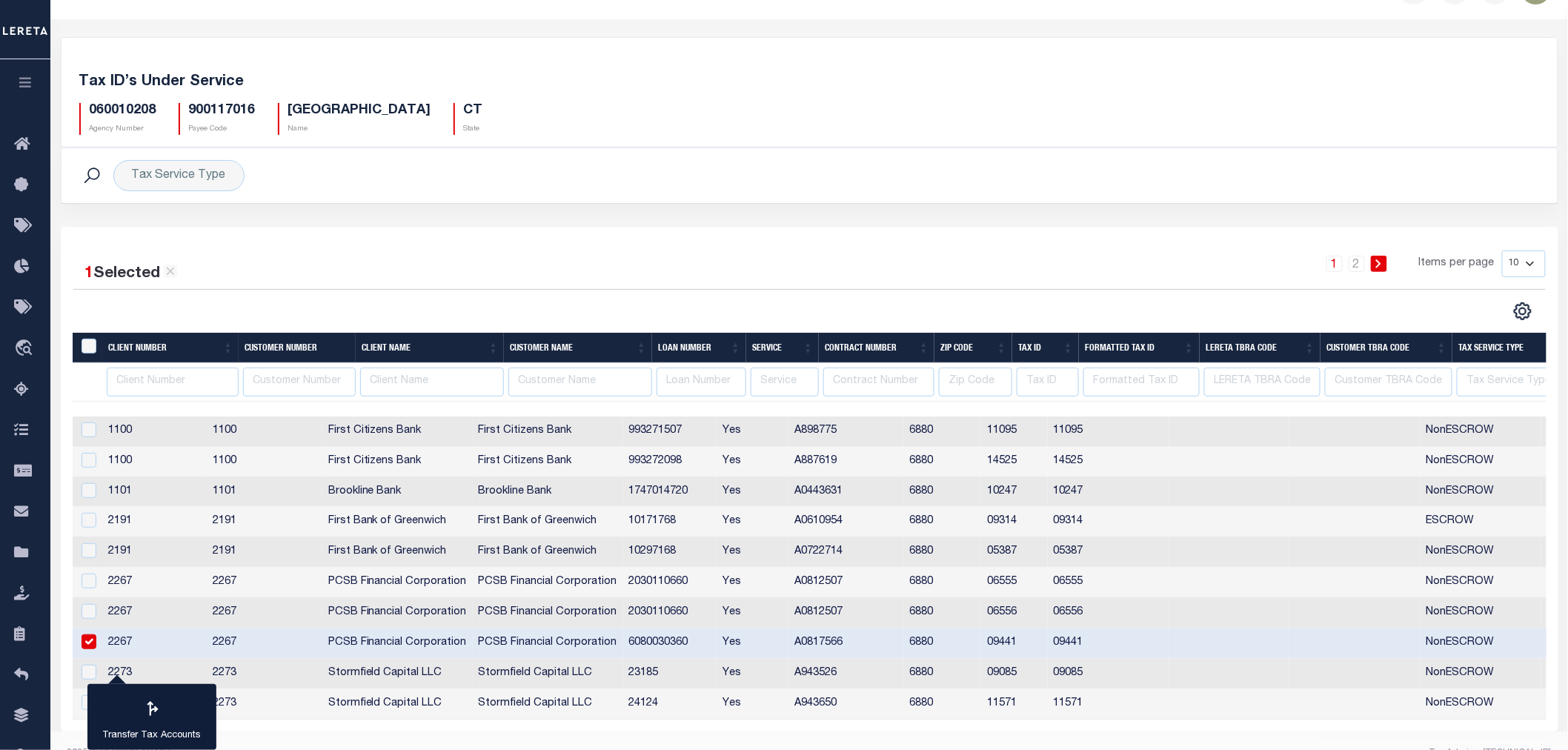
click at [34, 85] on button "button" at bounding box center [25, 85] width 50 height 50
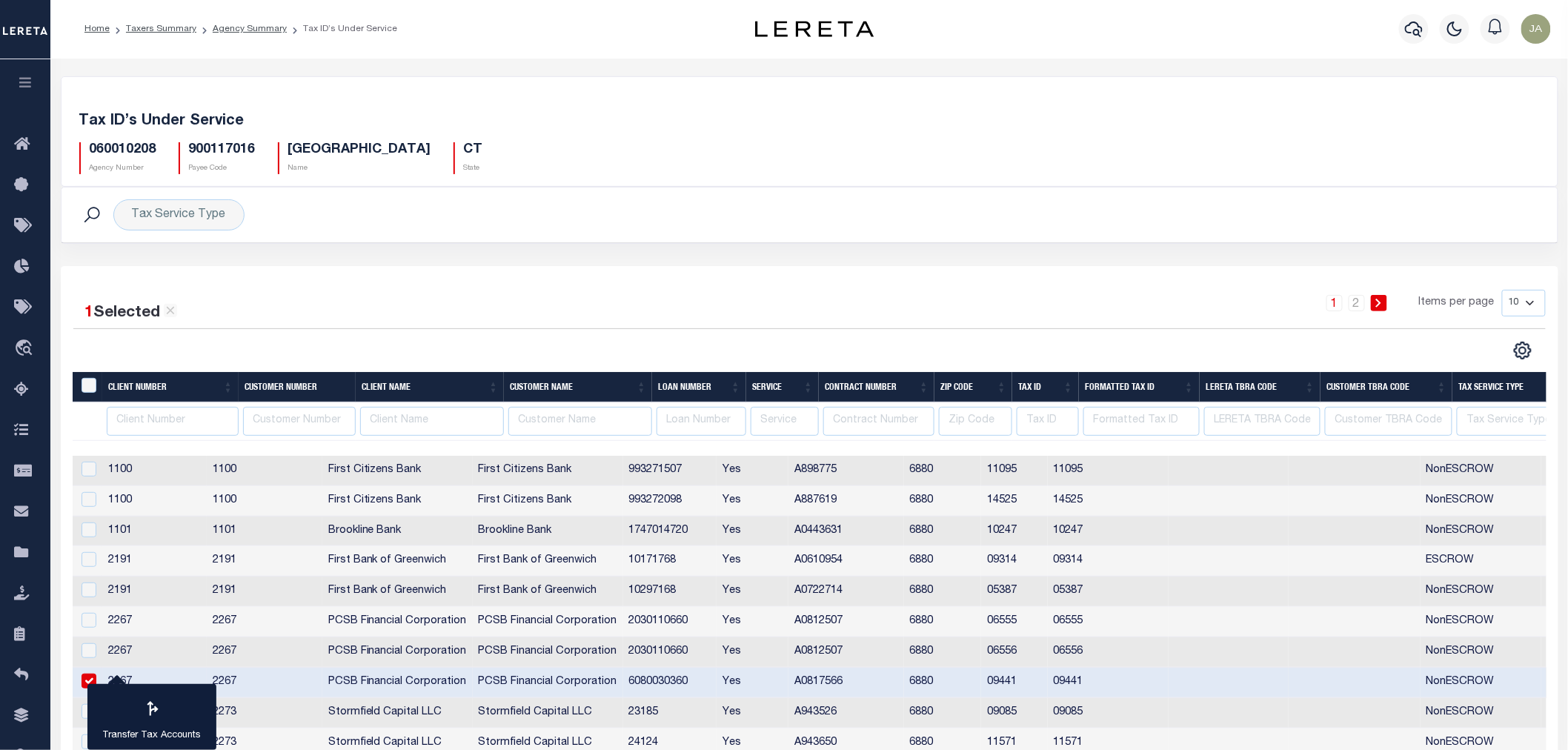
scroll to position [0, 0]
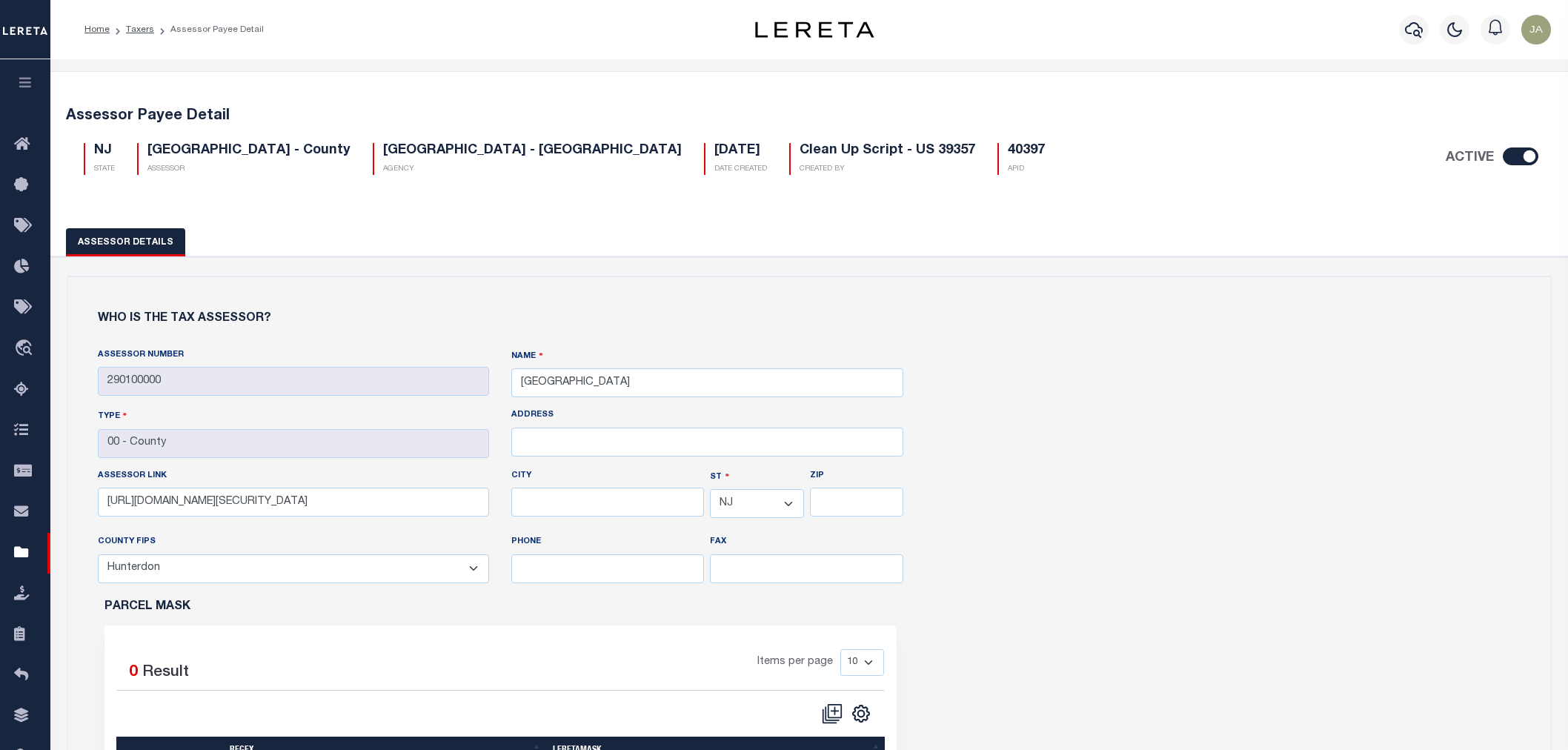
select select "NJ"
select select "34019"
click at [20, 89] on icon "button" at bounding box center [26, 83] width 17 height 13
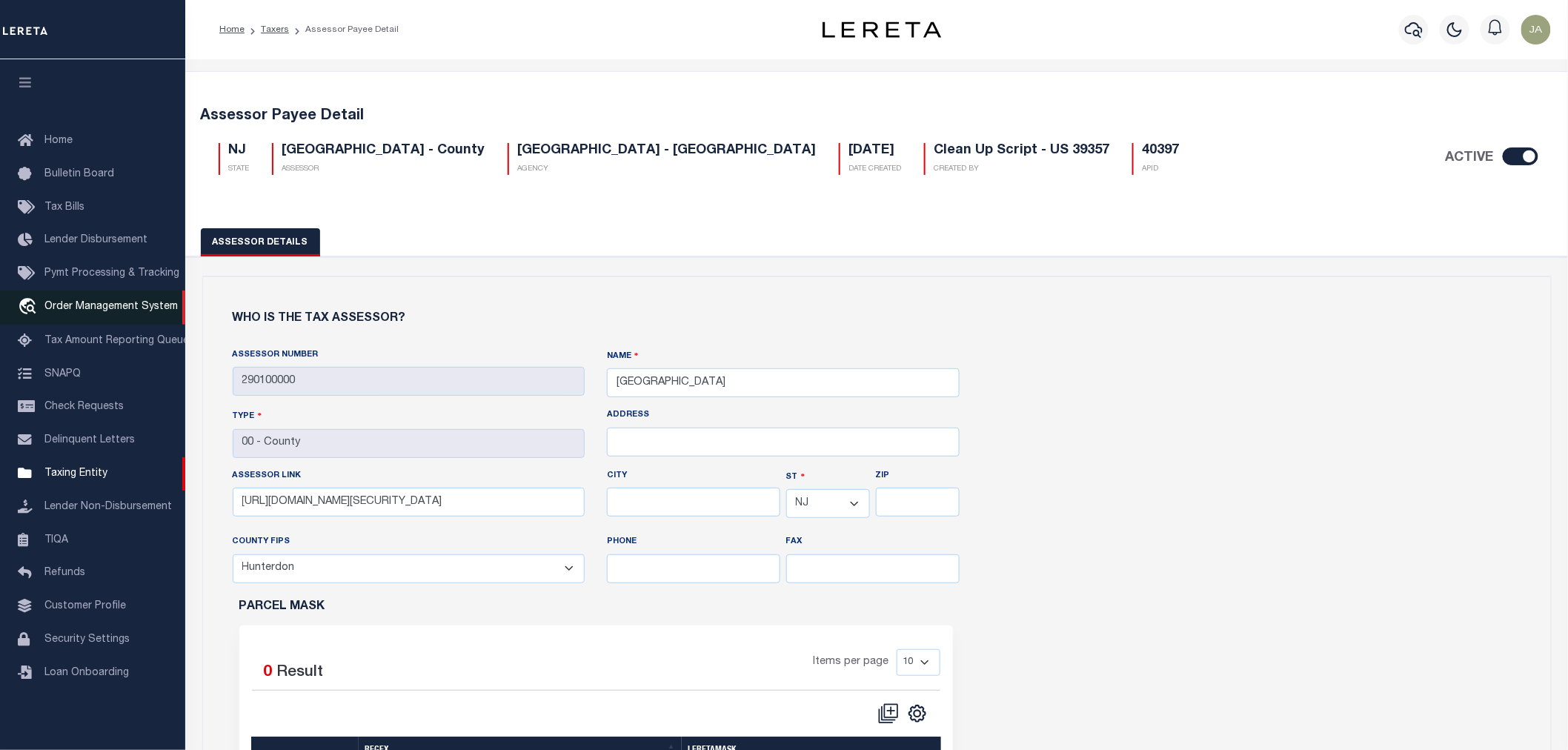
click at [74, 311] on span "Order Management System" at bounding box center [110, 306] width 134 height 11
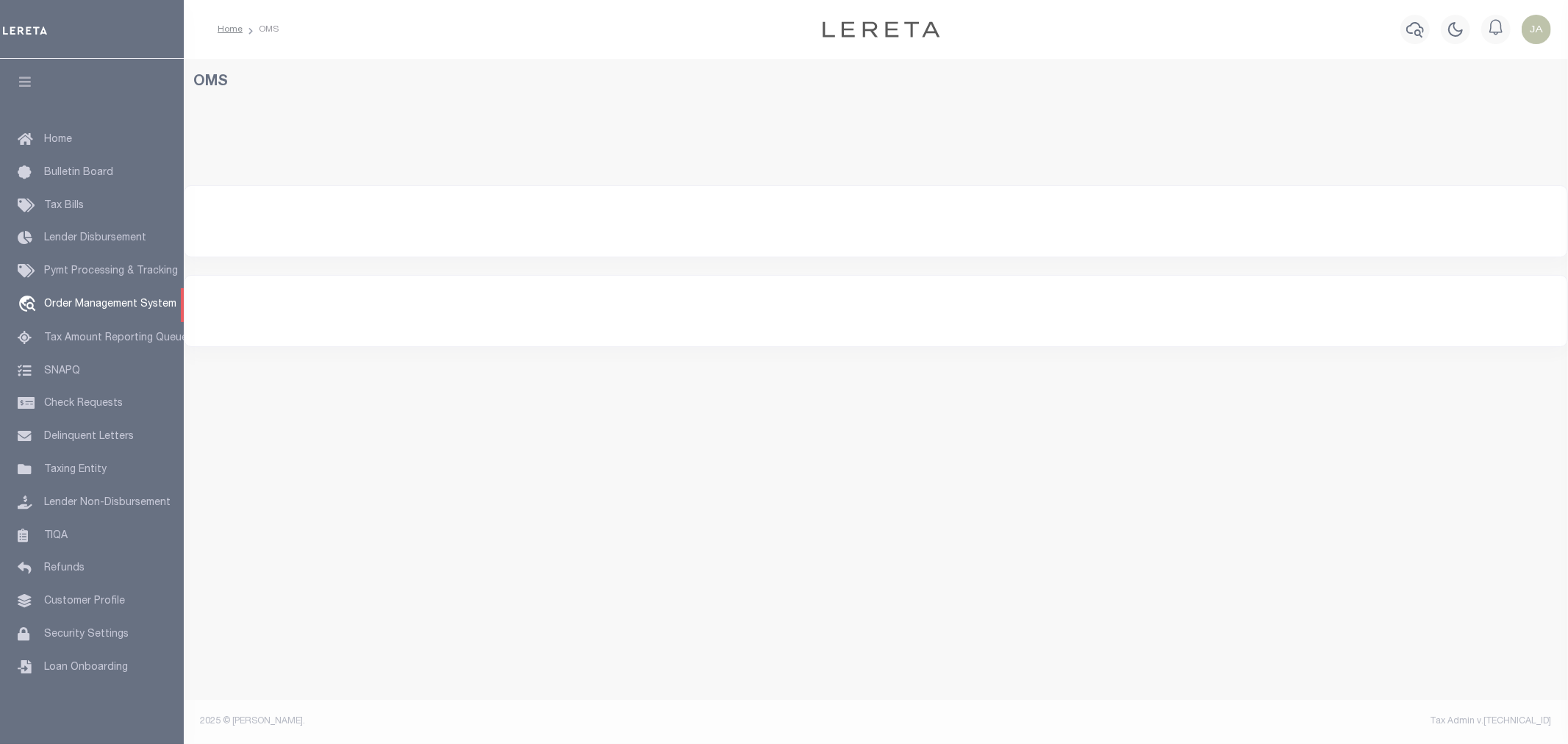
select select "200"
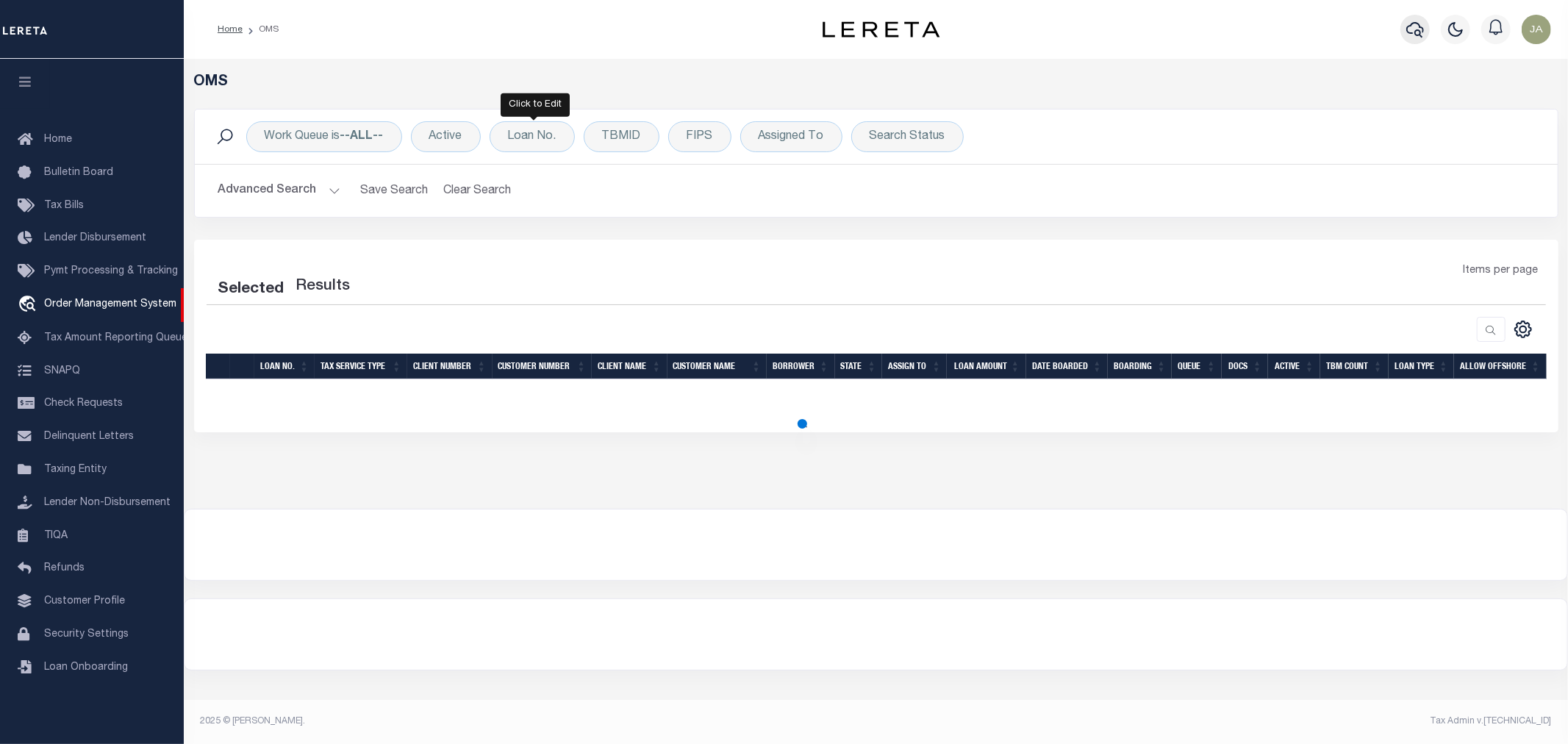
select select "200"
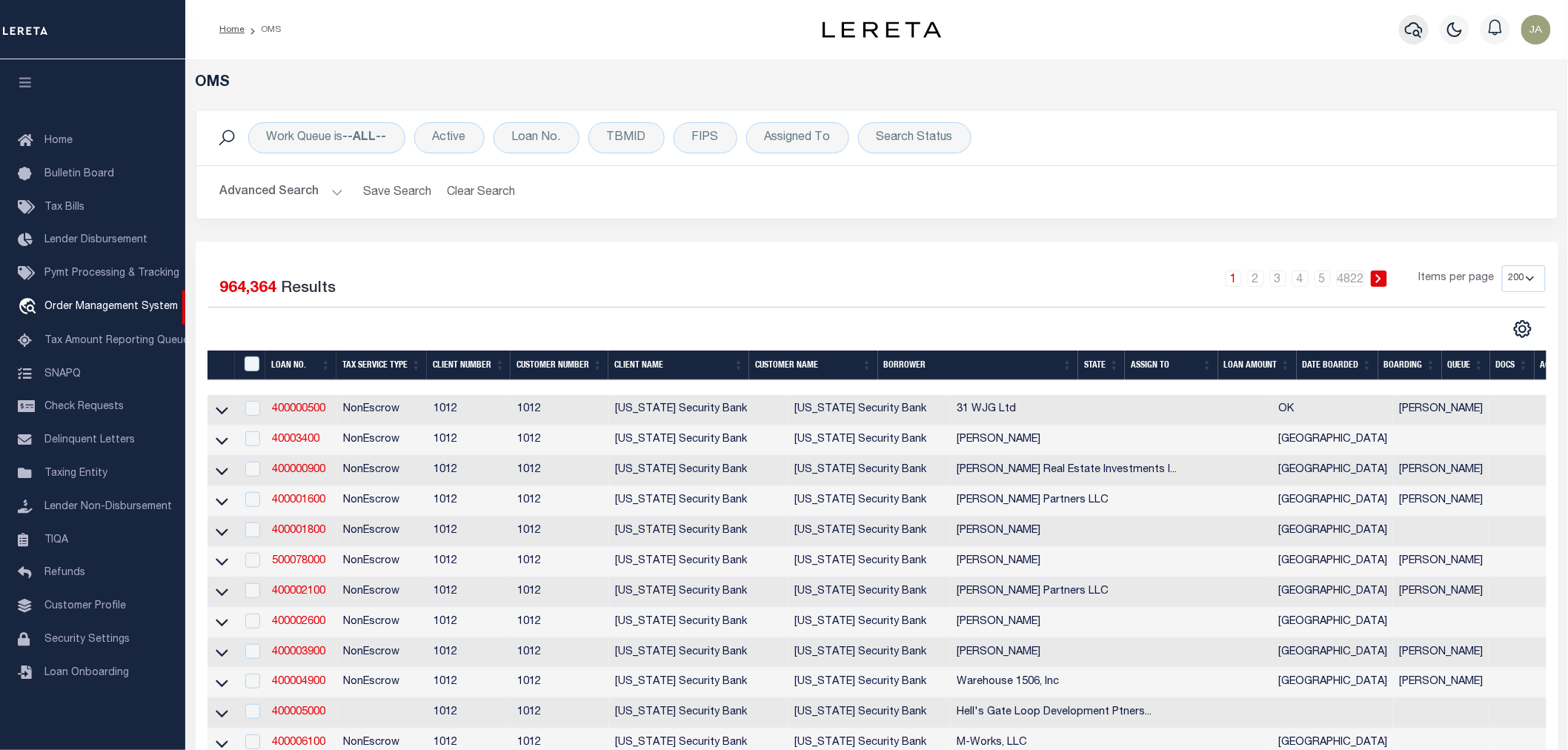
click at [1428, 27] on button "button" at bounding box center [1413, 29] width 30 height 30
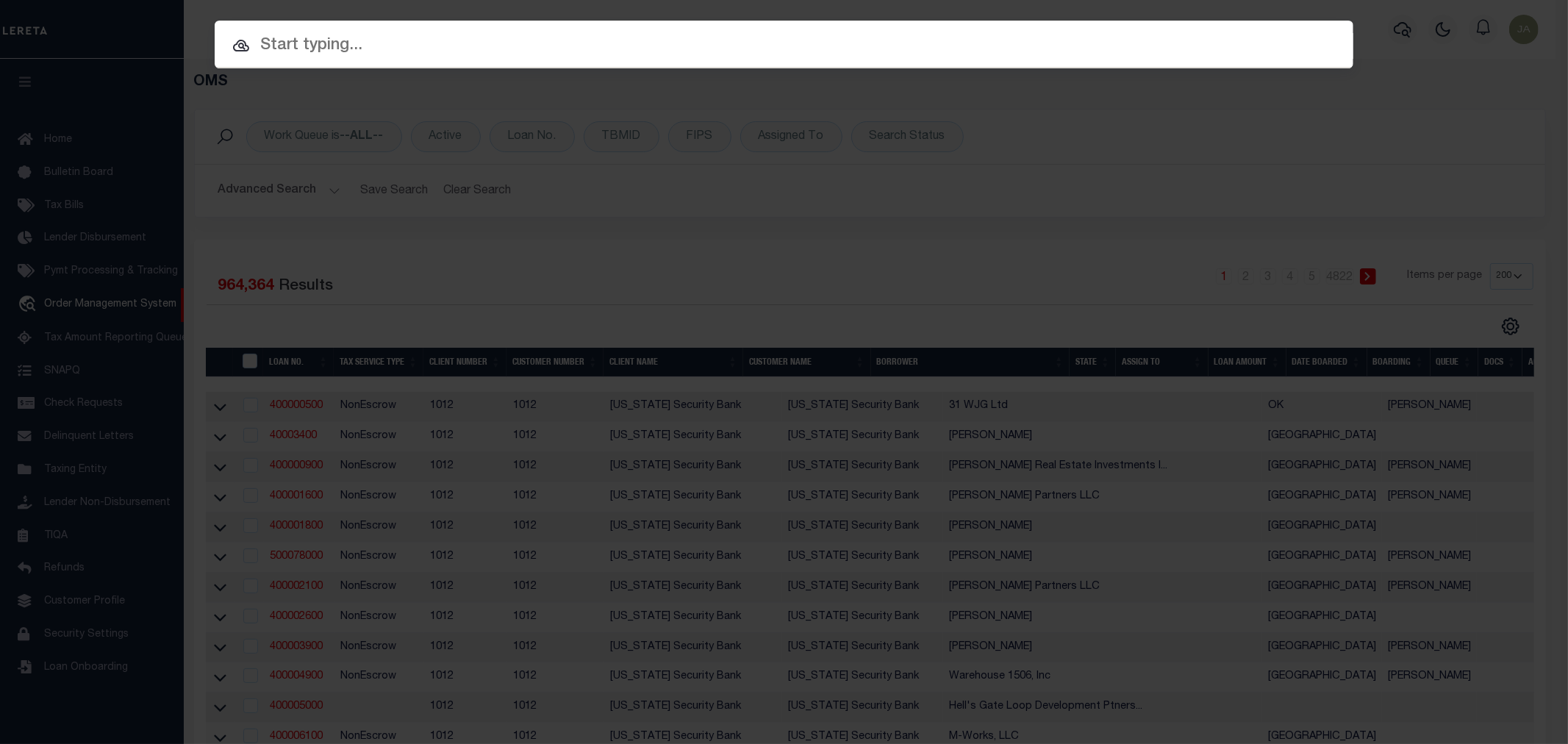
click at [495, 34] on input "text" at bounding box center [784, 46] width 1139 height 26
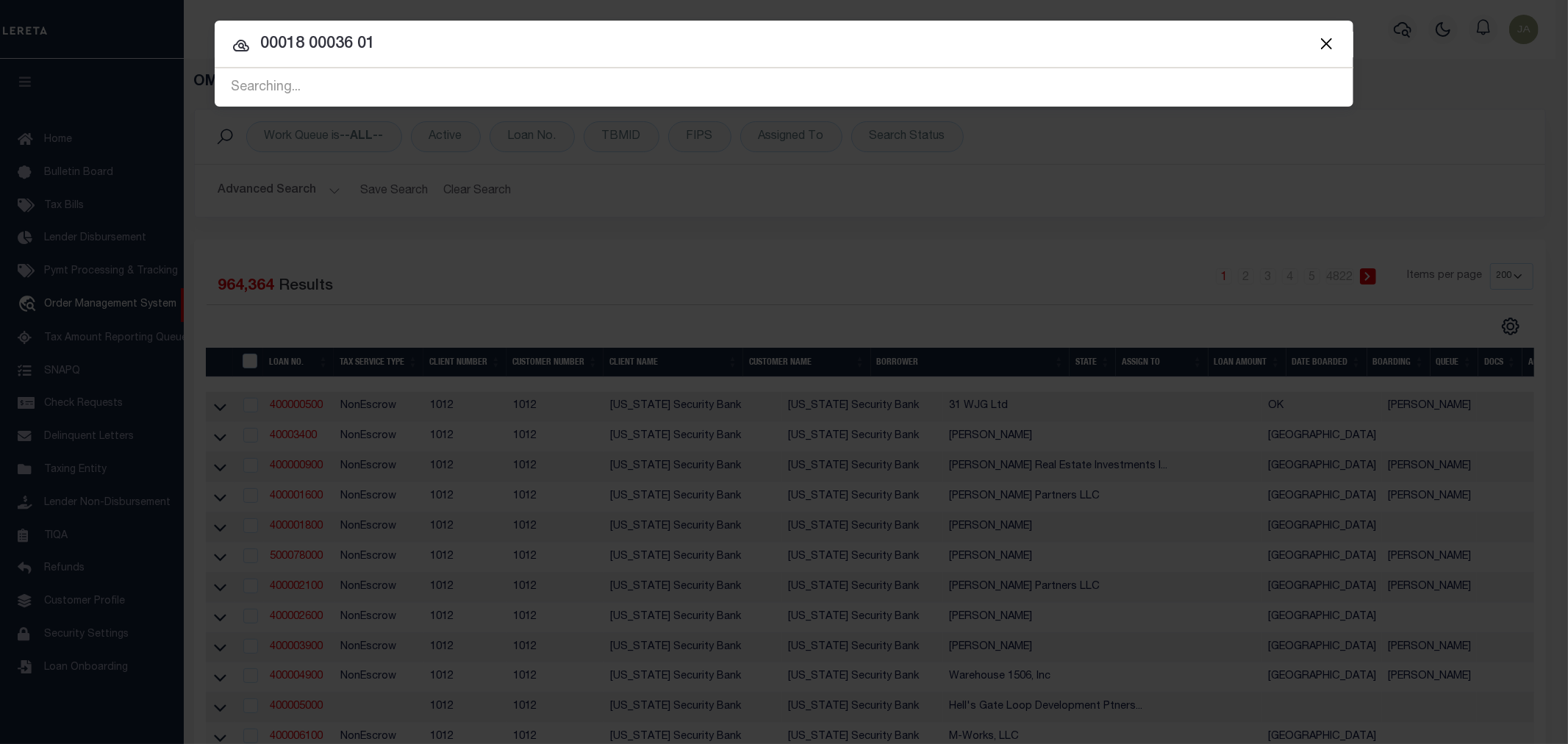
type input "00018 00036 01"
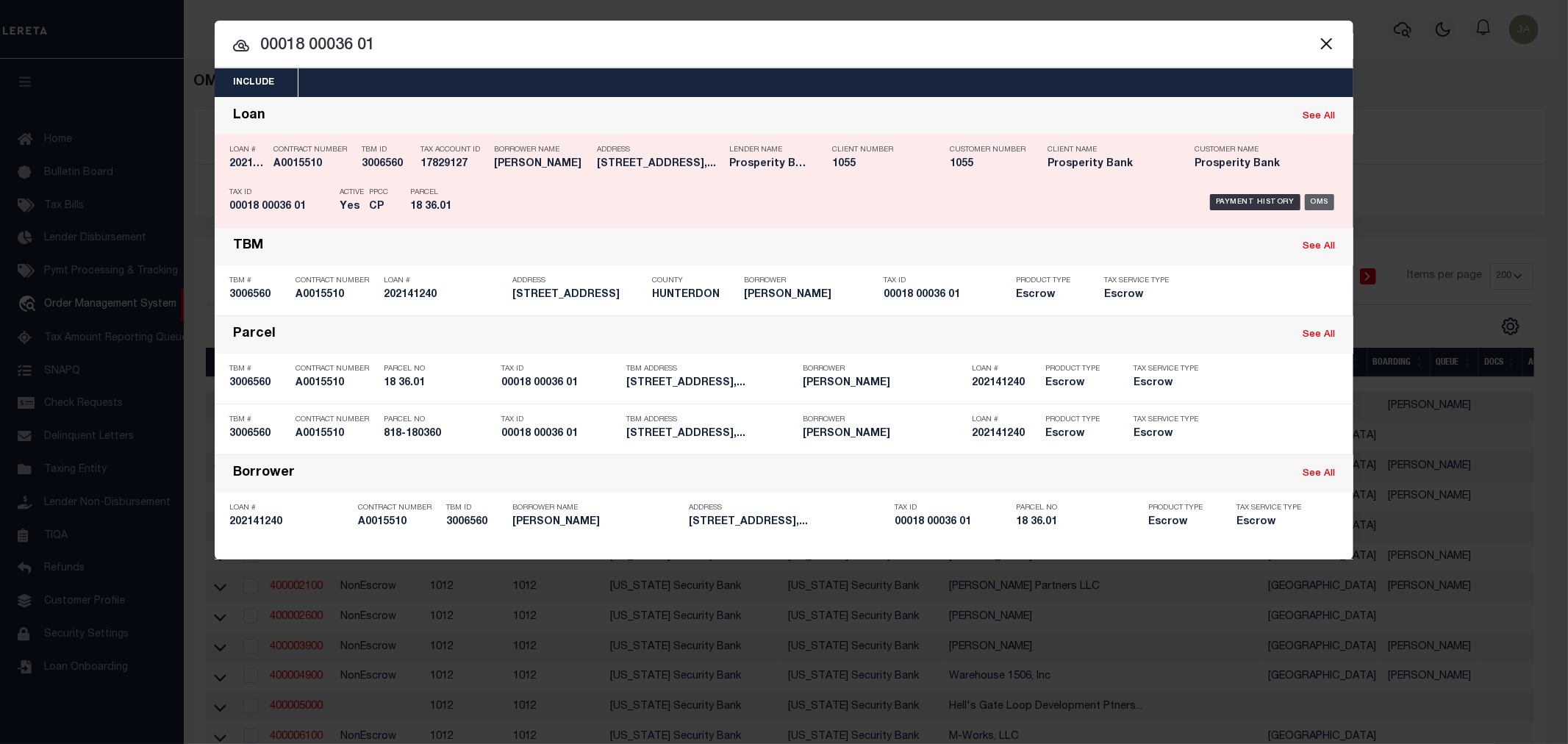
click at [1318, 196] on div "OMS" at bounding box center [1320, 202] width 31 height 16
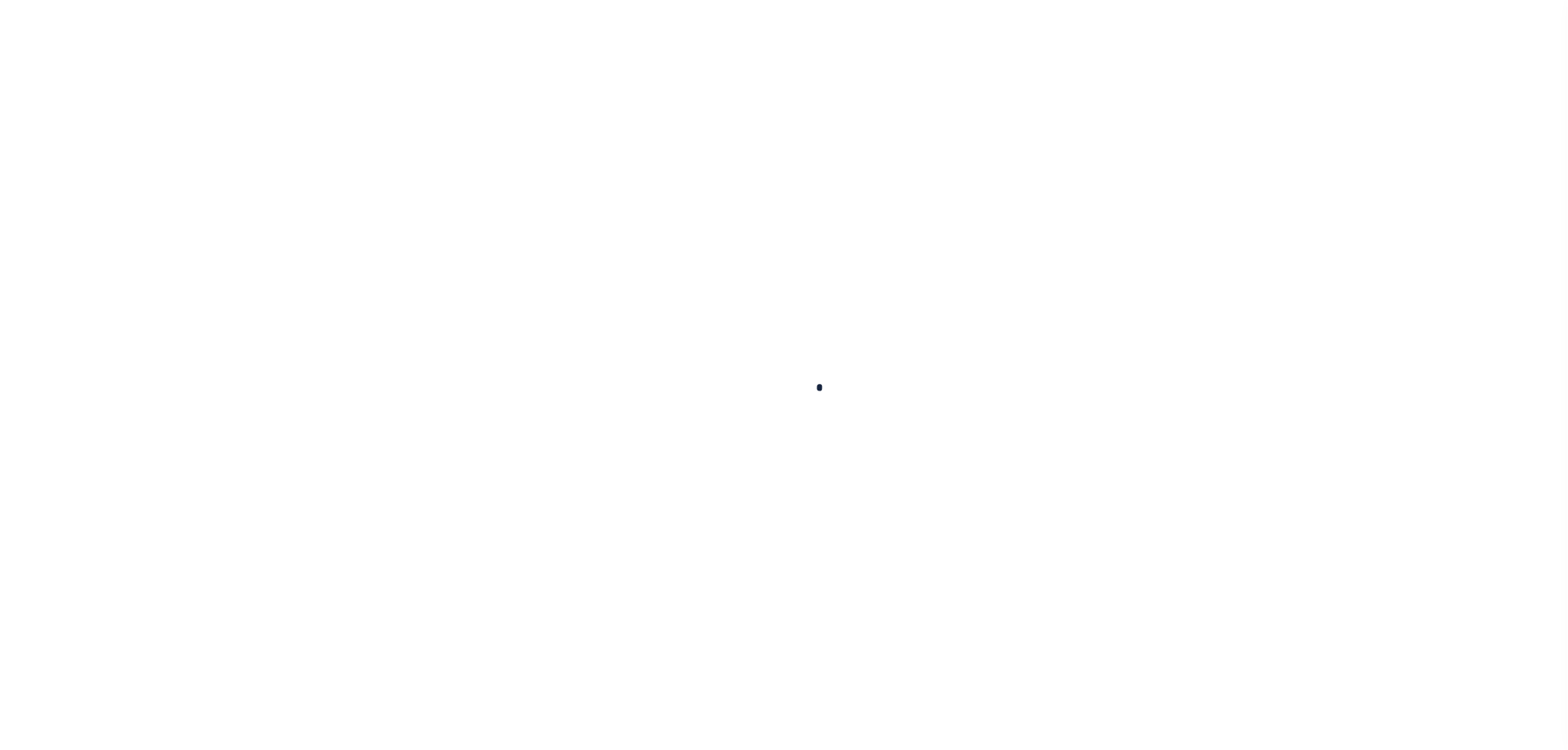
type input "202141240"
type input "[PERSON_NAME]"
select select
type input "1520 W LUBBOCK ST"
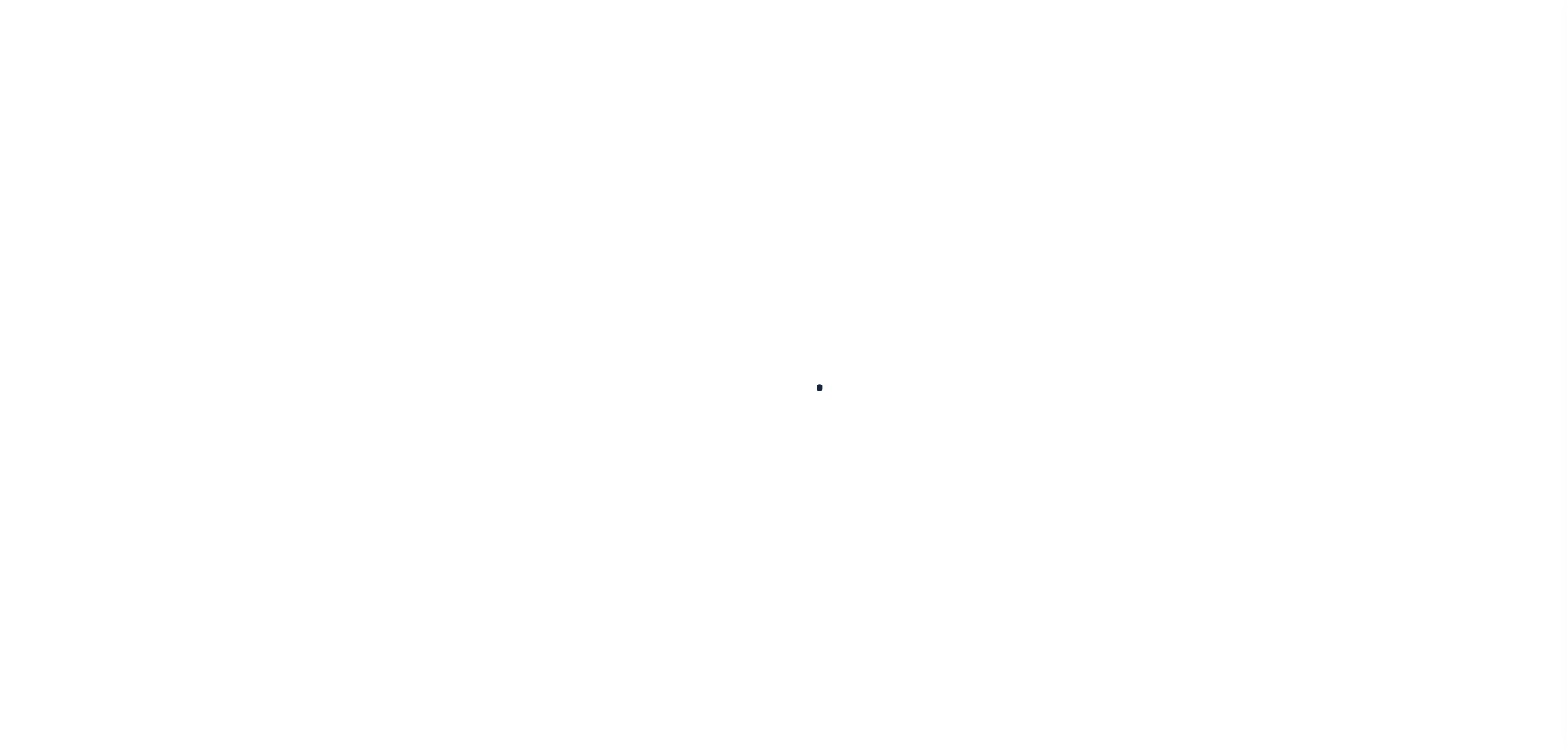
type input "SLATON TX 79364-3624"
select select "100"
select select "Escrow"
select select "10555"
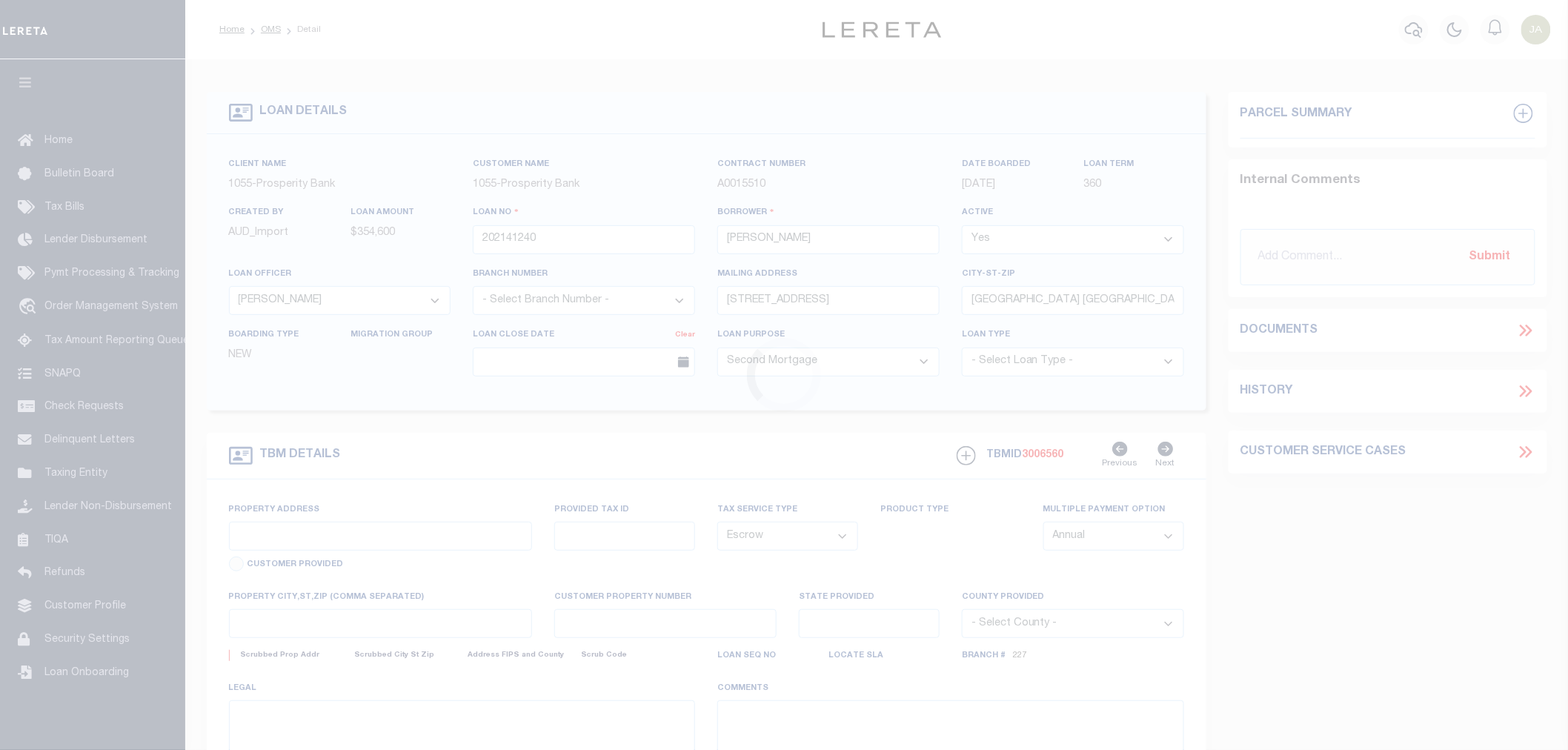
select select "4087"
type input "[STREET_ADDRESS]"
type input "818-180360"
select select
type input "[GEOGRAPHIC_DATA]"
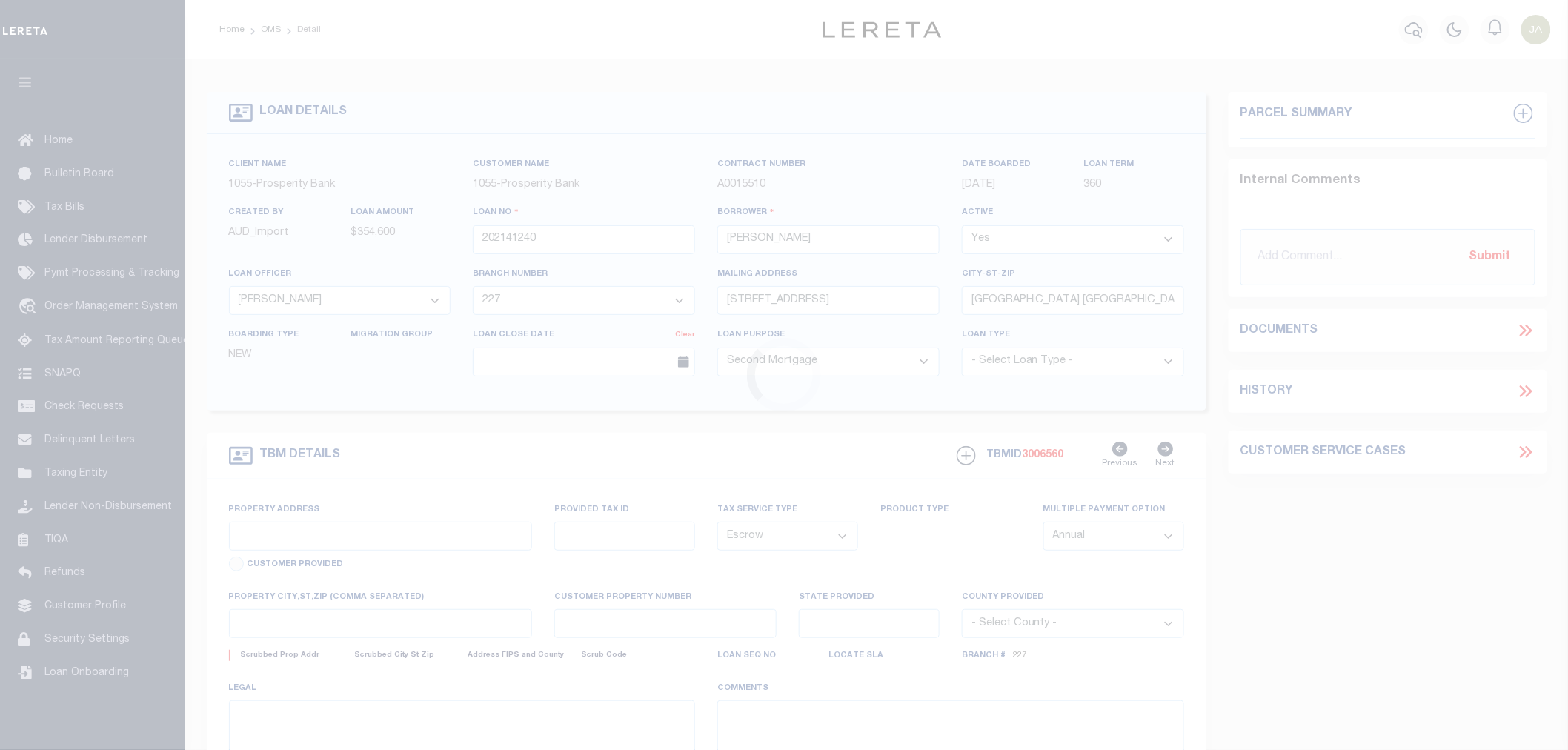
type input "NJ"
select select
type textarea "BLK 18 LOT 36.01"
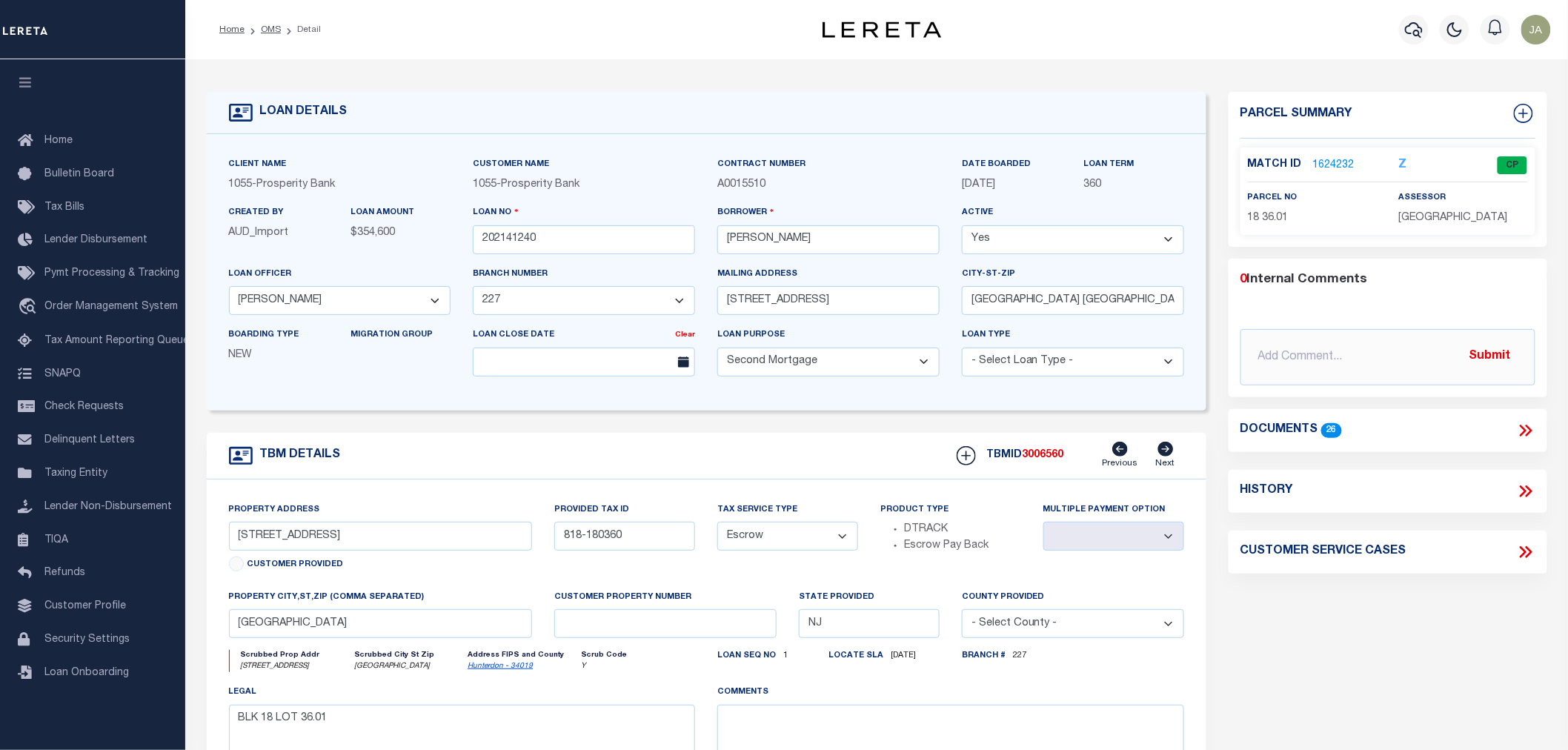
click at [1337, 157] on link "1624232" at bounding box center [1334, 165] width 41 height 15
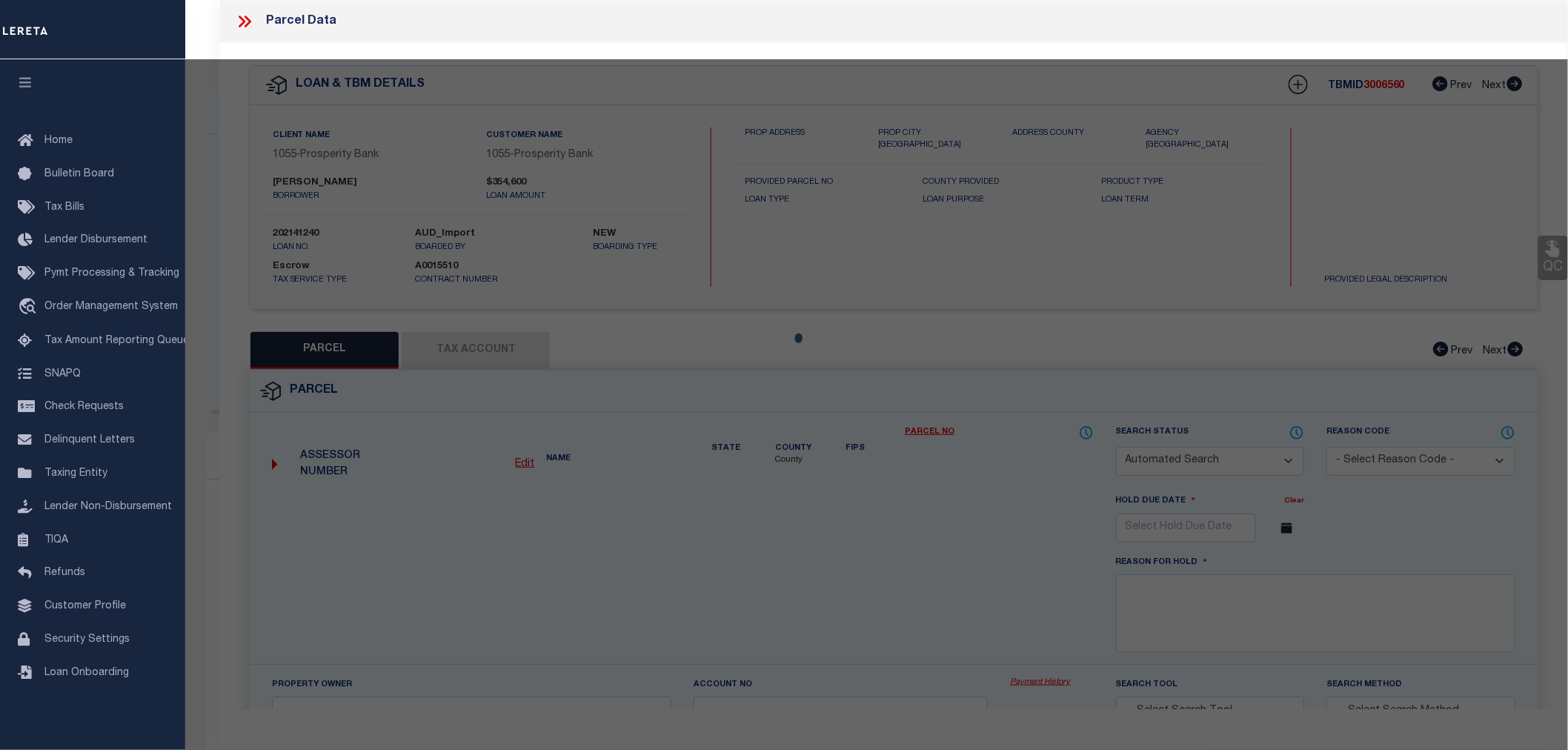
checkbox input "false"
select select "CP"
type input "NORMAN, DARREL & NANCY J"
select select
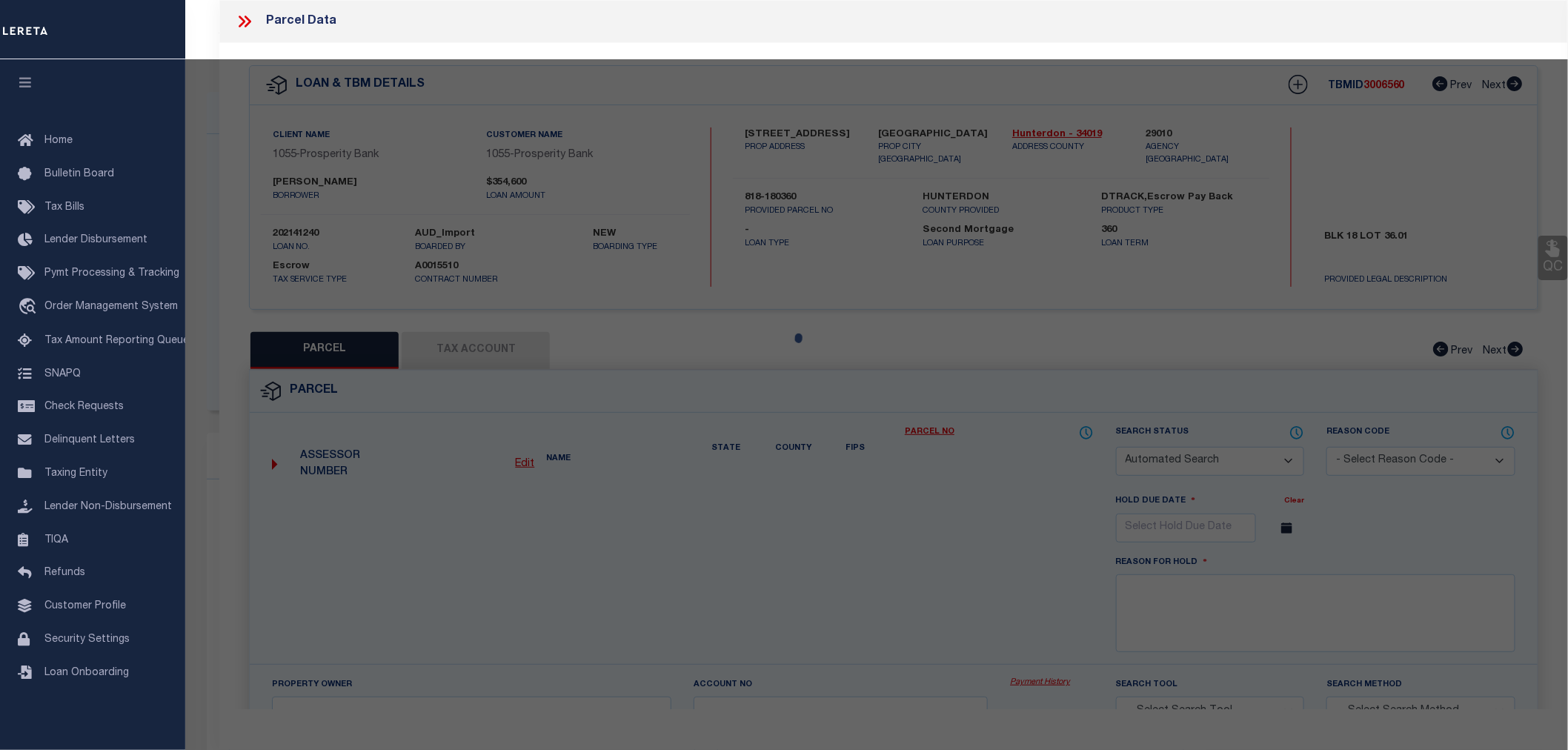
type input "157 COUNTY ROAD 513"
checkbox input "false"
type input "FRENCHTOWN NJ 8825"
type textarea "Acreage: 2.503"
type textarea "TaxID Special Project"
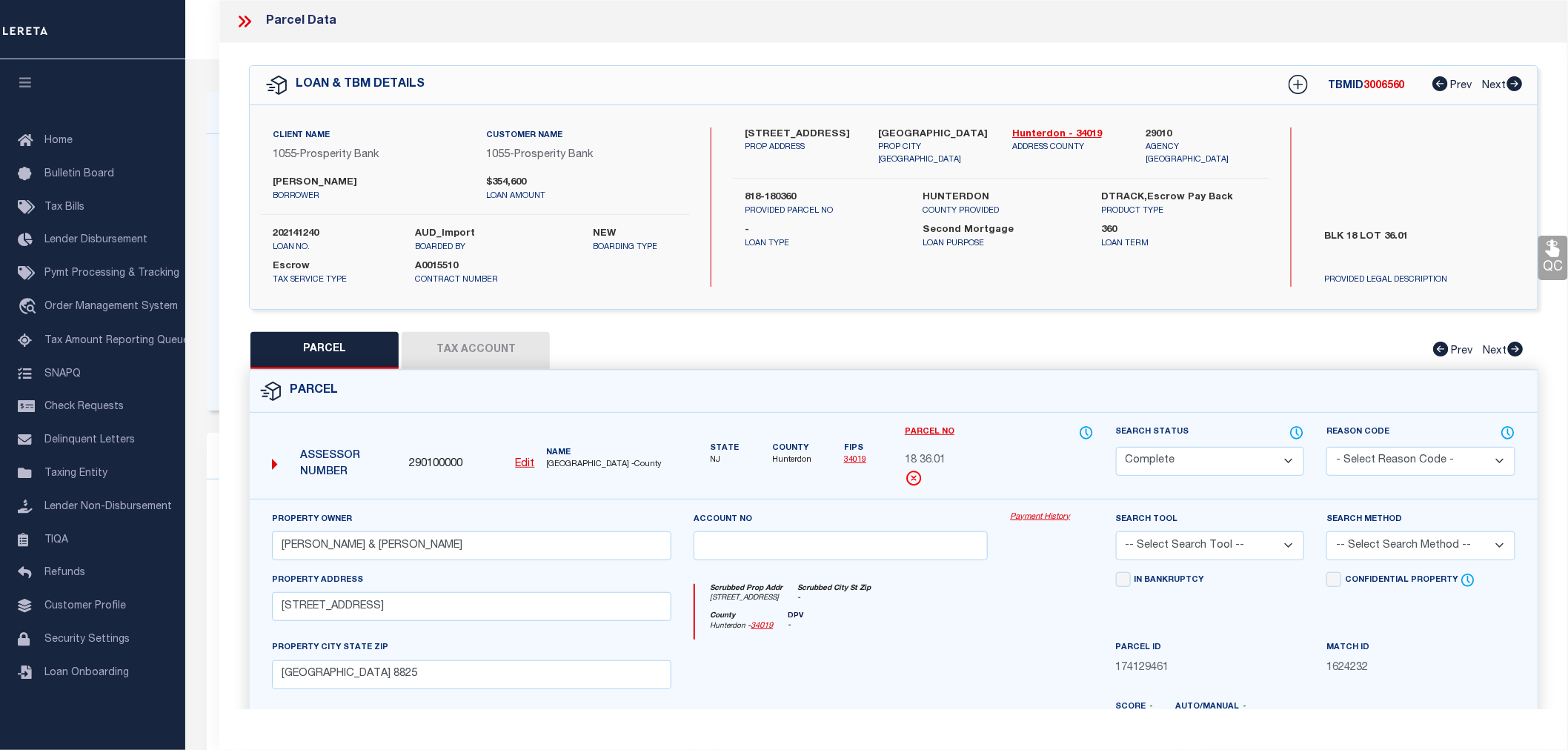
click at [455, 351] on button "Tax Account" at bounding box center [476, 351] width 148 height 37
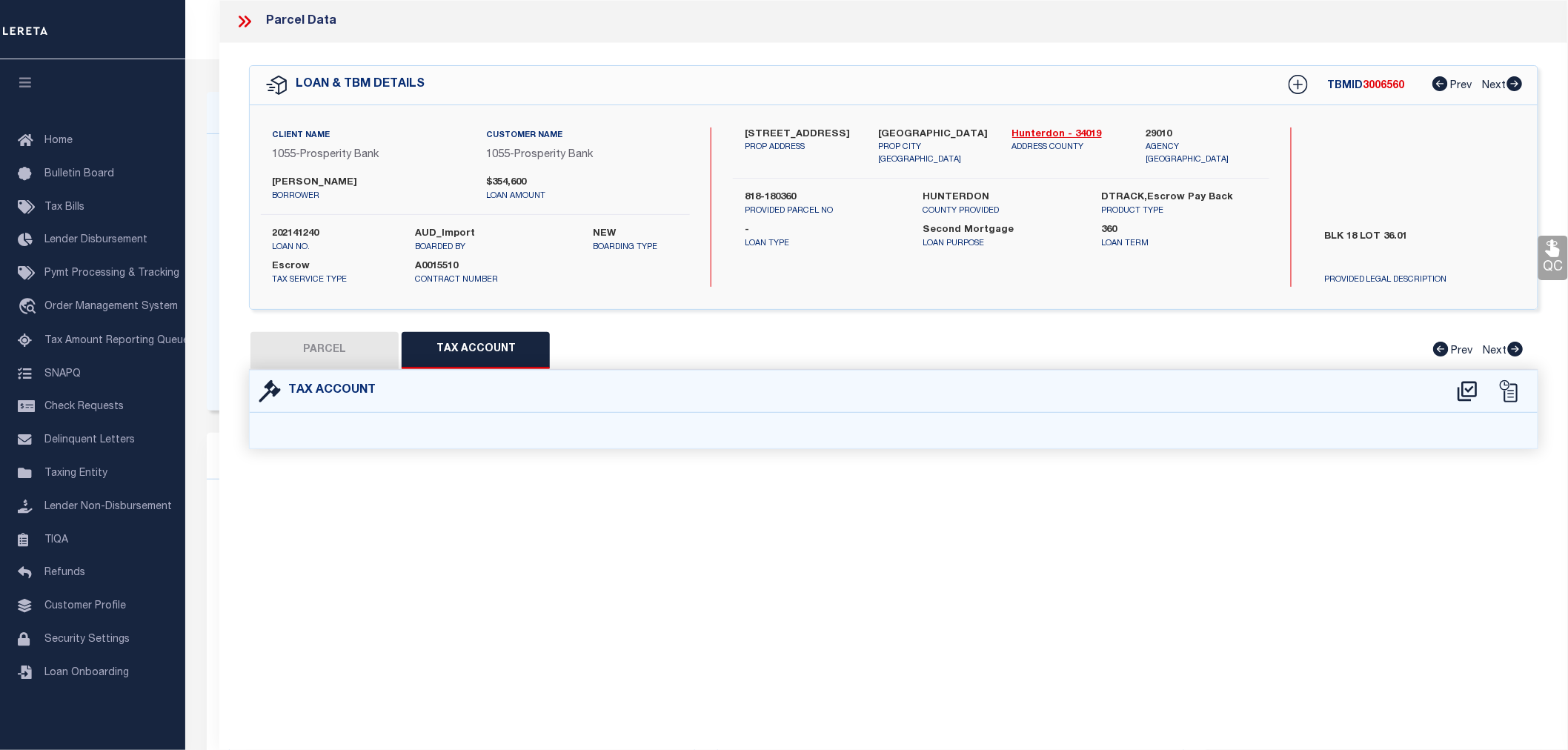
select select "100"
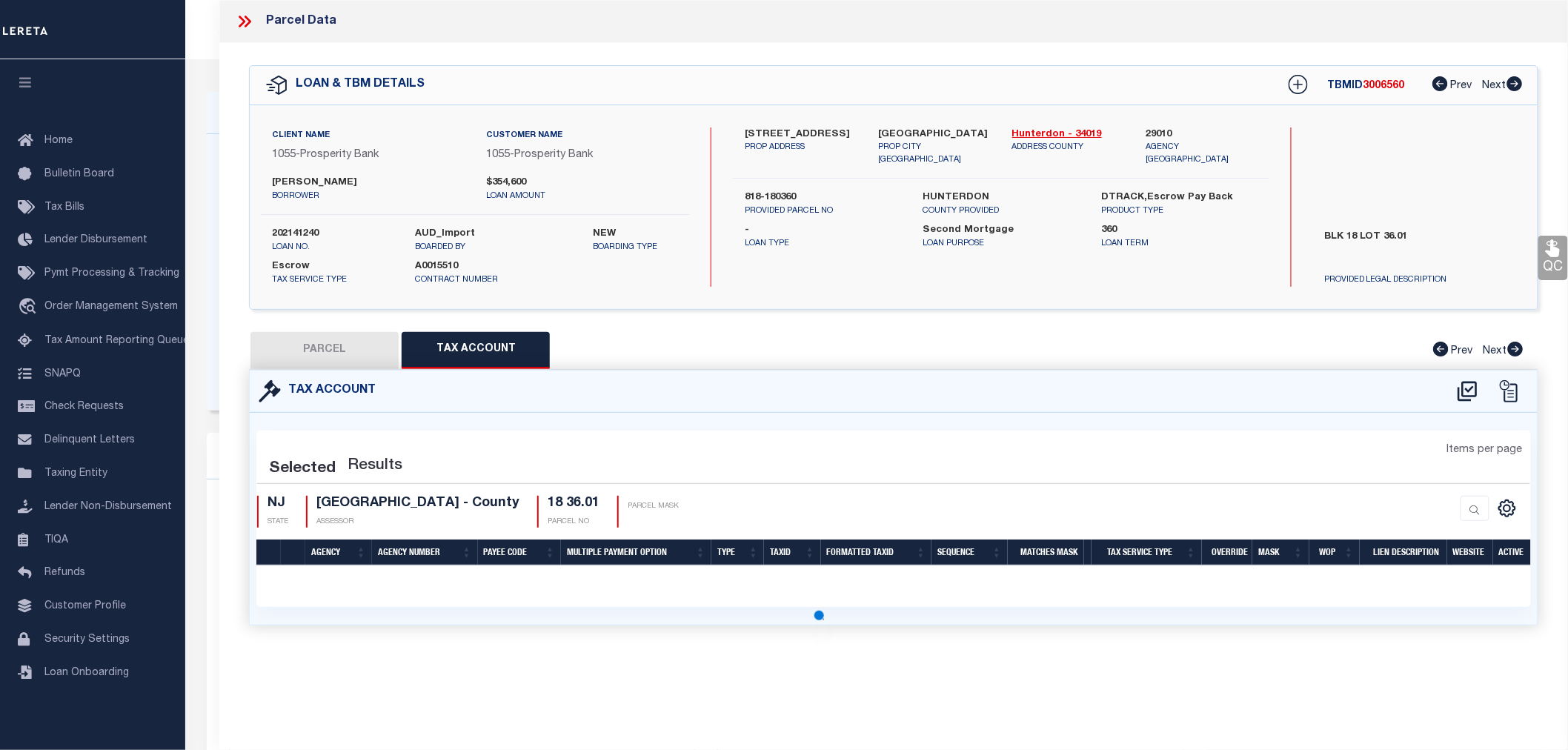
select select "100"
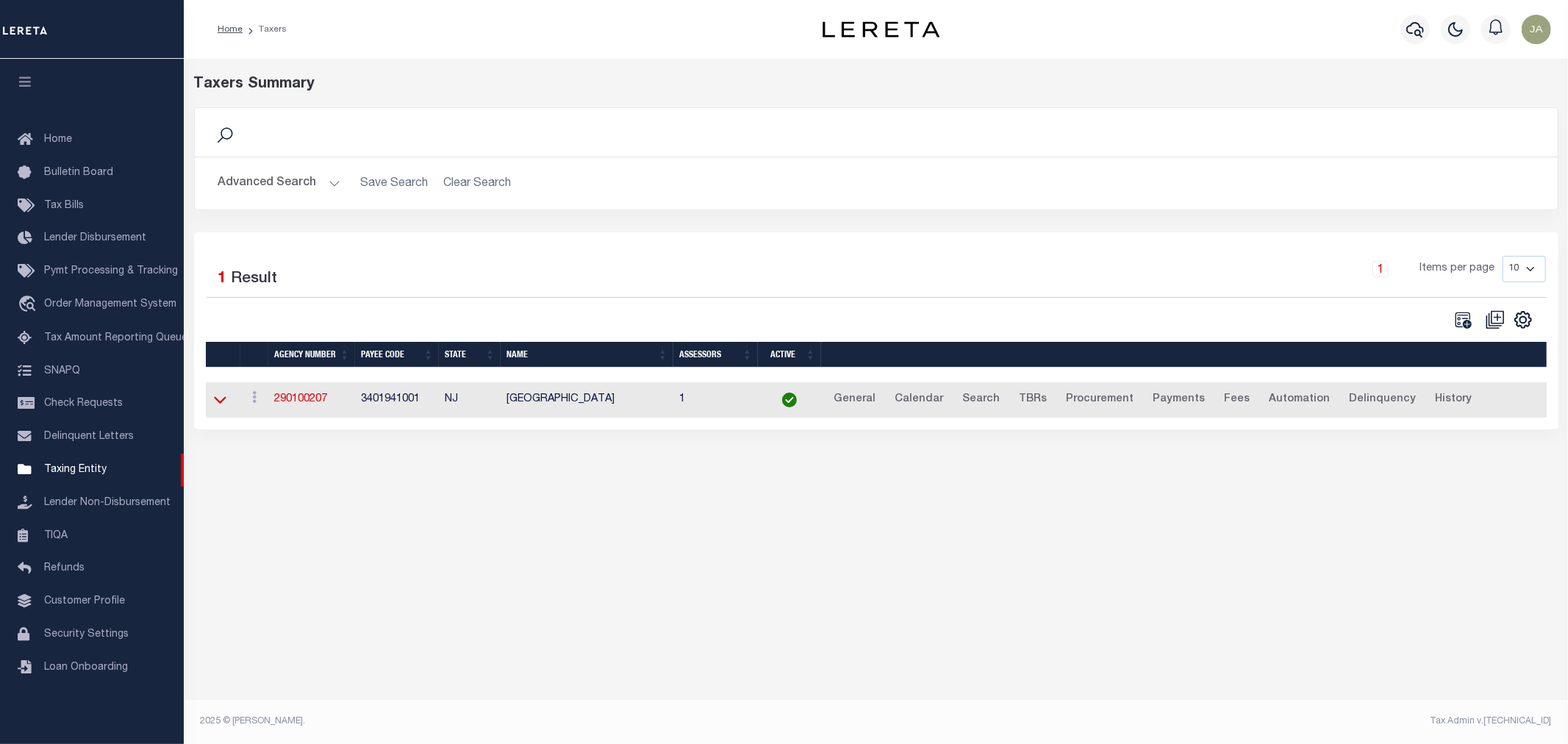
click at [218, 400] on icon at bounding box center [219, 399] width 12 height 15
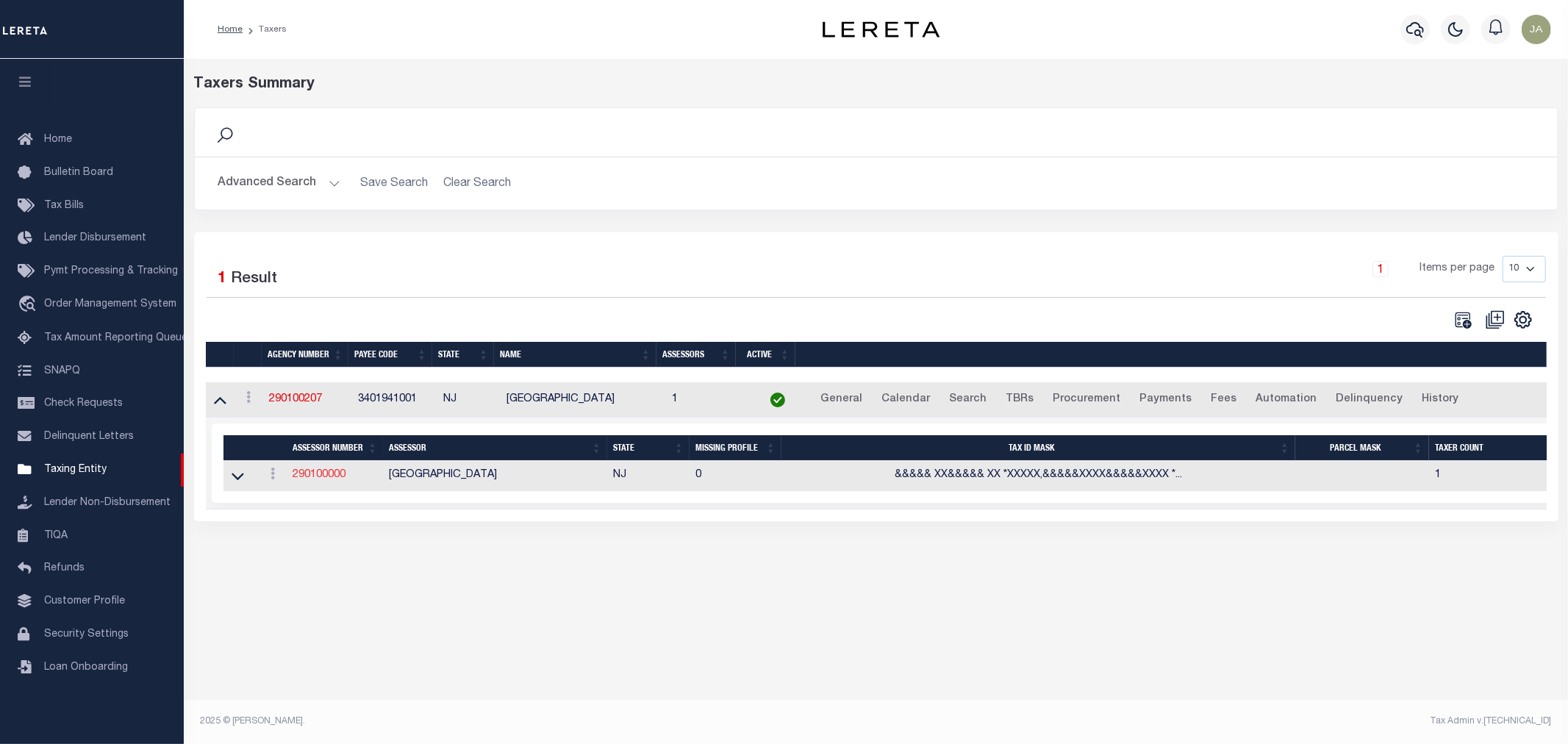
click at [340, 474] on link "290100000" at bounding box center [319, 474] width 53 height 10
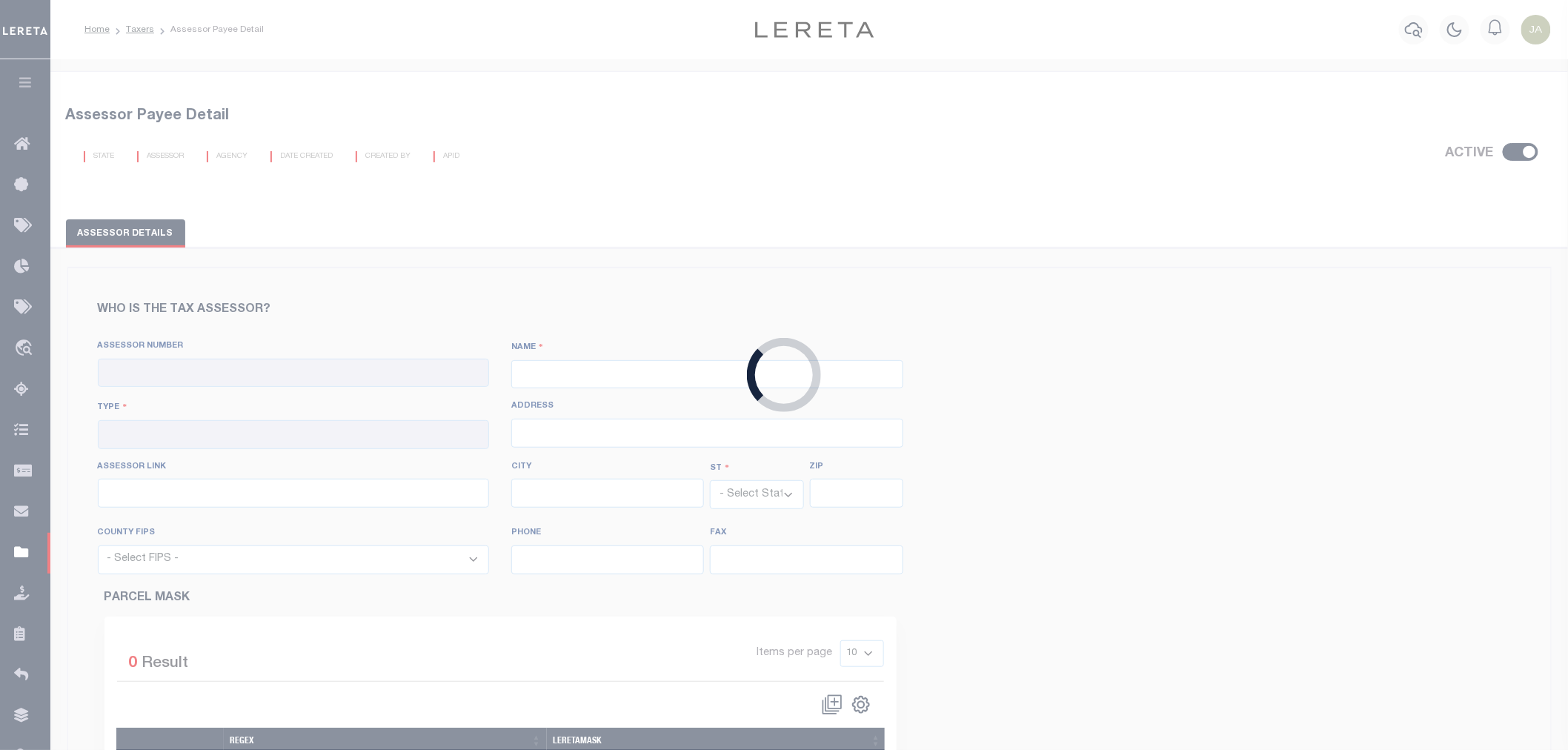
checkbox input "true"
type input "290100000"
type input "[GEOGRAPHIC_DATA]"
type input "00 - County"
type input "[URL][DOMAIN_NAME][SECURITY_DATA]"
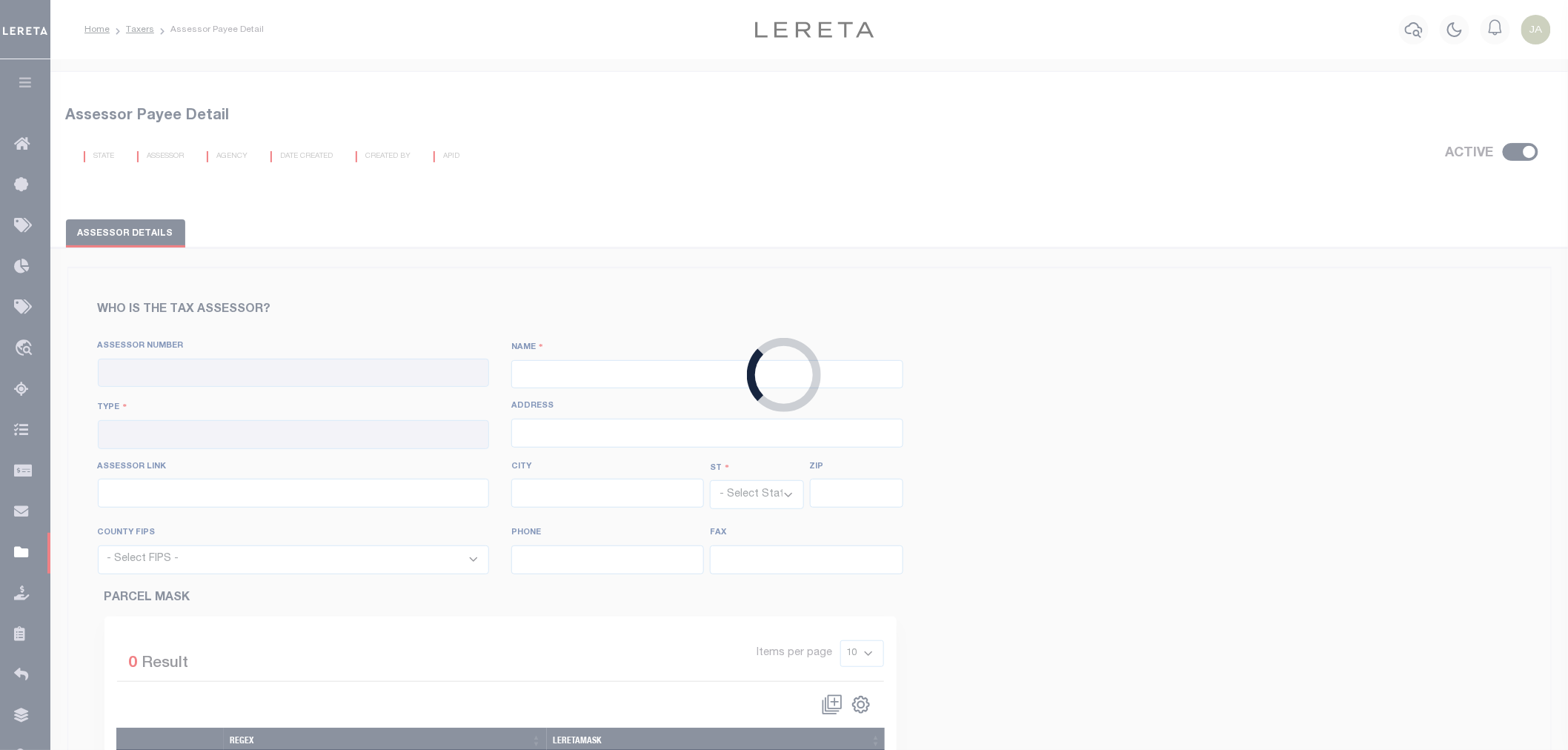
select select "NJ"
select select "34019"
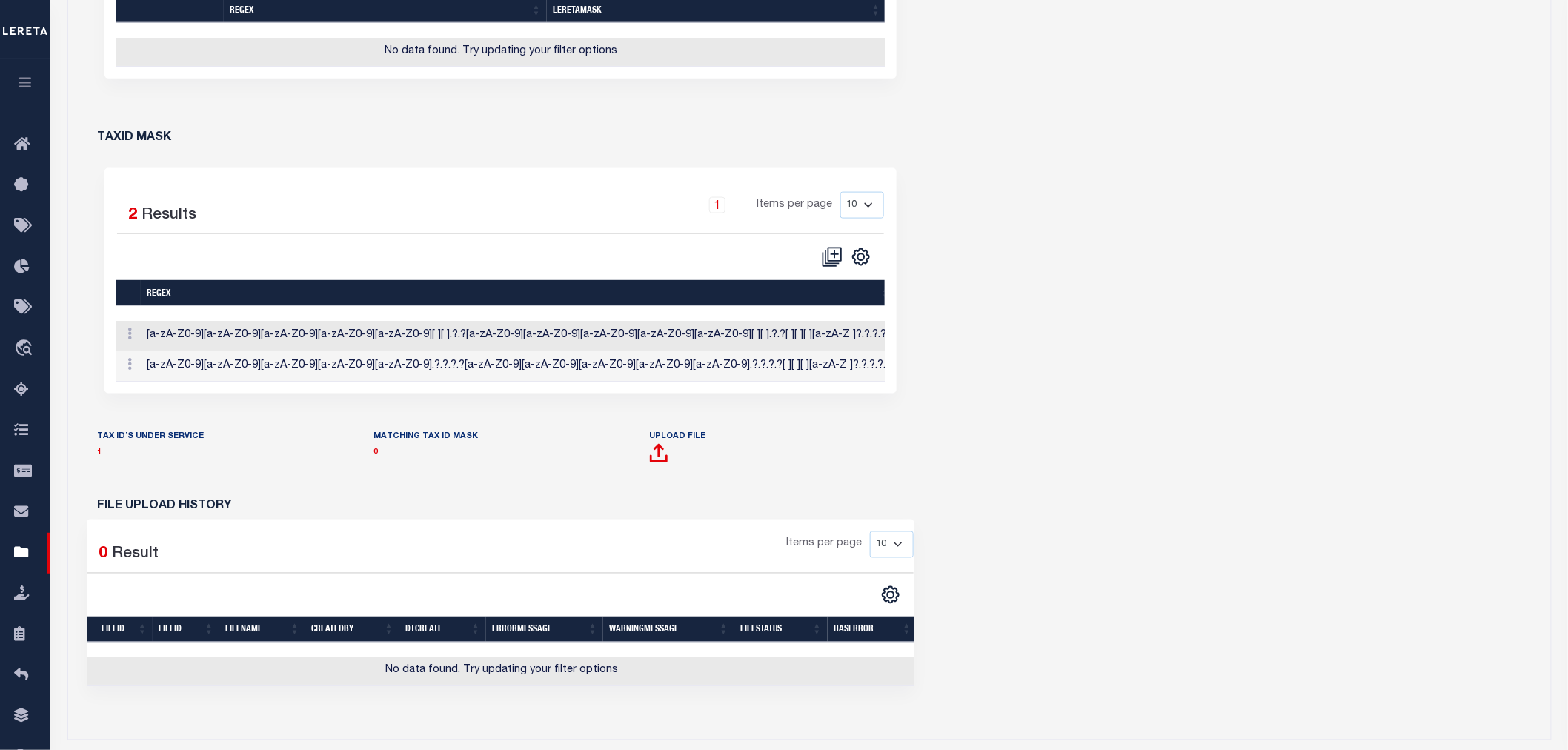
scroll to position [740, 0]
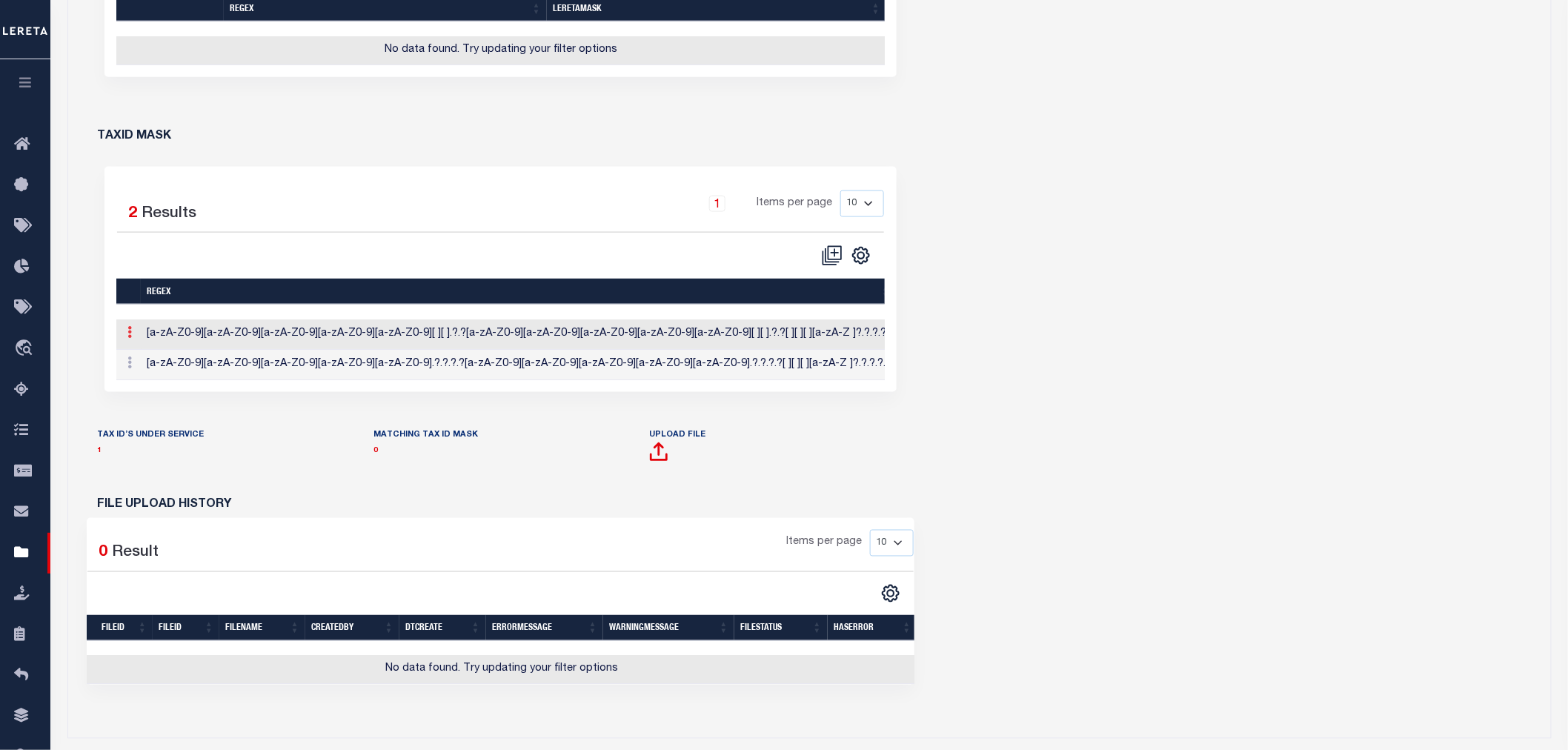
click at [130, 338] on icon at bounding box center [130, 331] width 5 height 12
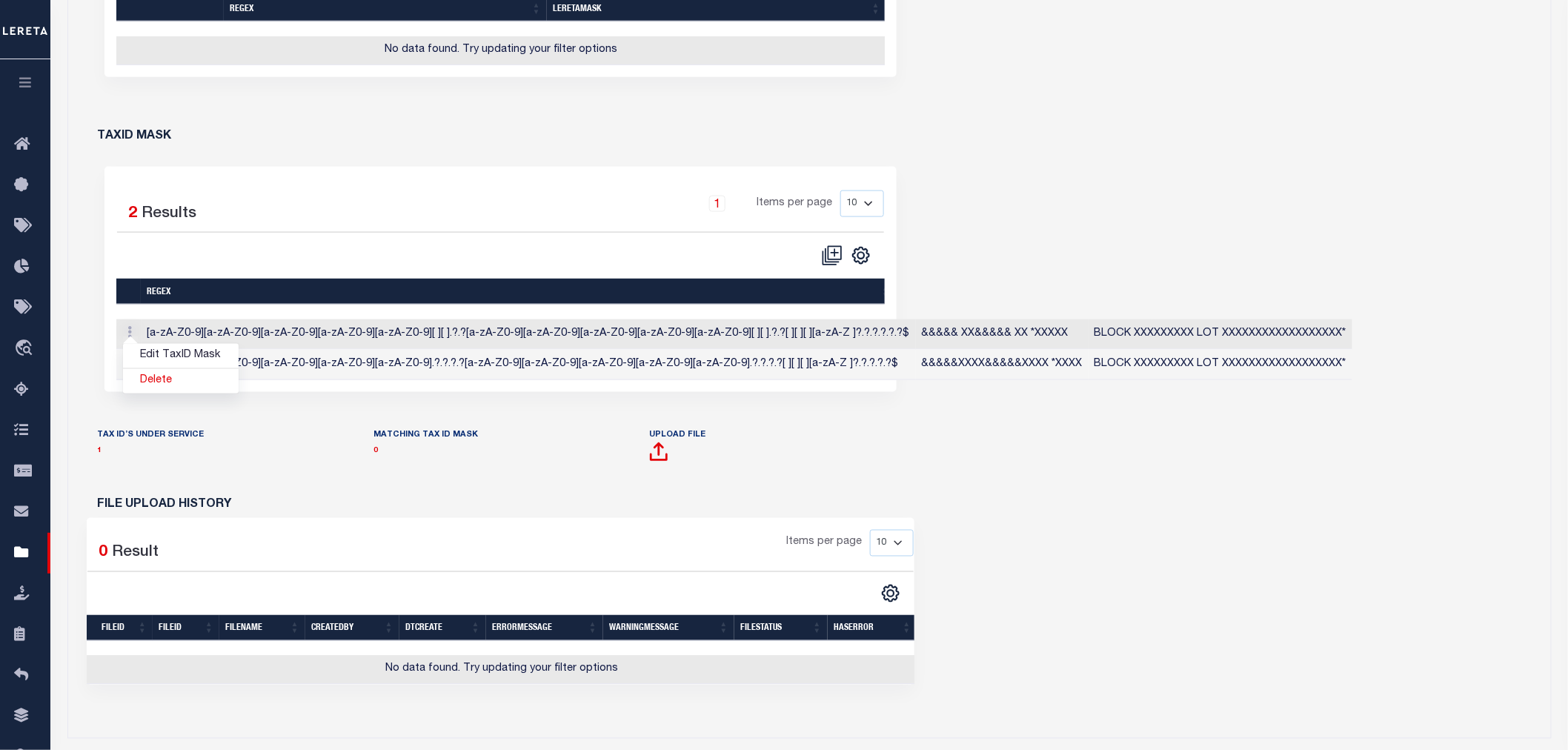
click at [1079, 488] on div "Who is the tax assessor? Assessor Number 290100000 NAME Type CITY" at bounding box center [810, 136] width 1483 height 1202
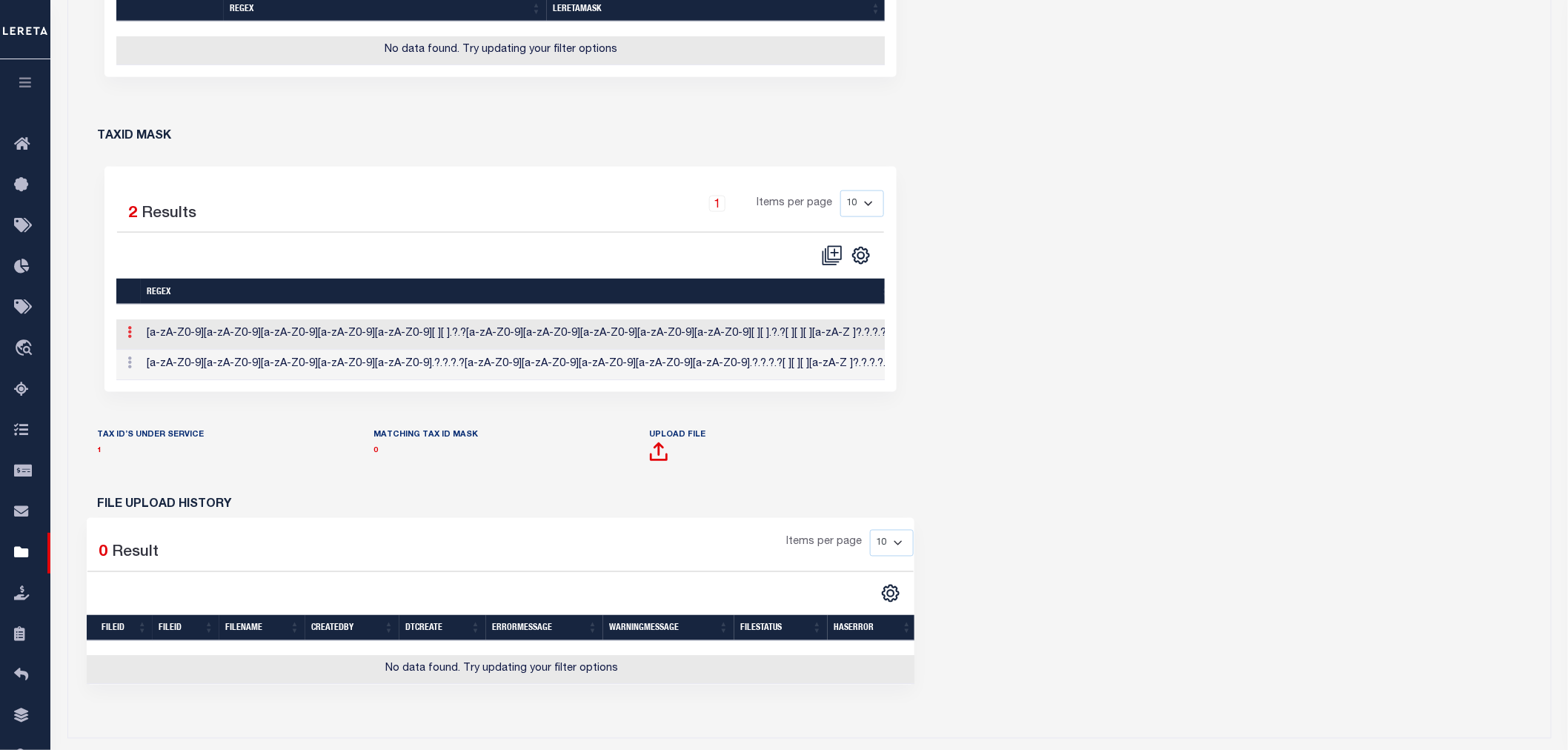
click at [124, 340] on link at bounding box center [130, 334] width 16 height 12
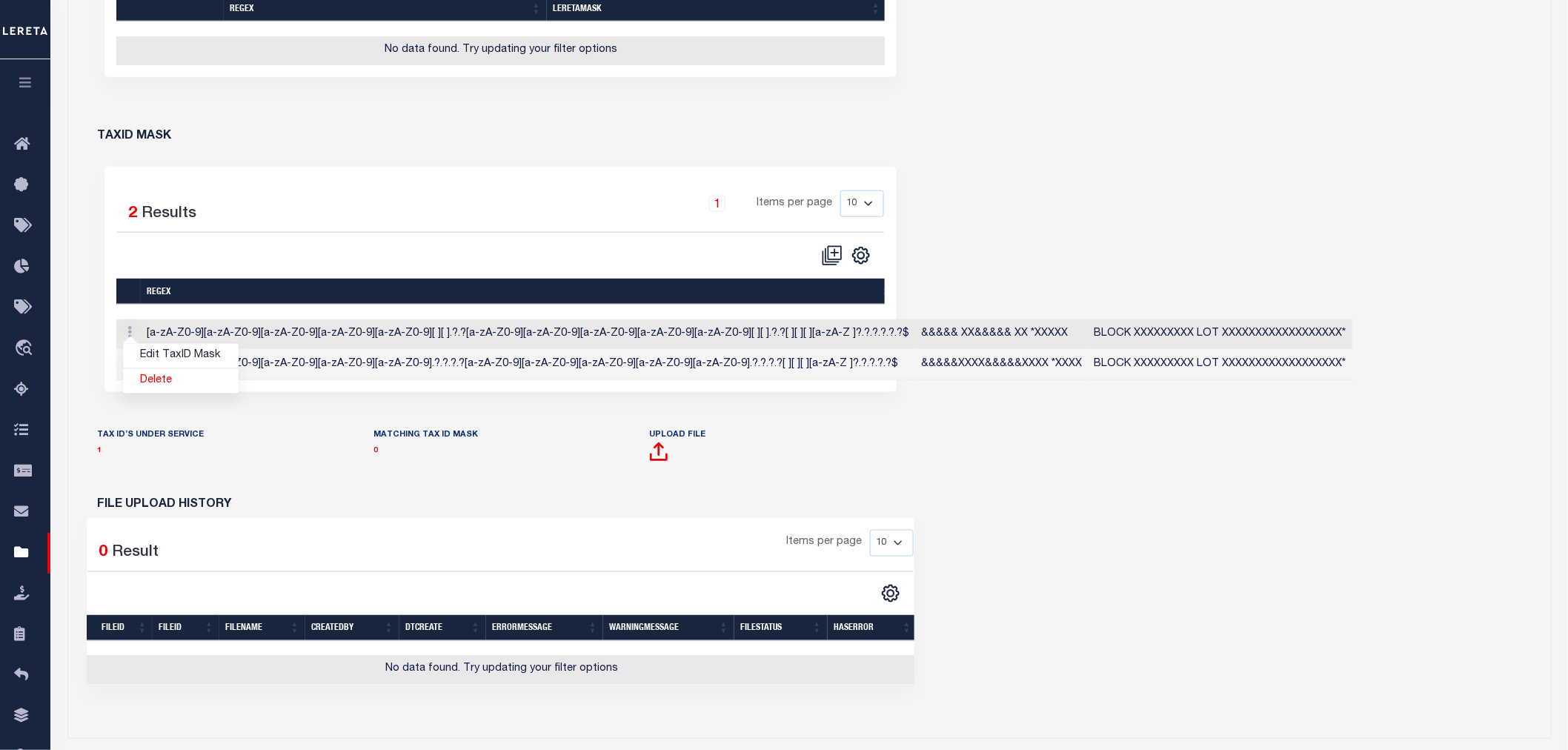
click at [1311, 728] on div "Who is the tax assessor? Assessor Number 290100000 NAME Type CITY" at bounding box center [810, 136] width 1483 height 1202
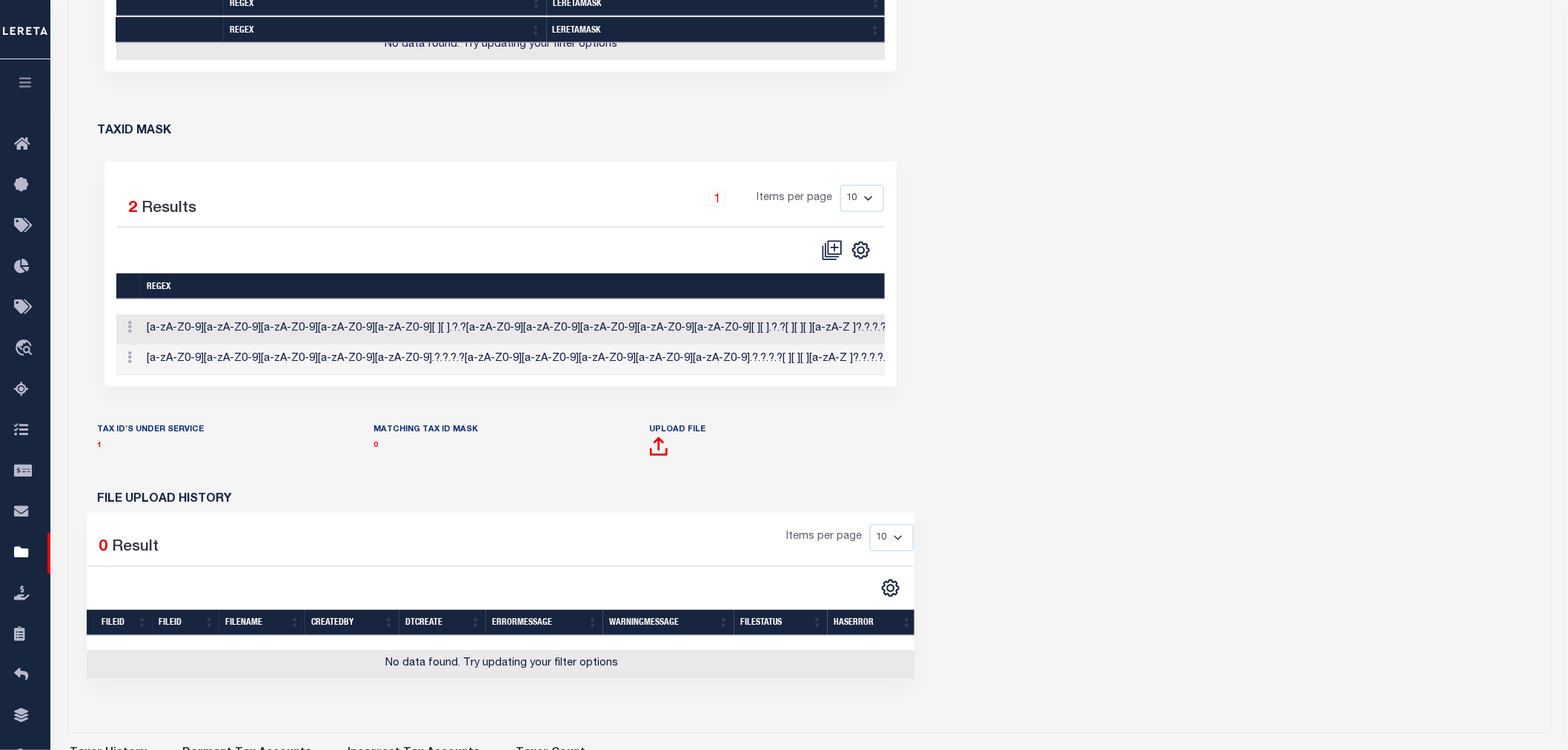
scroll to position [911, 0]
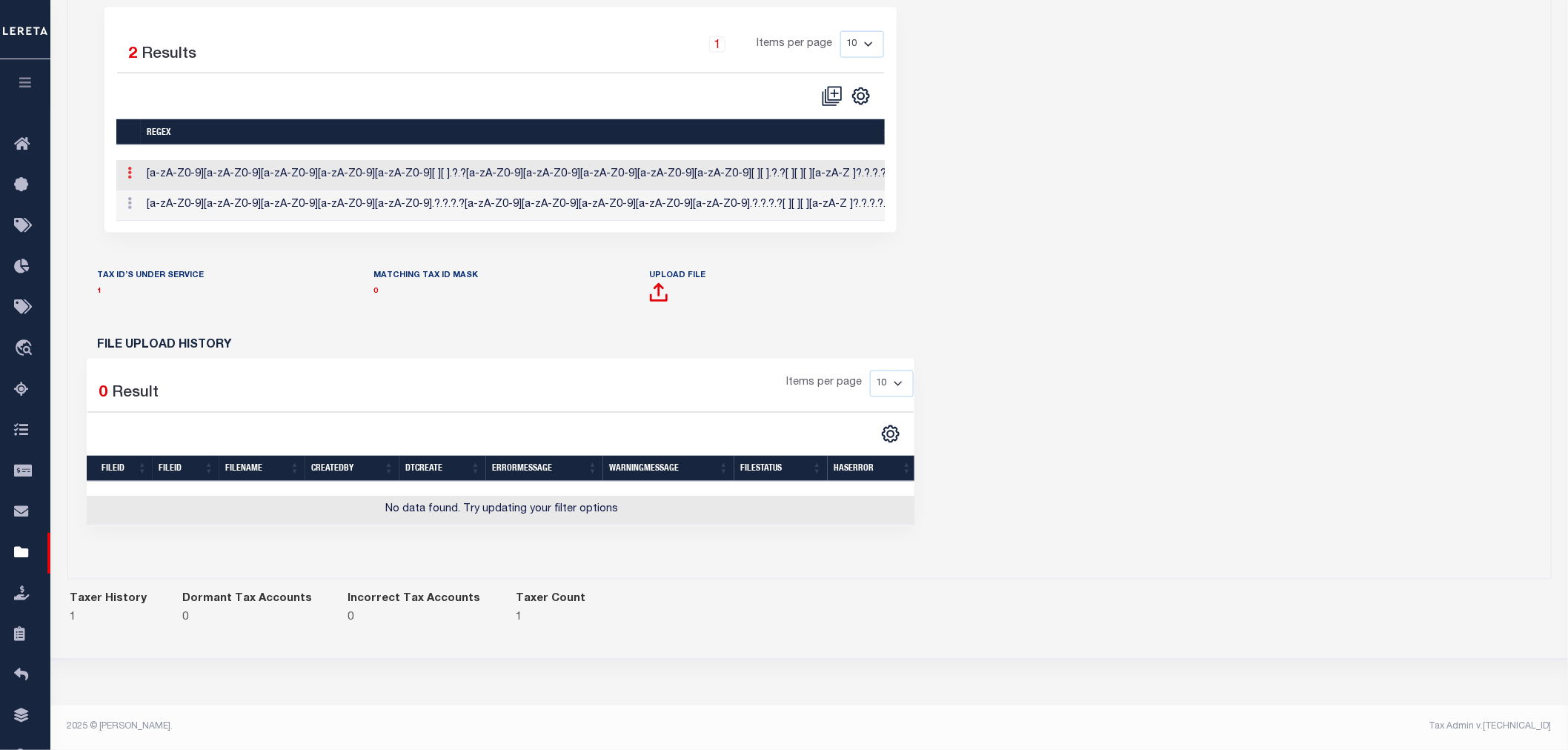
click at [129, 175] on icon at bounding box center [130, 173] width 5 height 12
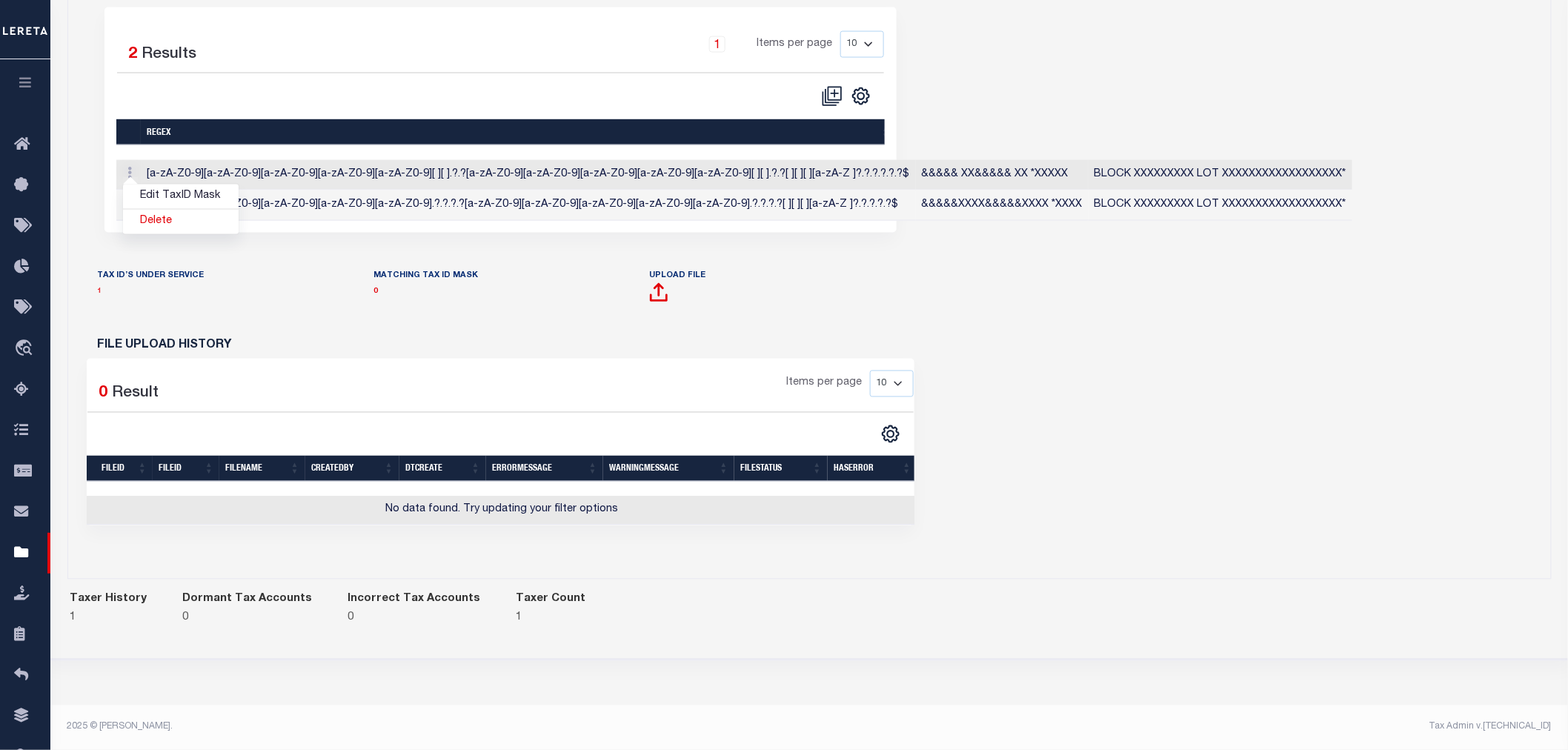
click at [98, 296] on link "1" at bounding box center [100, 292] width 5 height 8
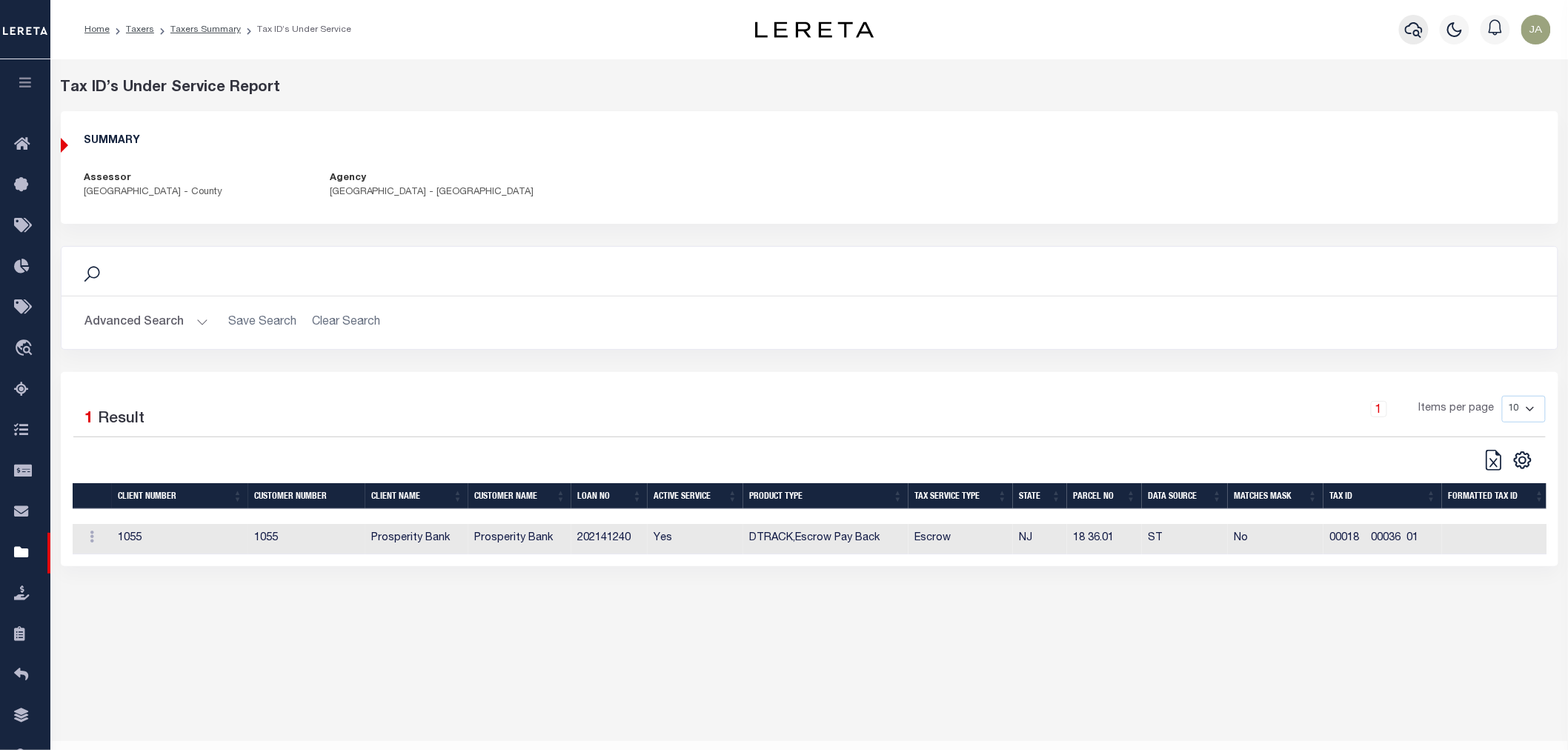
click at [1417, 24] on icon "button" at bounding box center [1414, 30] width 18 height 15
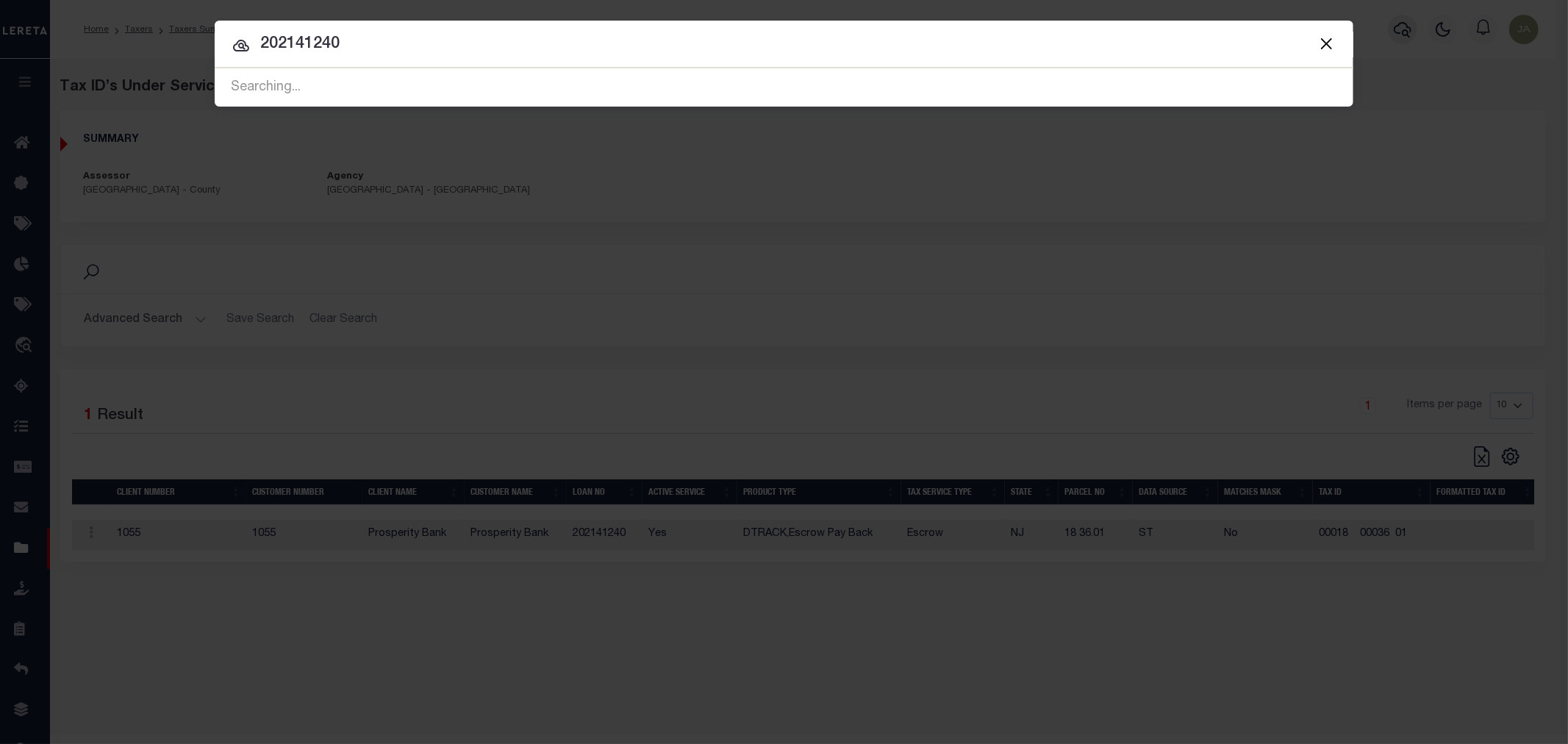
type input "202141240"
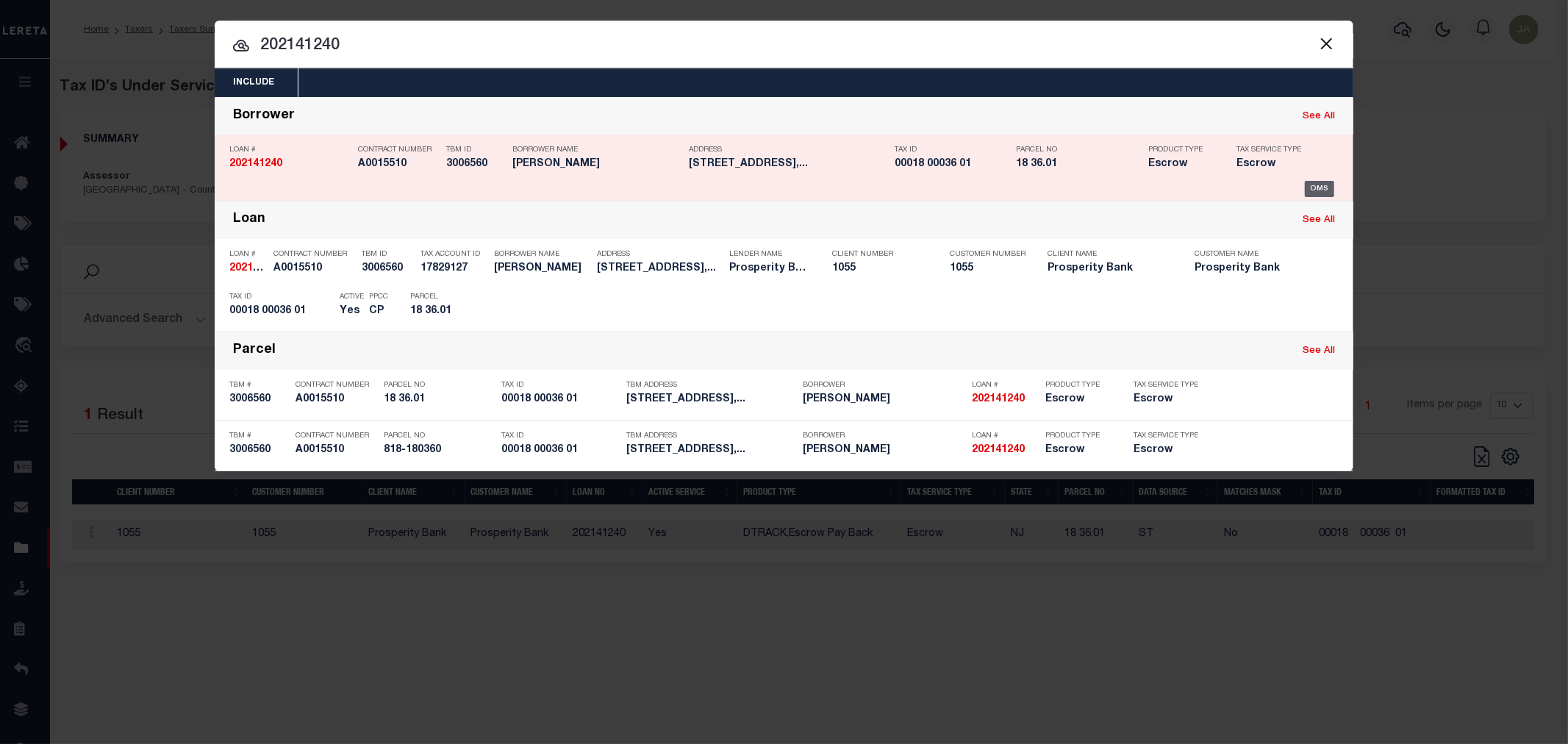
click at [1313, 191] on div "OMS" at bounding box center [1320, 189] width 31 height 16
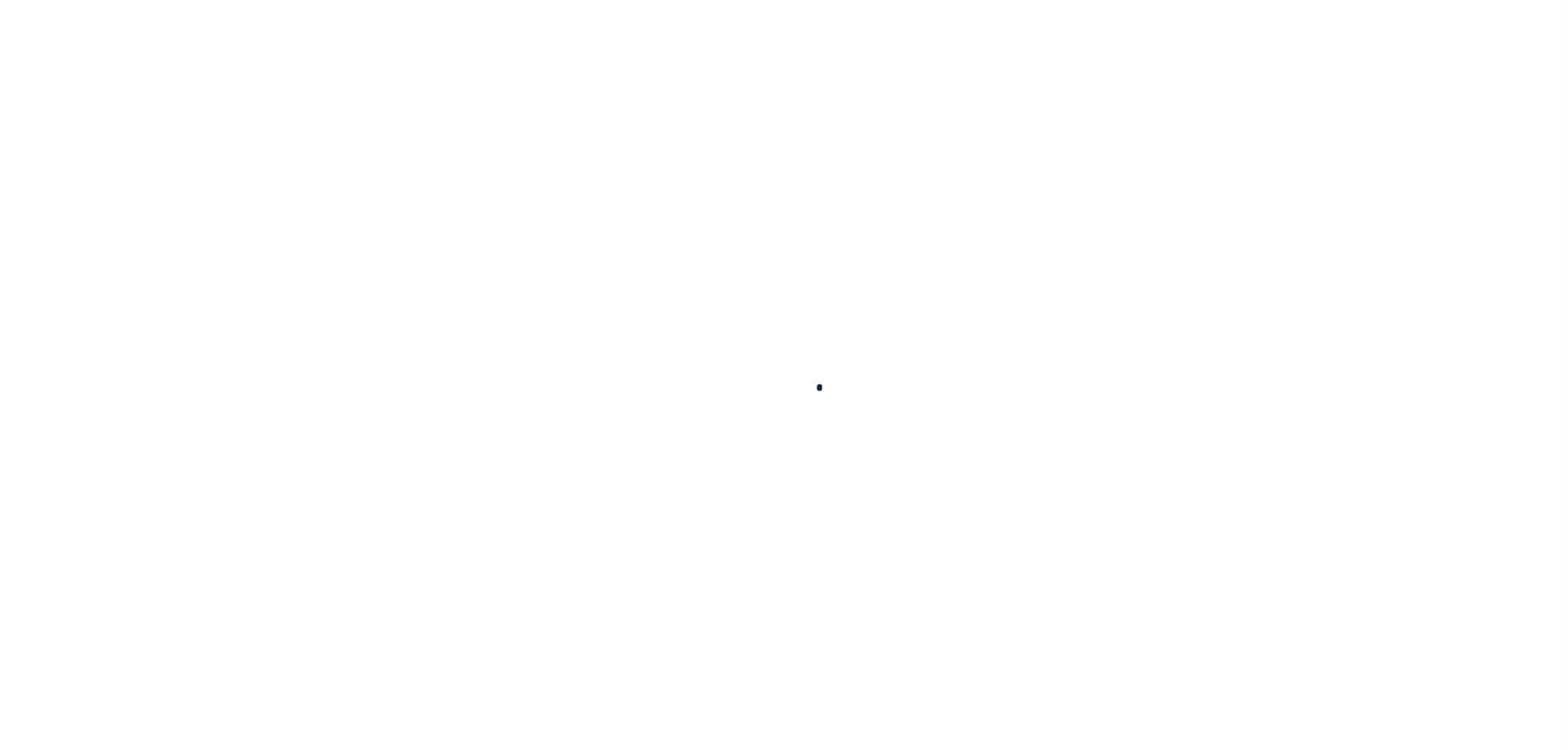
type input "202141240"
type input "[PERSON_NAME]"
select select
type input "[STREET_ADDRESS]"
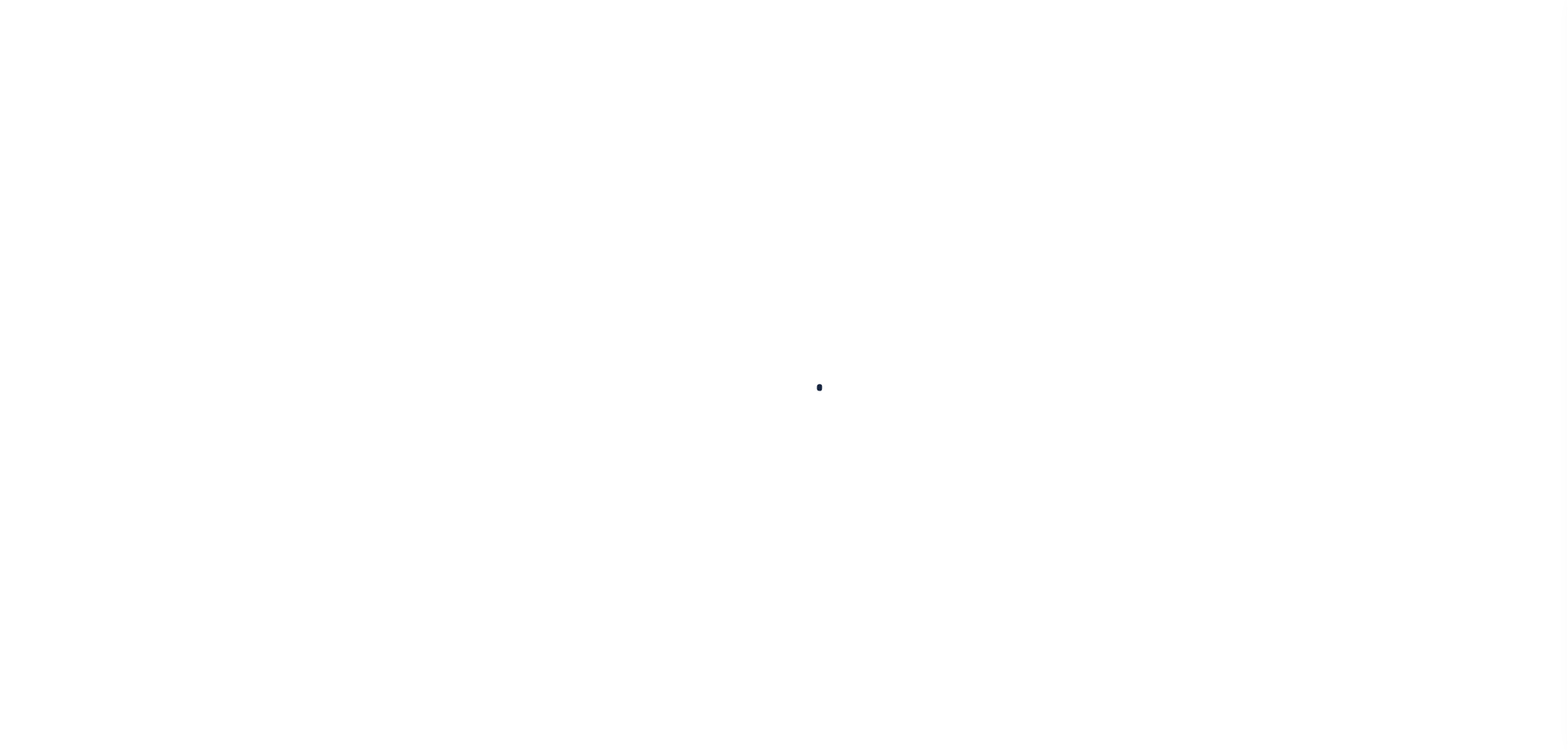
type input "[GEOGRAPHIC_DATA] [GEOGRAPHIC_DATA] 79364-3624"
select select "100"
select select "Escrow"
type input "[STREET_ADDRESS]"
type input "818-180360"
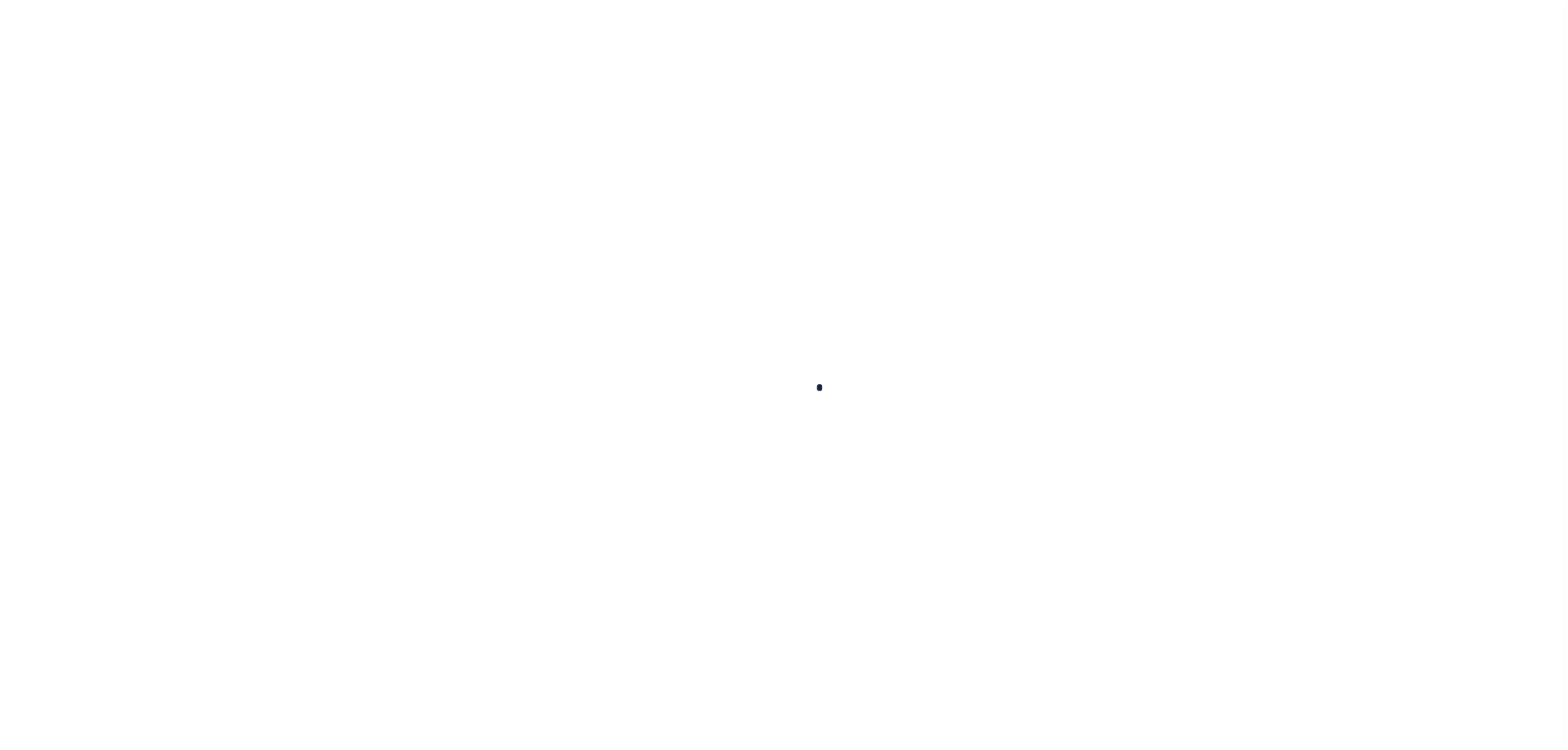
select select
type input "[GEOGRAPHIC_DATA]"
type input "NJ"
select select
type textarea "BLK 18 LOT 36.01"
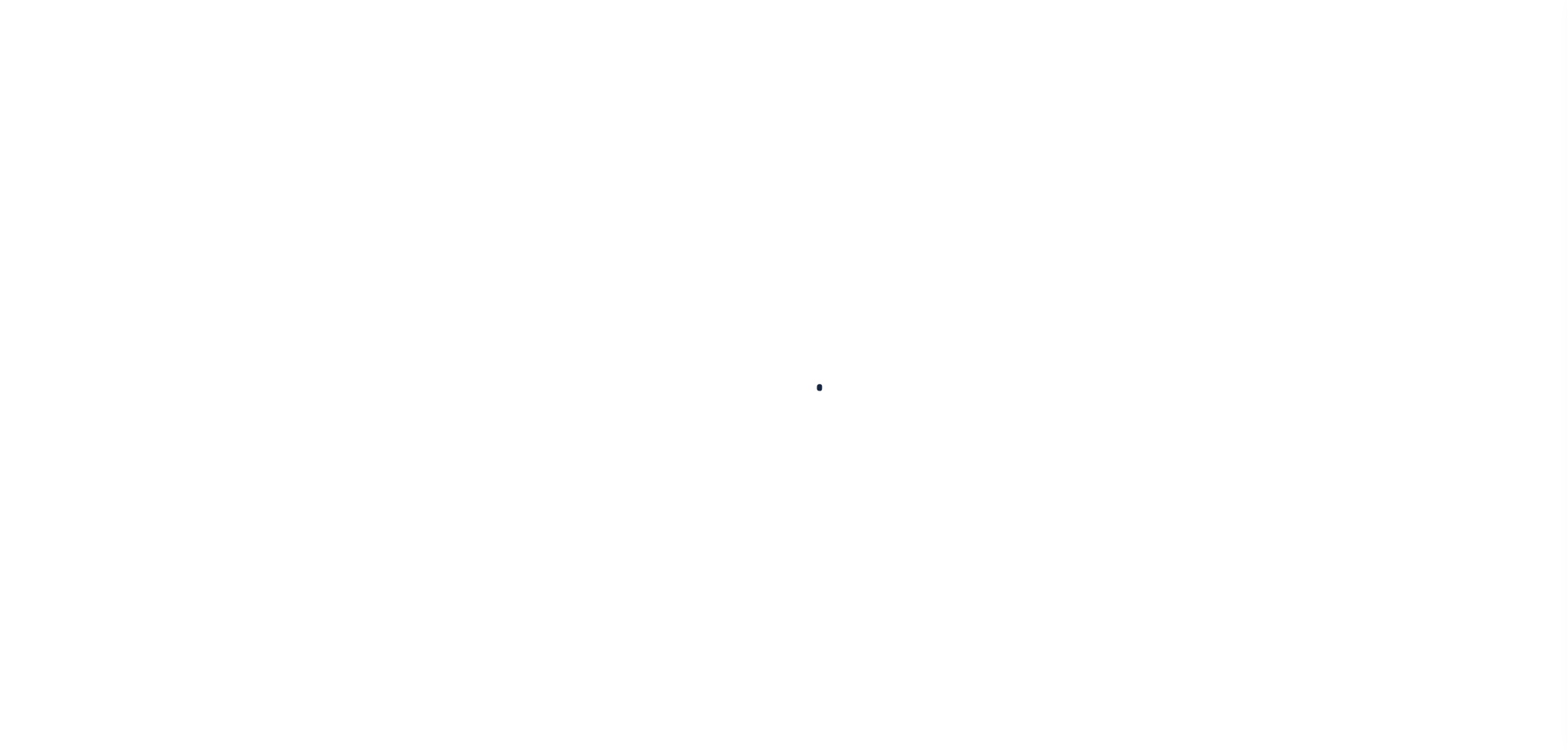
select select "10555"
select select "4087"
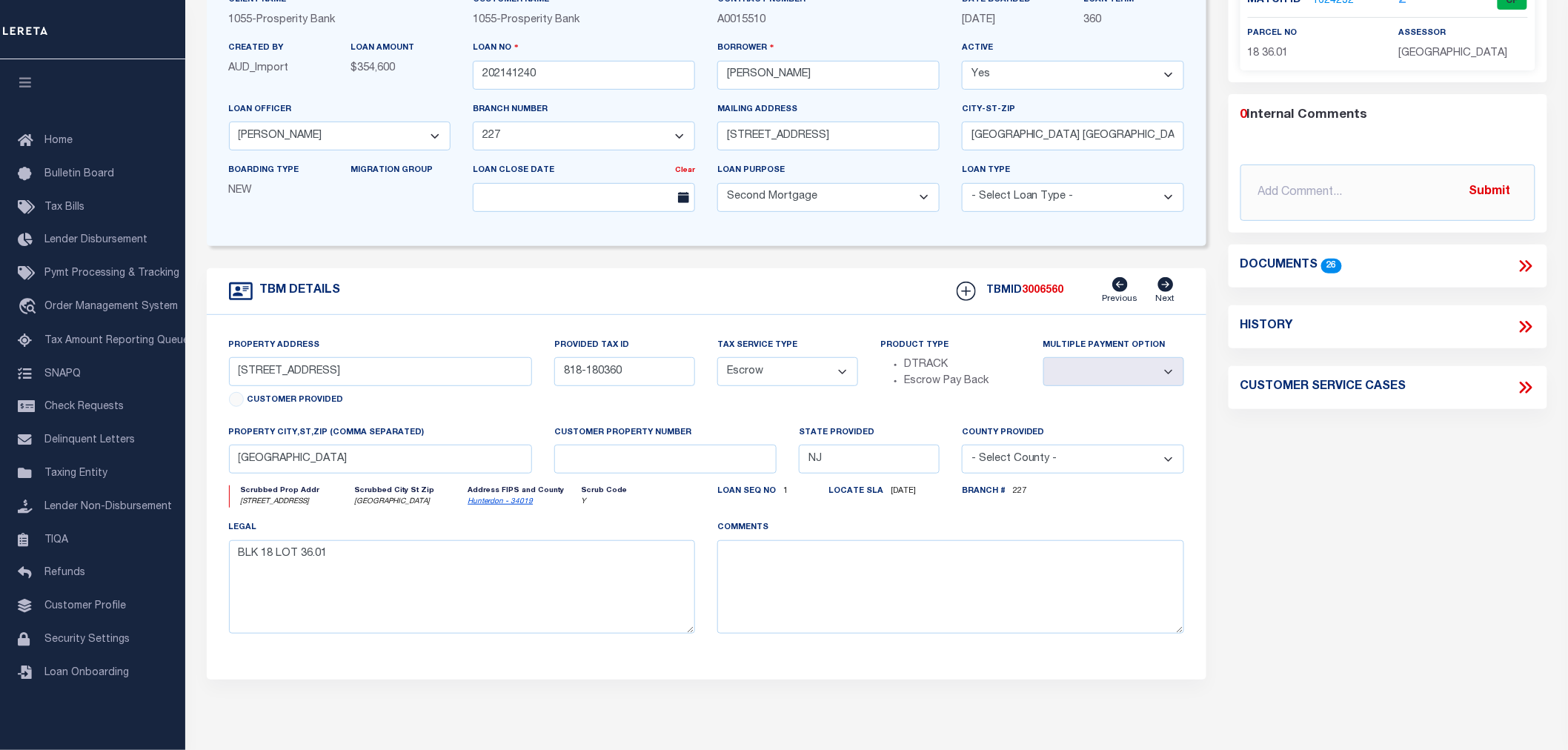
scroll to position [83, 0]
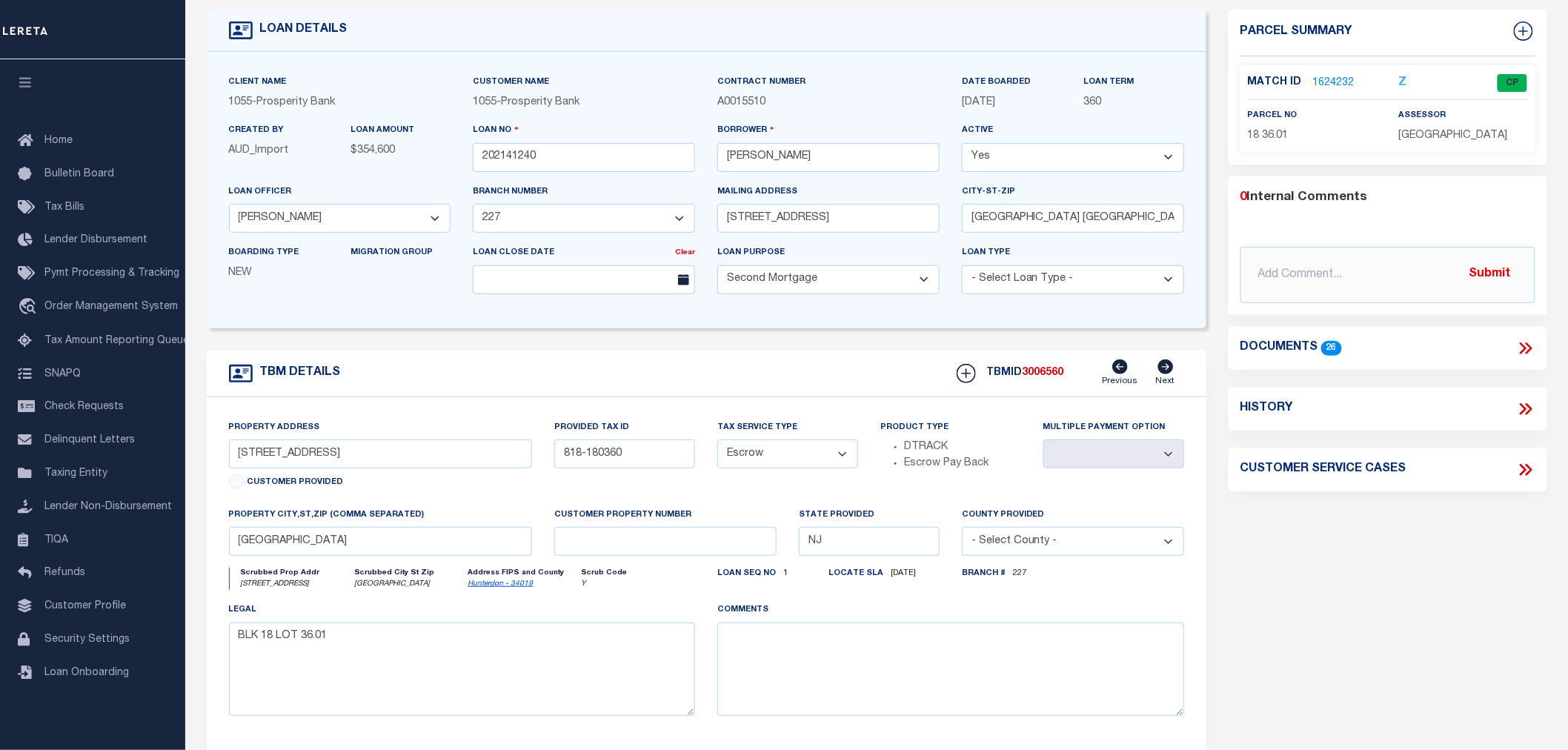
click at [1337, 83] on link "1624232" at bounding box center [1334, 84] width 41 height 15
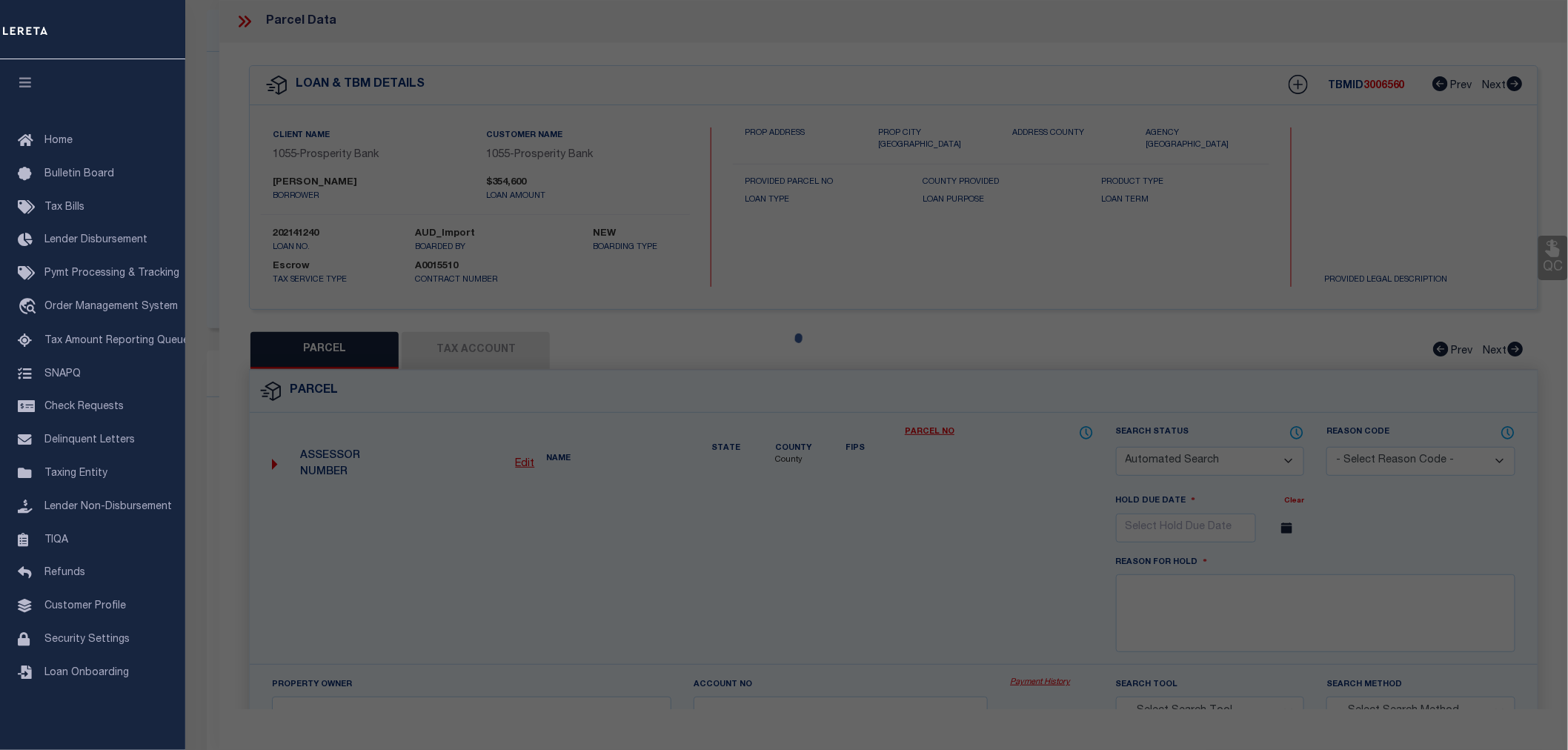
checkbox input "false"
select select "CP"
type input "[PERSON_NAME] & [PERSON_NAME]"
select select
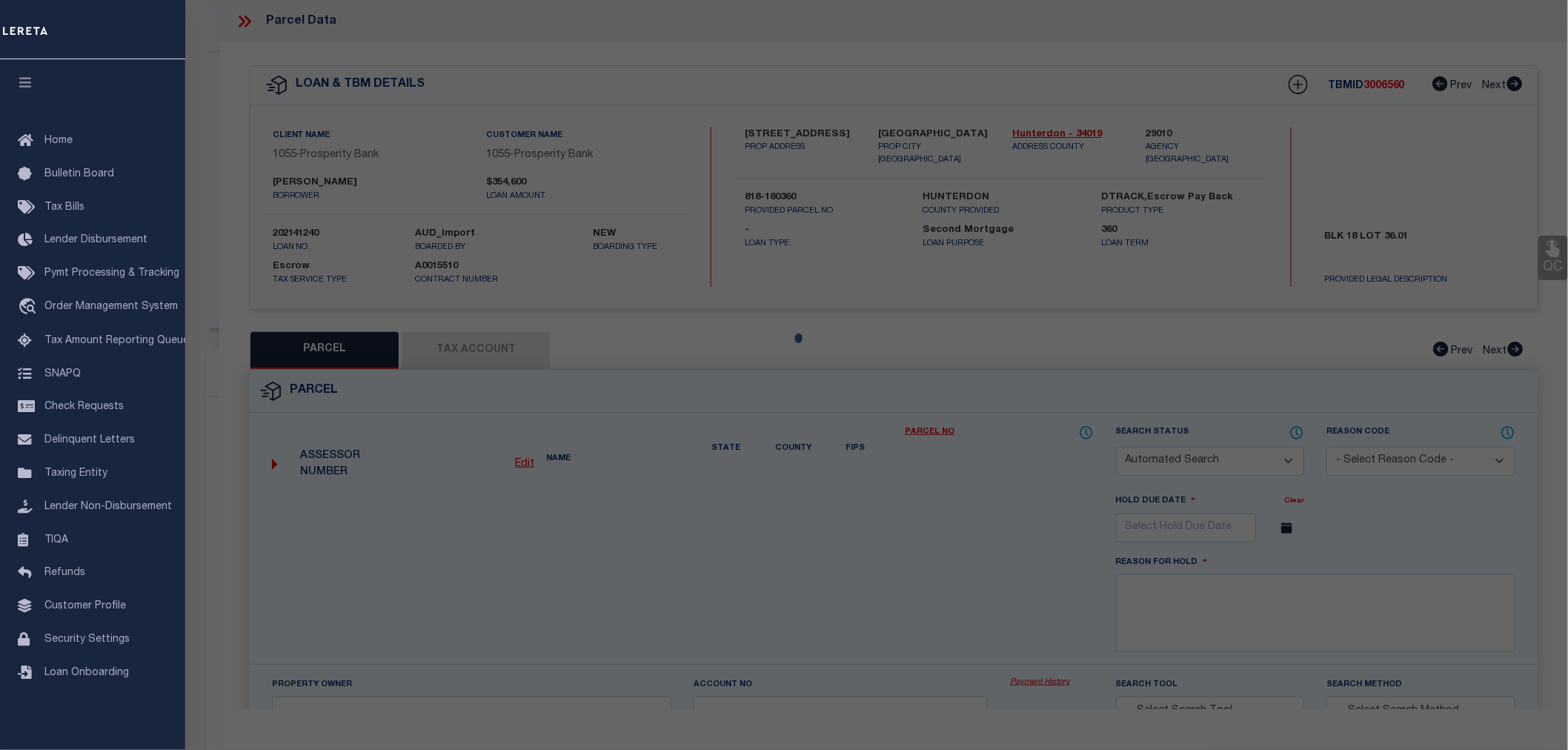
type input "[STREET_ADDRESS]"
checkbox input "false"
type input "[GEOGRAPHIC_DATA] 8825"
type textarea "Acreage: 2.503"
type textarea "TaxID Special Project"
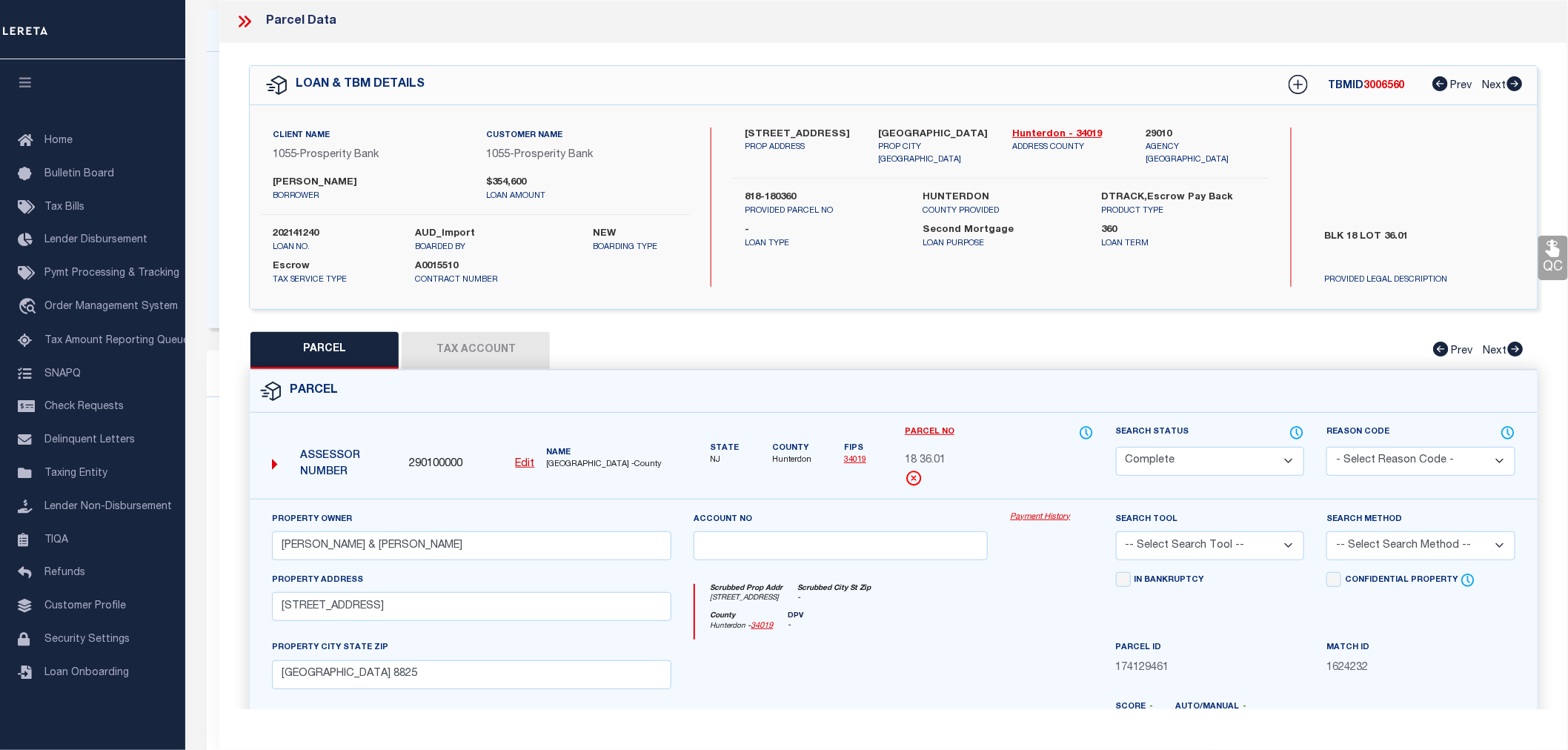
click at [462, 339] on button "Tax Account" at bounding box center [476, 351] width 148 height 37
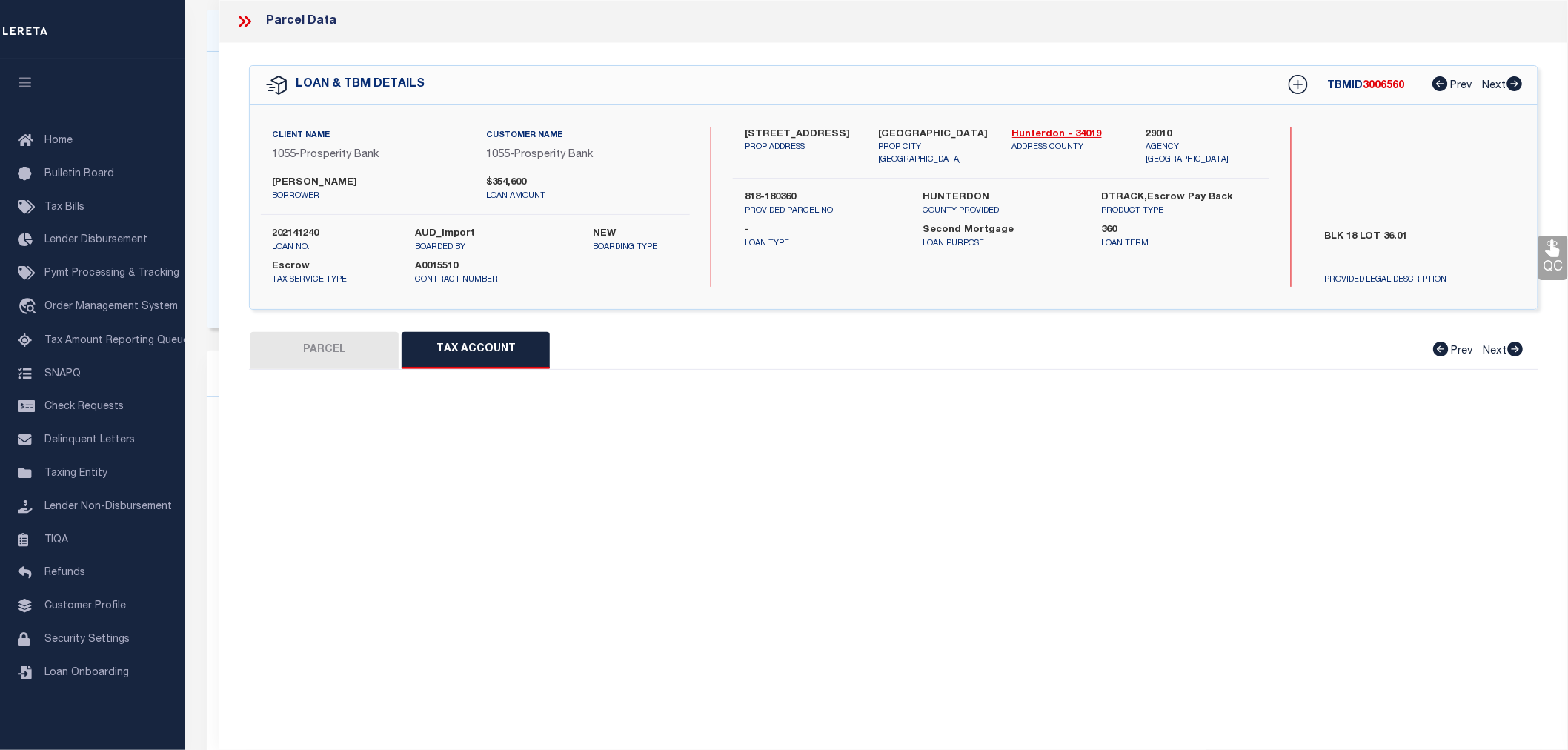
select select "100"
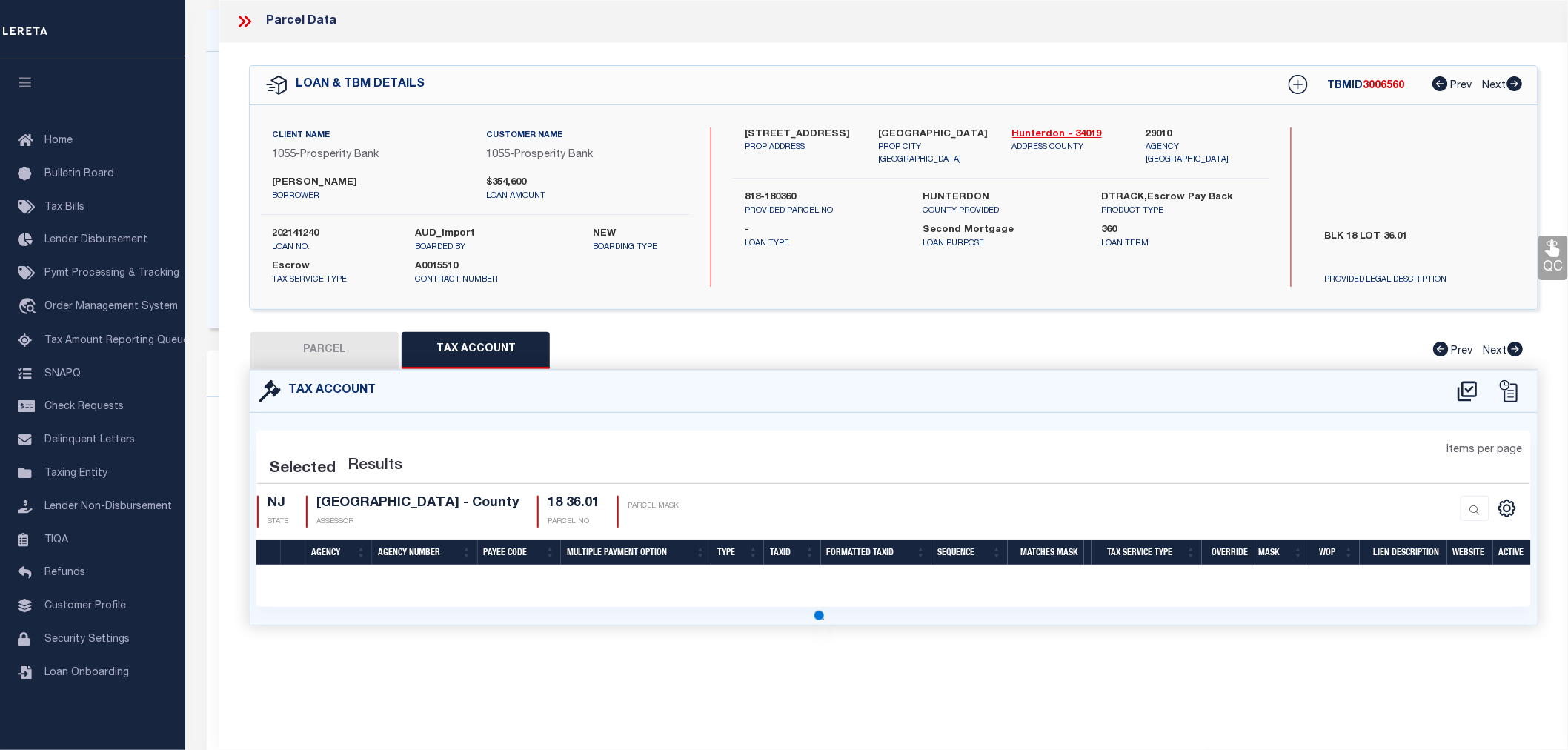
select select "100"
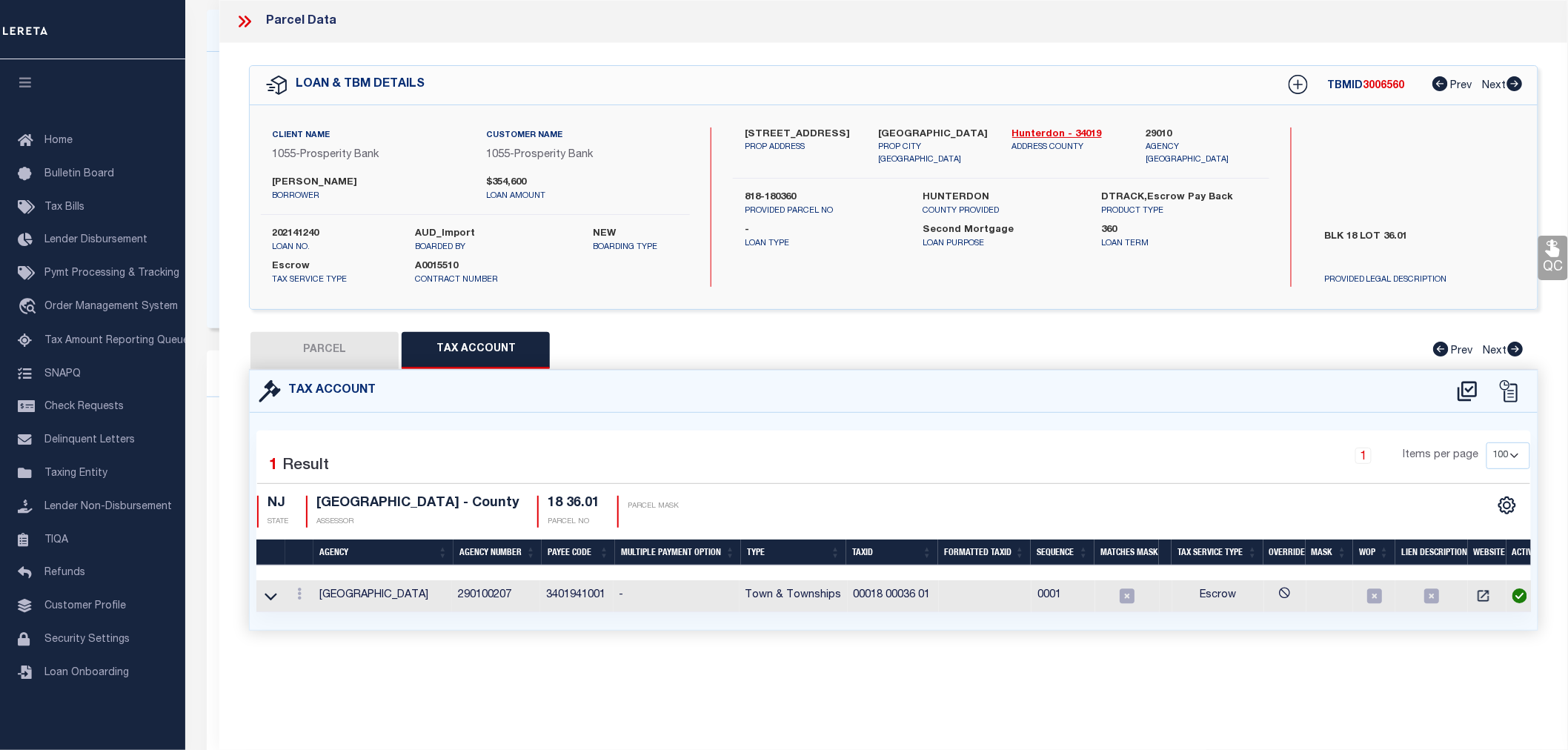
click at [245, 22] on icon at bounding box center [241, 21] width 7 height 12
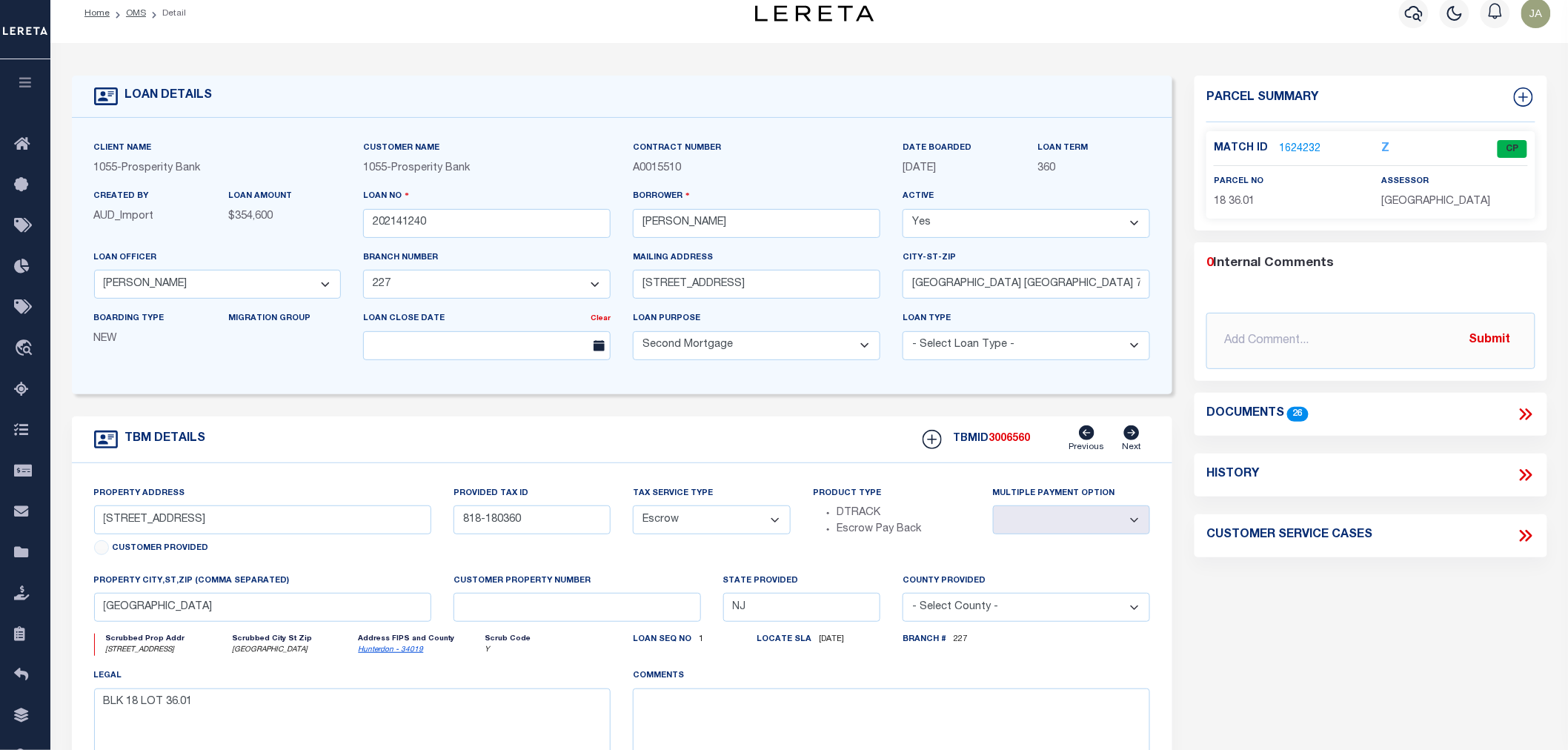
scroll to position [0, 0]
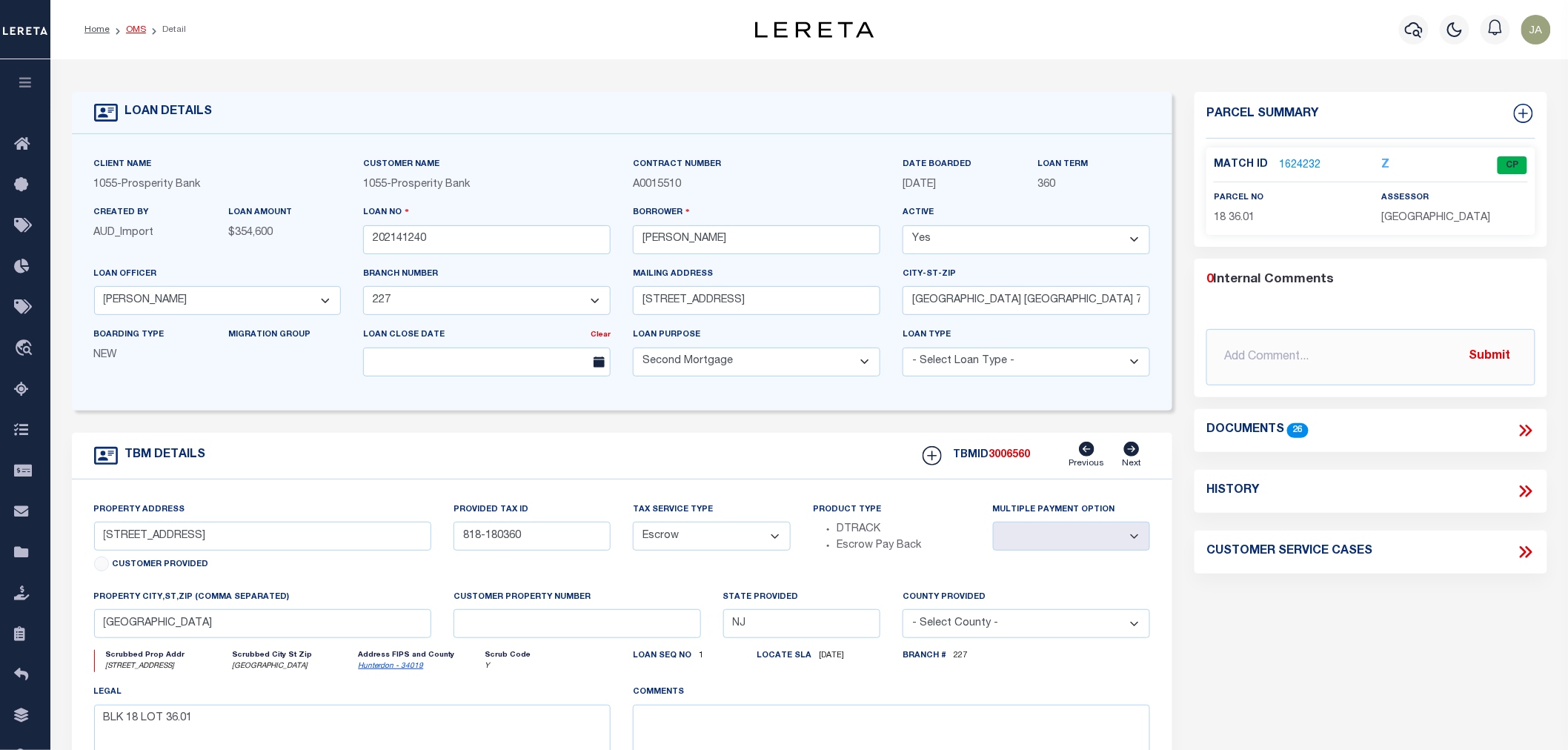
click at [134, 28] on link "OMS" at bounding box center [135, 29] width 20 height 9
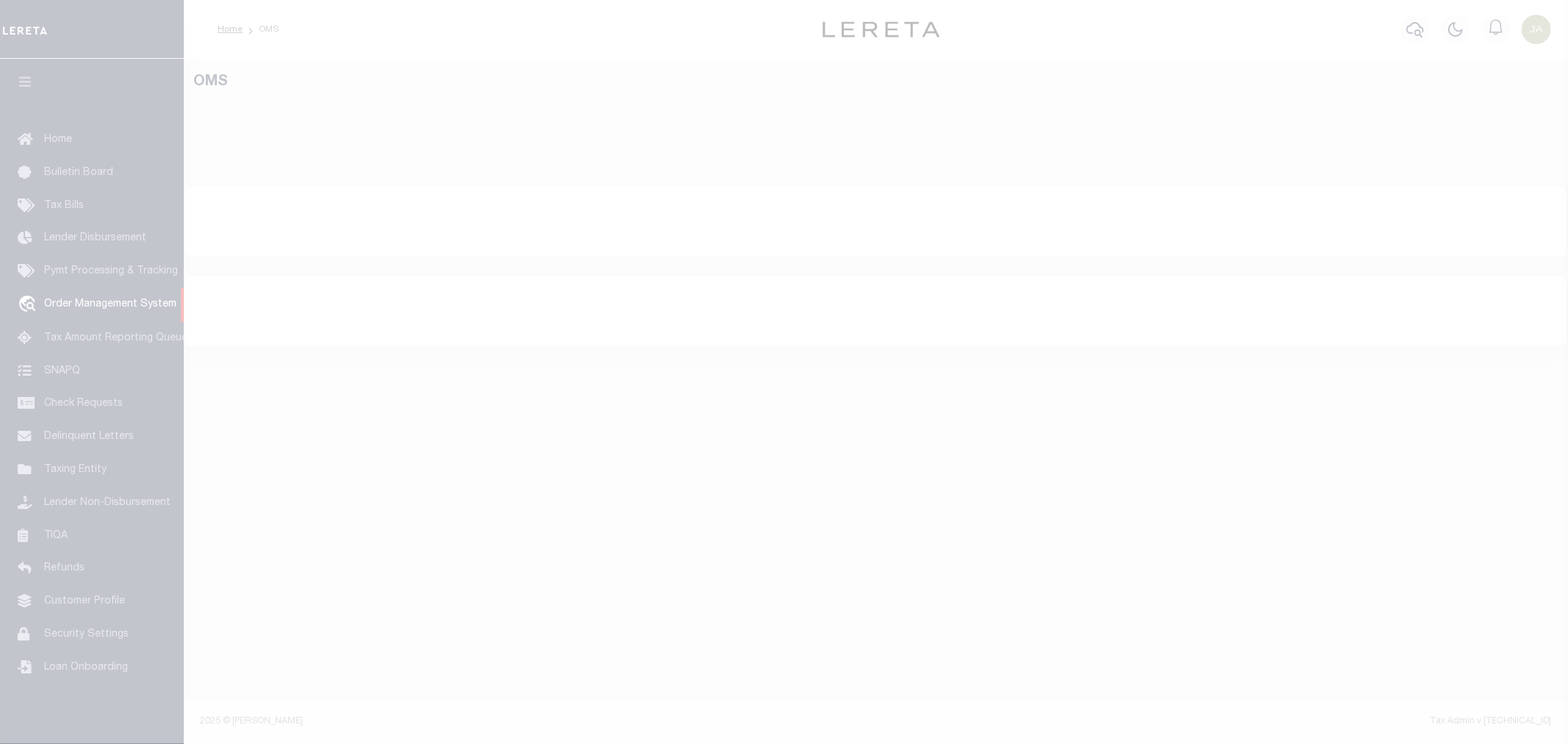
select select "200"
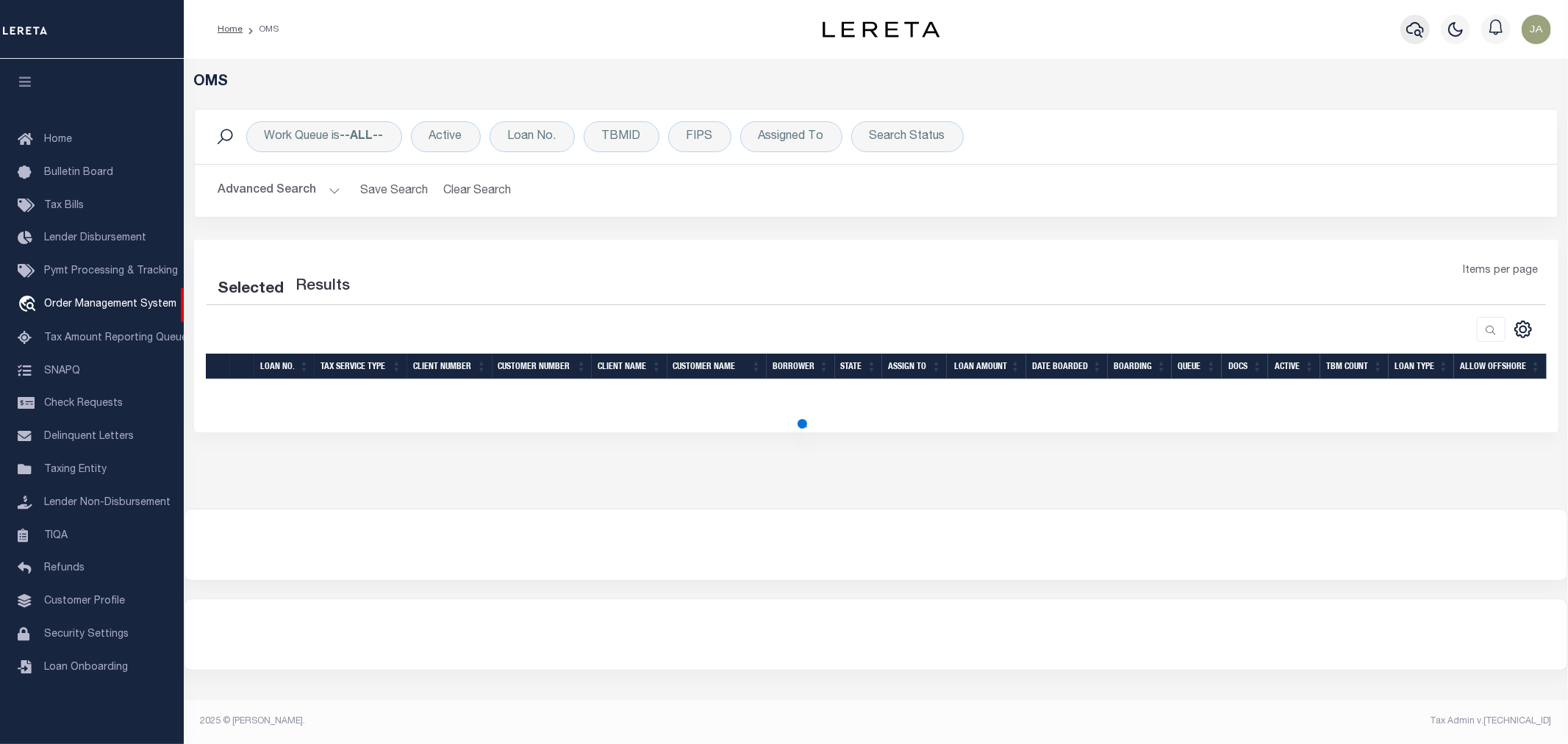
click at [1408, 31] on icon "button" at bounding box center [1415, 30] width 18 height 15
select select "200"
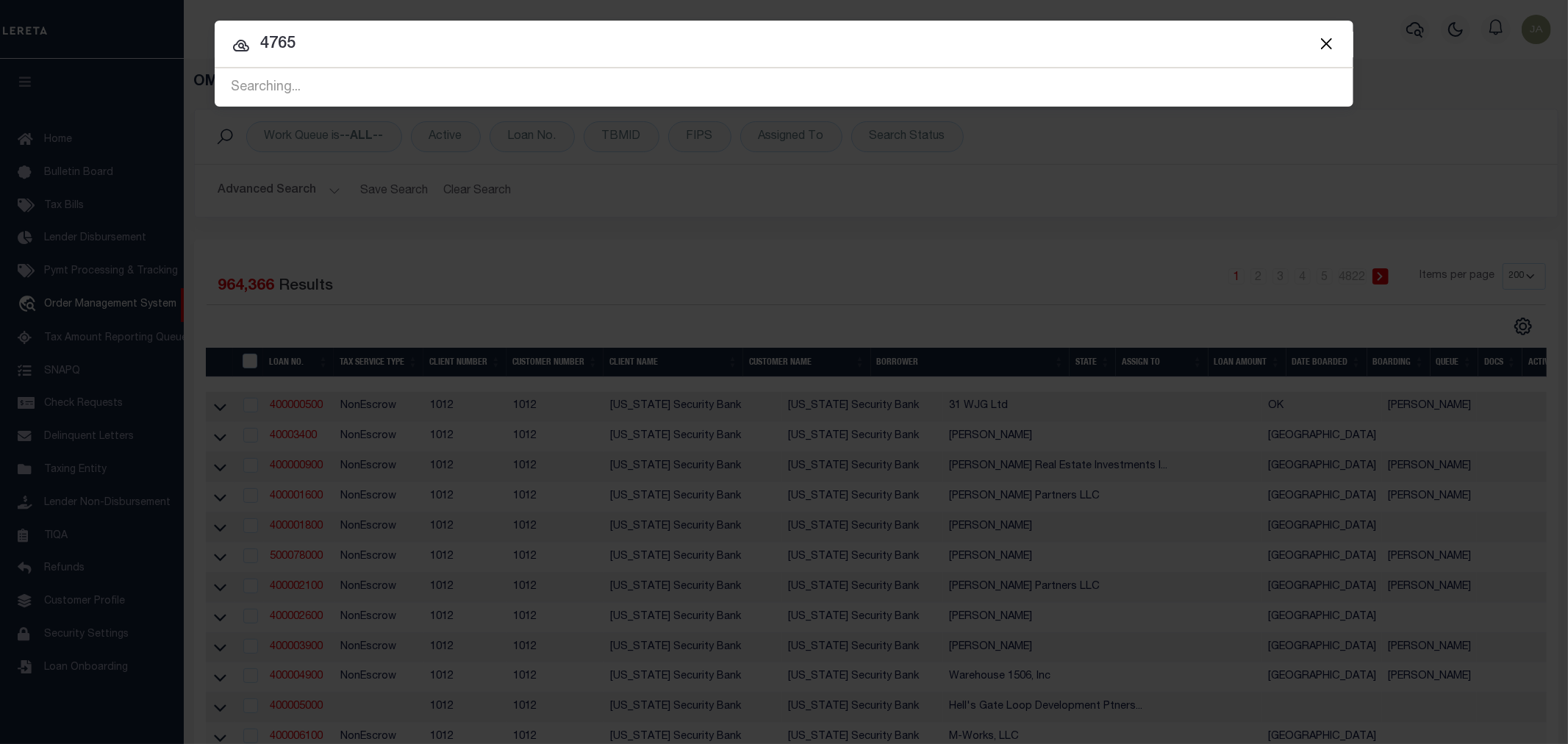
type input "4765"
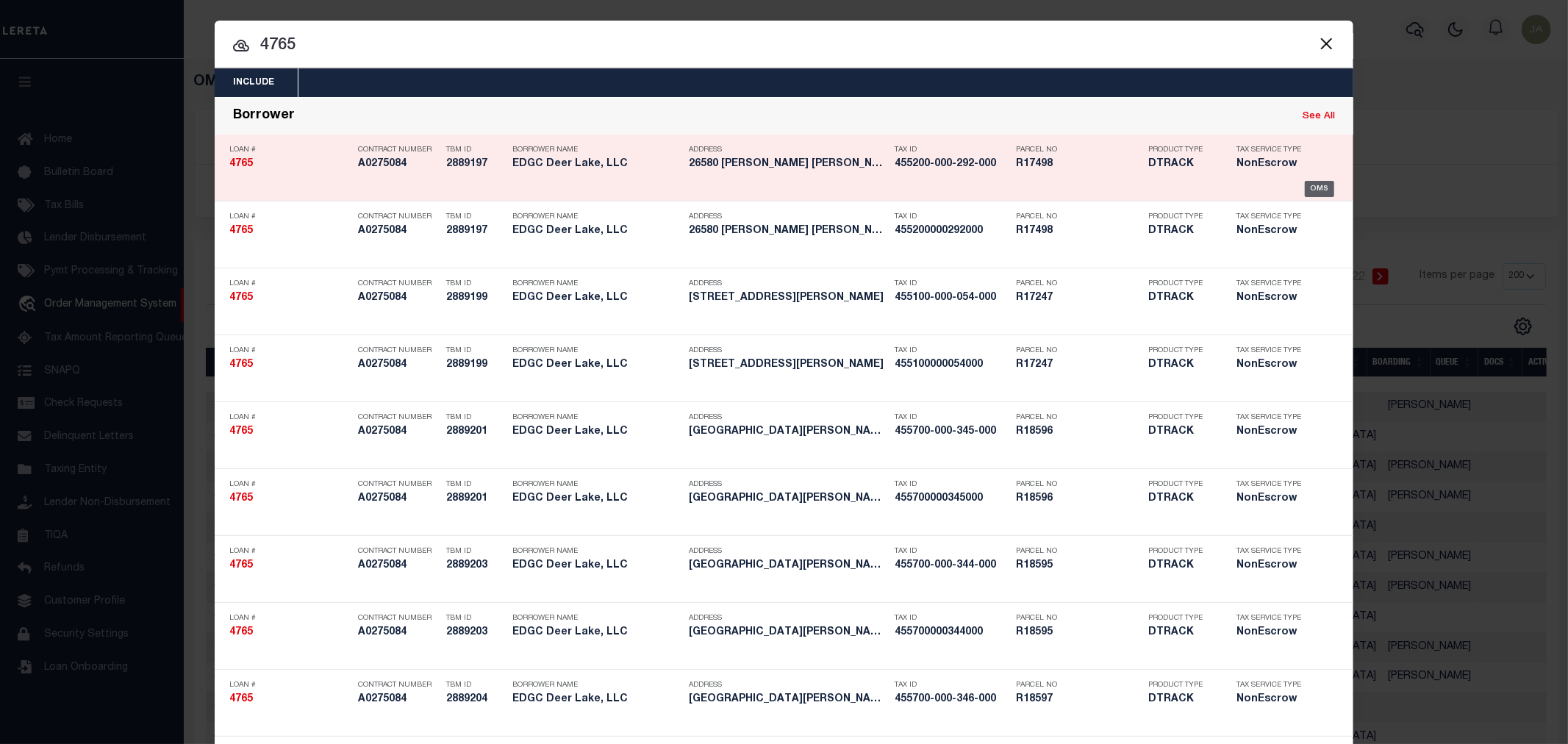
click at [1310, 187] on div "OMS" at bounding box center [1320, 189] width 31 height 16
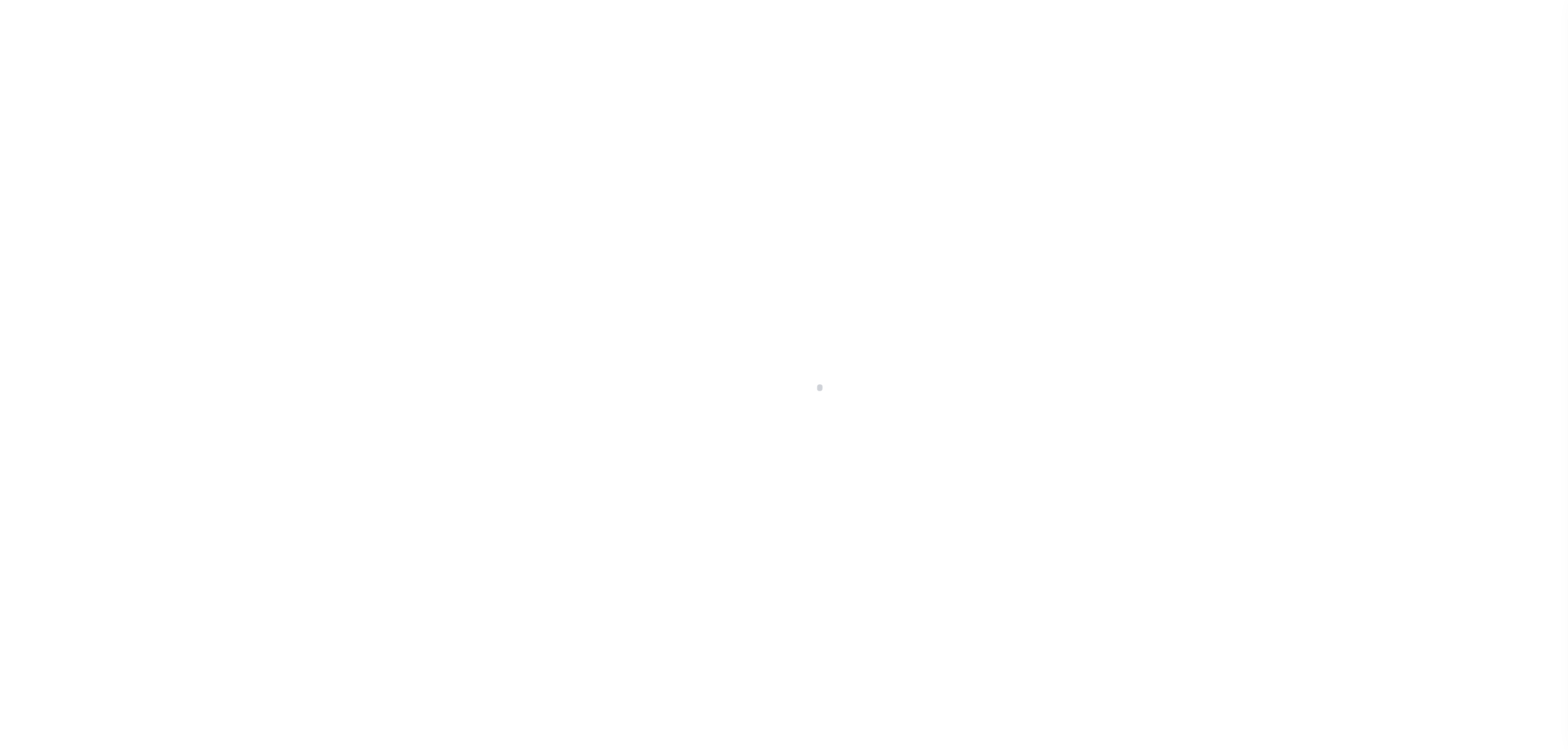
select select "False"
select select "10"
select select "NonEscrow"
select select "2355"
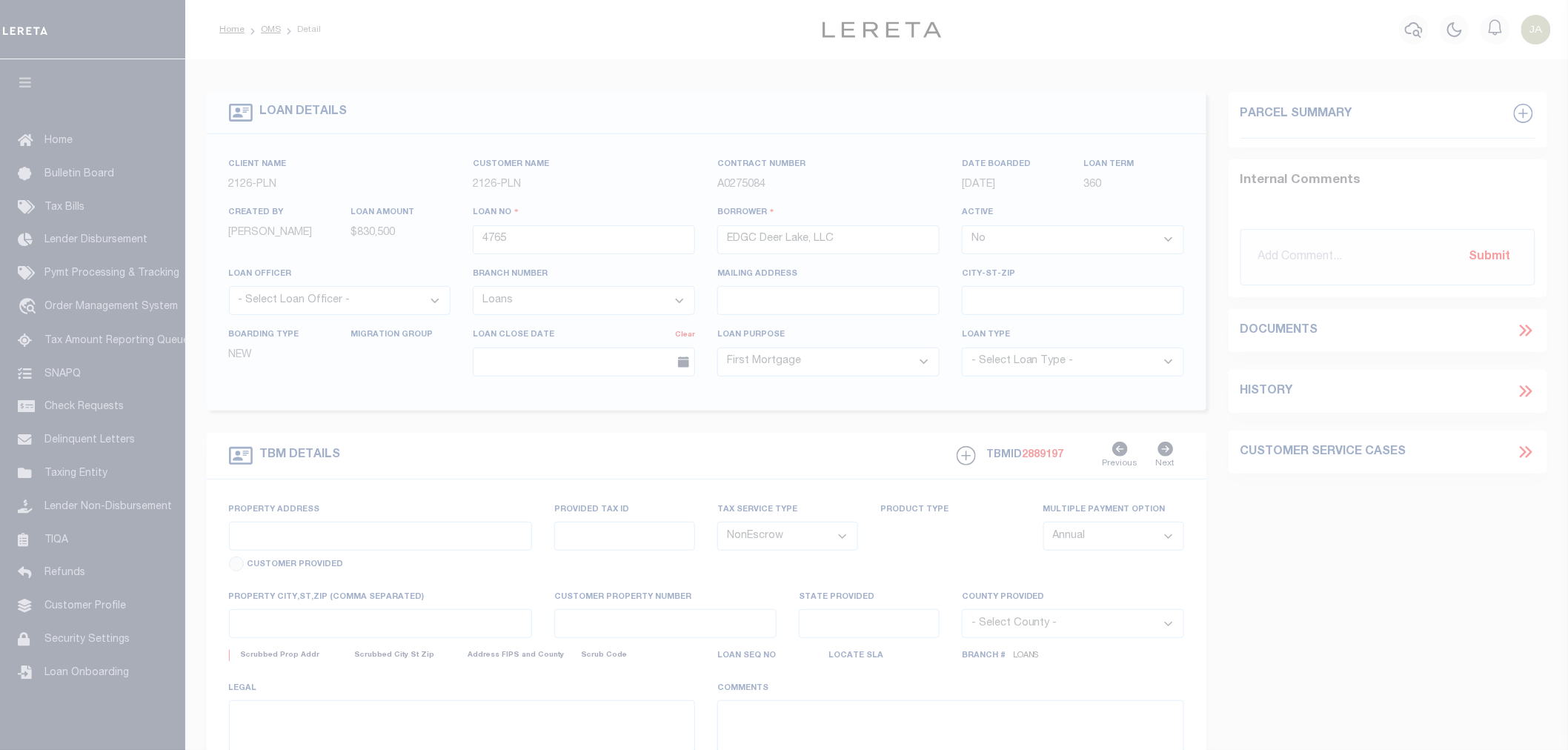
type input "26580 [PERSON_NAME] Dr"
select select
type input "Hempstead TX 77445"
type input "[GEOGRAPHIC_DATA]"
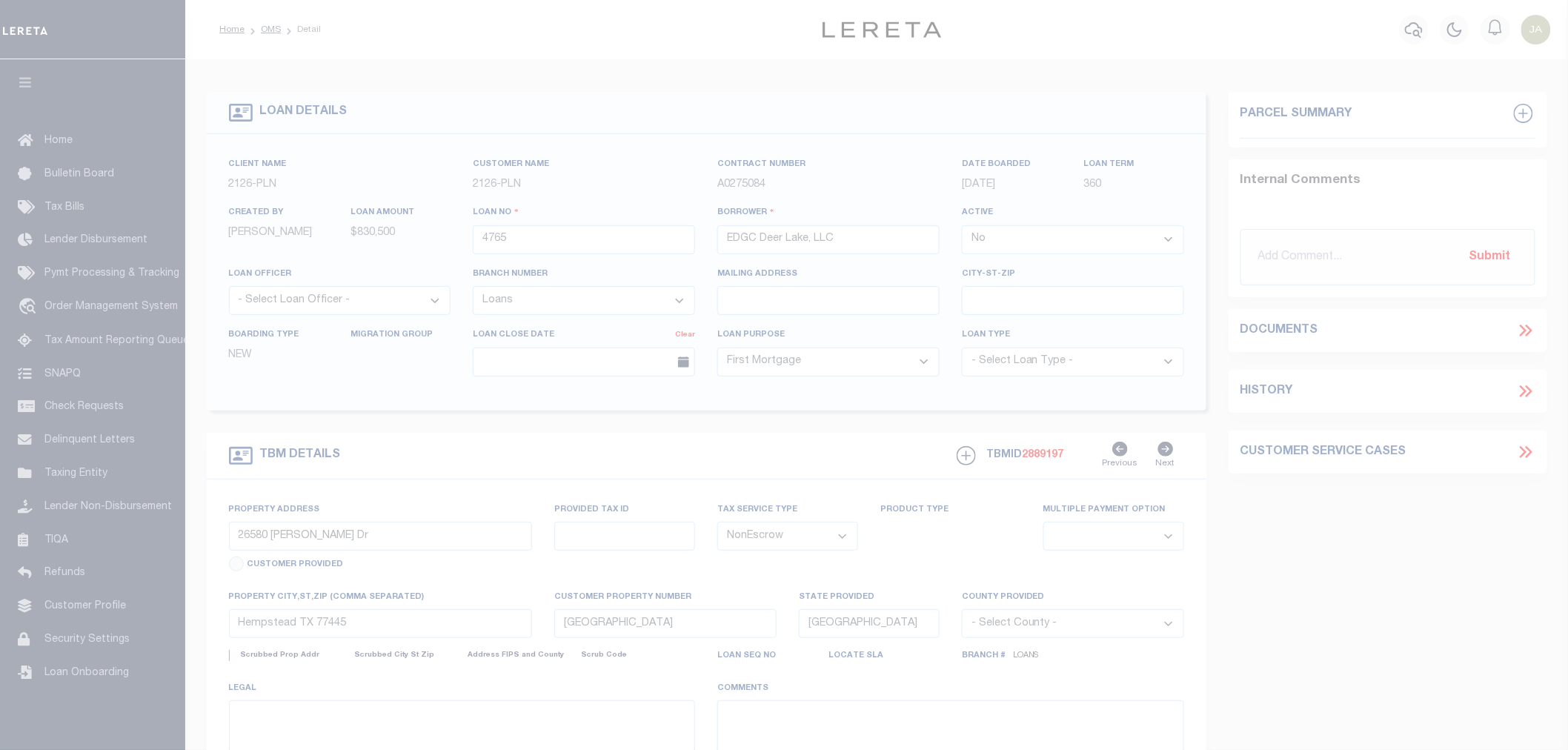
select select
type textarea "Lots 344, 345 and 346, of [GEOGRAPHIC_DATA], SECTION 7, a subdivision in [GEOGR…"
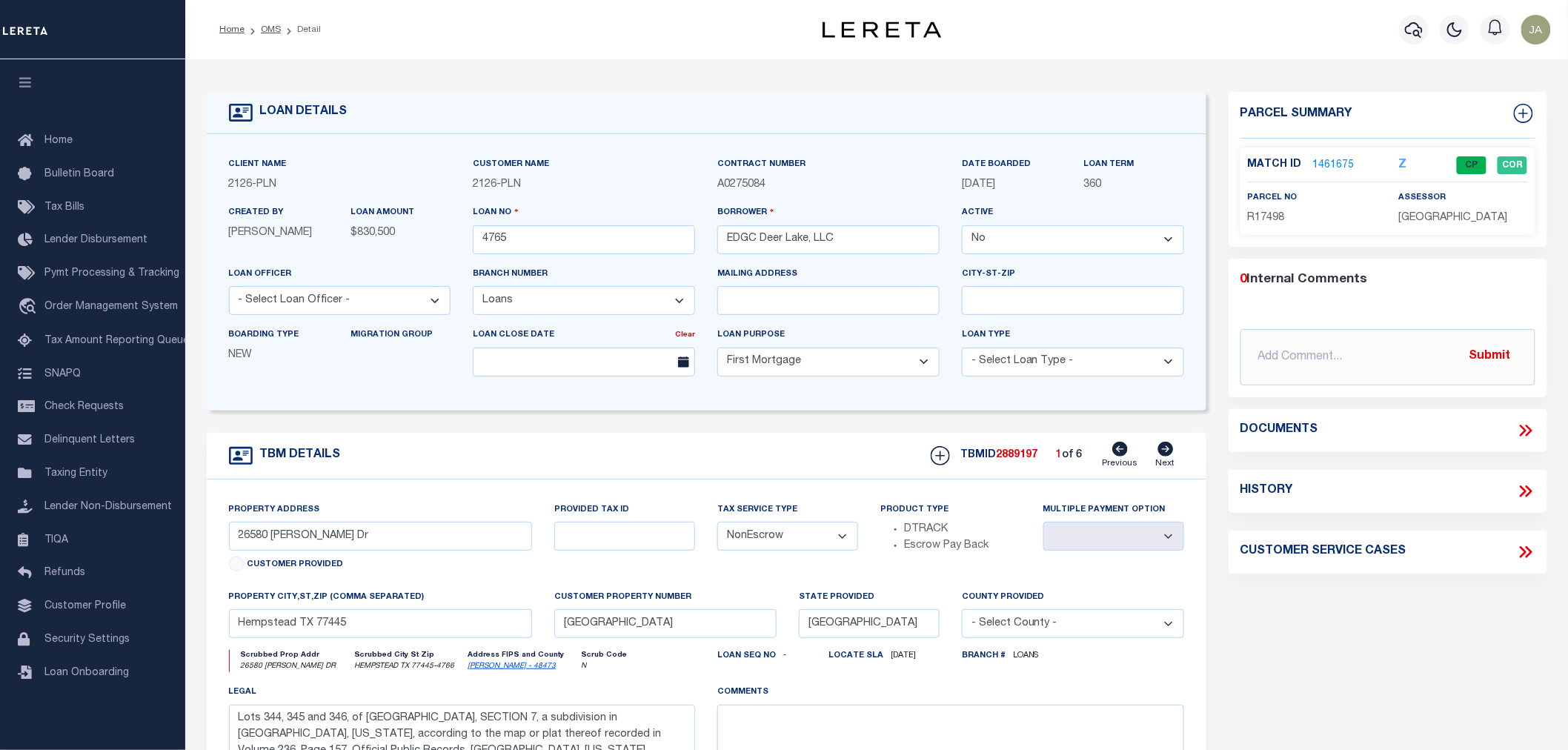
click at [1344, 158] on link "1461675" at bounding box center [1334, 165] width 41 height 15
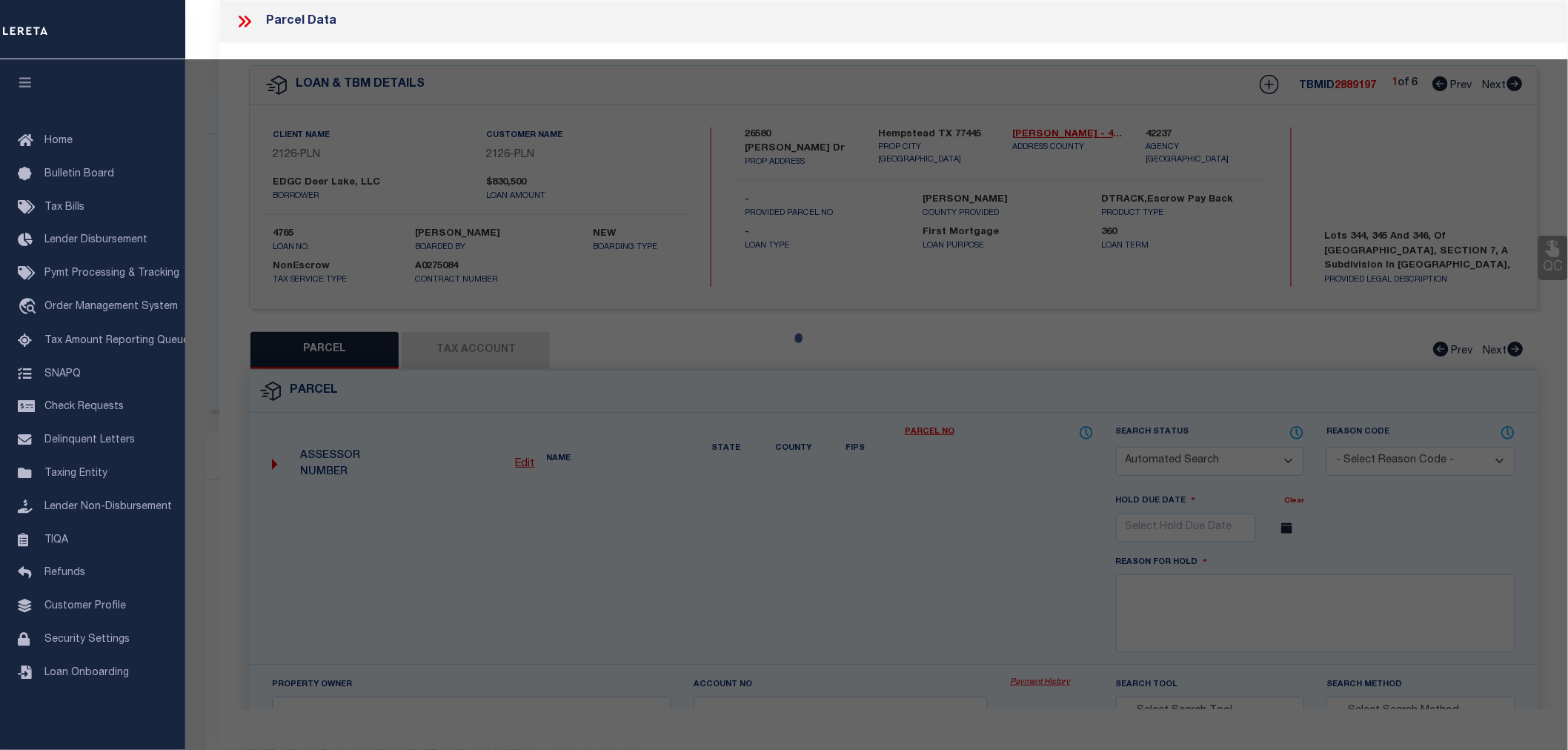
checkbox input "false"
select select "CP"
type input "[PERSON_NAME]"
select select
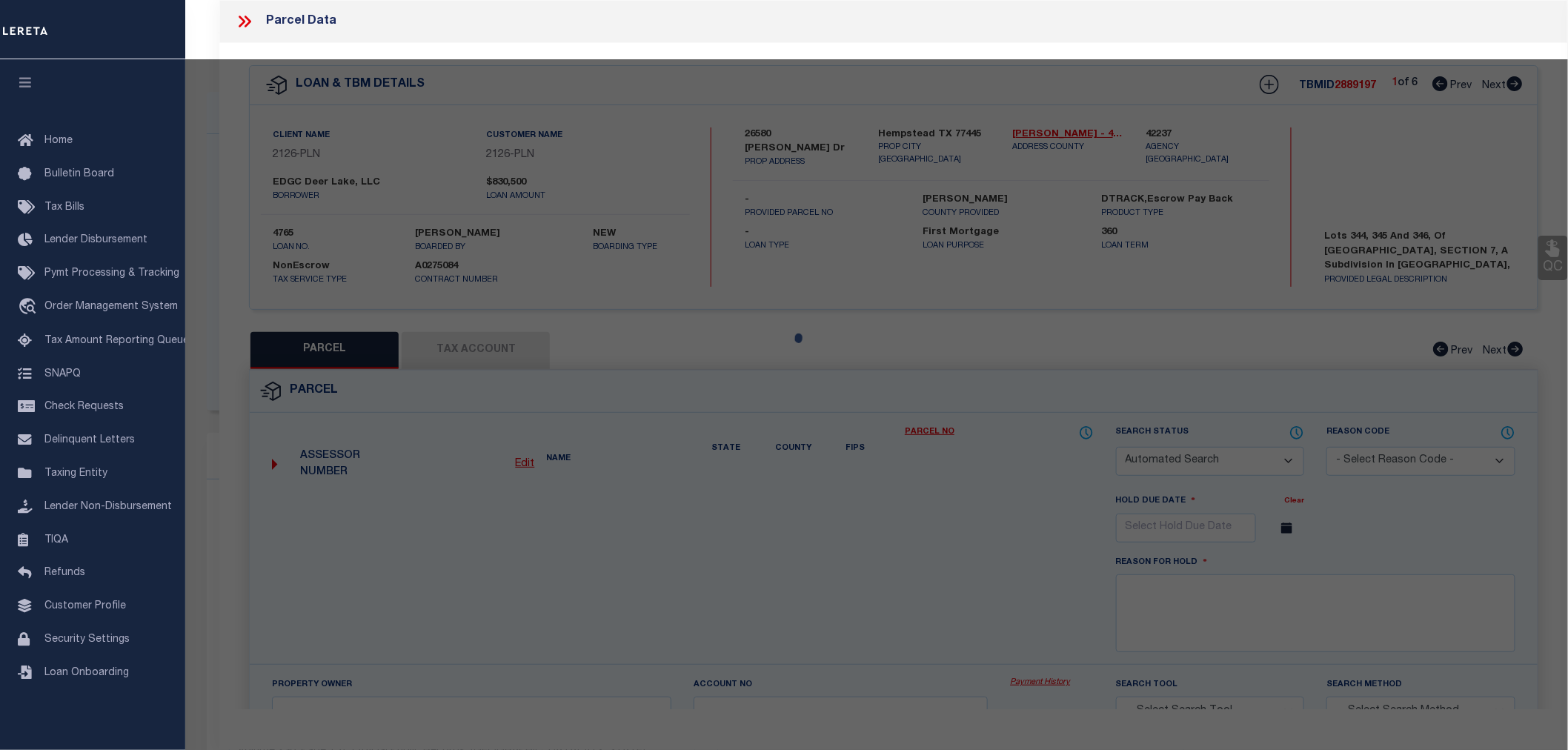
type input "26580 [PERSON_NAME] DR"
checkbox input "false"
type input "[GEOGRAPHIC_DATA]"
type textarea "S455200 [GEOGRAPHIC_DATA] 2 LOT 292"
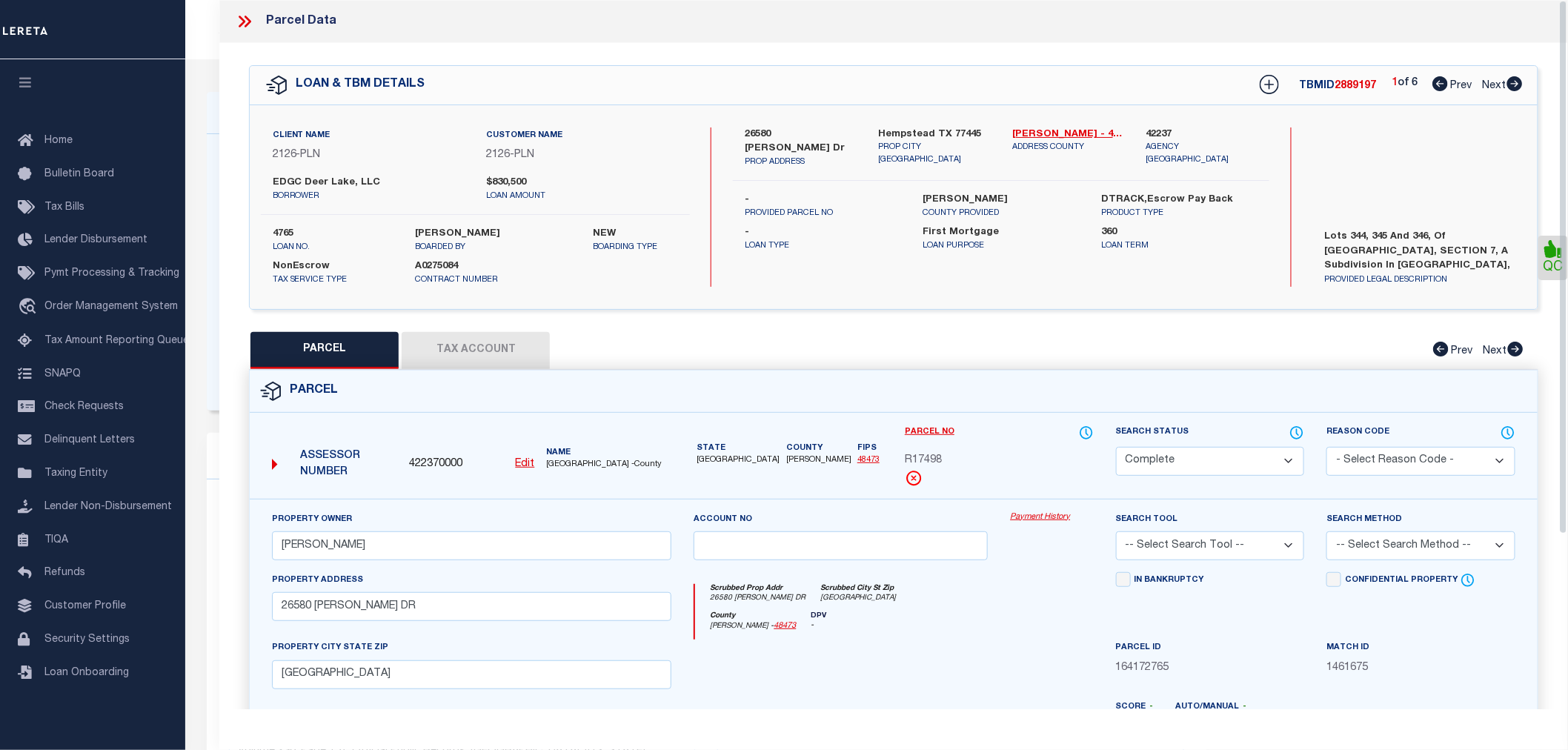
click at [501, 351] on button "Tax Account" at bounding box center [476, 351] width 148 height 37
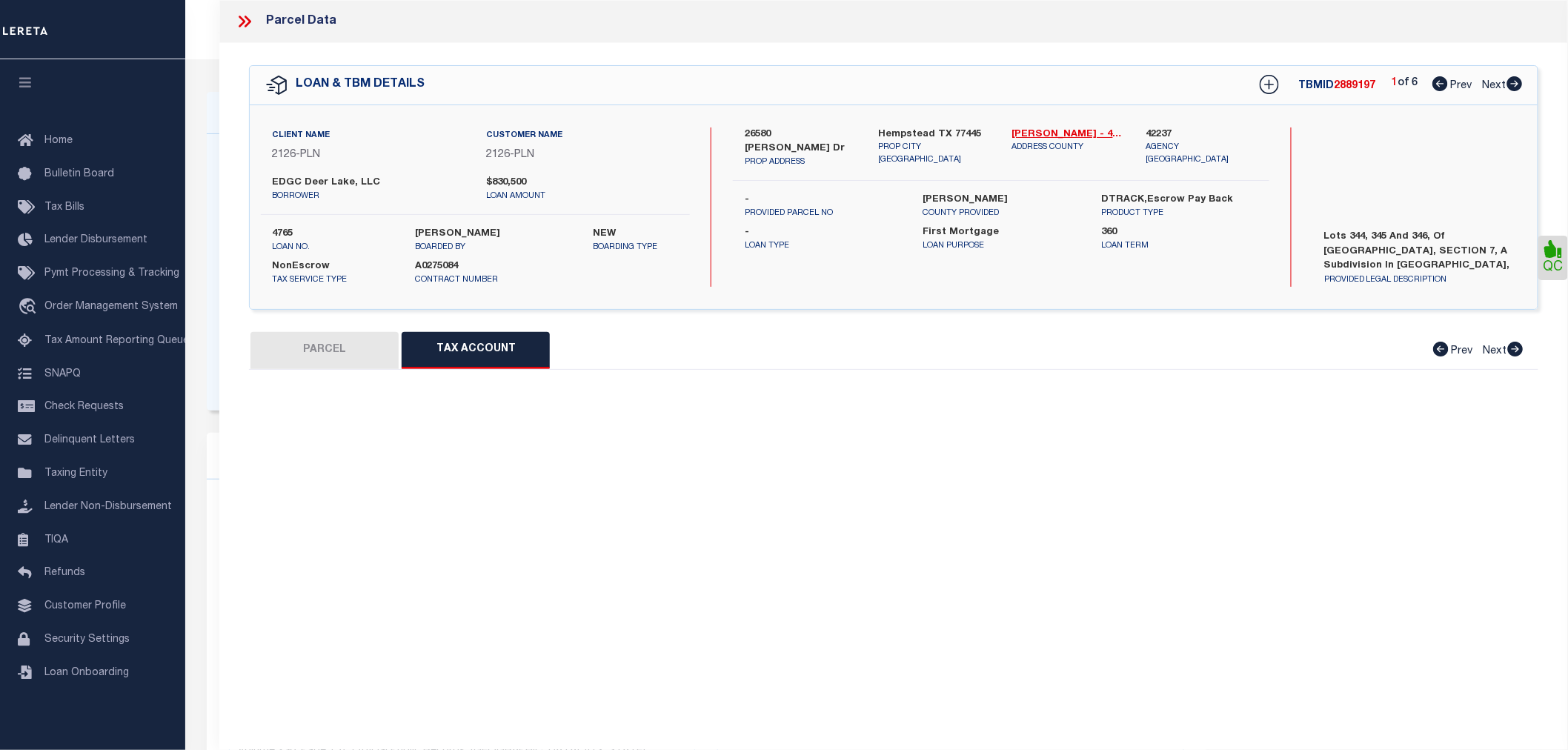
select select "100"
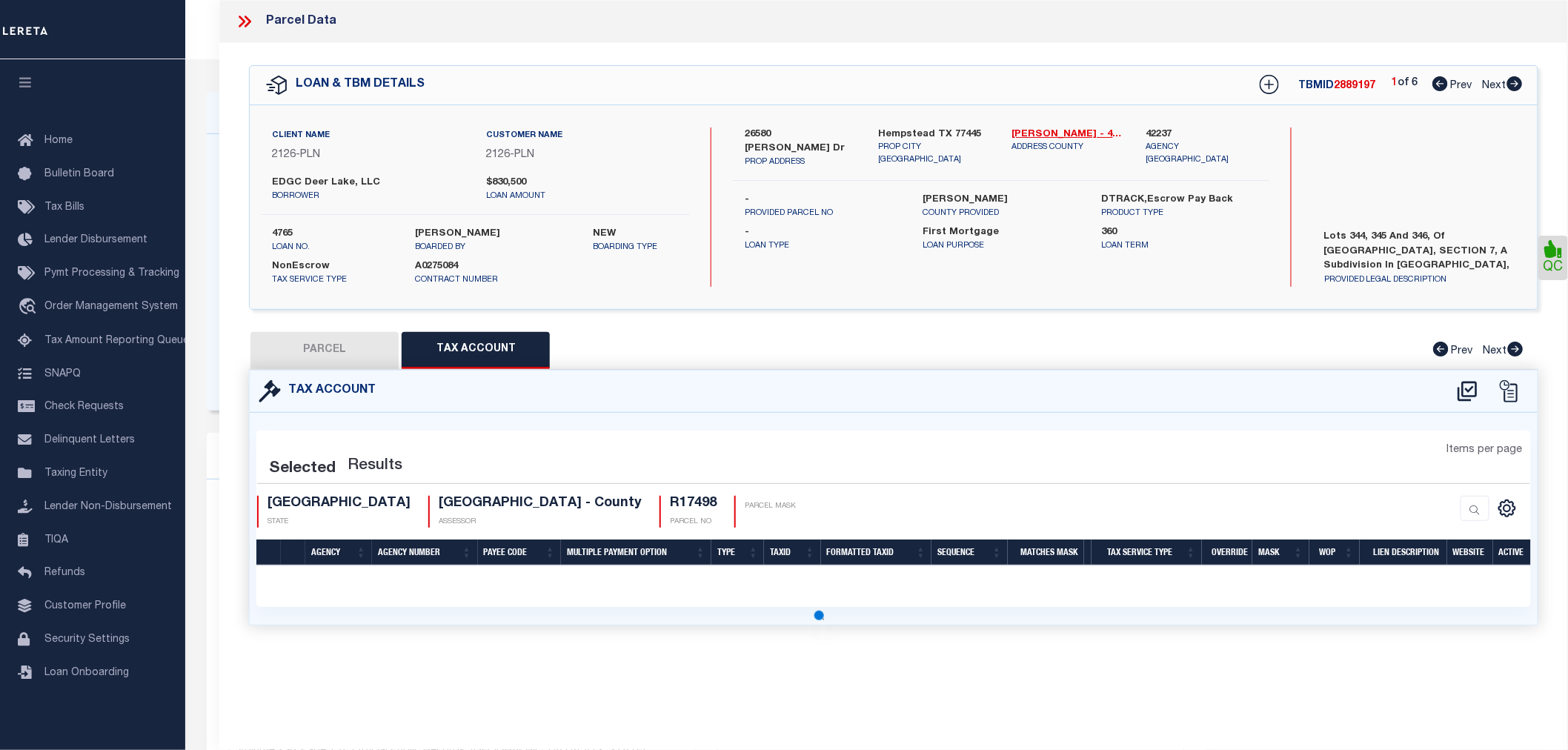
select select "100"
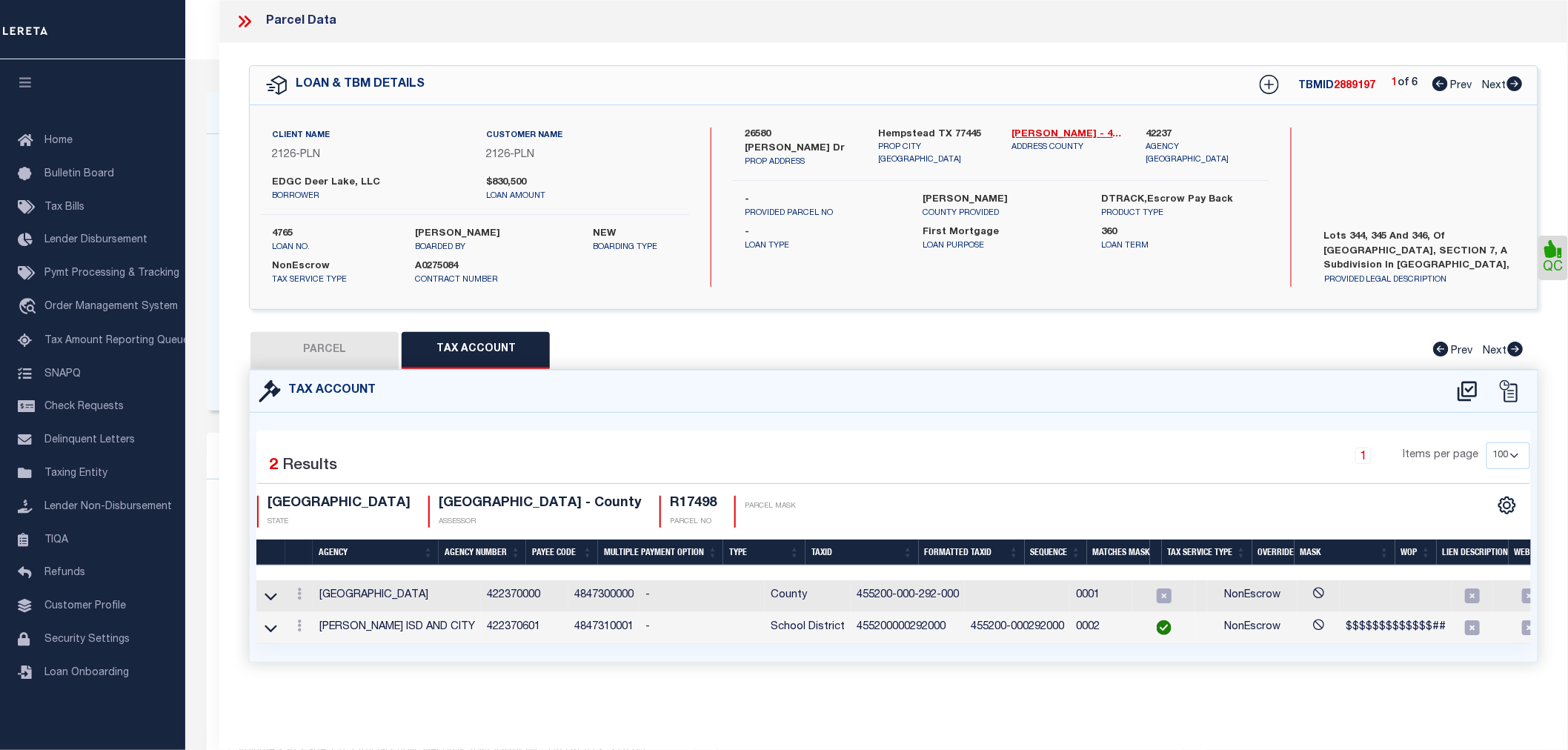
click at [246, 23] on icon at bounding box center [245, 21] width 19 height 19
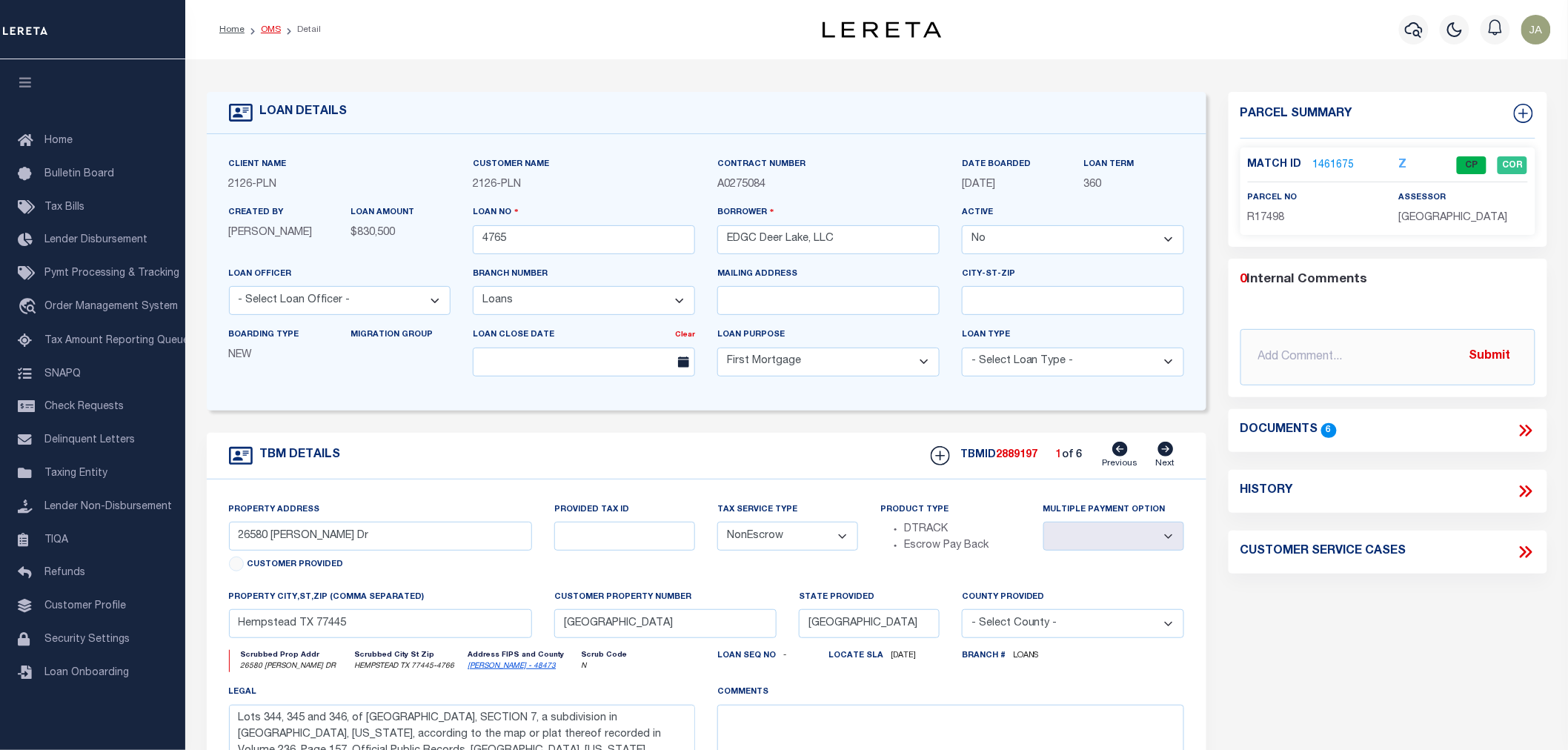
click at [271, 30] on link "OMS" at bounding box center [271, 29] width 20 height 9
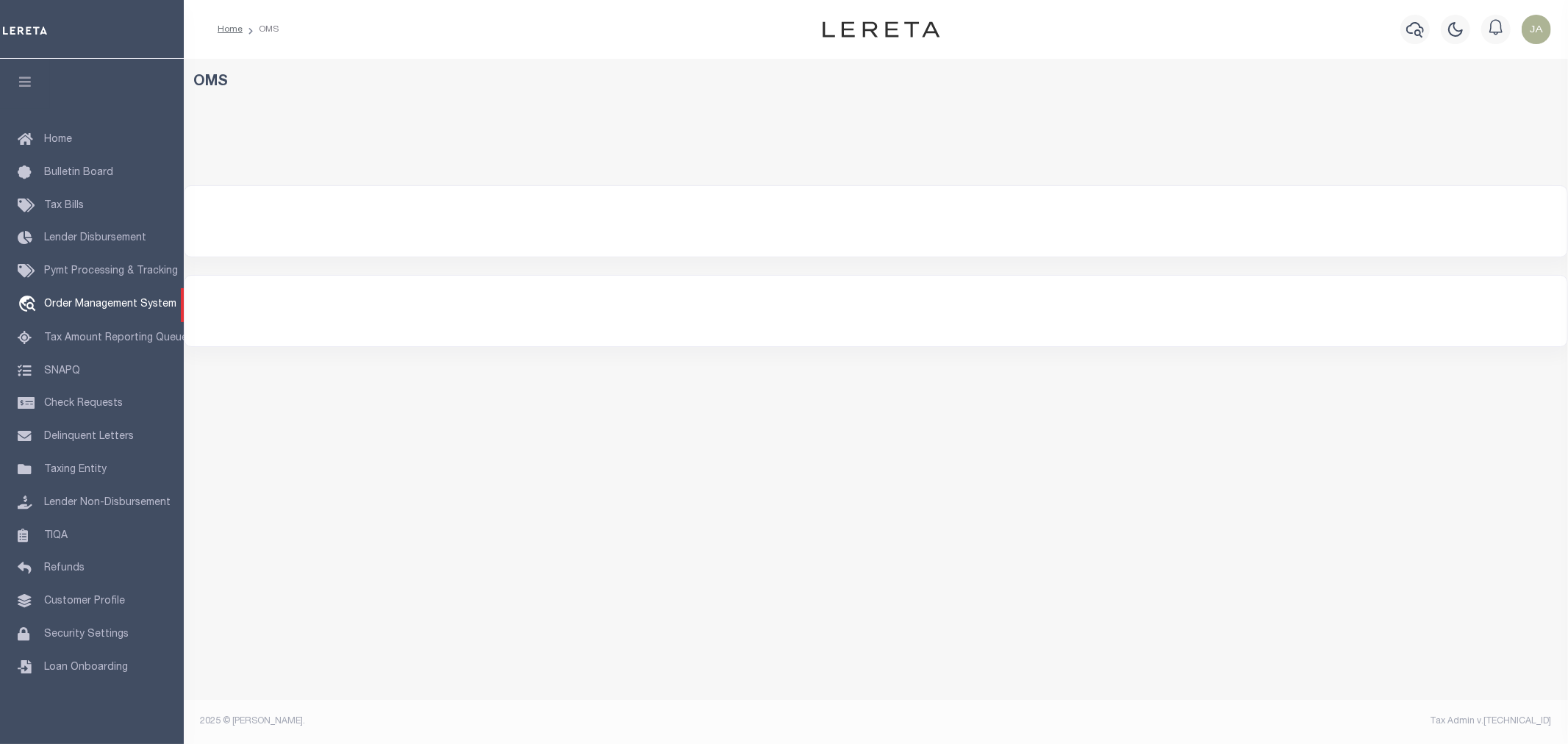
select select "200"
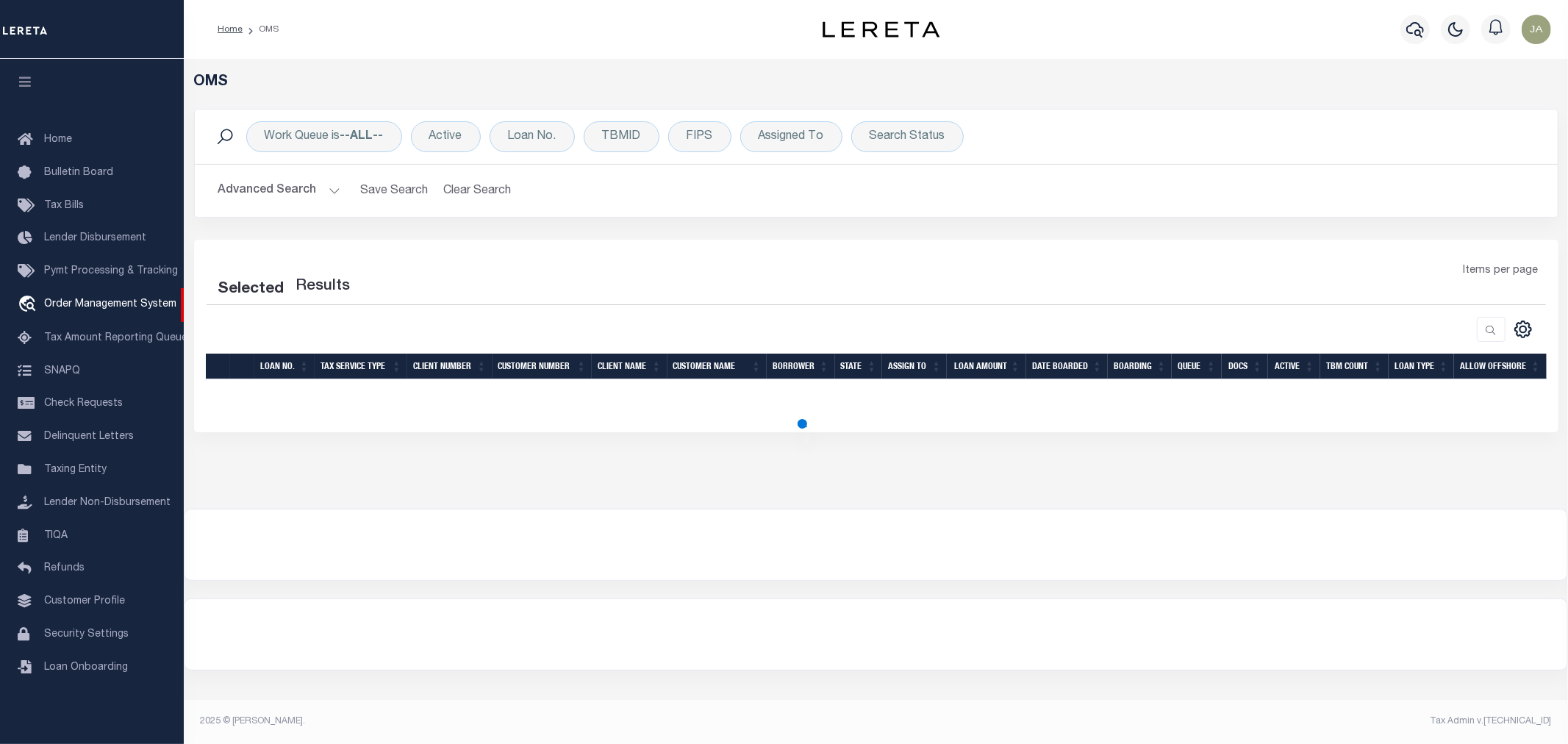
select select "200"
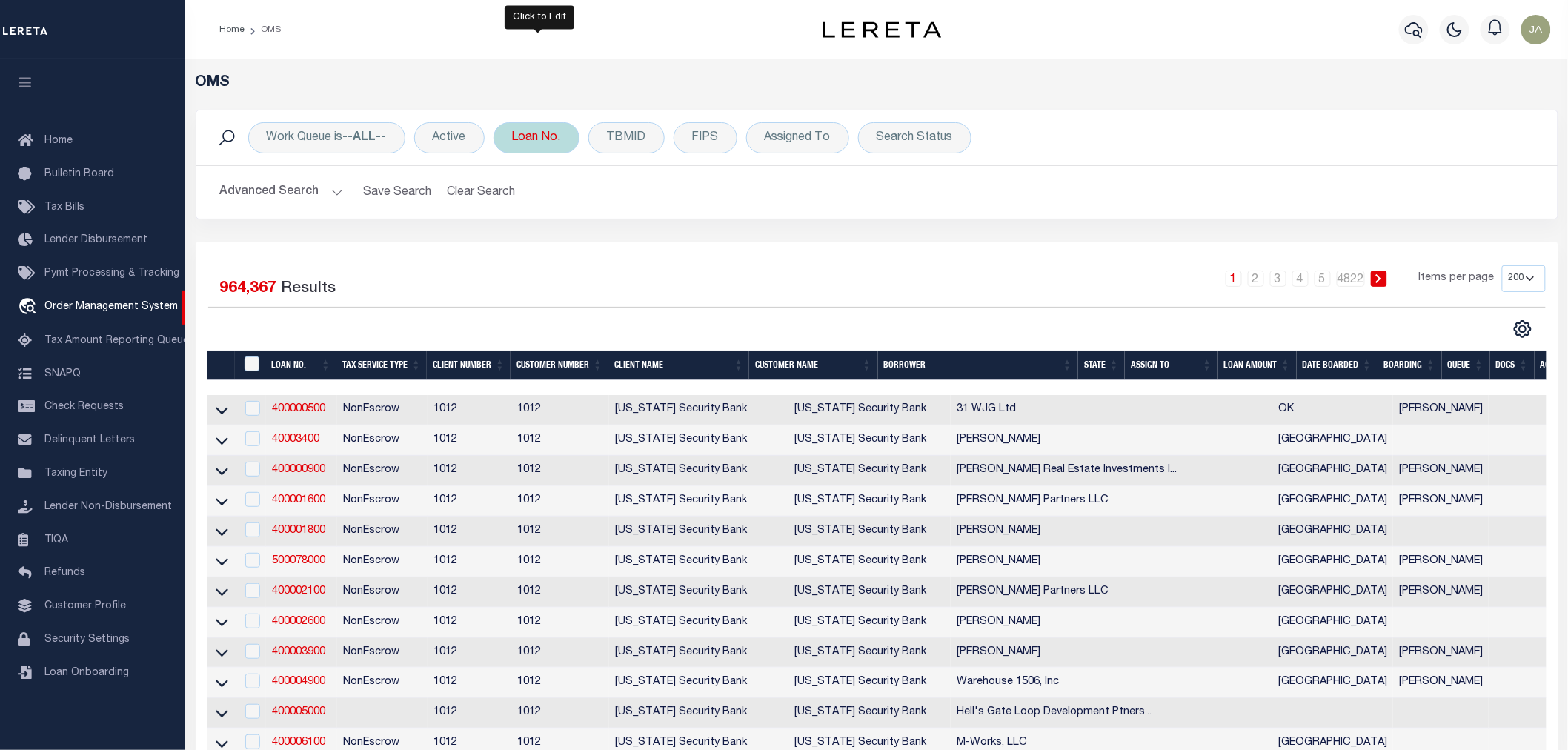
click at [543, 150] on div "Loan No." at bounding box center [536, 137] width 86 height 31
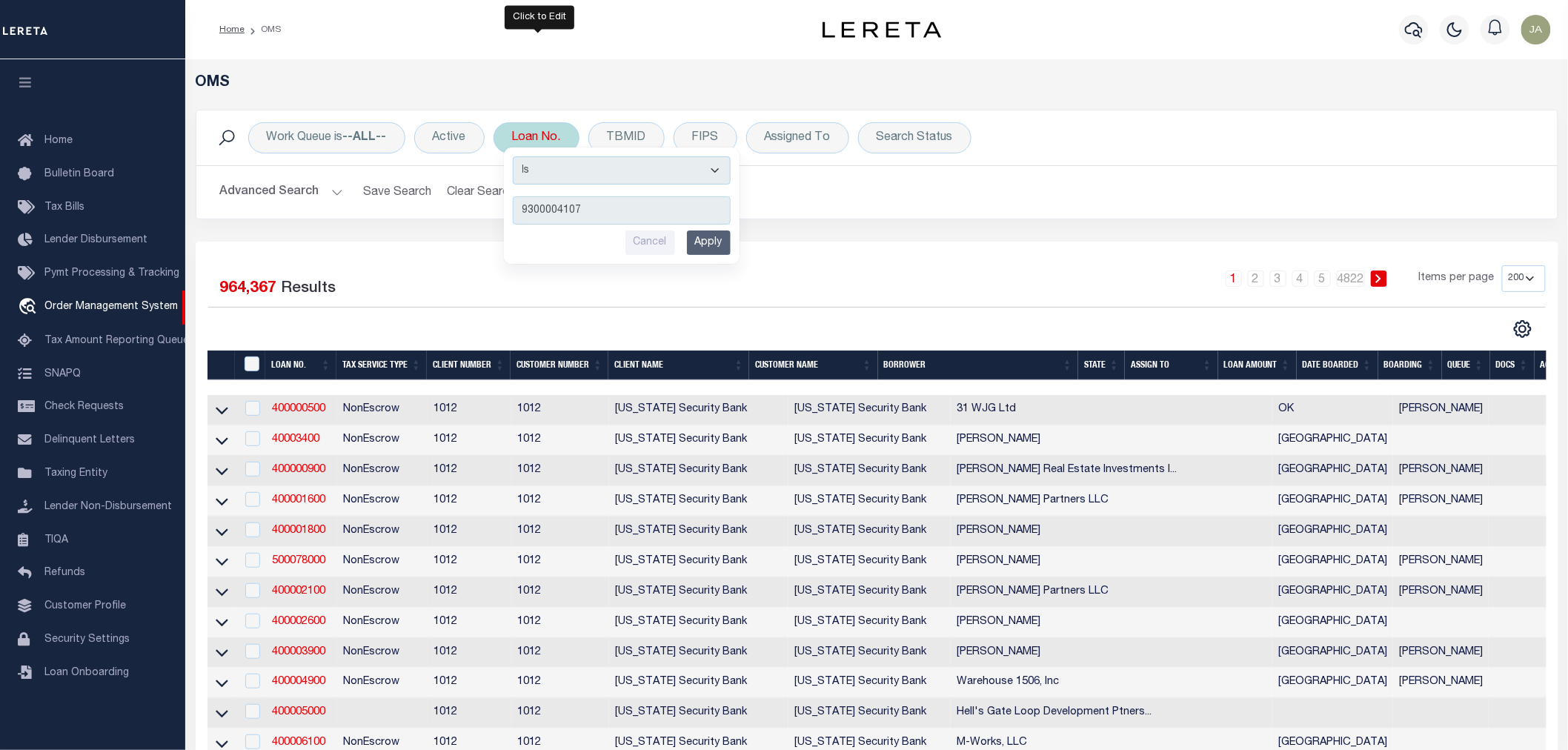
type input "9300004107"
click at [693, 242] on input "Apply" at bounding box center [709, 242] width 44 height 24
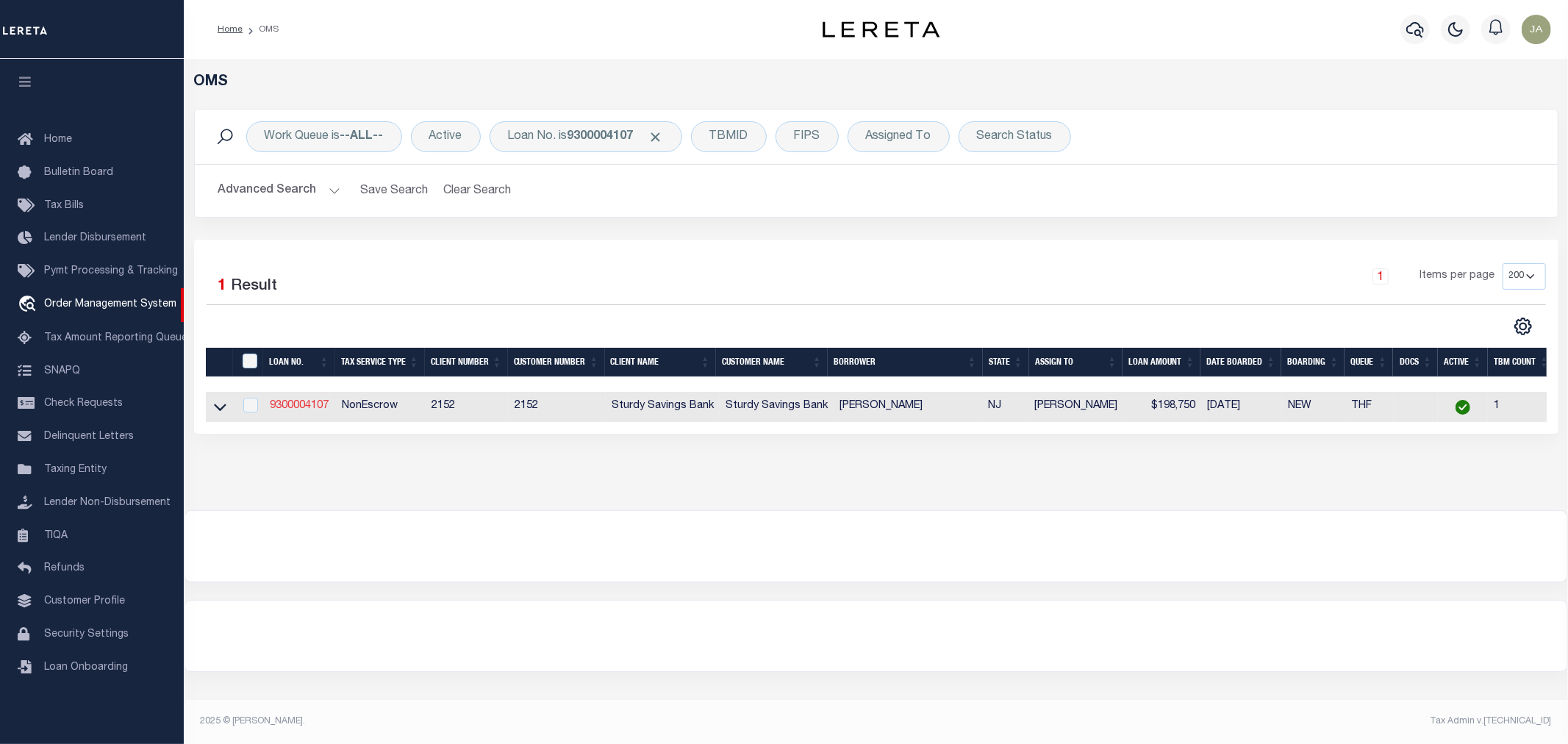
click at [295, 405] on link "9300004107" at bounding box center [299, 405] width 59 height 10
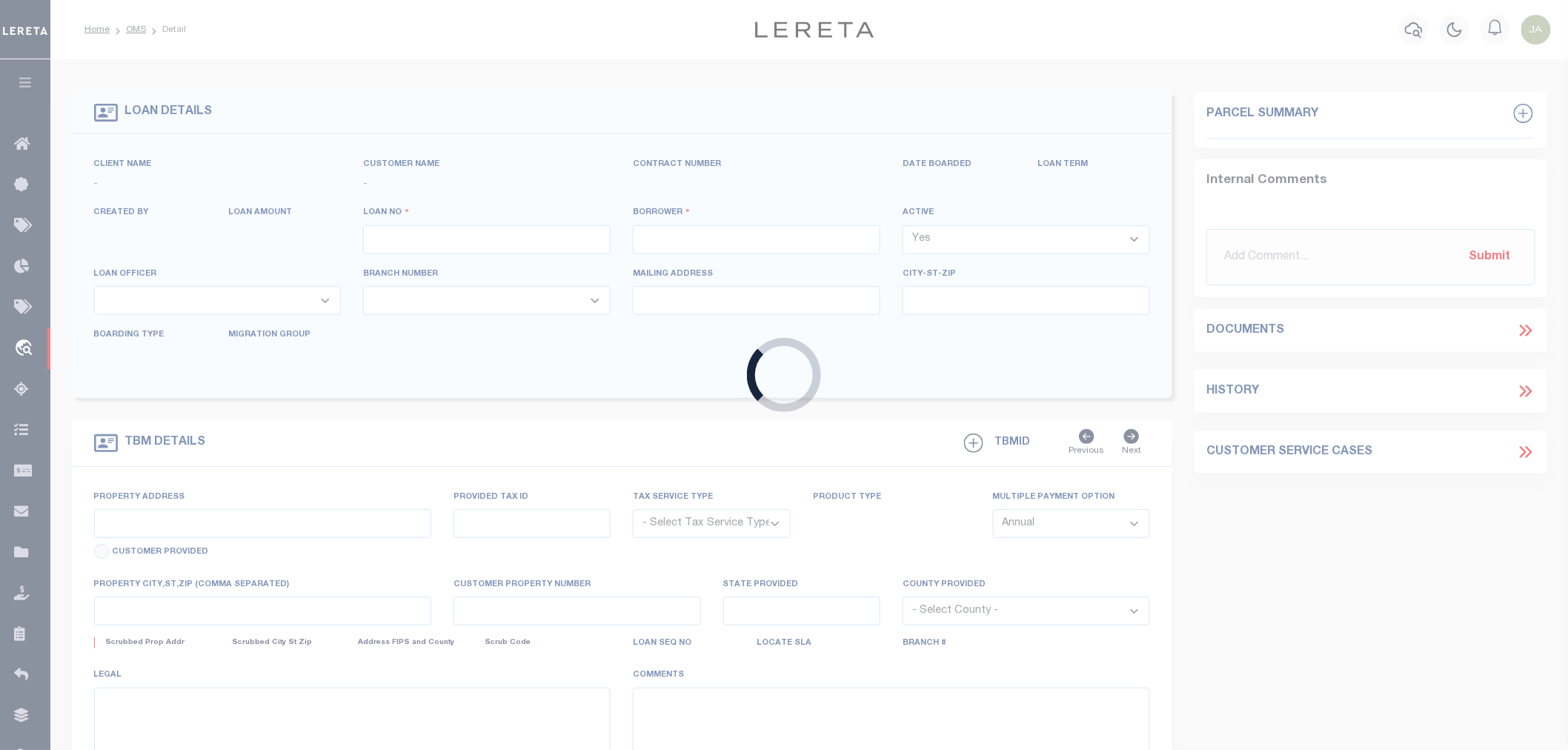
type input "9300004107"
type input "Matthew Christopher Kuschan"
select select
select select "100"
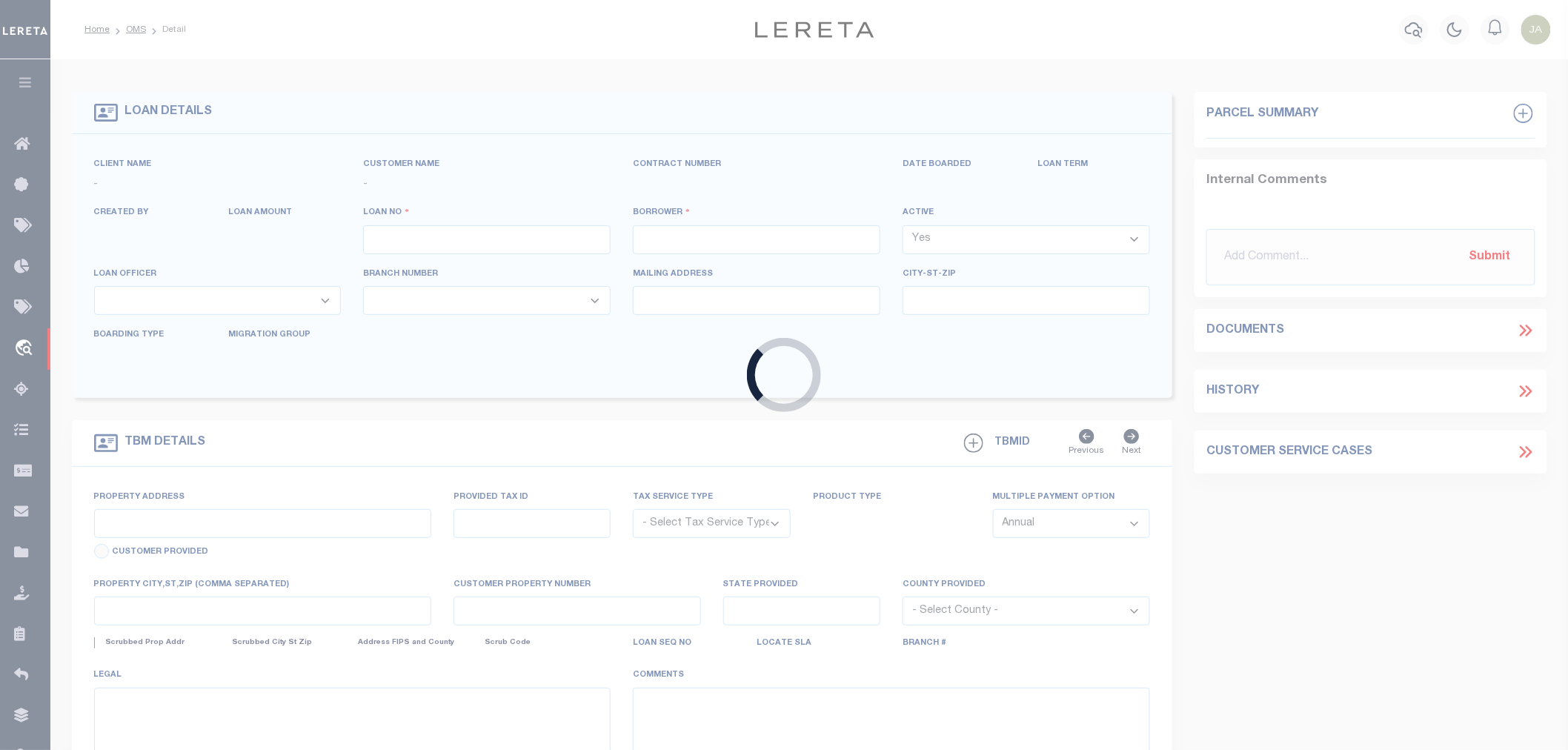
select select "NonEscrow"
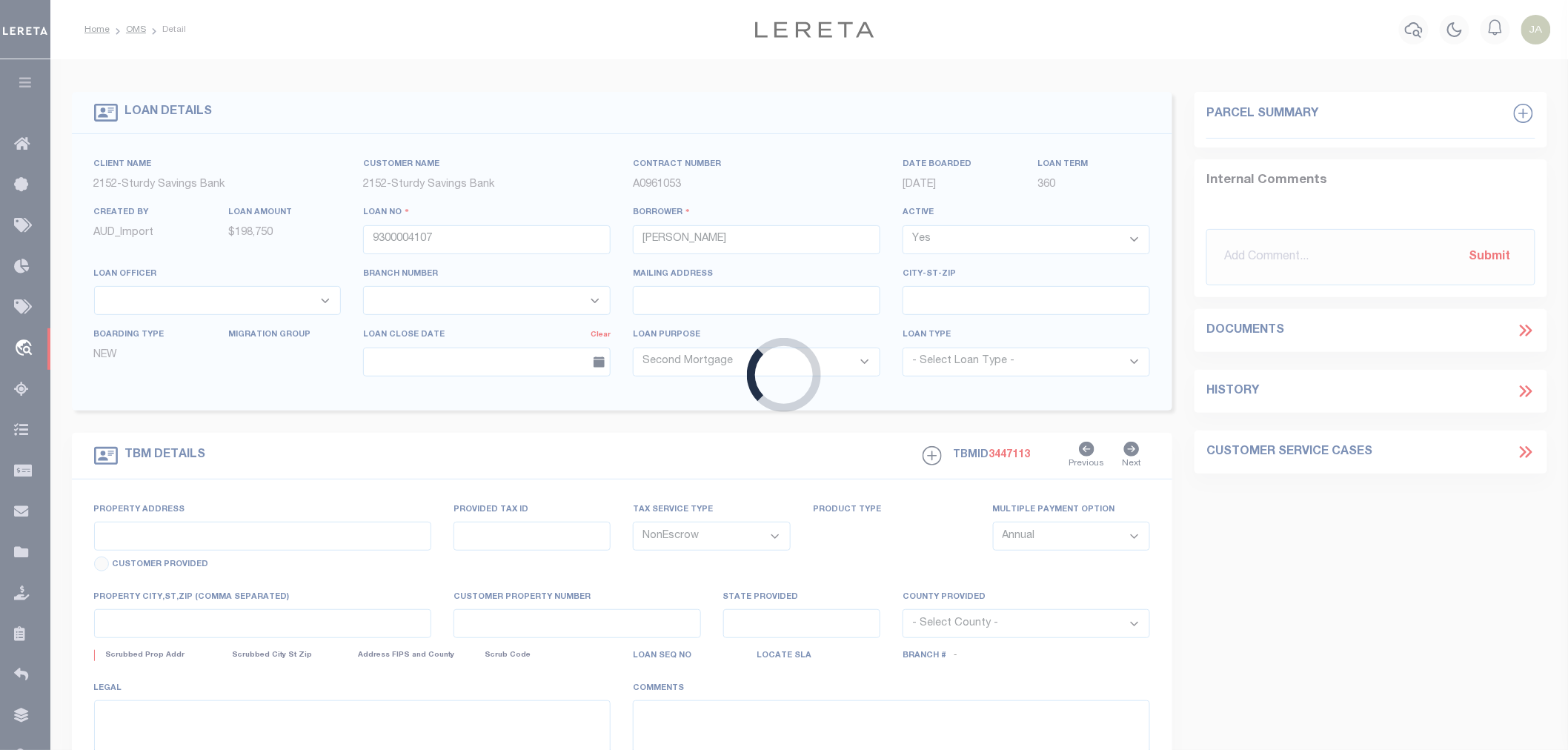
type input "302 E Buttercup Rd Unit 3"
select select
type input "Wildwood Crest NJ 08260"
type input "NJ"
select select
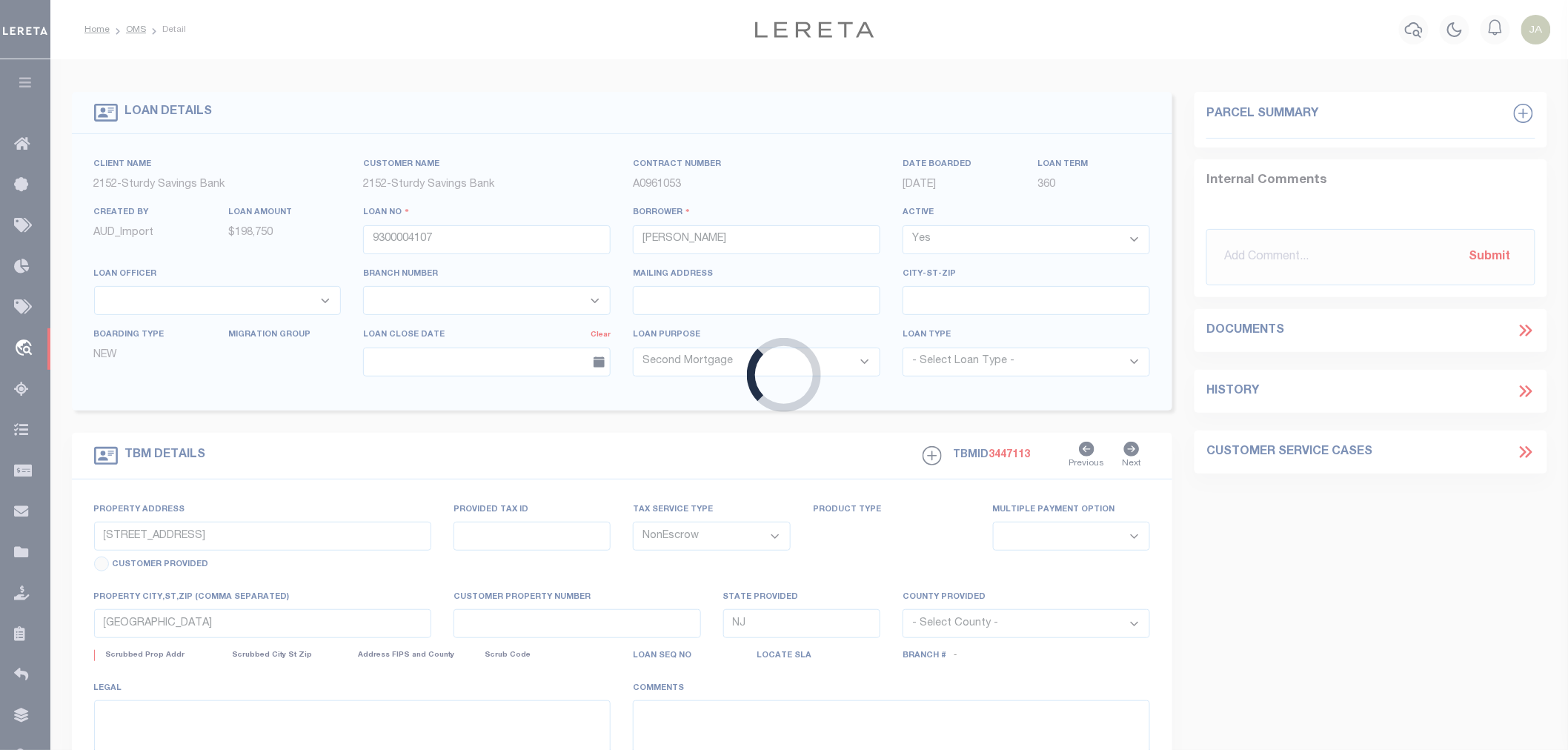
type textarea "Blk 11.02 Lt 11.02, 12 C0003"
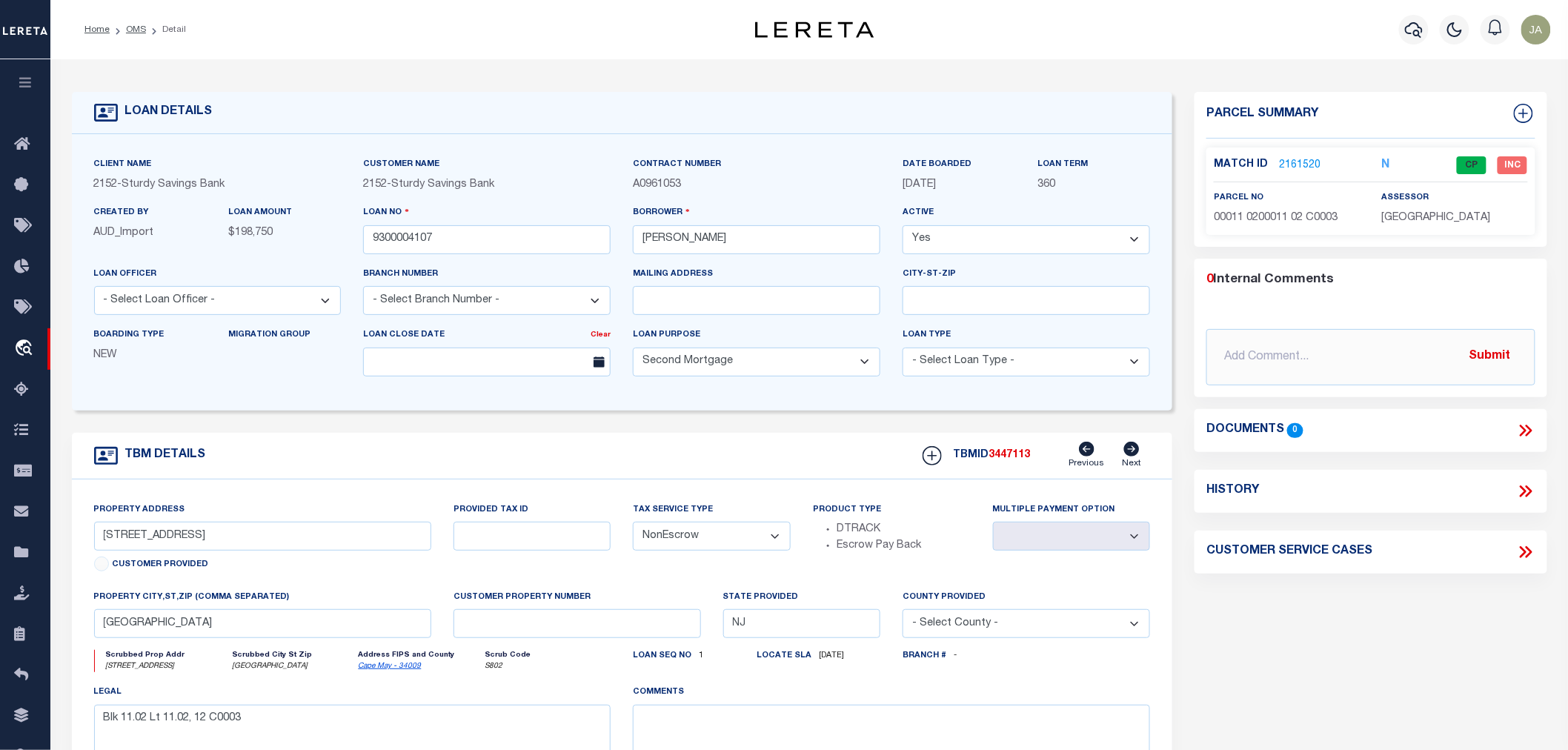
click at [1294, 163] on link "2161520" at bounding box center [1299, 165] width 41 height 15
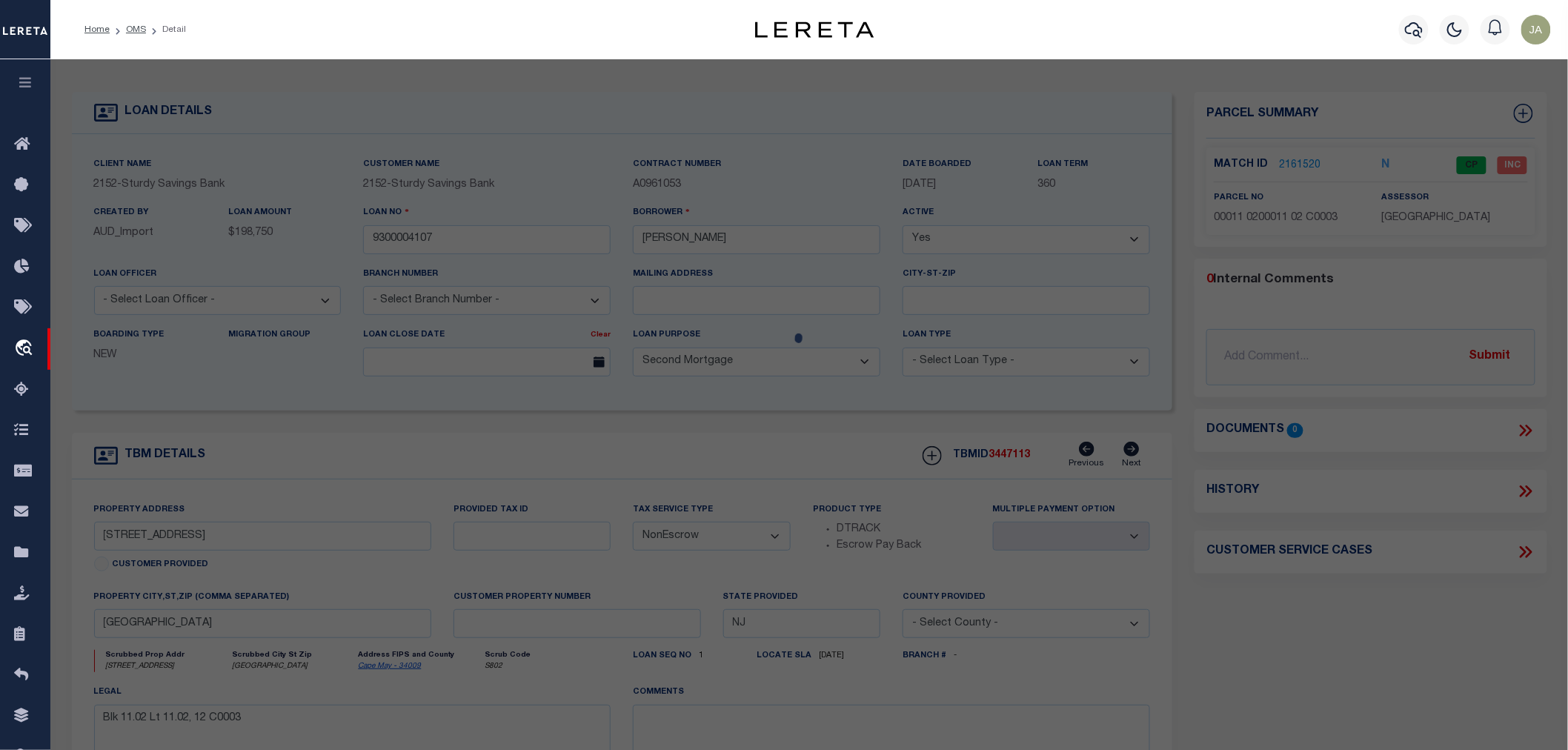
checkbox input "false"
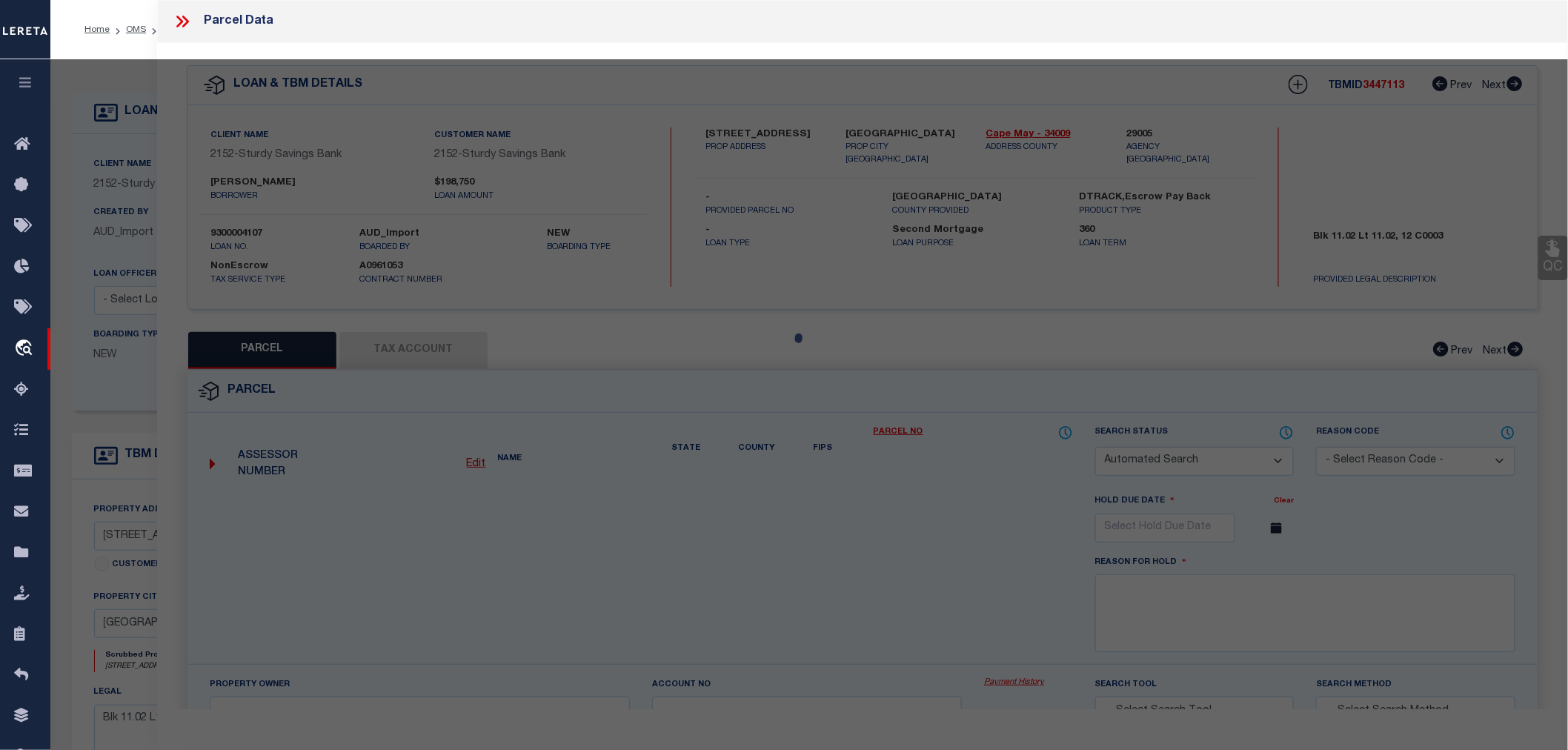
select select "CP"
type input "WYATT,RITA"
select select "AGW"
select select
type input "302 E BUTTERCUP RD APT 3"
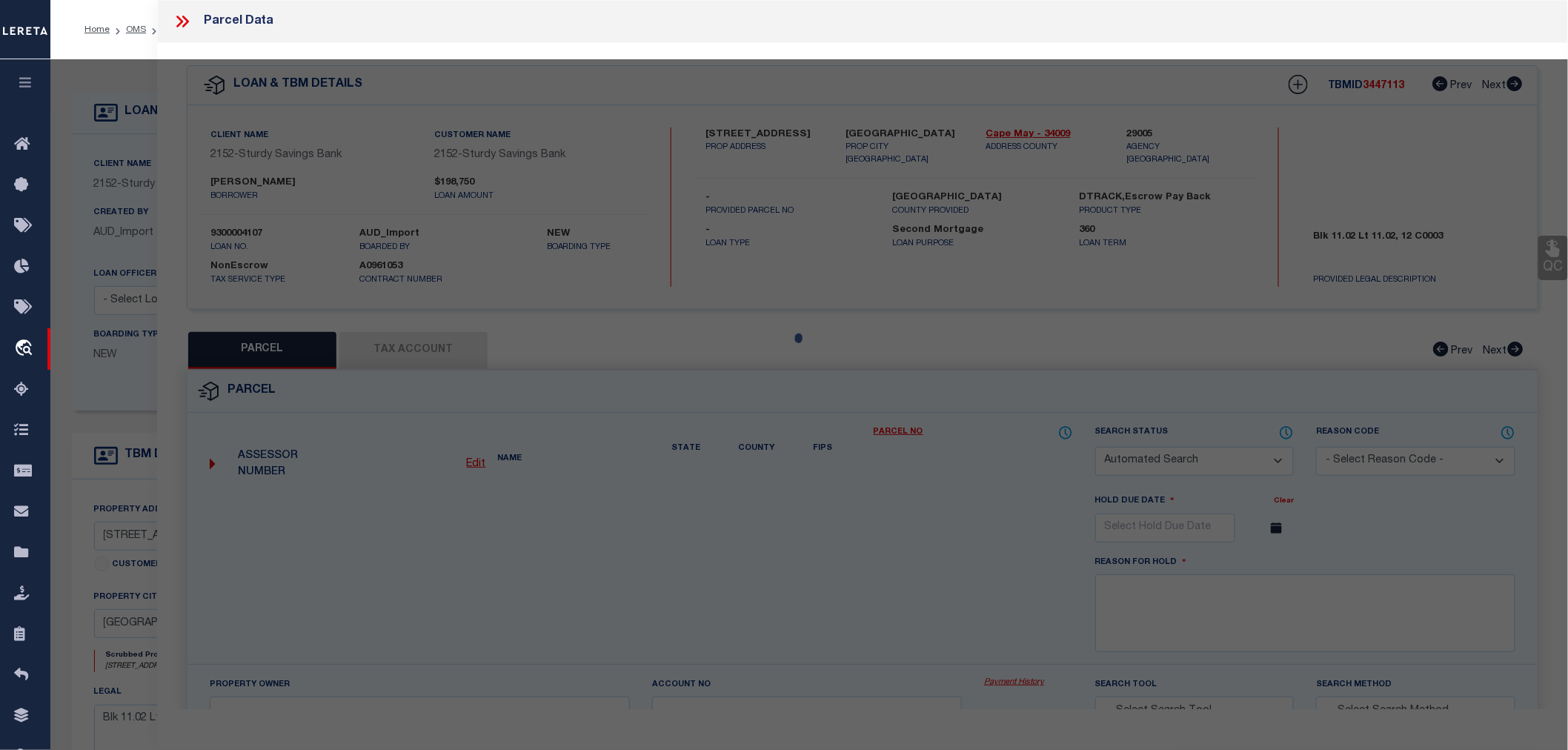
type textarea "Blk 11.02 Lt 11.02, 12 C0003"
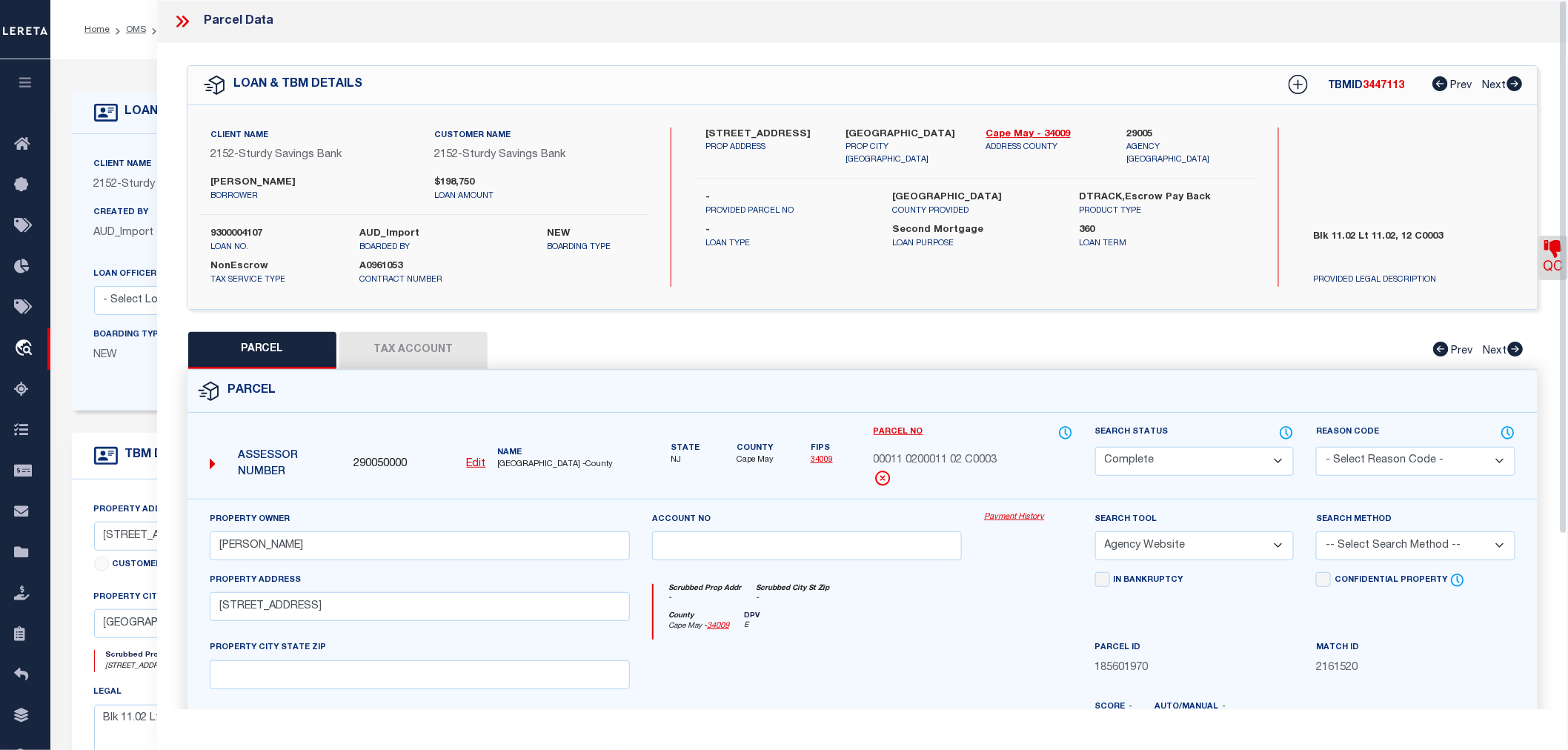
click at [403, 350] on button "Tax Account" at bounding box center [413, 351] width 148 height 37
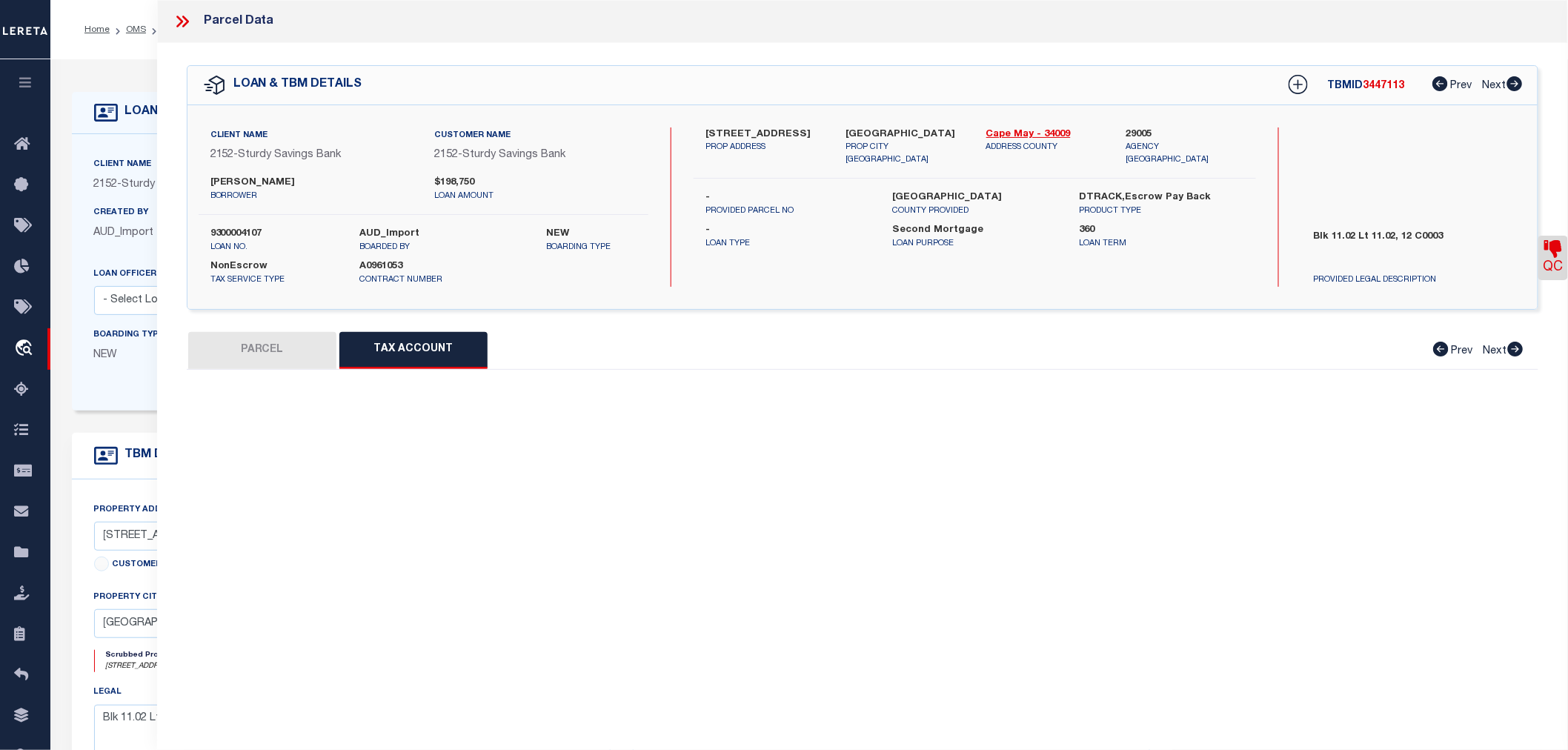
select select "100"
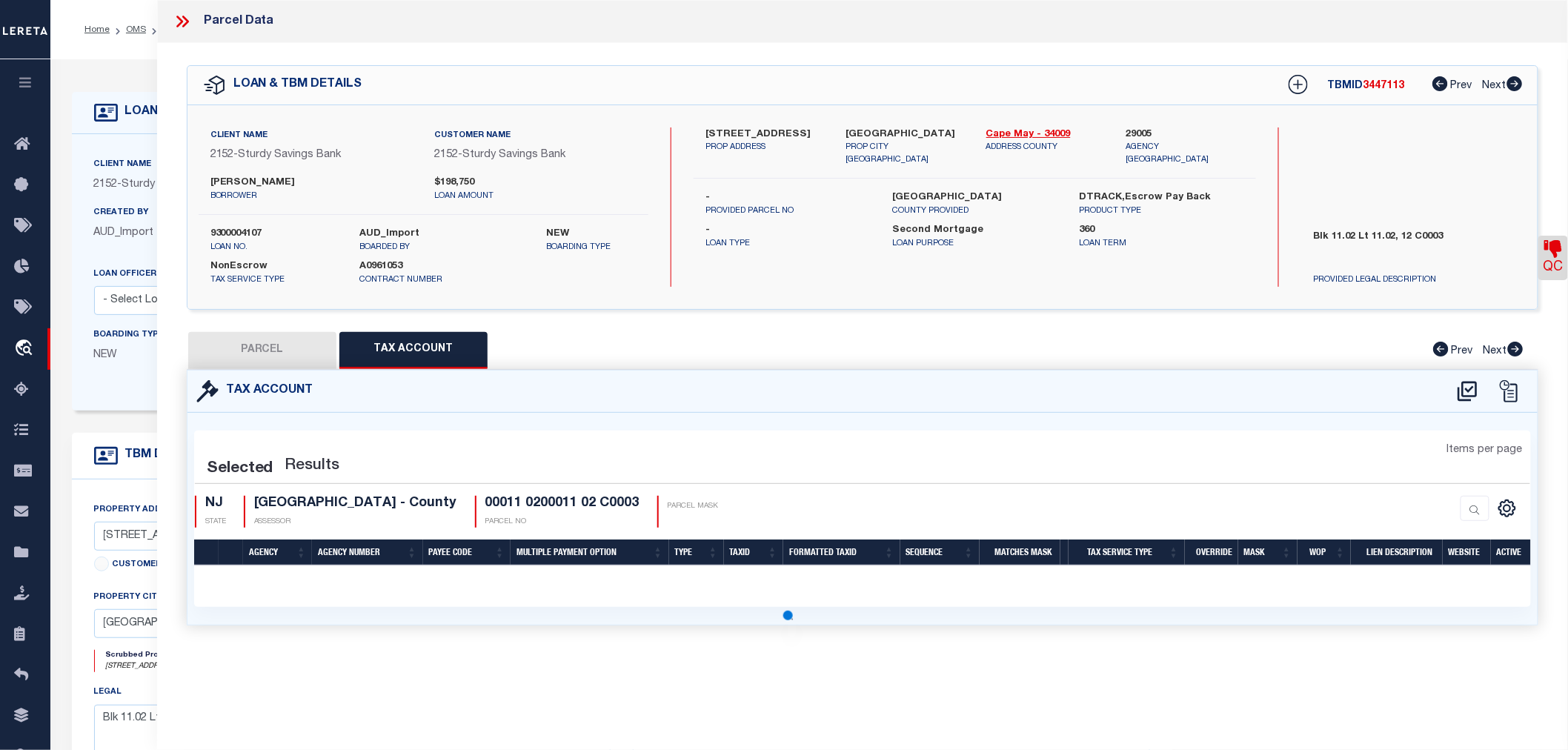
select select "100"
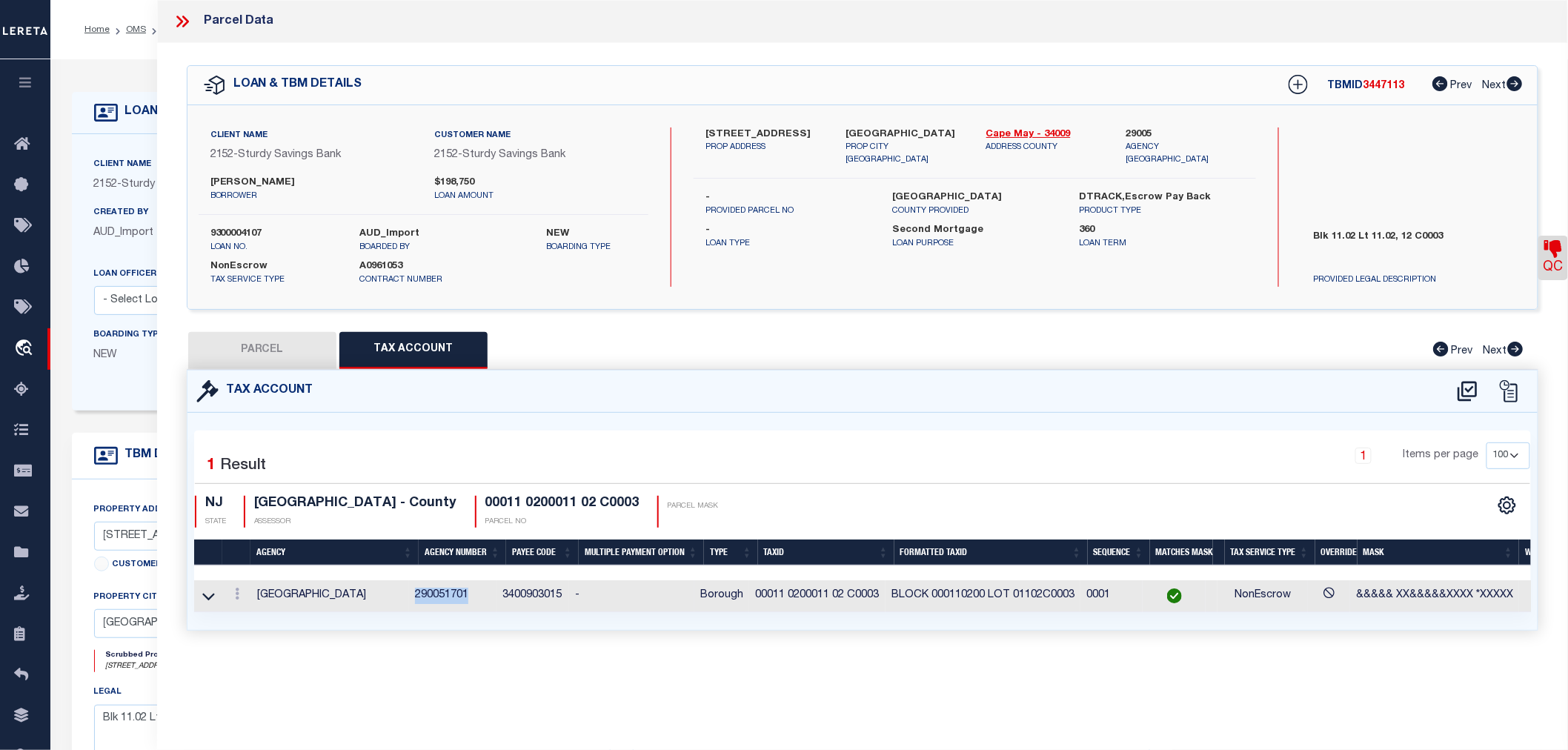
drag, startPoint x: 426, startPoint y: 595, endPoint x: 478, endPoint y: 596, distance: 52.0
click at [478, 596] on td "290051701" at bounding box center [453, 595] width 87 height 32
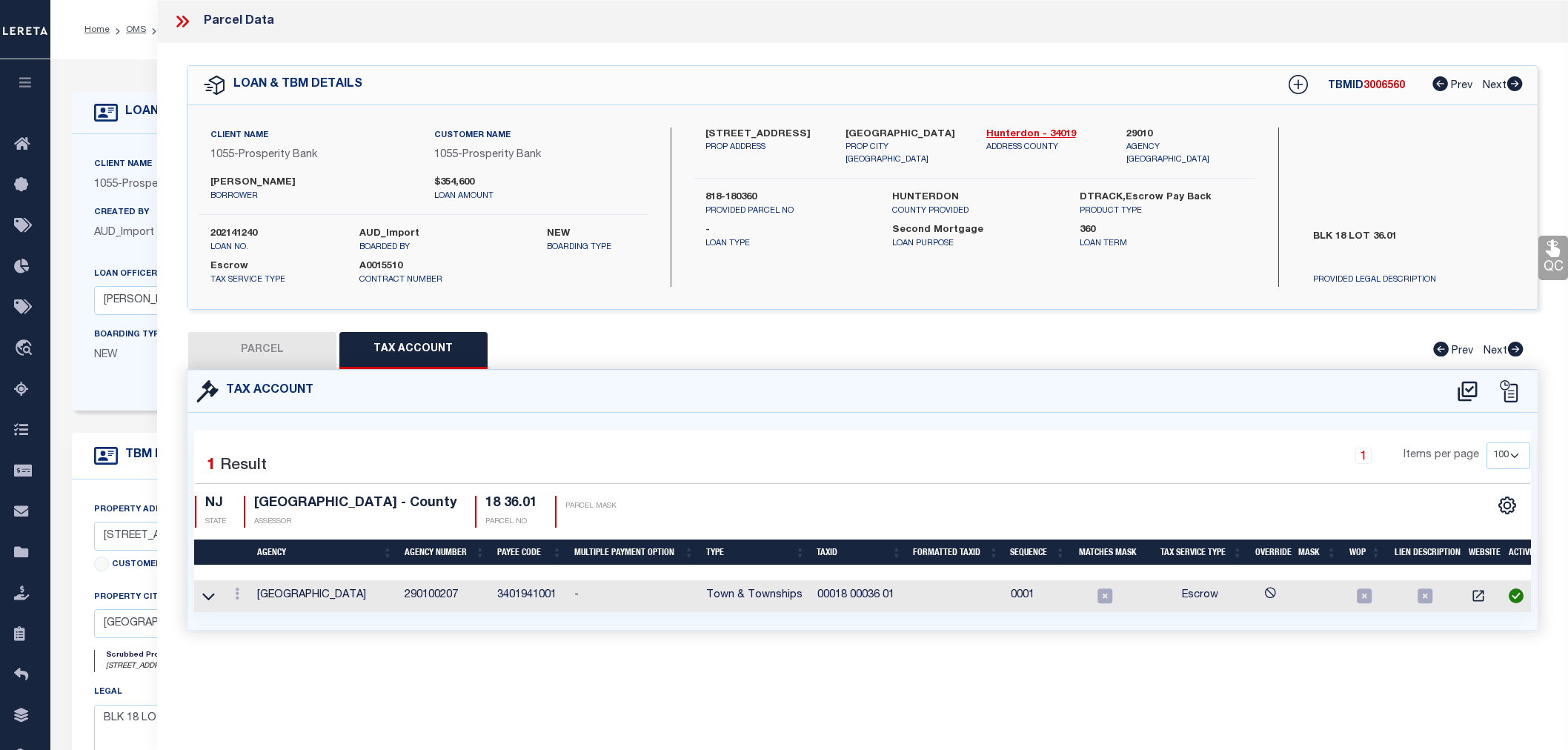
select select "100"
select select "10555"
select select "4087"
select select "100"
select select "Escrow"
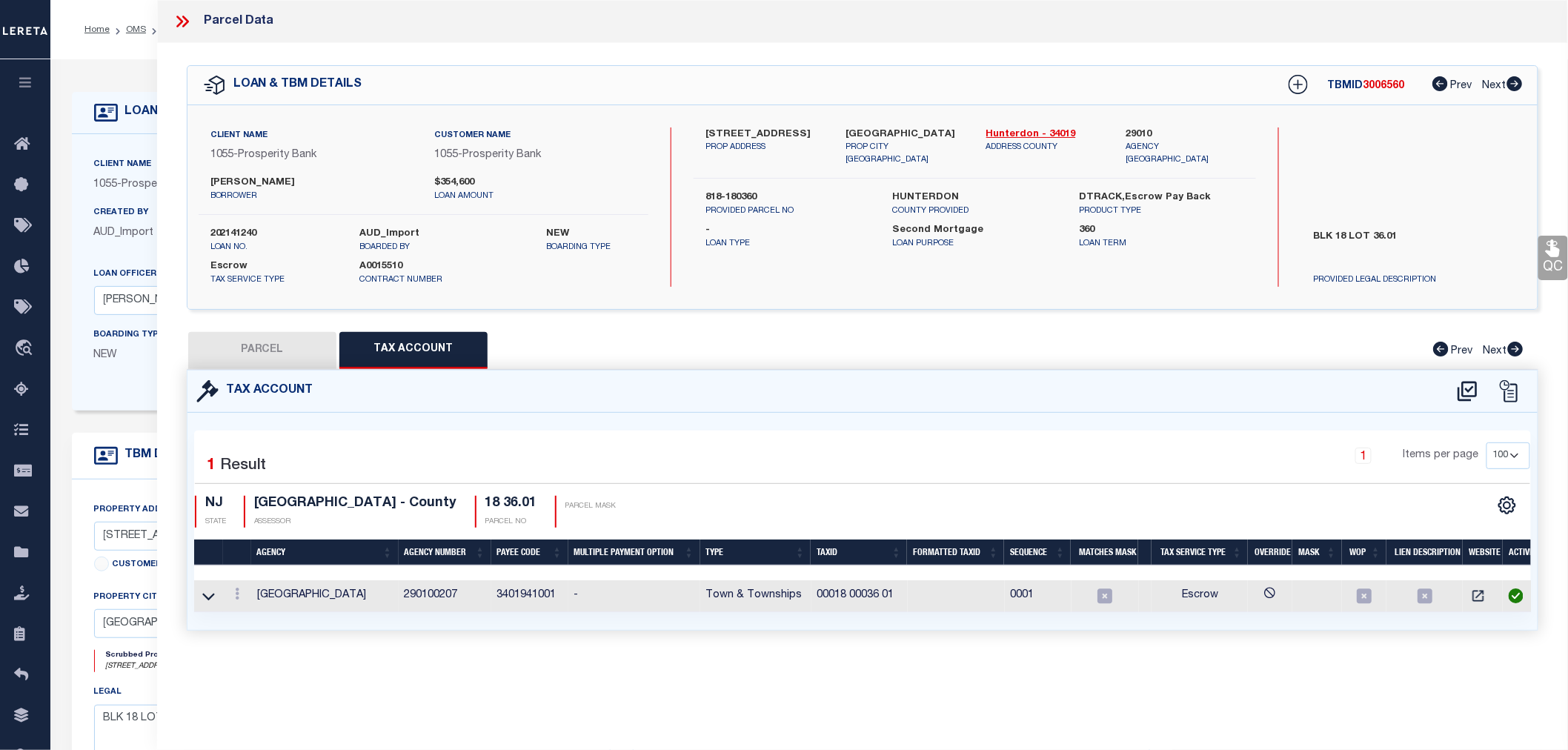
click at [24, 75] on button "button" at bounding box center [25, 85] width 50 height 50
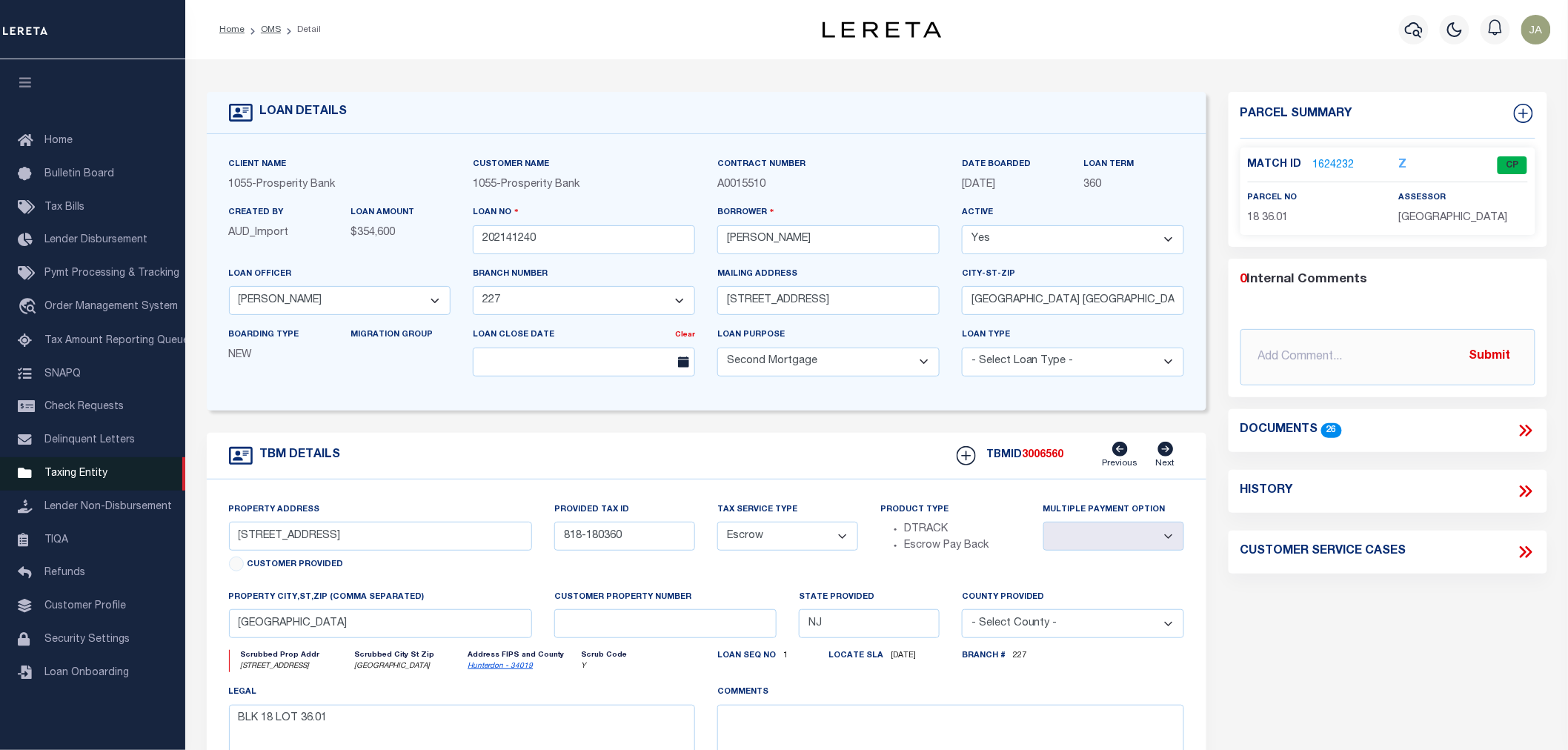
click at [85, 471] on span "Taxing Entity" at bounding box center [76, 473] width 63 height 11
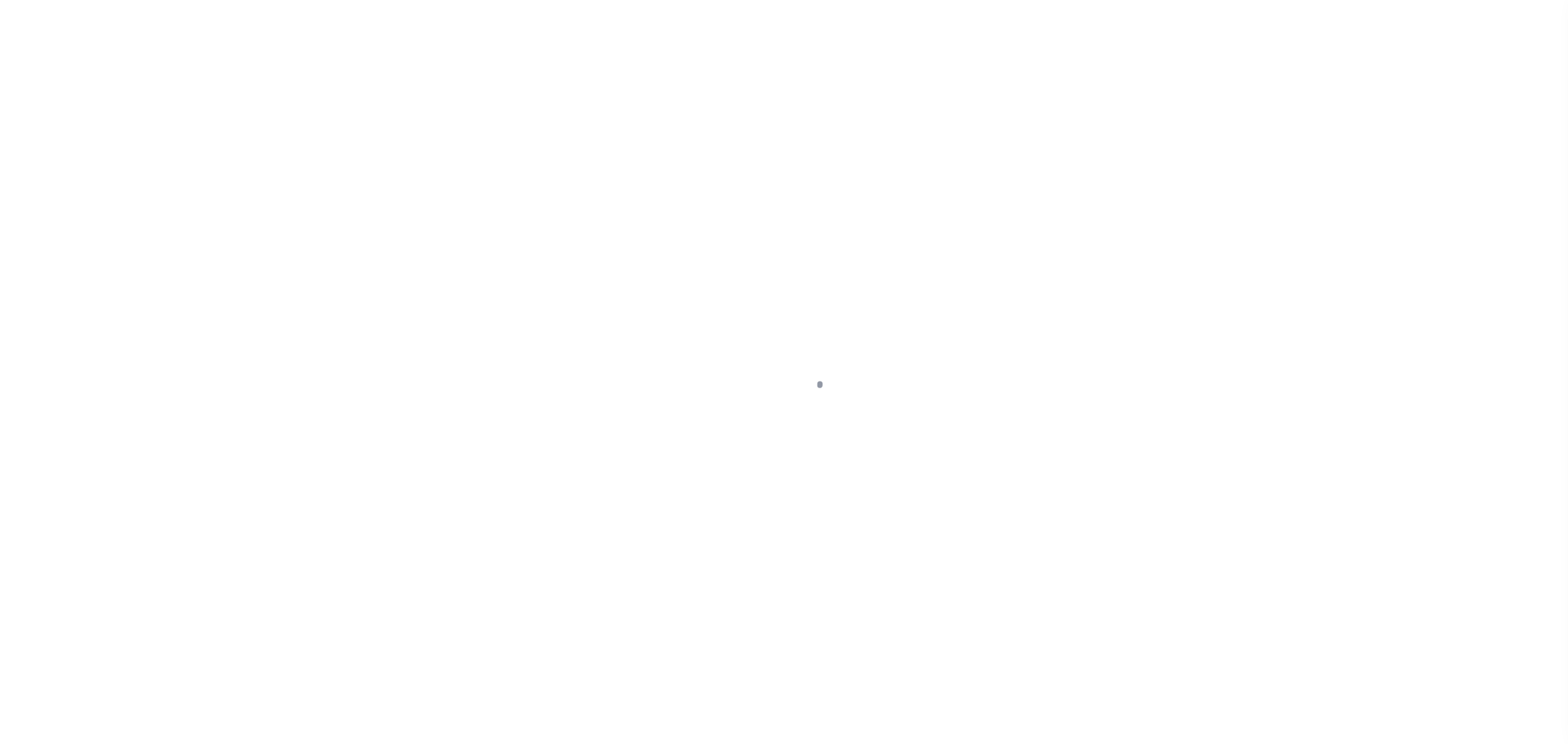
select select
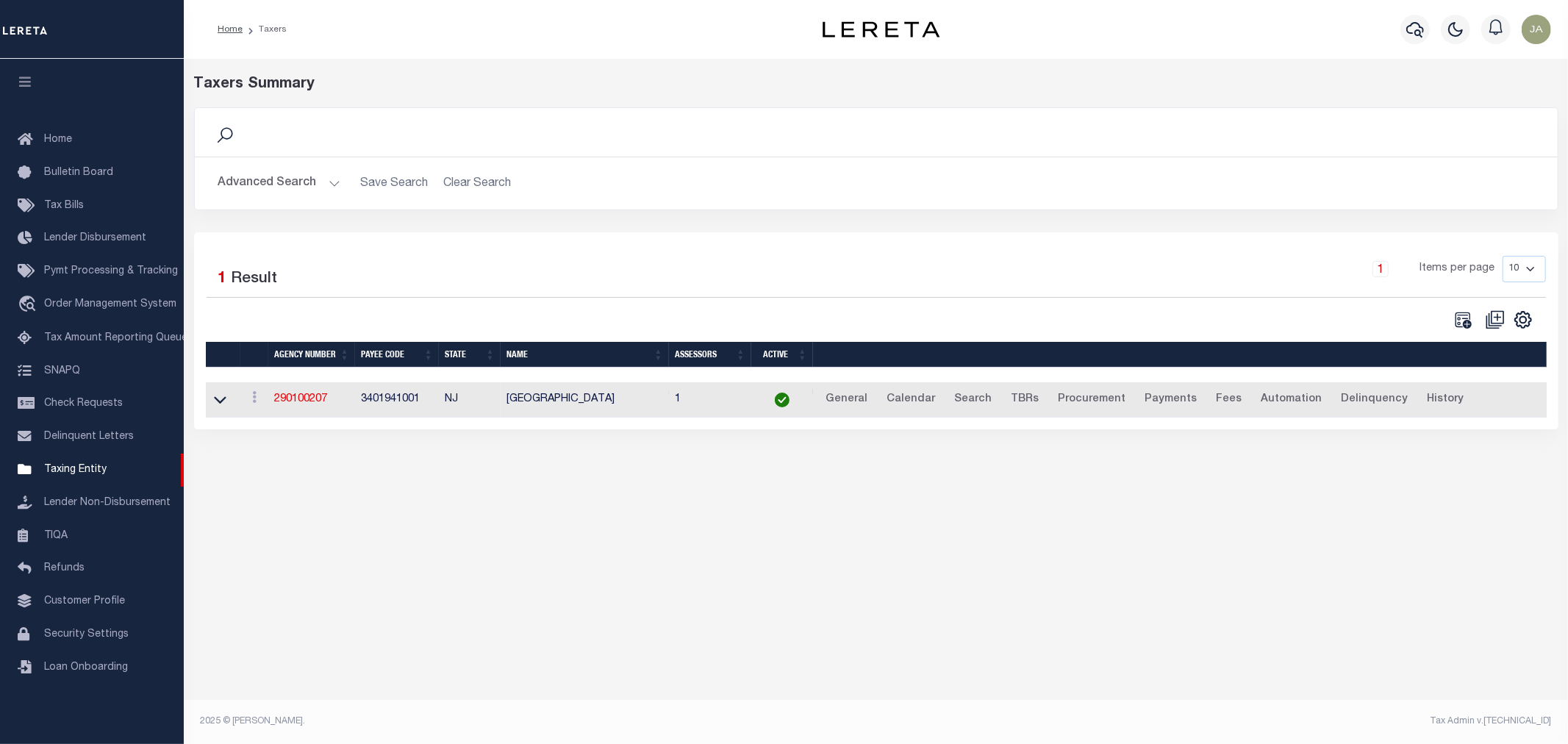
click at [328, 179] on button "Advanced Search" at bounding box center [279, 183] width 122 height 29
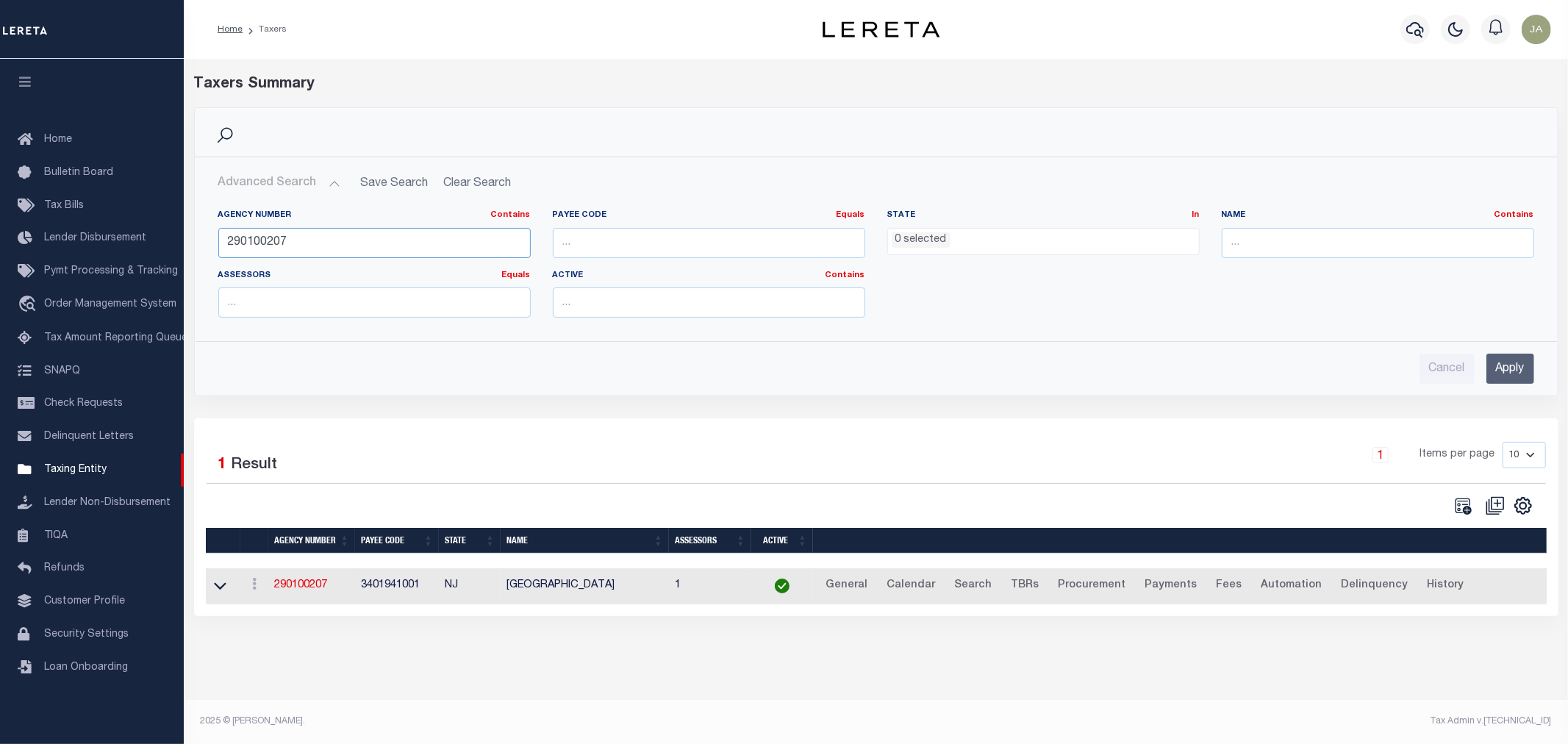
drag, startPoint x: 307, startPoint y: 227, endPoint x: 193, endPoint y: 236, distance: 114.4
click at [194, 238] on div "Advanced Search Save Search Clear Search tblPayees_dynamictable_____DefaultSave…" at bounding box center [876, 276] width 1363 height 238
paste input "81115279"
drag, startPoint x: 330, startPoint y: 240, endPoint x: 22, endPoint y: 191, distance: 311.9
click at [30, 193] on div "Home Taxers Profile" at bounding box center [784, 364] width 1568 height 728
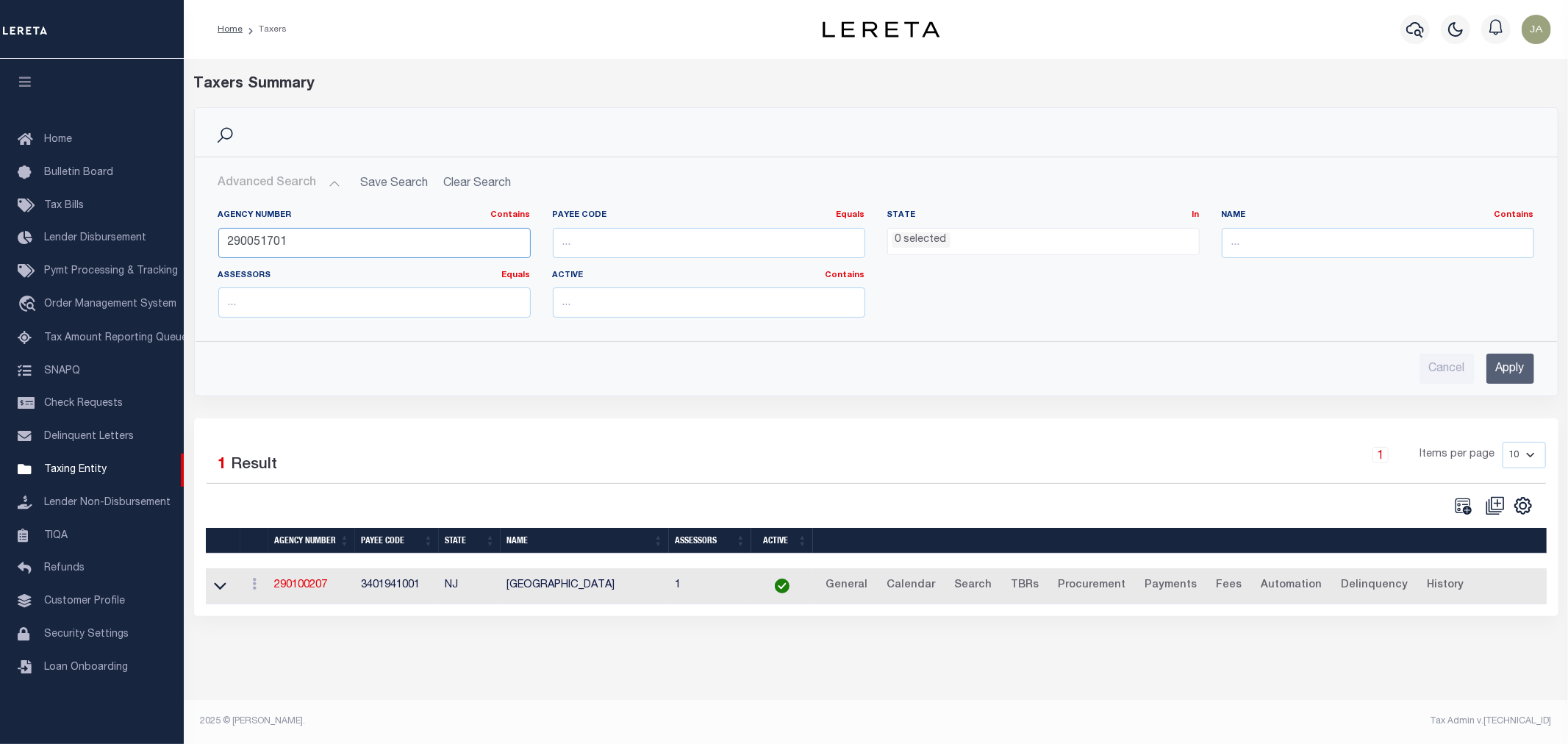
type input "290051701"
click at [1509, 368] on input "Apply" at bounding box center [1511, 369] width 48 height 30
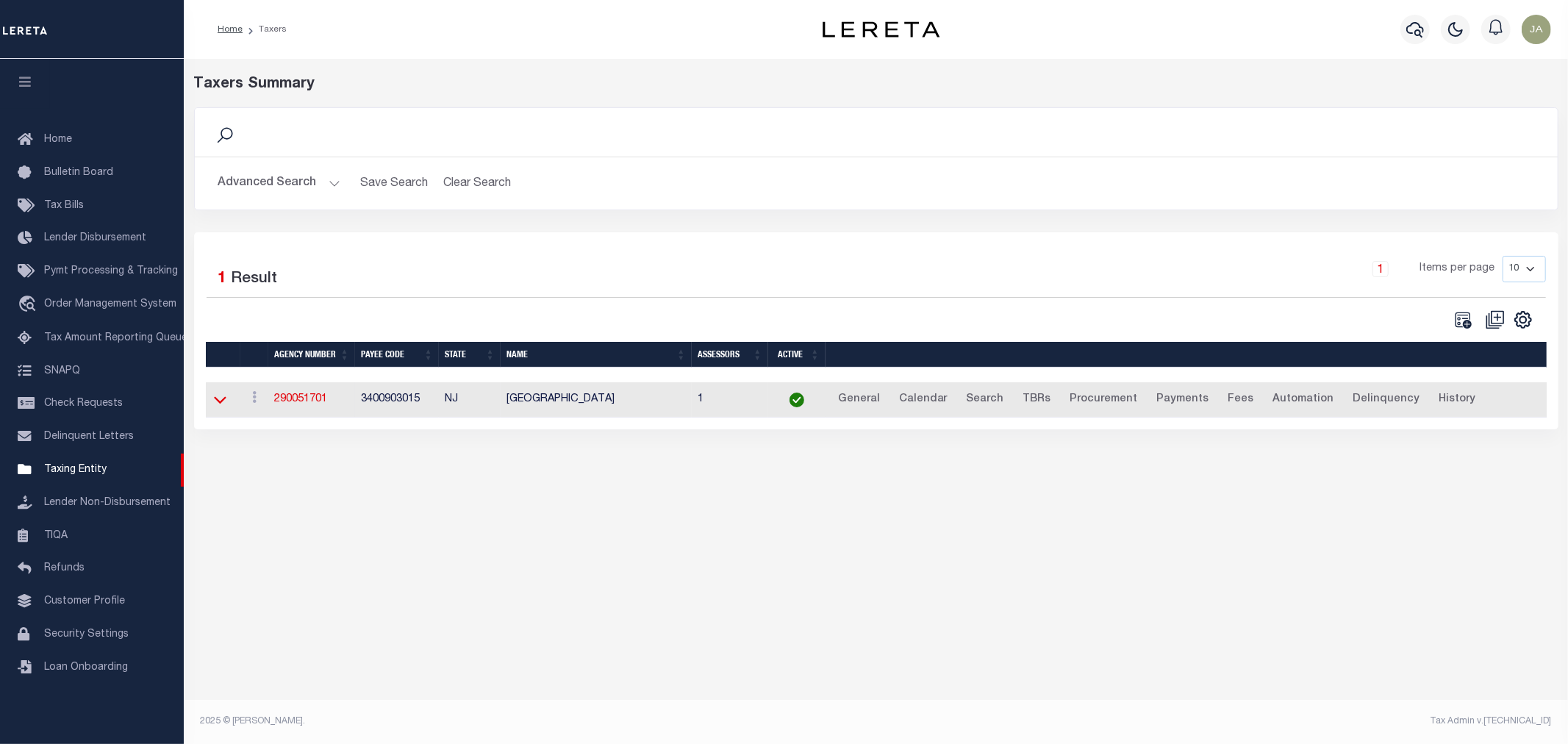
click at [218, 403] on icon at bounding box center [219, 399] width 12 height 15
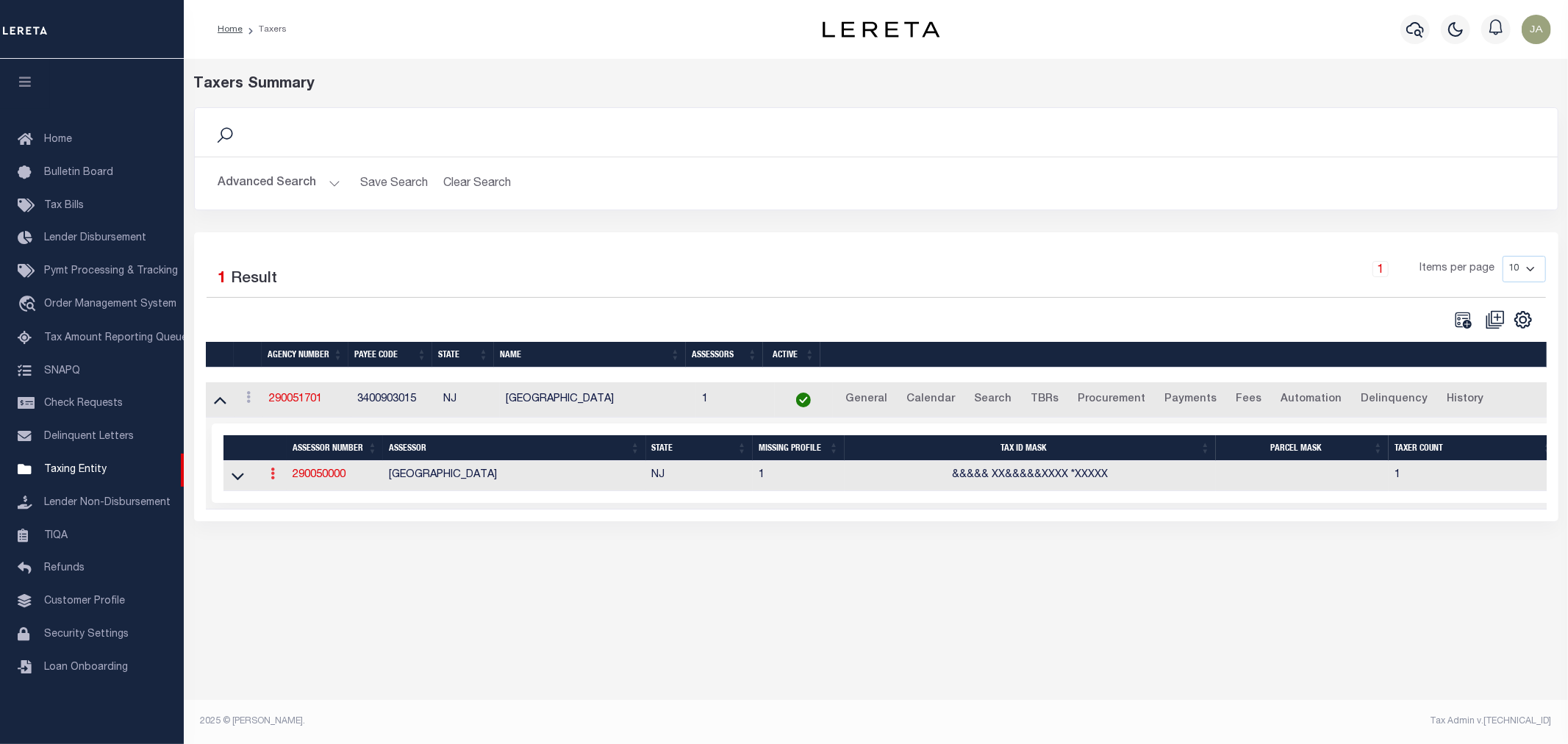
click at [267, 480] on link at bounding box center [273, 475] width 16 height 11
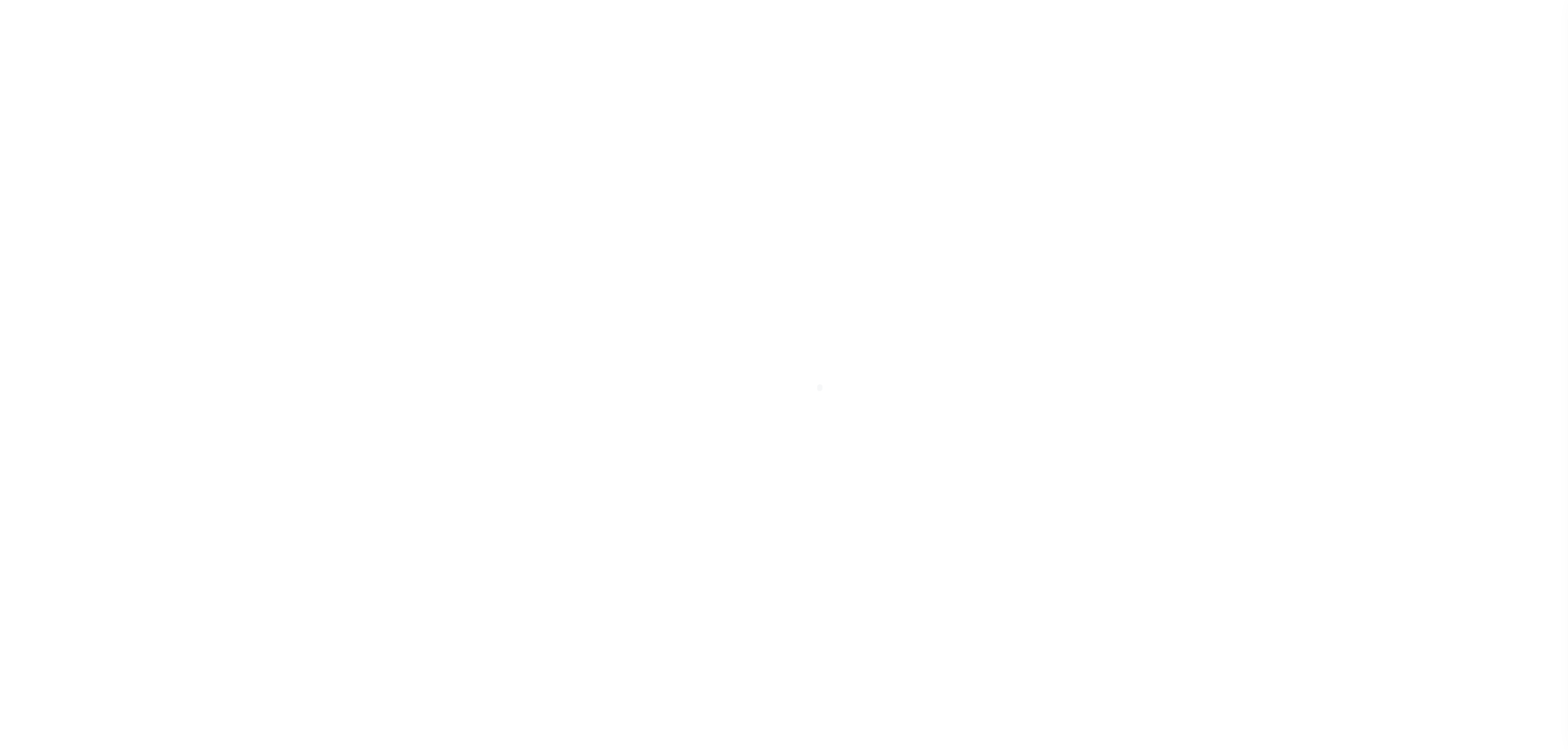
select select "NJ"
select select "34009"
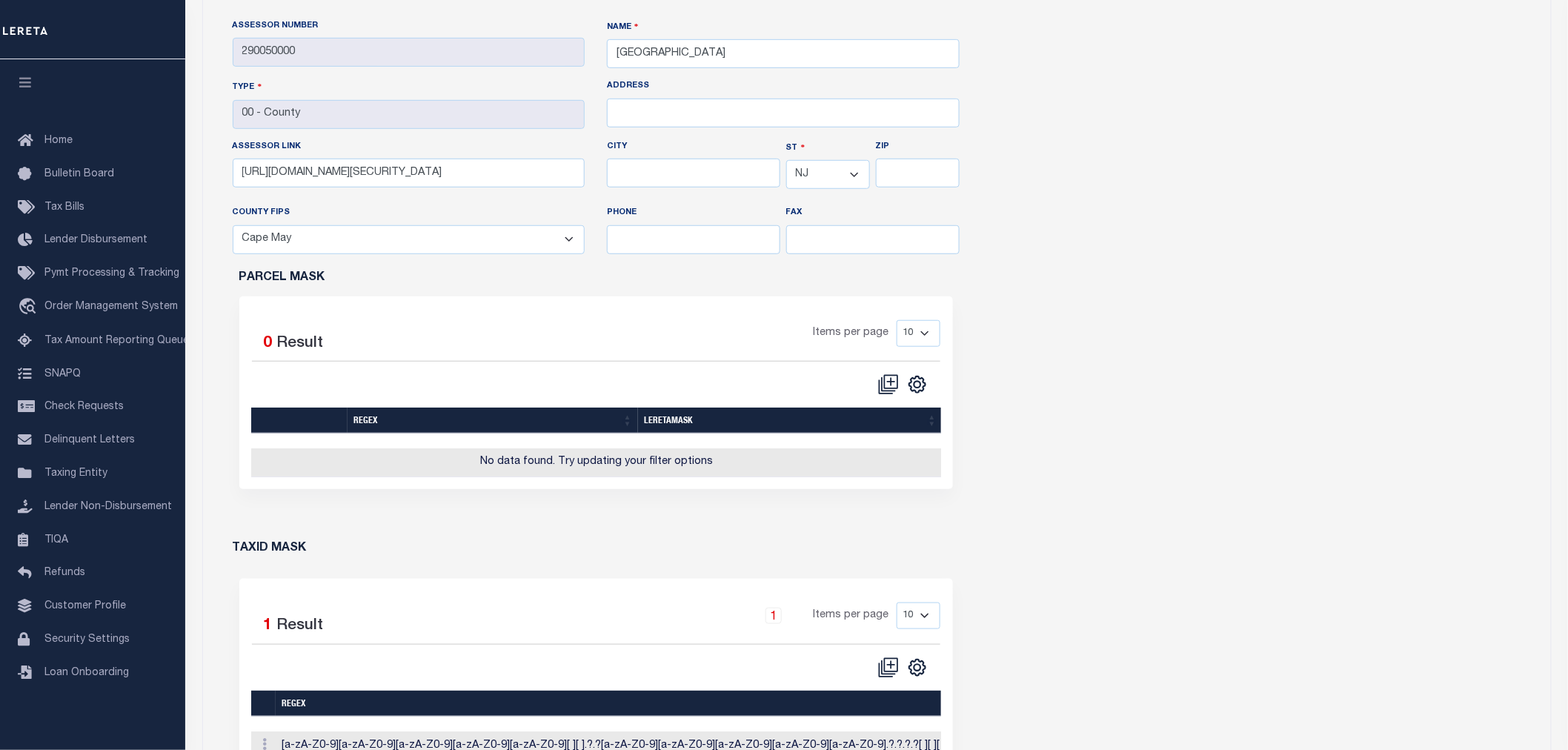
scroll to position [740, 0]
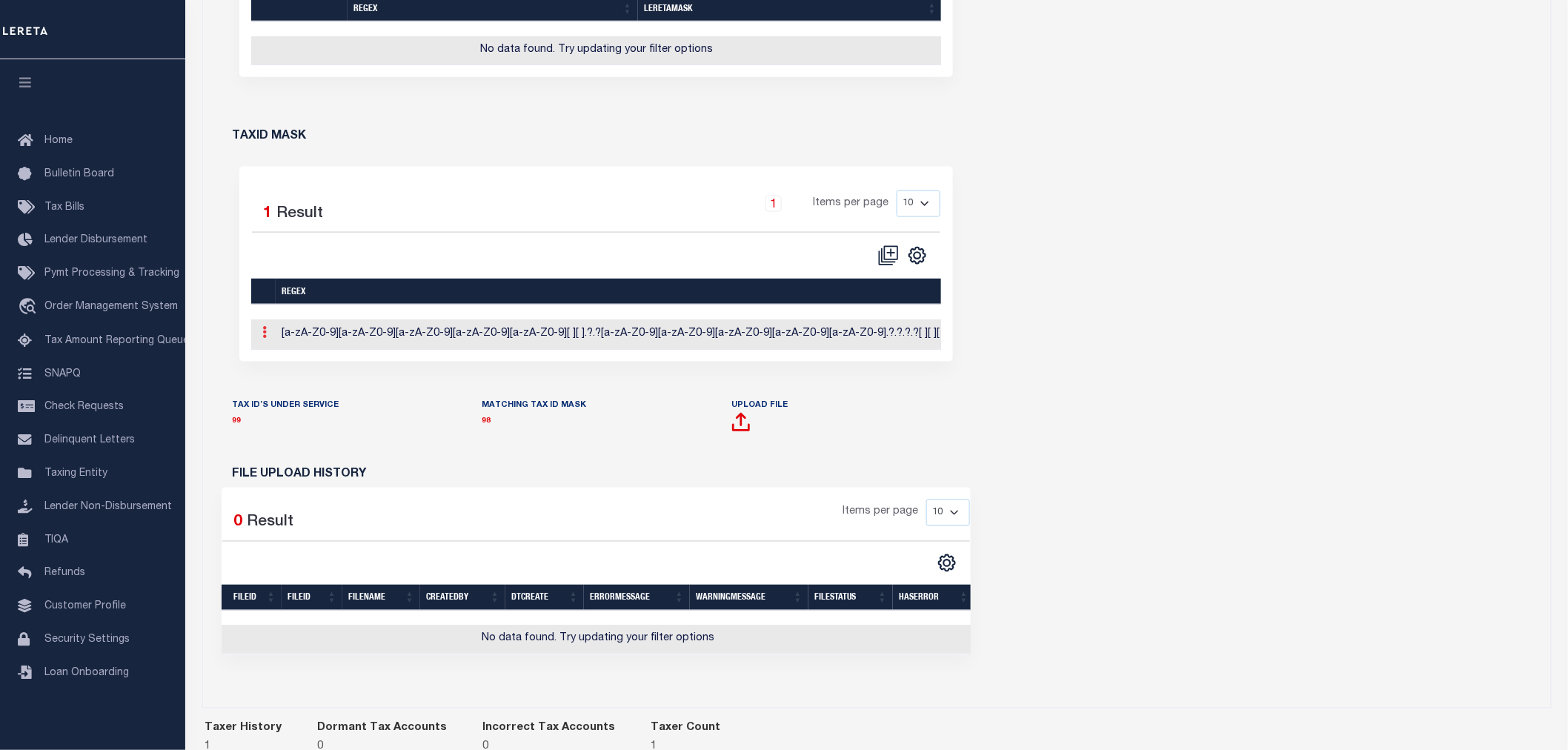
click at [263, 338] on icon at bounding box center [265, 331] width 5 height 12
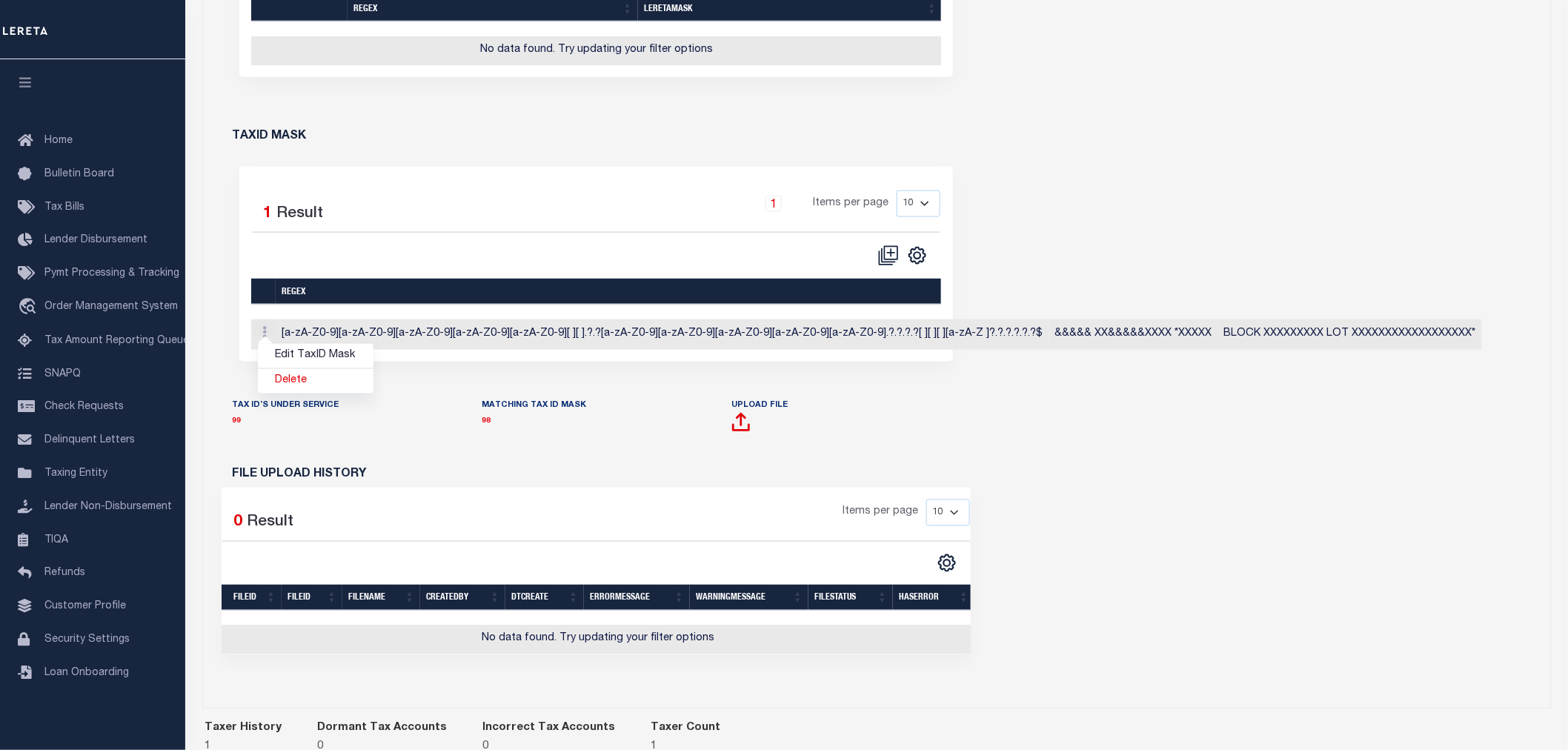
click at [1198, 498] on div "Who is the tax assessor? Assessor Number 290050000 NAME Type CITY" at bounding box center [876, 121] width 1348 height 1172
